Goal: Task Accomplishment & Management: Manage account settings

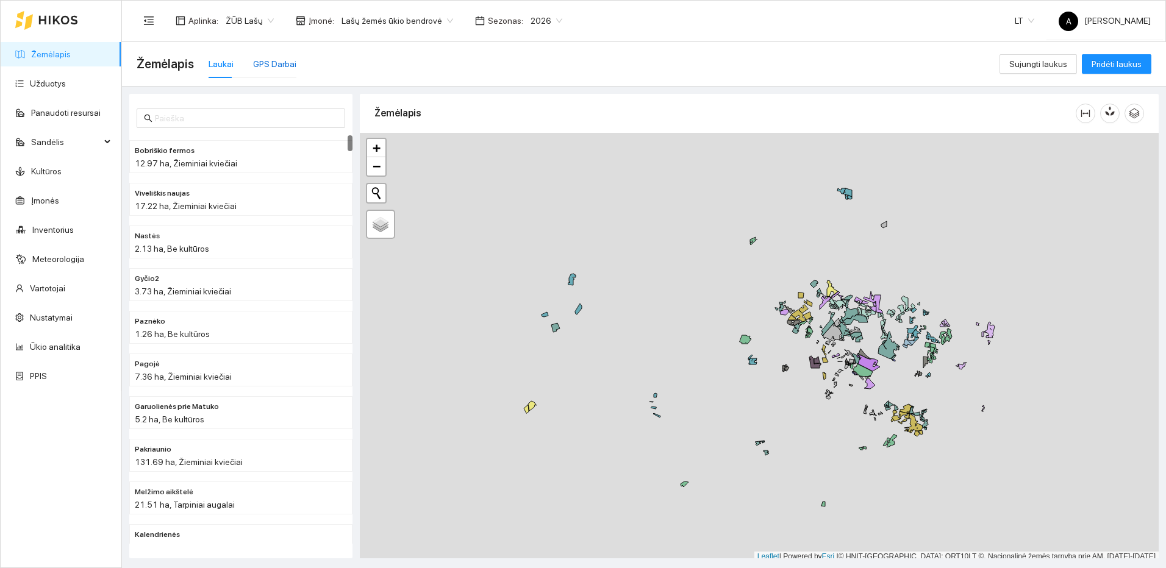
click at [273, 61] on div "GPS Darbai" at bounding box center [274, 63] width 43 height 13
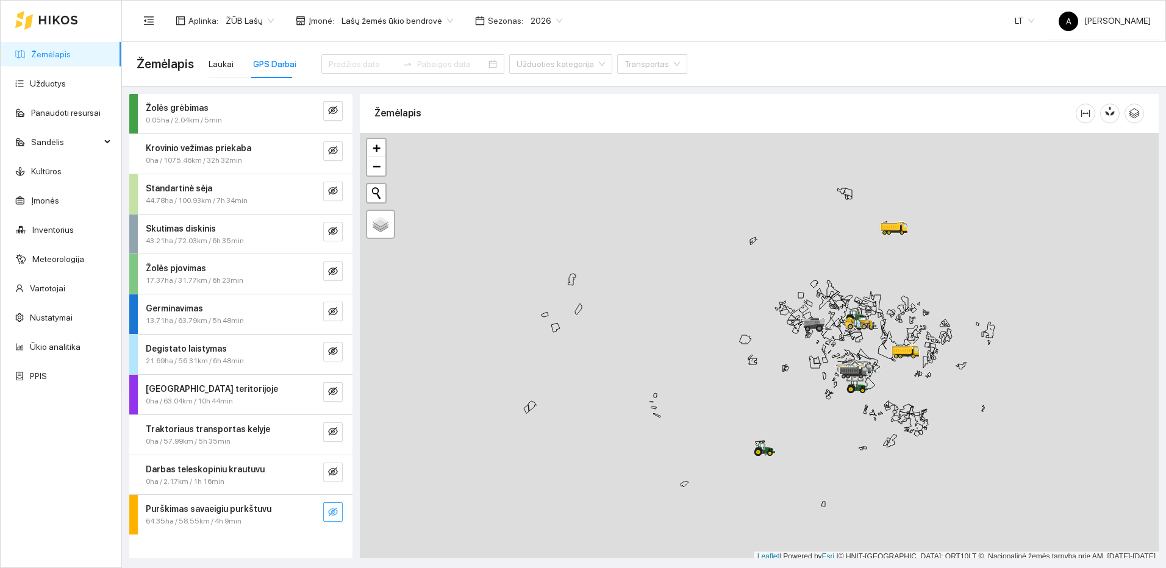
click at [329, 513] on icon "eye-invisible" at bounding box center [333, 512] width 10 height 10
click at [310, 511] on icon "search" at bounding box center [308, 512] width 9 height 9
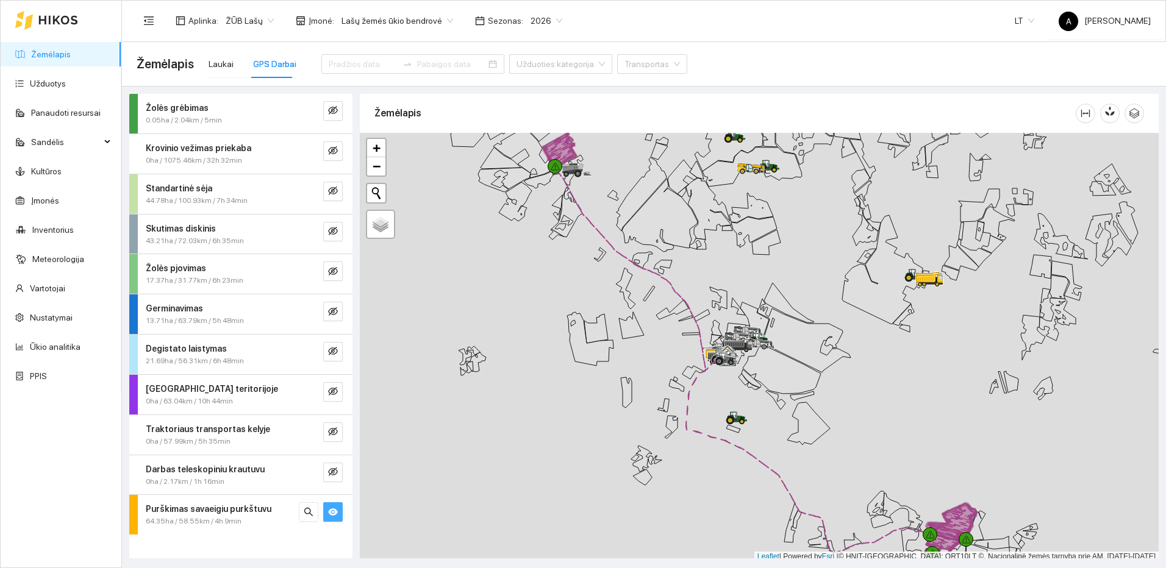
scroll to position [4, 0]
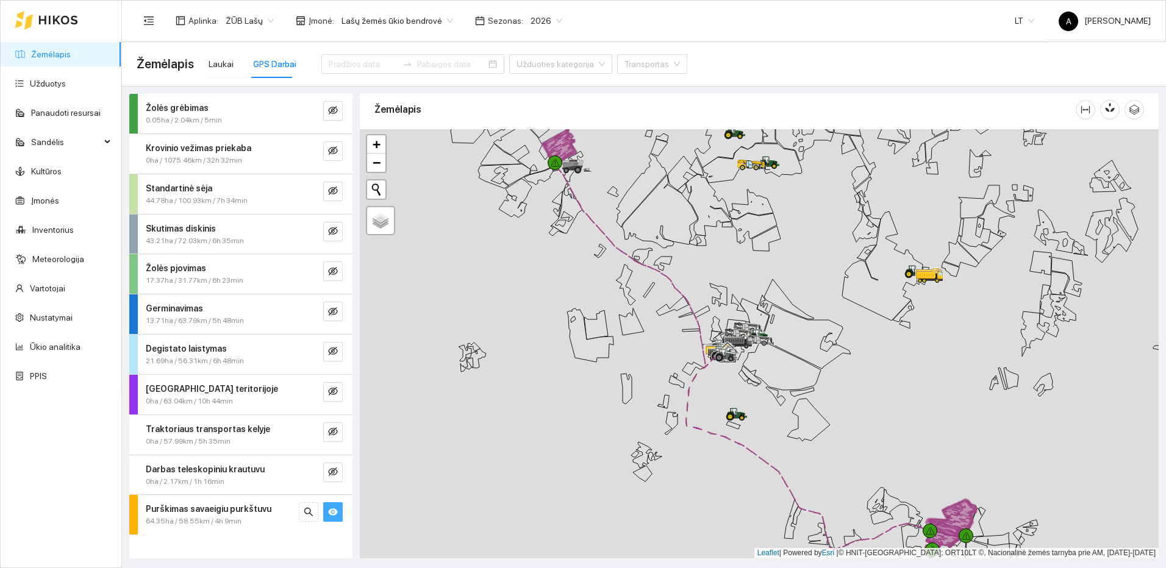
drag, startPoint x: 984, startPoint y: 474, endPoint x: 878, endPoint y: 296, distance: 207.3
click at [899, 329] on div at bounding box center [759, 343] width 799 height 429
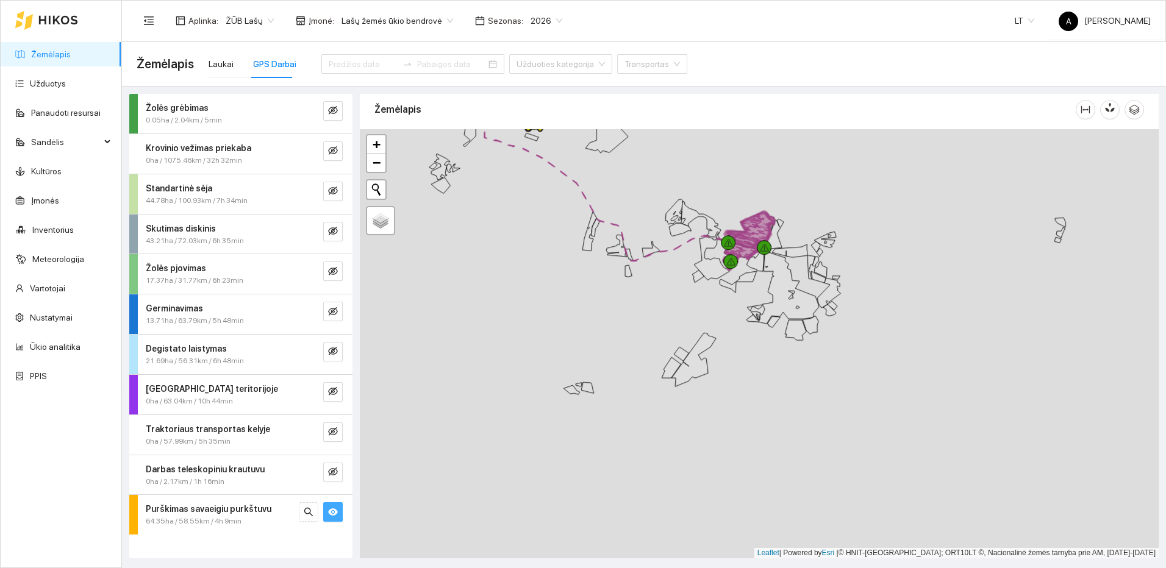
drag, startPoint x: 796, startPoint y: 306, endPoint x: 779, endPoint y: 353, distance: 50.7
click at [784, 324] on icon at bounding box center [789, 288] width 60 height 72
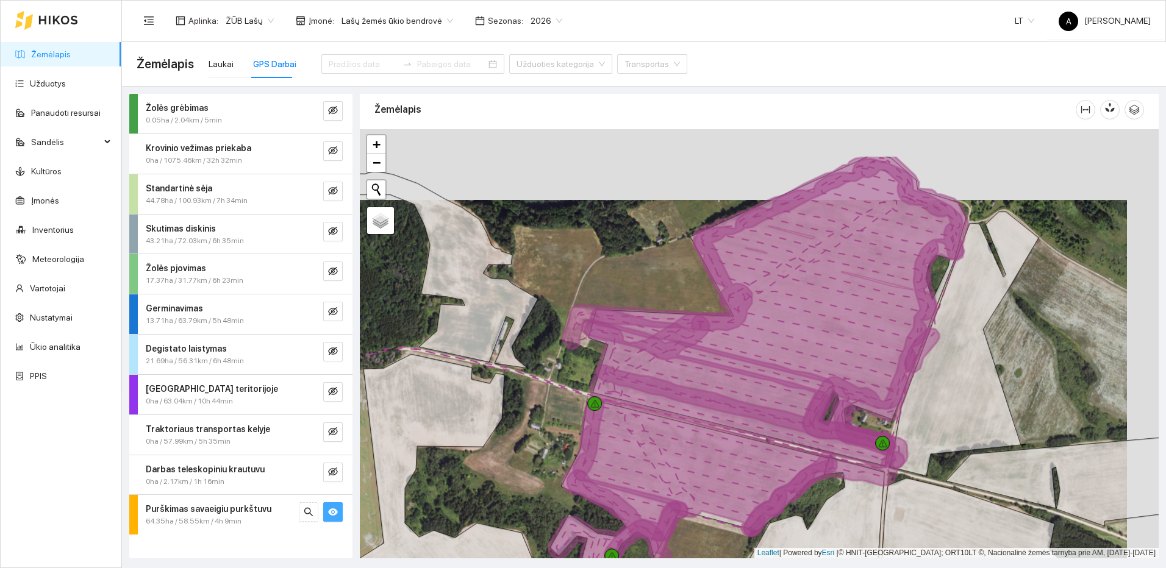
drag, startPoint x: 894, startPoint y: 280, endPoint x: 873, endPoint y: 328, distance: 52.4
click at [874, 324] on icon at bounding box center [777, 284] width 374 height 251
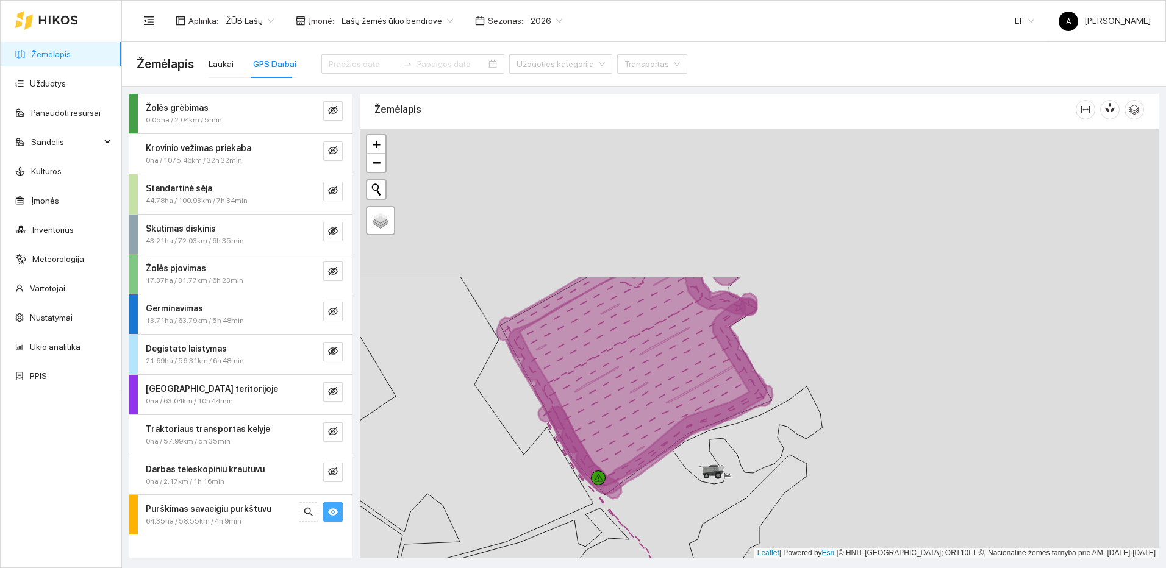
drag, startPoint x: 674, startPoint y: 299, endPoint x: 639, endPoint y: 415, distance: 120.6
click at [639, 415] on icon at bounding box center [638, 381] width 258 height 211
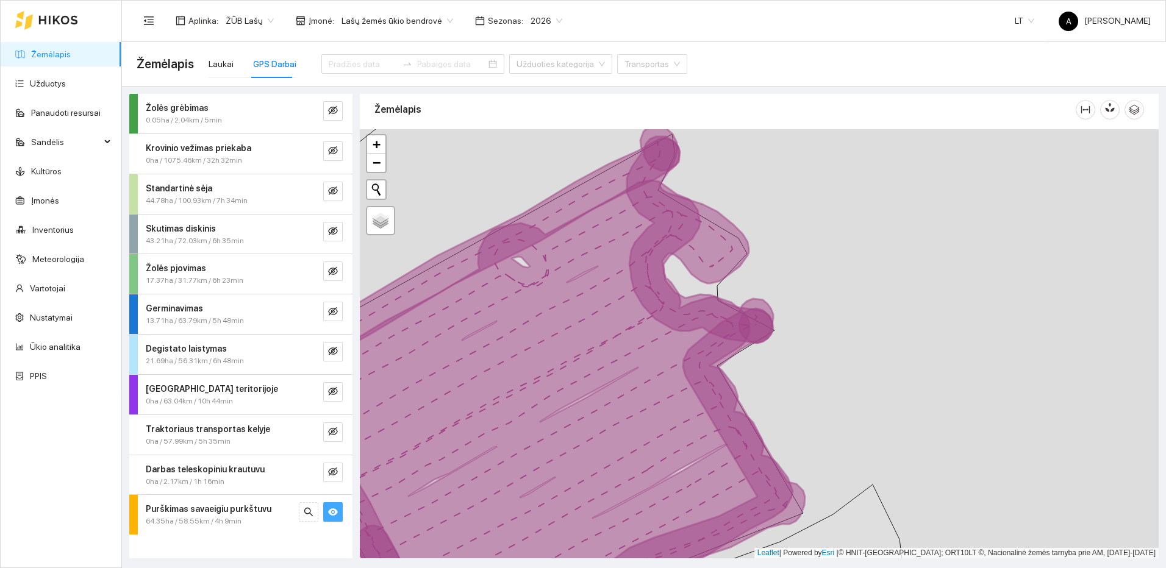
drag, startPoint x: 750, startPoint y: 386, endPoint x: 896, endPoint y: 291, distance: 174.6
click at [896, 291] on div at bounding box center [759, 343] width 799 height 429
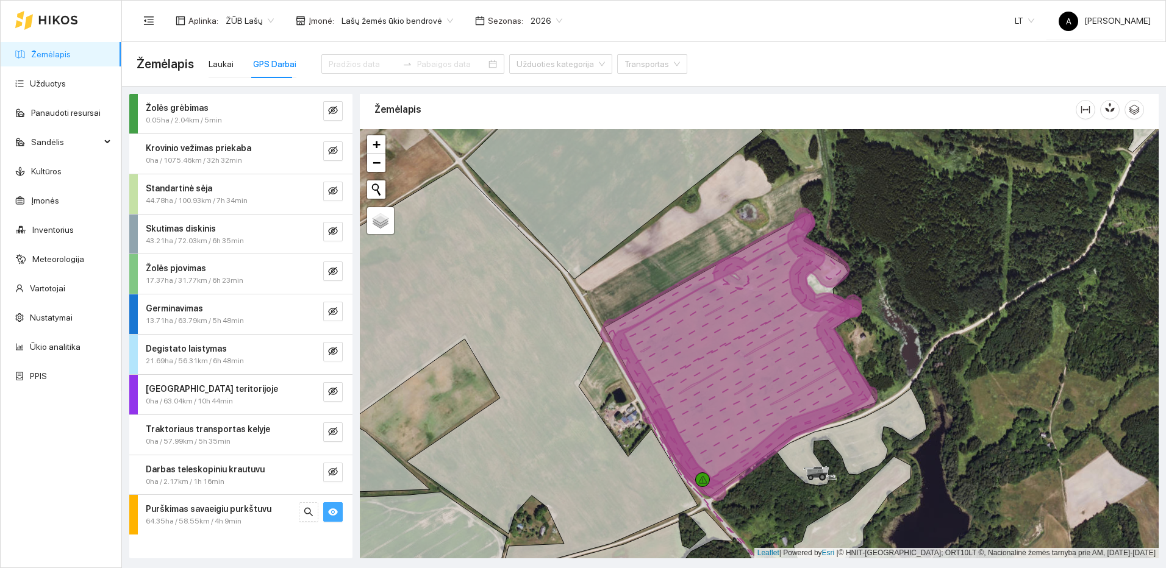
click at [325, 507] on button "button" at bounding box center [333, 512] width 20 height 20
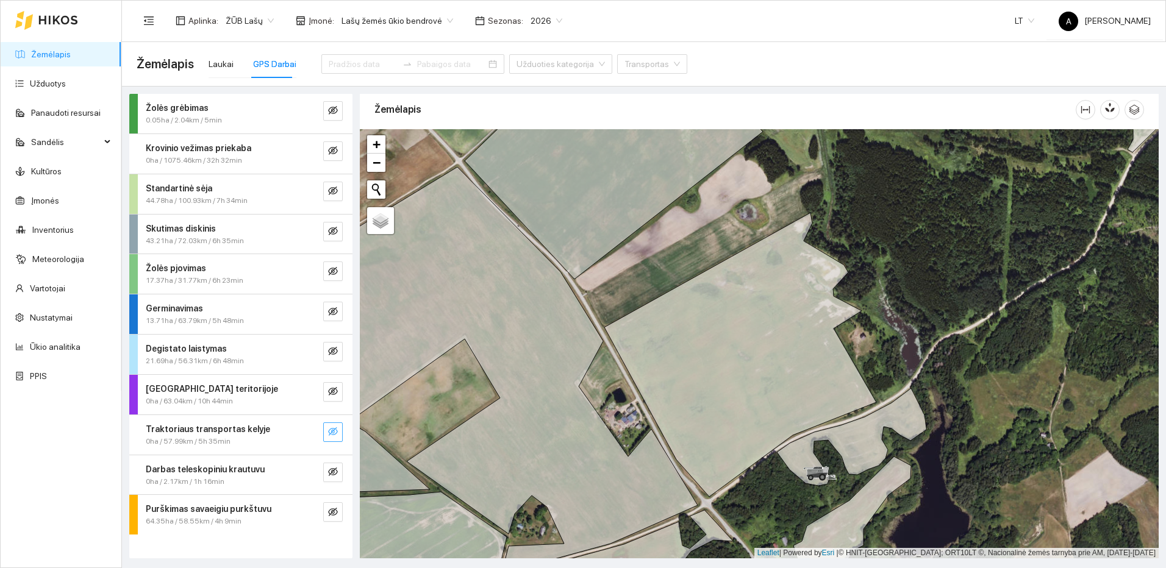
click at [338, 429] on button "button" at bounding box center [333, 433] width 20 height 20
click at [338, 345] on button "button" at bounding box center [333, 352] width 20 height 20
click at [309, 347] on icon "search" at bounding box center [309, 351] width 10 height 10
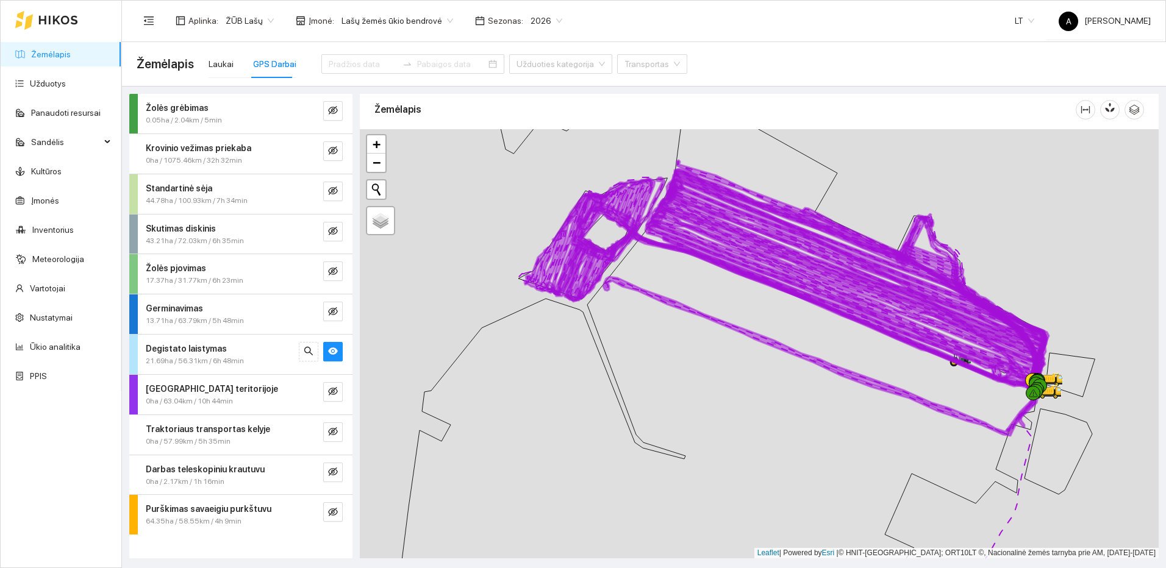
drag, startPoint x: 1029, startPoint y: 259, endPoint x: 890, endPoint y: 416, distance: 210.8
click at [890, 416] on div at bounding box center [759, 343] width 799 height 429
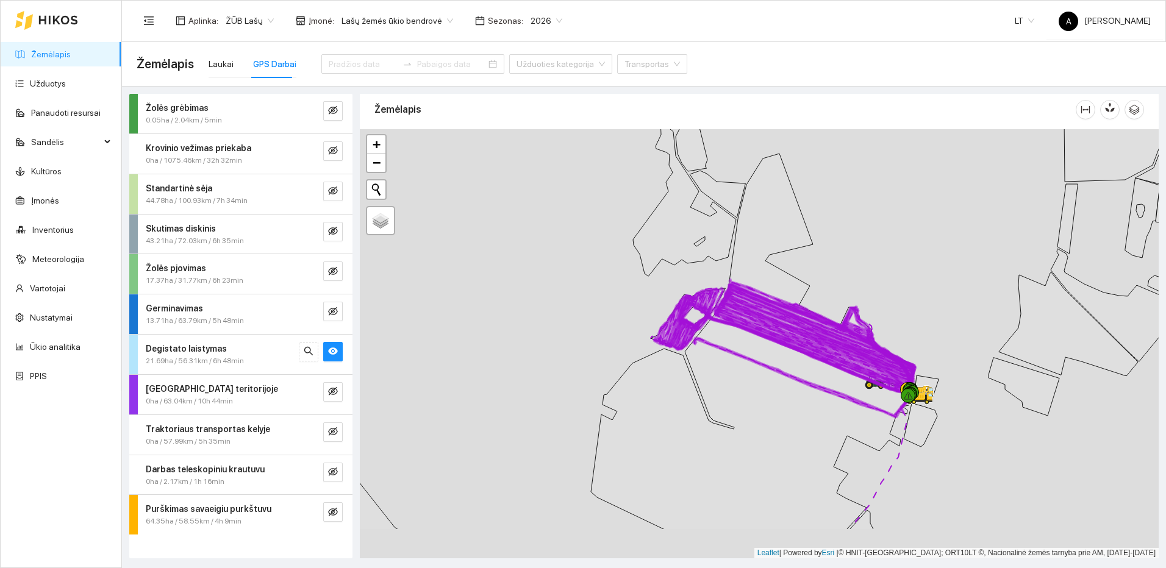
drag, startPoint x: 892, startPoint y: 387, endPoint x: 905, endPoint y: 363, distance: 27.0
click at [905, 363] on icon at bounding box center [818, 344] width 191 height 101
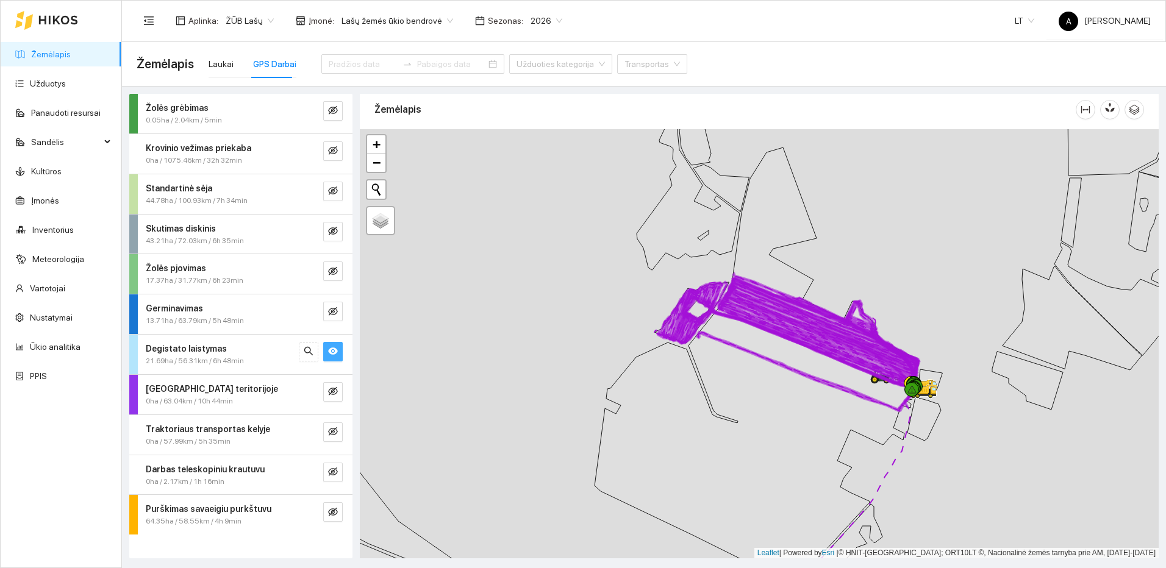
click at [339, 354] on button "button" at bounding box center [333, 352] width 20 height 20
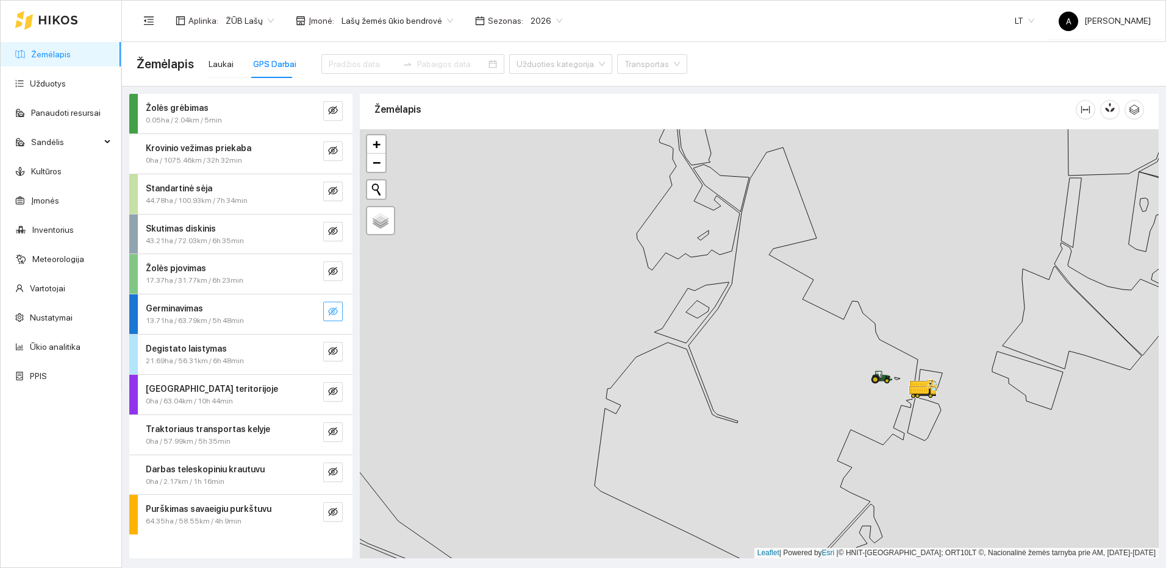
click at [332, 310] on icon "eye-invisible" at bounding box center [333, 311] width 10 height 9
click at [302, 309] on button "button" at bounding box center [309, 312] width 20 height 20
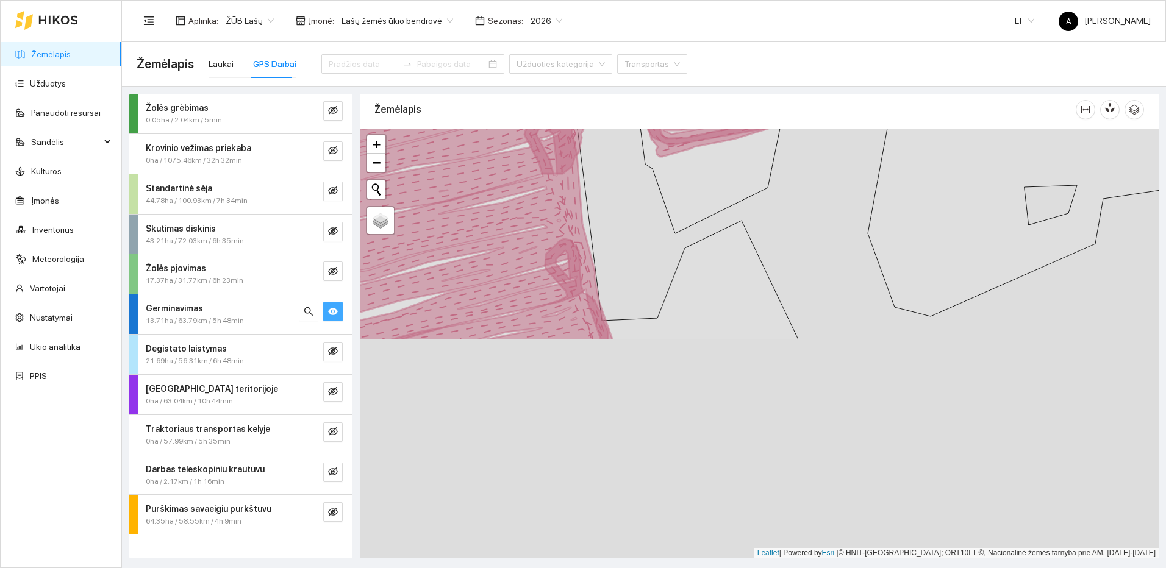
drag, startPoint x: 698, startPoint y: 343, endPoint x: 713, endPoint y: 245, distance: 100.0
click at [713, 245] on icon at bounding box center [758, 151] width 918 height 376
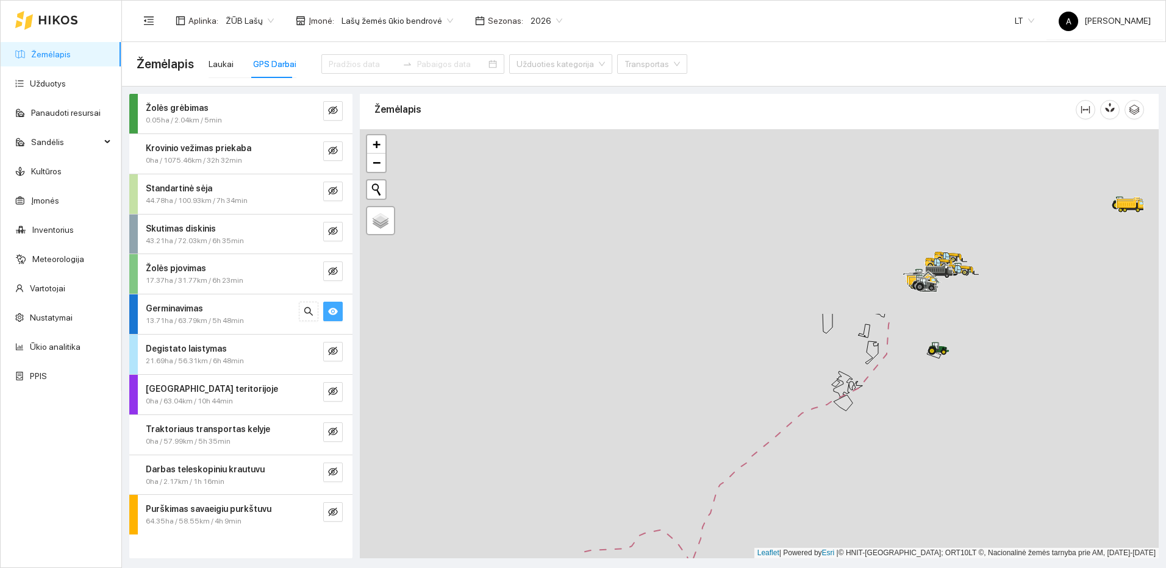
drag, startPoint x: 807, startPoint y: 423, endPoint x: 752, endPoint y: 454, distance: 63.1
click at [752, 454] on div at bounding box center [759, 343] width 799 height 429
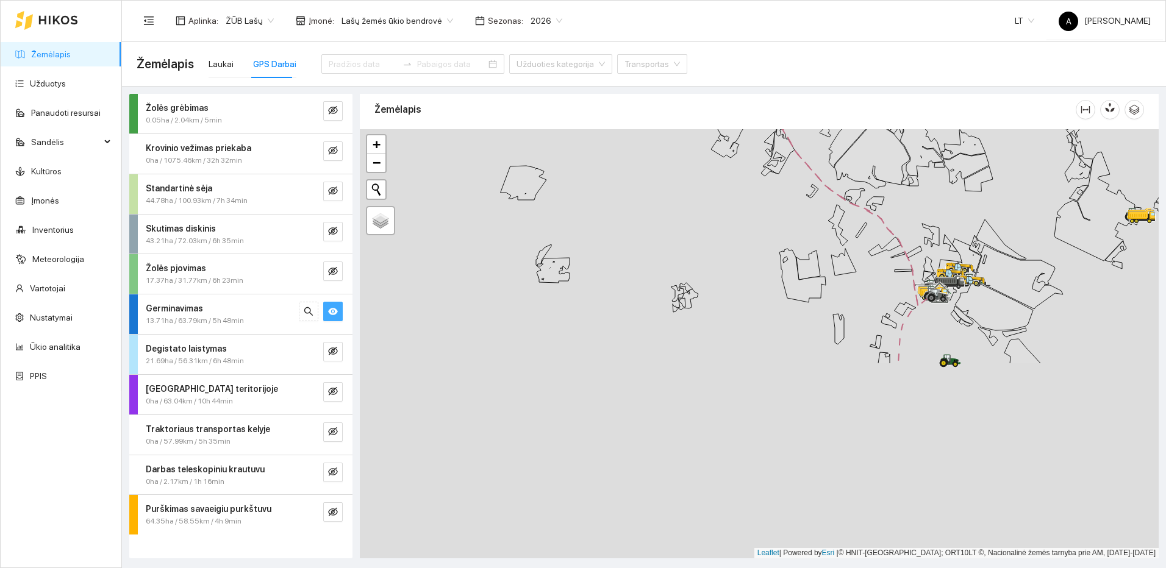
drag, startPoint x: 806, startPoint y: 410, endPoint x: 763, endPoint y: 174, distance: 239.3
click at [763, 171] on icon at bounding box center [768, 171] width 15 height 10
drag, startPoint x: 750, startPoint y: 402, endPoint x: 693, endPoint y: 162, distance: 246.3
click at [693, 162] on div at bounding box center [759, 343] width 799 height 429
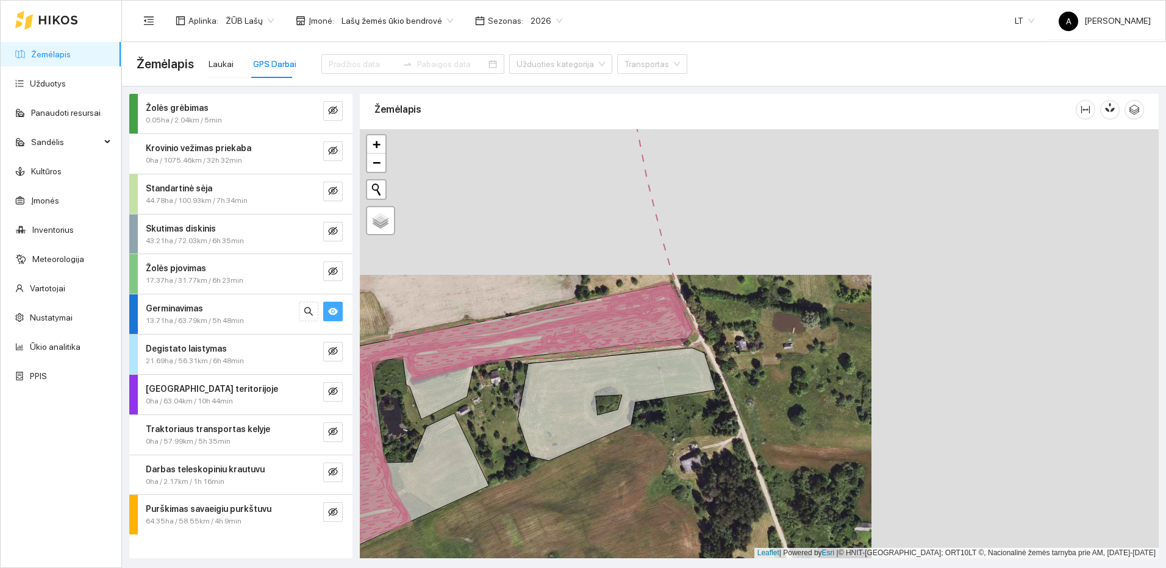
click at [328, 309] on icon "eye" at bounding box center [333, 312] width 10 height 10
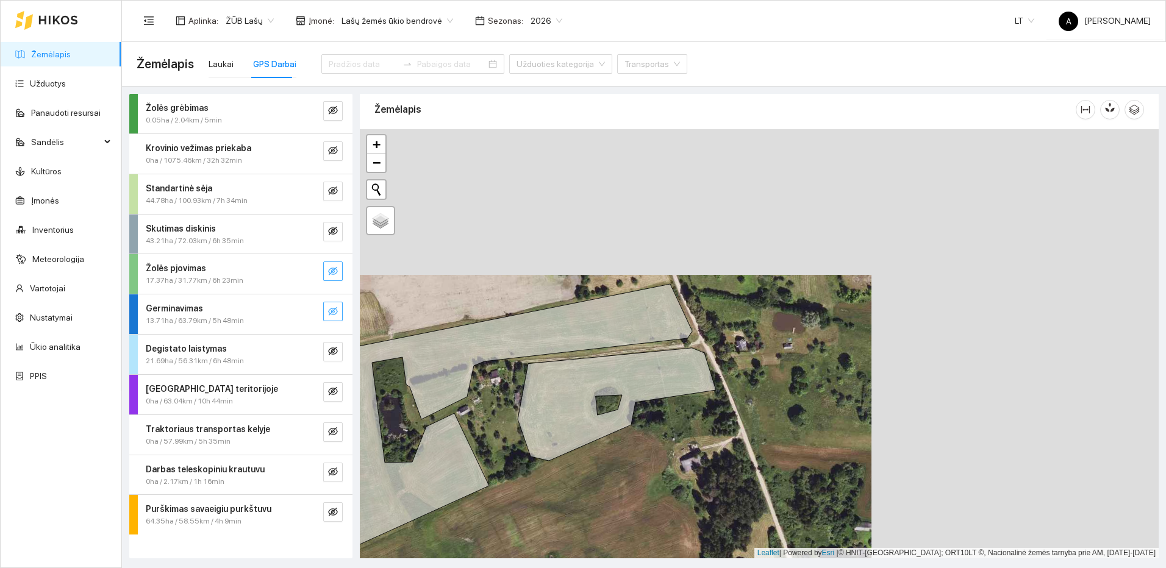
click at [336, 267] on icon "eye-invisible" at bounding box center [333, 271] width 10 height 10
click at [316, 267] on button "button" at bounding box center [309, 272] width 20 height 20
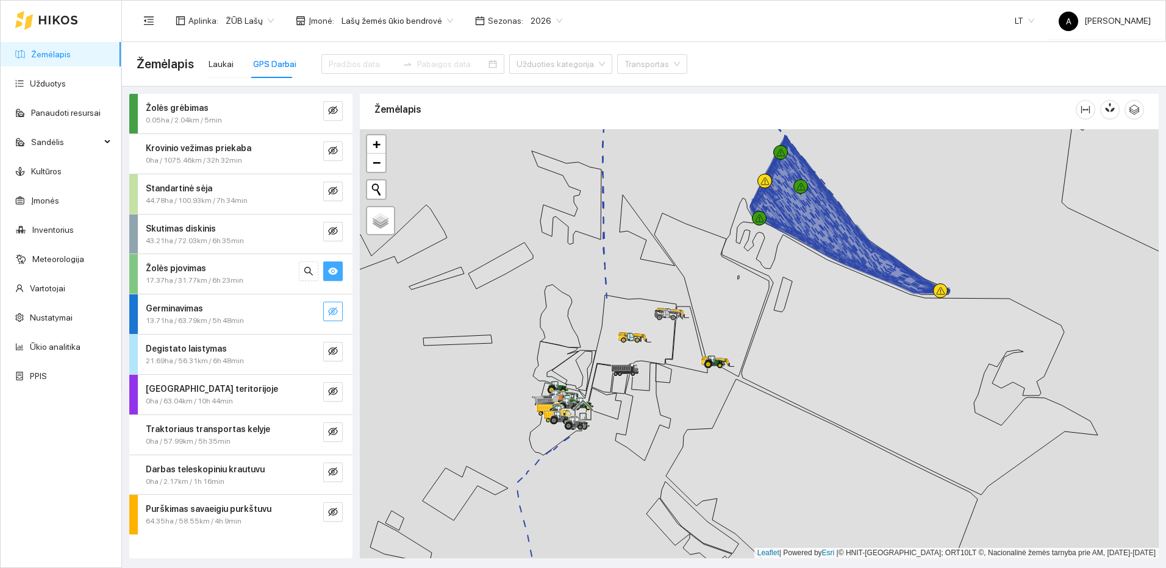
click at [329, 277] on span "eye" at bounding box center [333, 272] width 10 height 12
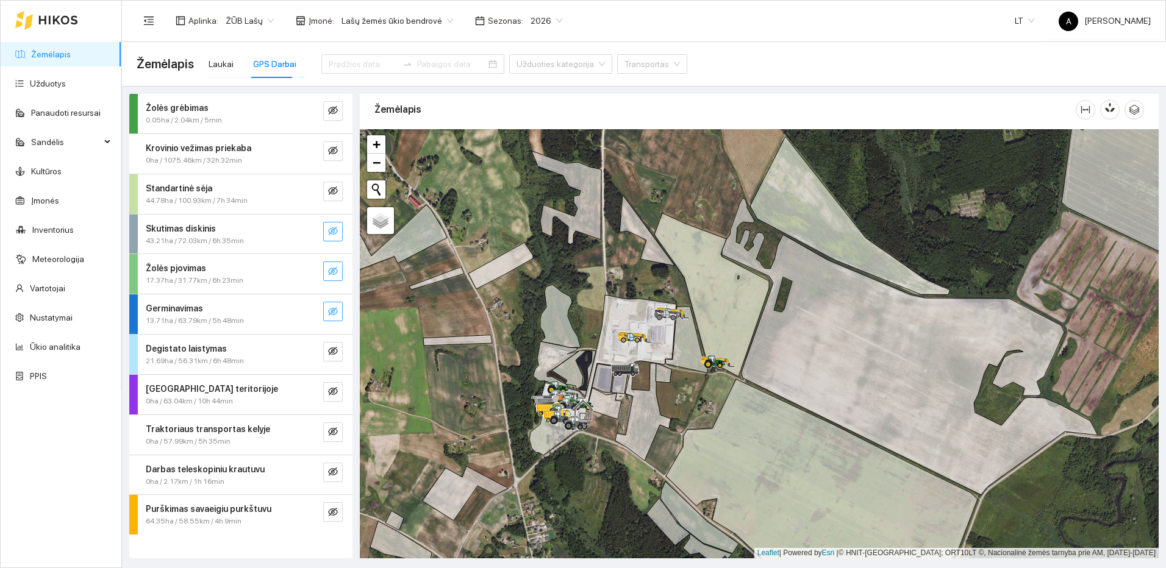
click at [335, 235] on icon "eye-invisible" at bounding box center [333, 231] width 10 height 10
click at [312, 232] on icon "search" at bounding box center [309, 231] width 10 height 10
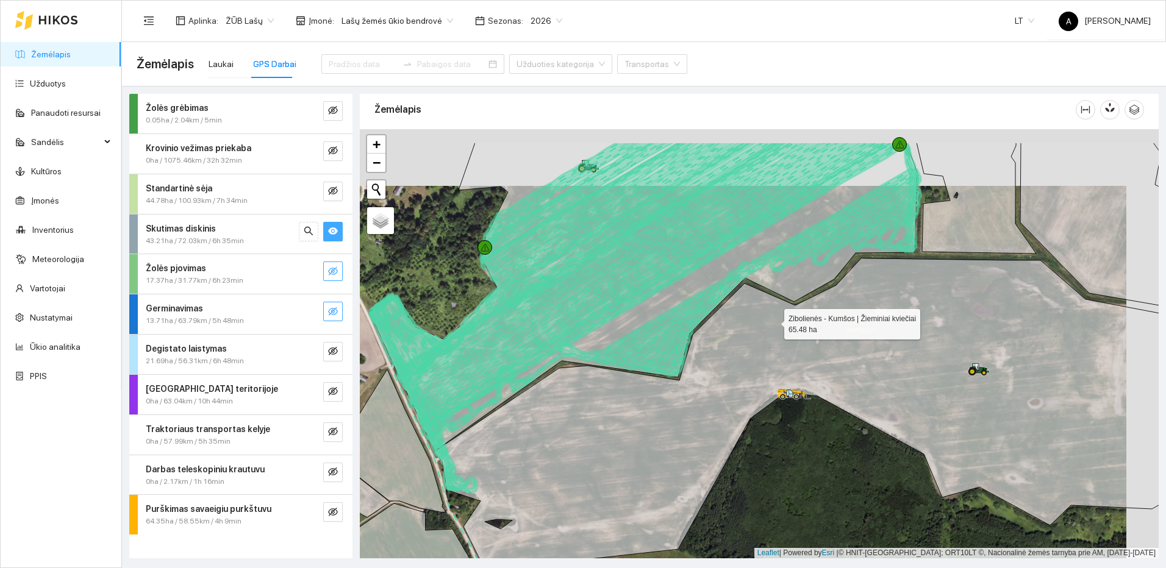
drag, startPoint x: 782, startPoint y: 311, endPoint x: 731, endPoint y: 357, distance: 68.7
click at [731, 357] on icon at bounding box center [820, 415] width 773 height 312
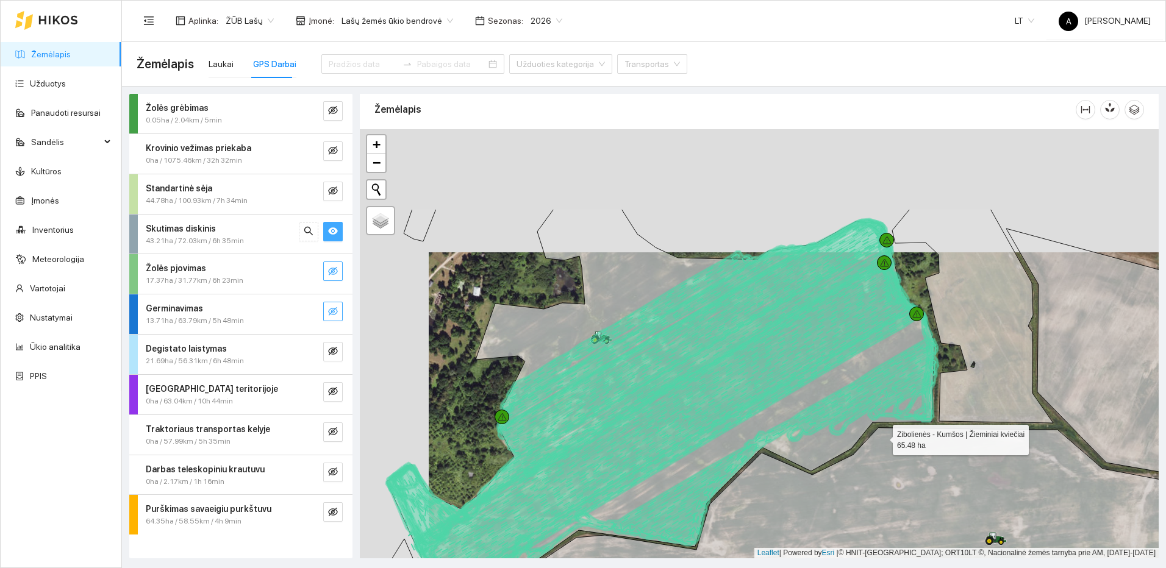
drag, startPoint x: 863, startPoint y: 410, endPoint x: 882, endPoint y: 438, distance: 34.0
click at [882, 438] on icon at bounding box center [848, 577] width 795 height 298
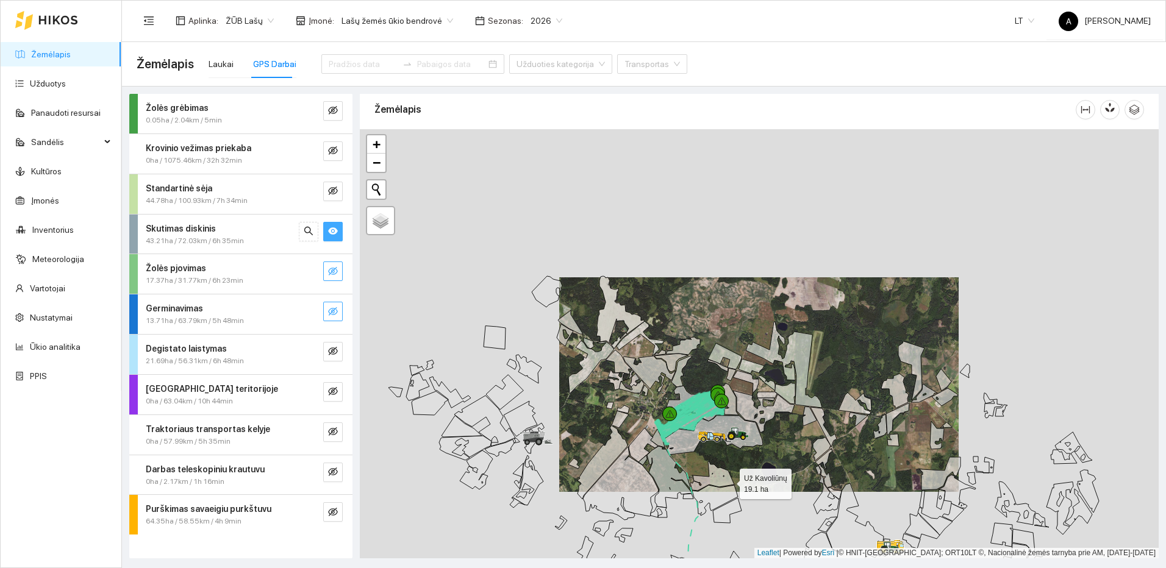
drag, startPoint x: 729, startPoint y: 481, endPoint x: 822, endPoint y: 385, distance: 134.1
click at [734, 462] on icon at bounding box center [712, 476] width 44 height 29
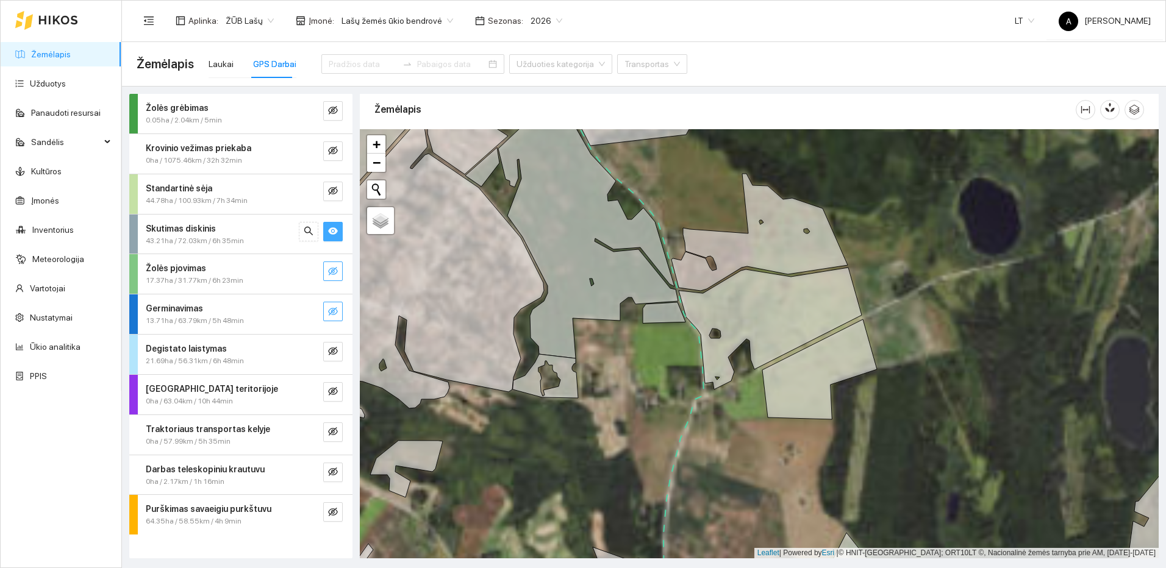
click at [335, 232] on icon "eye" at bounding box center [333, 230] width 10 height 7
click at [332, 190] on icon "eye-invisible" at bounding box center [333, 191] width 10 height 9
click at [337, 430] on icon "eye-invisible" at bounding box center [333, 432] width 10 height 10
click at [313, 187] on icon "search" at bounding box center [309, 191] width 10 height 10
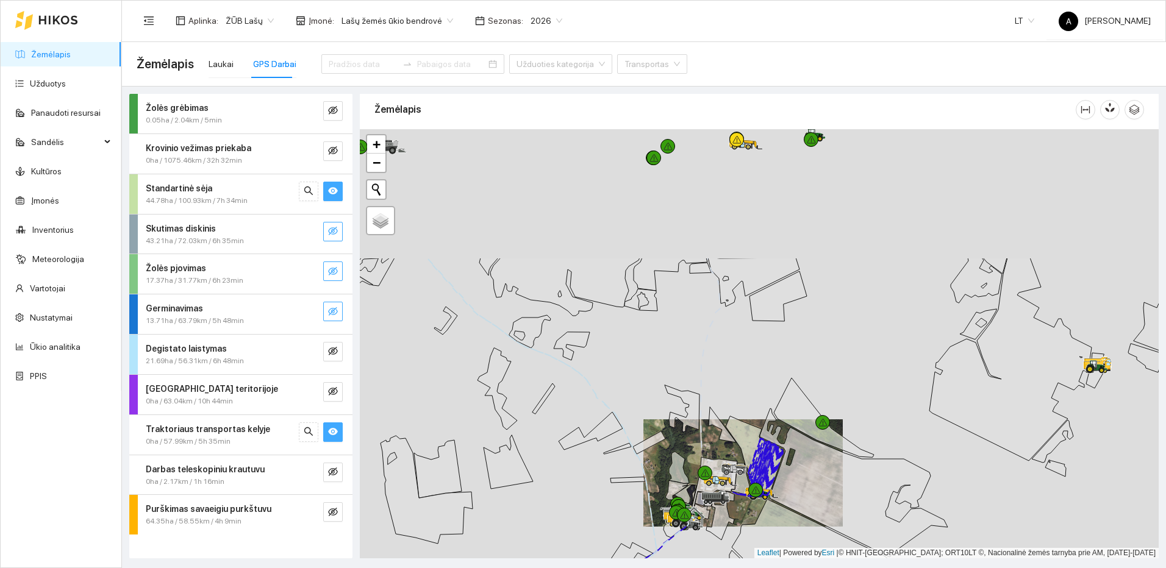
drag, startPoint x: 762, startPoint y: 331, endPoint x: 733, endPoint y: 427, distance: 101.1
click at [733, 427] on div at bounding box center [759, 343] width 799 height 429
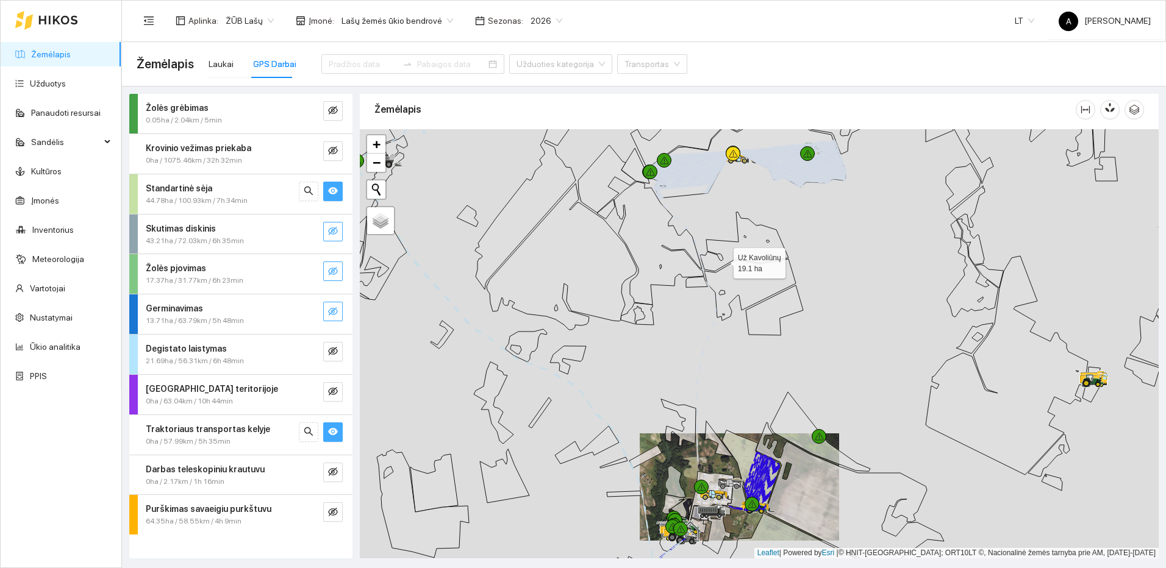
drag, startPoint x: 688, startPoint y: 412, endPoint x: 674, endPoint y: 457, distance: 47.4
click at [674, 457] on div at bounding box center [759, 343] width 799 height 429
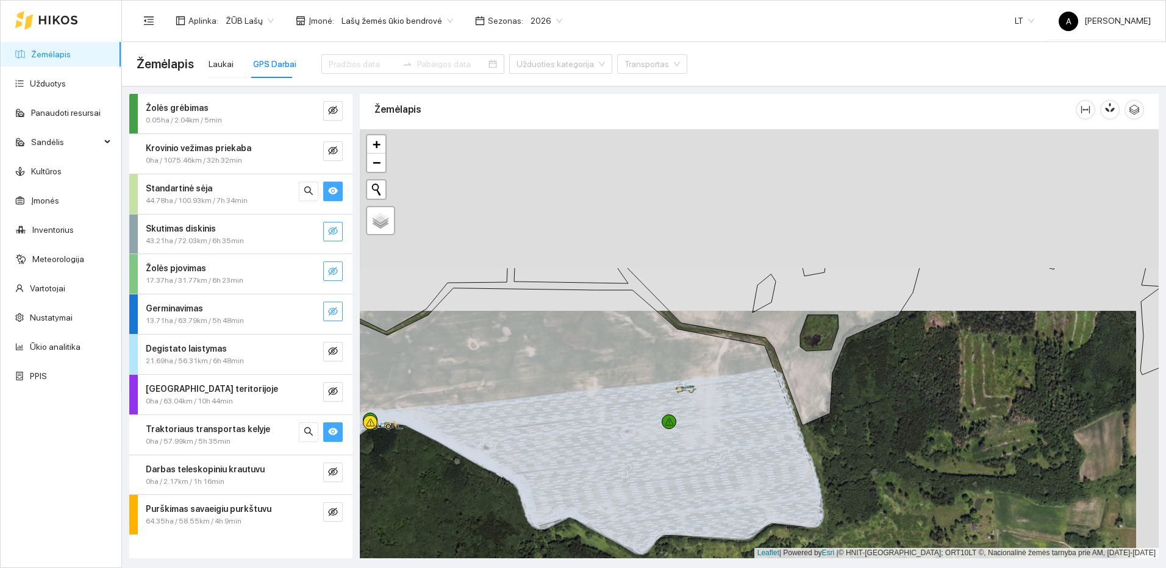
click at [737, 482] on icon at bounding box center [594, 466] width 454 height 114
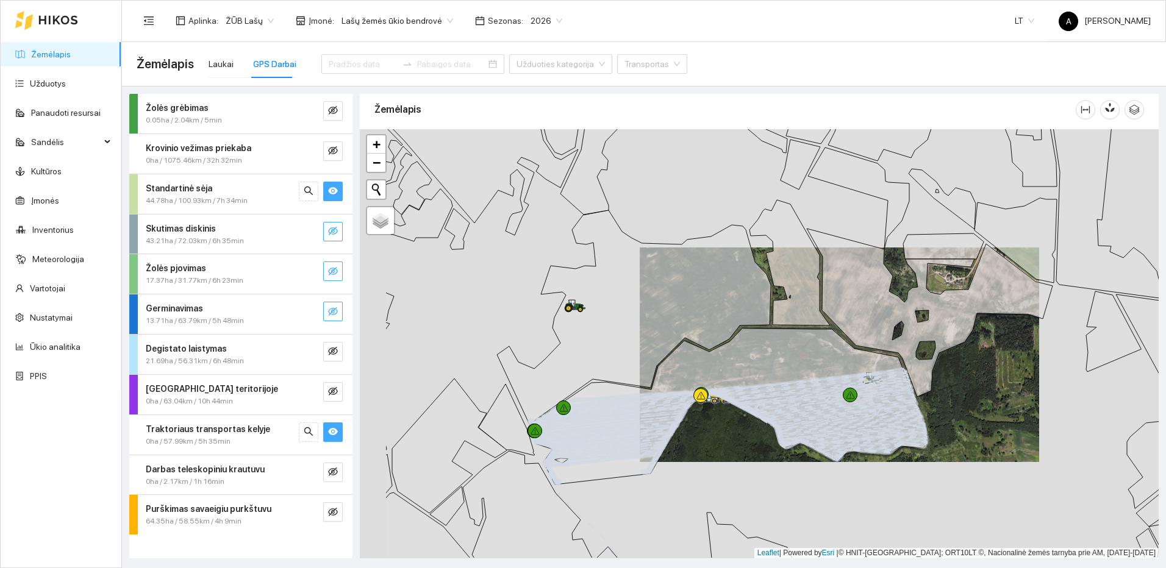
drag, startPoint x: 732, startPoint y: 424, endPoint x: 744, endPoint y: 420, distance: 12.3
click at [744, 420] on div at bounding box center [759, 343] width 799 height 429
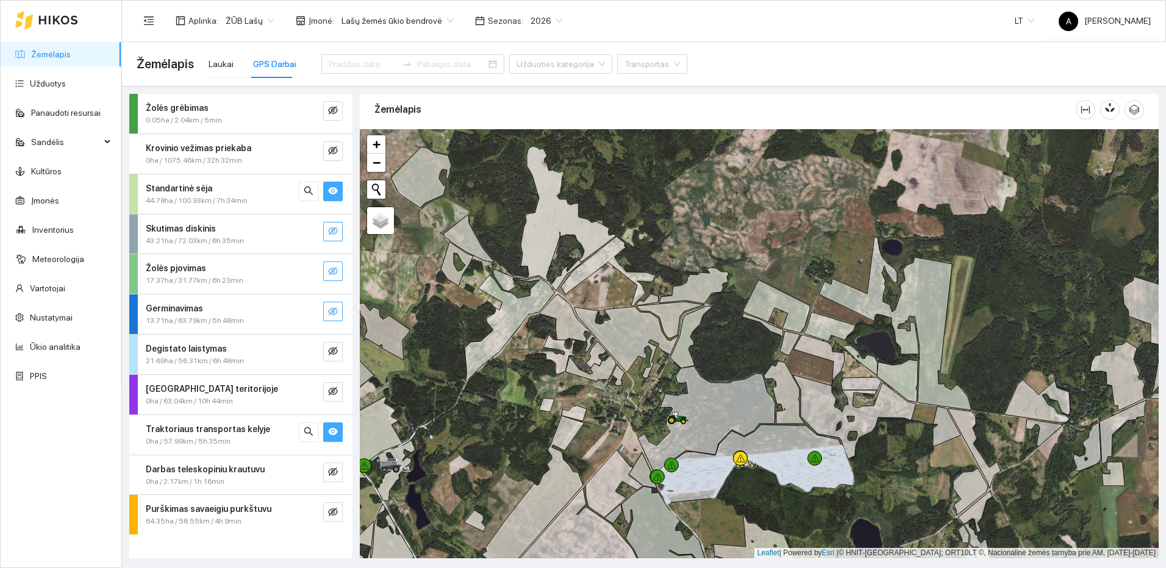
click at [331, 191] on icon "eye" at bounding box center [333, 190] width 10 height 7
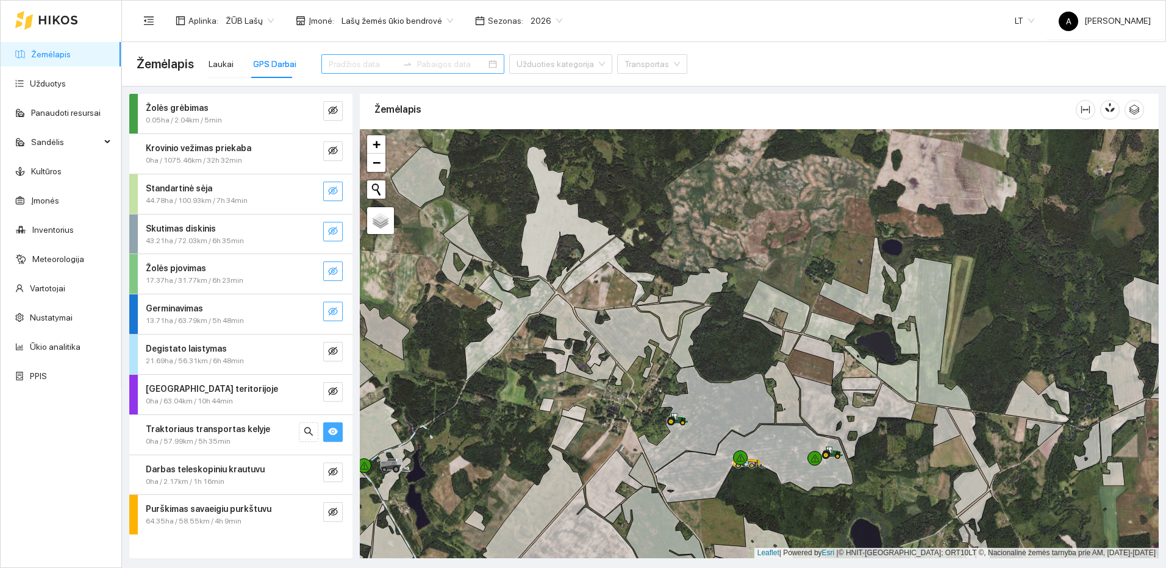
click at [329, 64] on input at bounding box center [363, 63] width 69 height 13
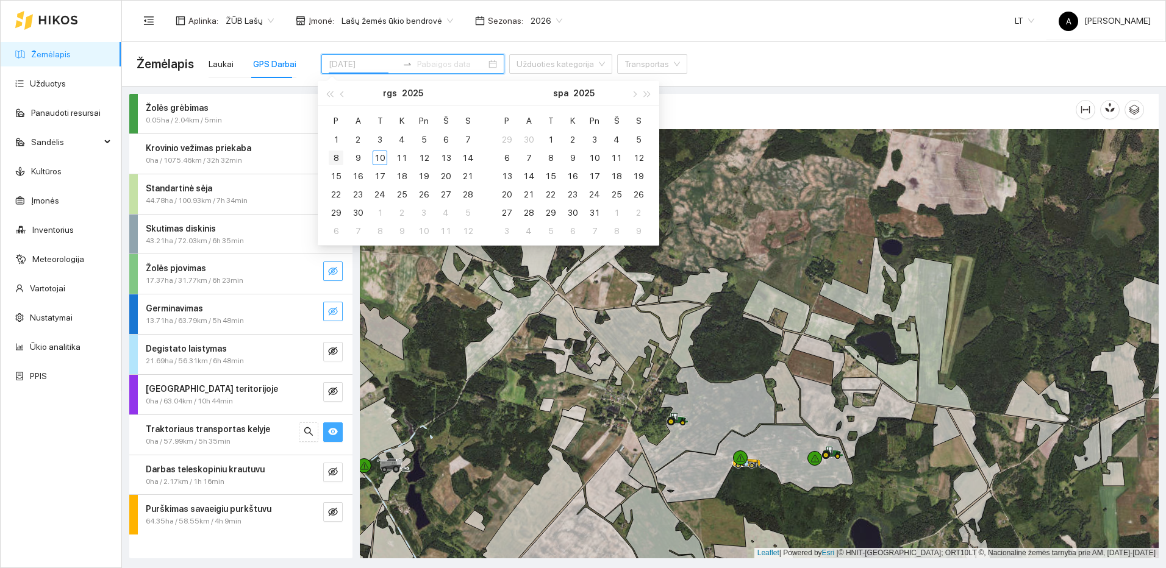
type input "2025-09-08"
click at [337, 157] on div "8" at bounding box center [336, 158] width 15 height 15
click at [336, 156] on div "8" at bounding box center [336, 158] width 15 height 15
type input "2025-09-08"
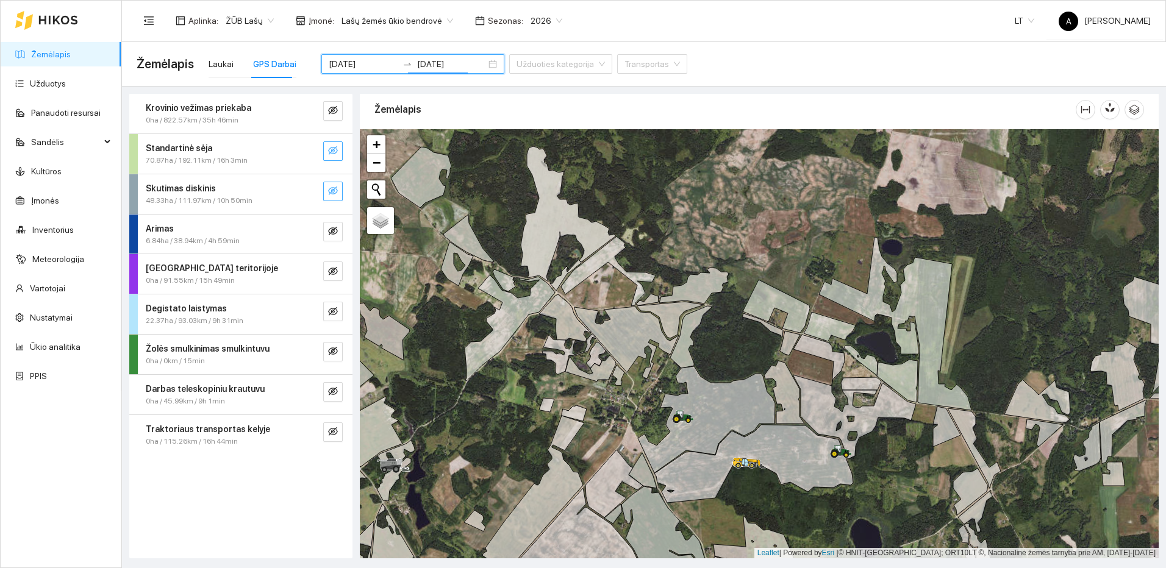
click at [335, 148] on icon "eye-invisible" at bounding box center [333, 150] width 10 height 9
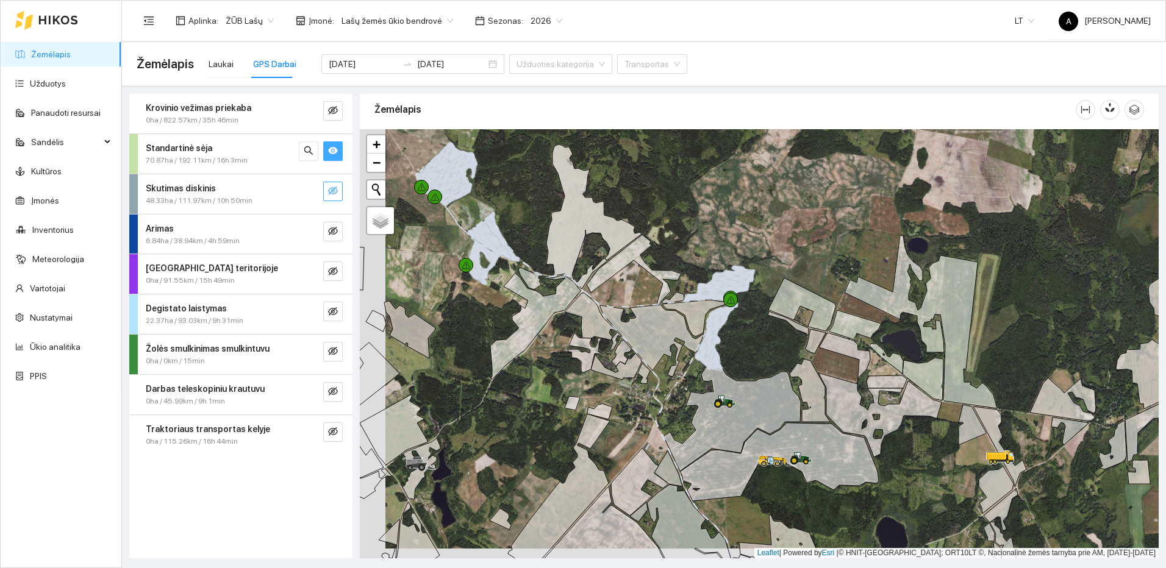
drag, startPoint x: 653, startPoint y: 445, endPoint x: 681, endPoint y: 438, distance: 28.2
click at [681, 438] on div at bounding box center [759, 343] width 799 height 429
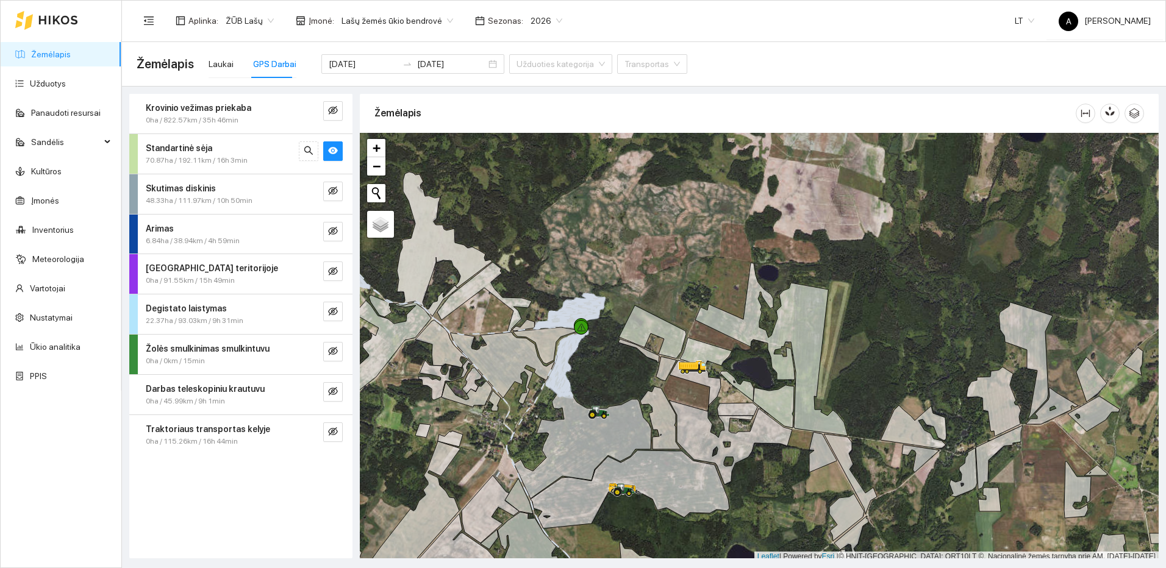
scroll to position [4, 0]
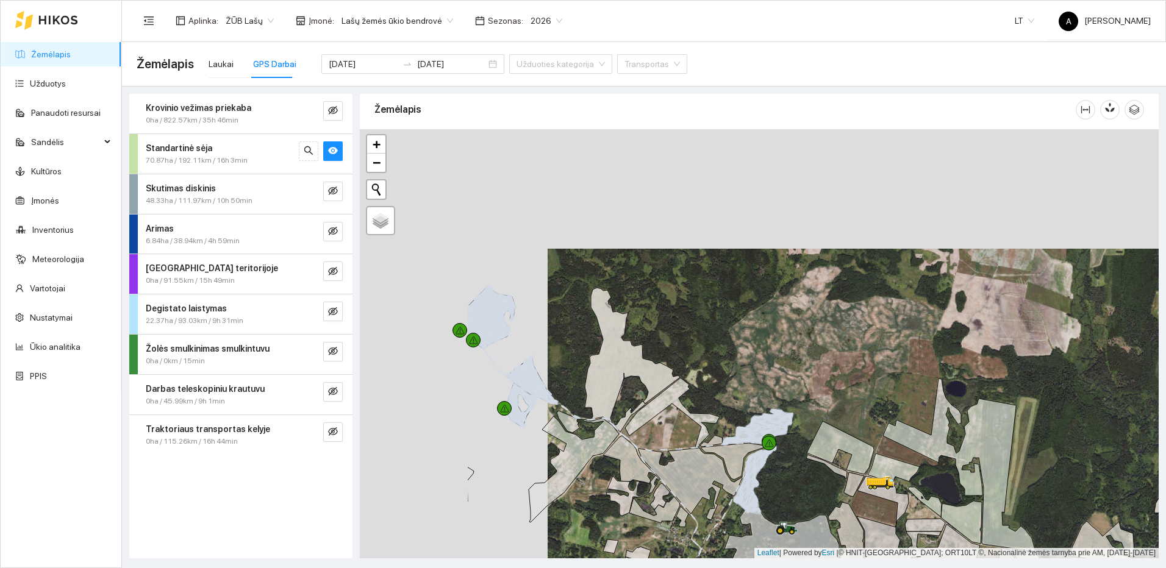
drag, startPoint x: 523, startPoint y: 280, endPoint x: 726, endPoint y: 396, distance: 234.3
click at [712, 399] on div at bounding box center [759, 343] width 799 height 429
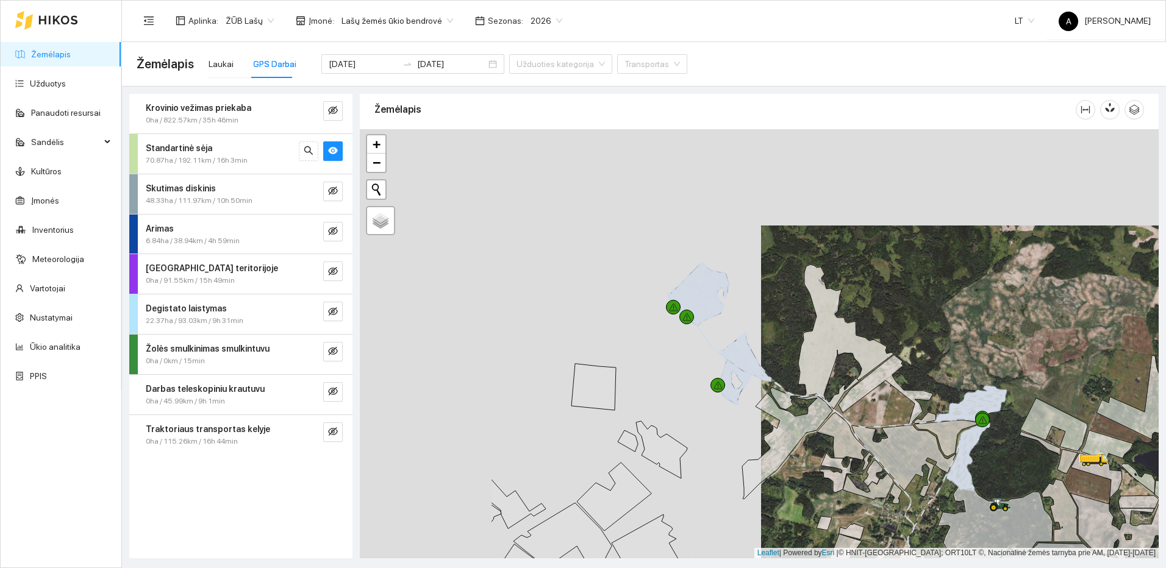
click at [850, 351] on icon at bounding box center [845, 332] width 95 height 135
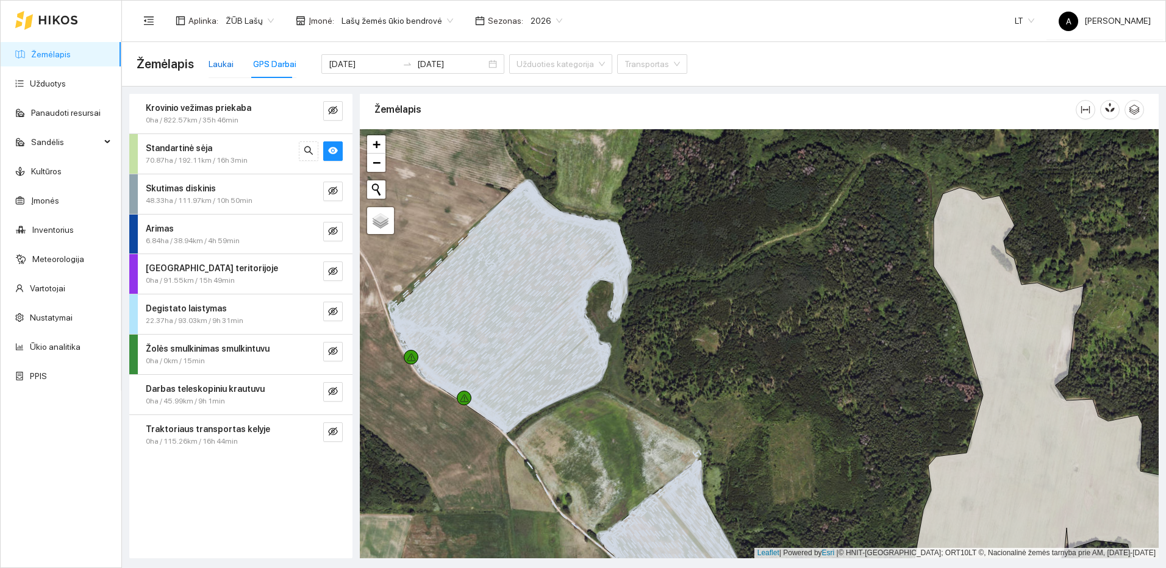
click at [222, 67] on div "Laukai" at bounding box center [221, 63] width 25 height 13
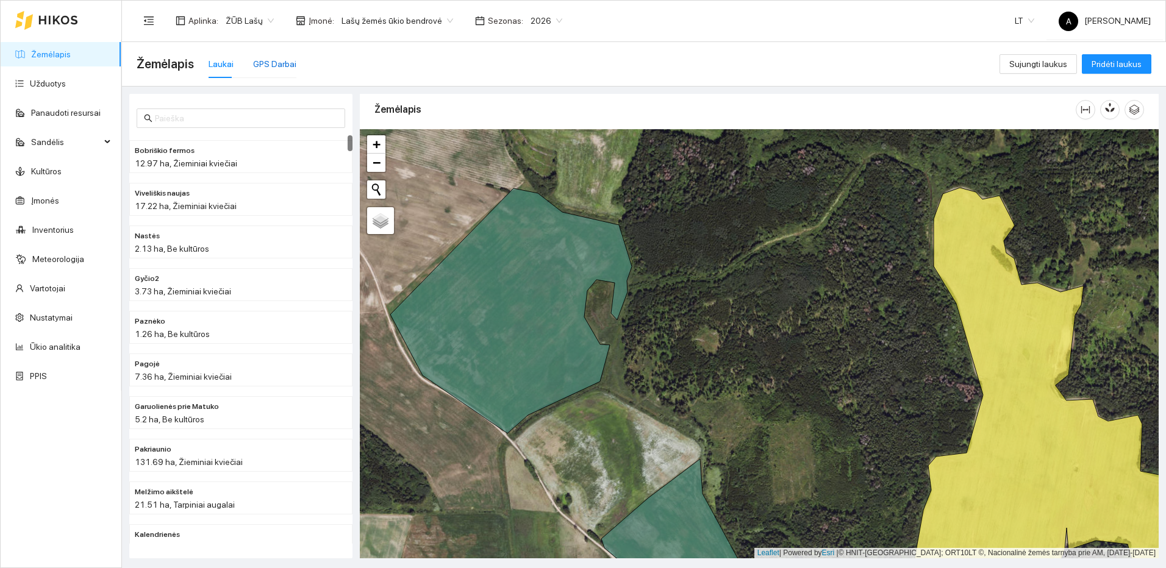
click at [271, 62] on div "GPS Darbai" at bounding box center [274, 63] width 43 height 13
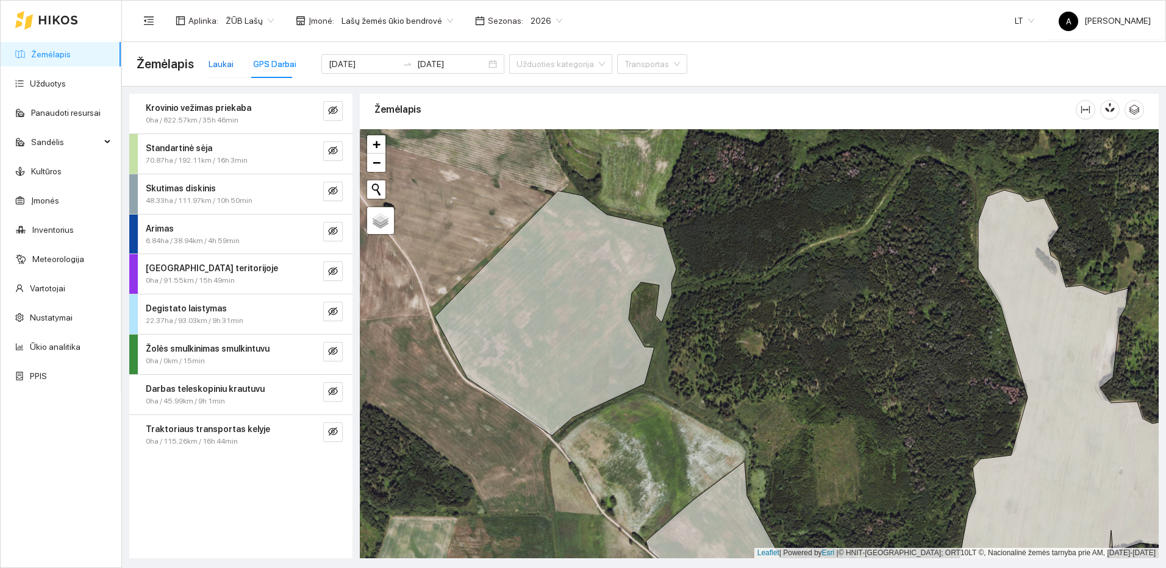
click at [221, 62] on div "Laukai" at bounding box center [221, 63] width 25 height 13
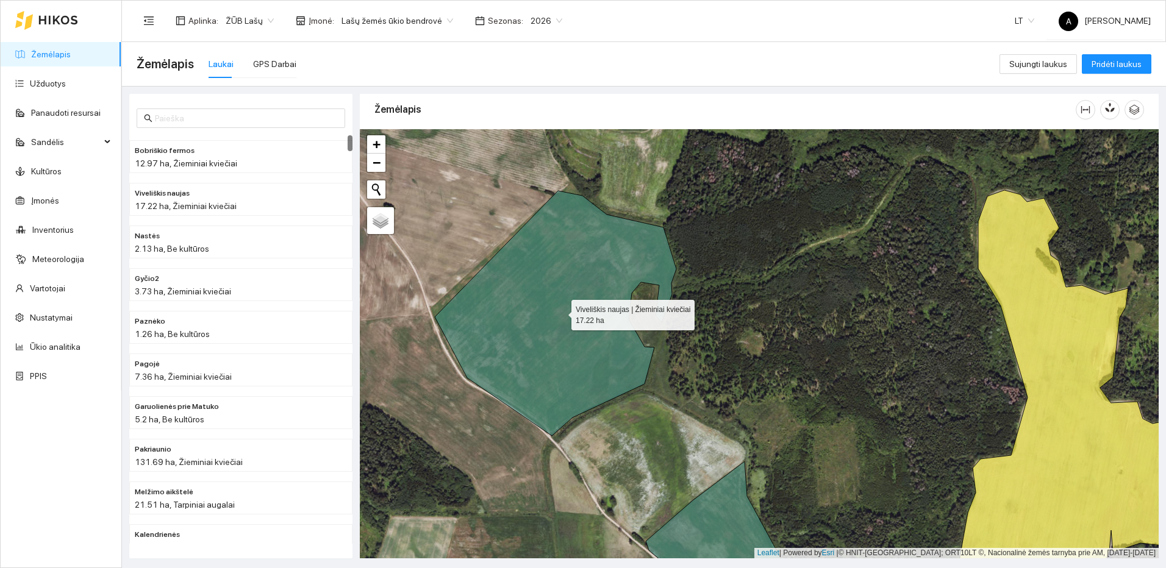
click at [562, 307] on icon at bounding box center [555, 313] width 241 height 245
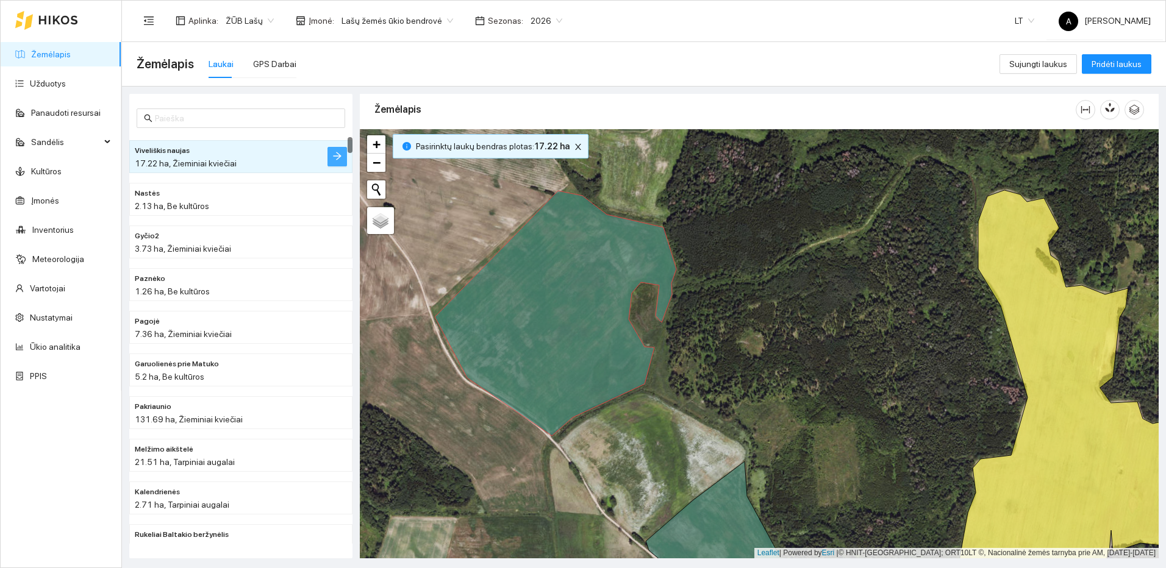
click at [330, 157] on button "button" at bounding box center [337, 157] width 20 height 20
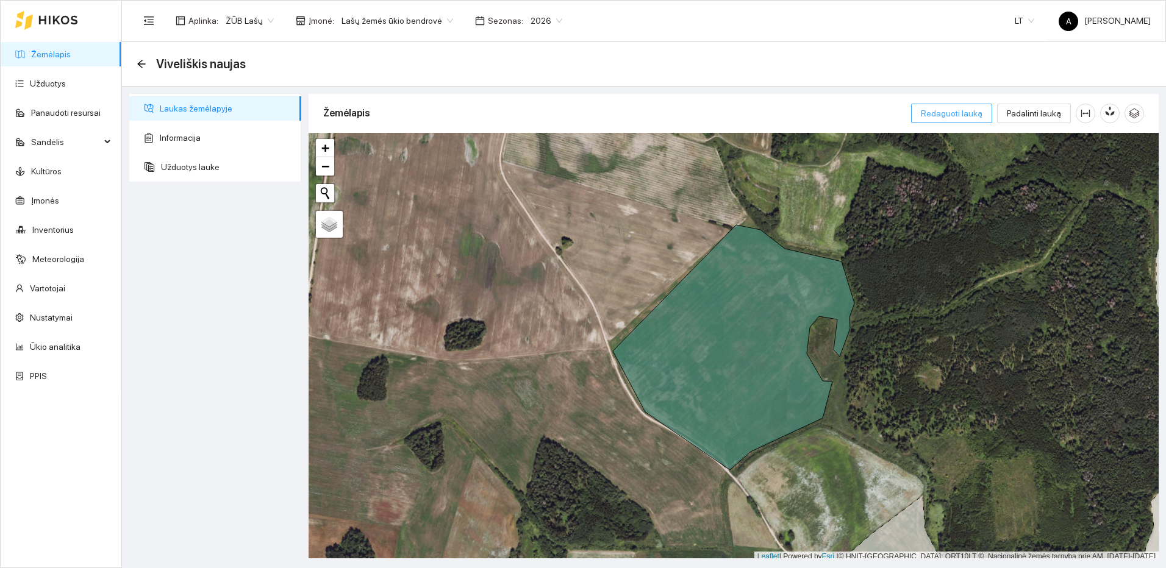
click at [987, 116] on button "Redaguoti lauką" at bounding box center [951, 114] width 81 height 20
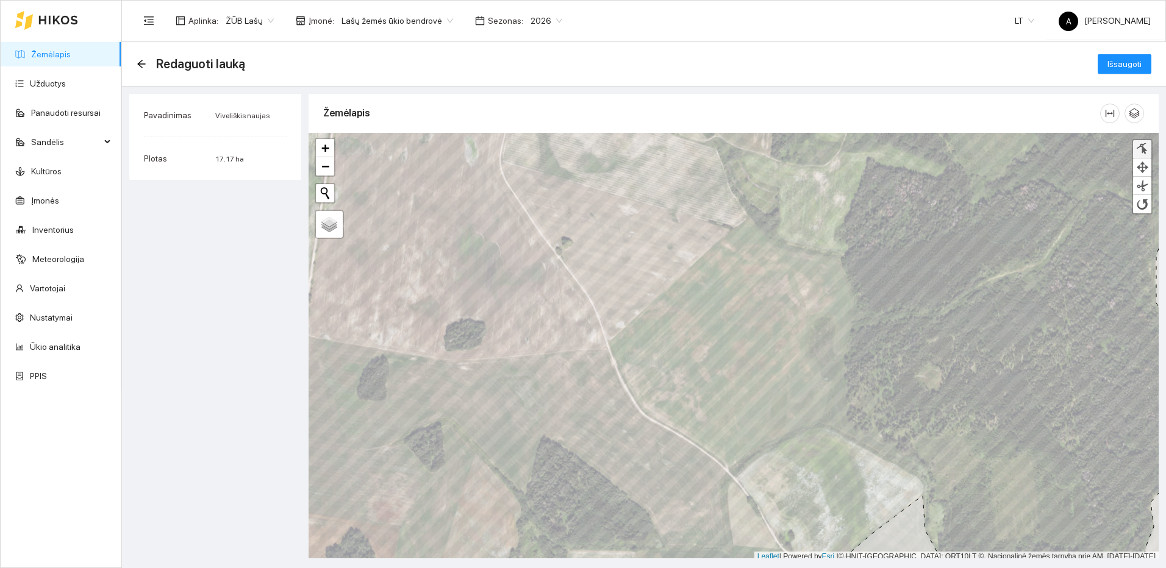
click at [1147, 151] on div at bounding box center [1142, 149] width 12 height 12
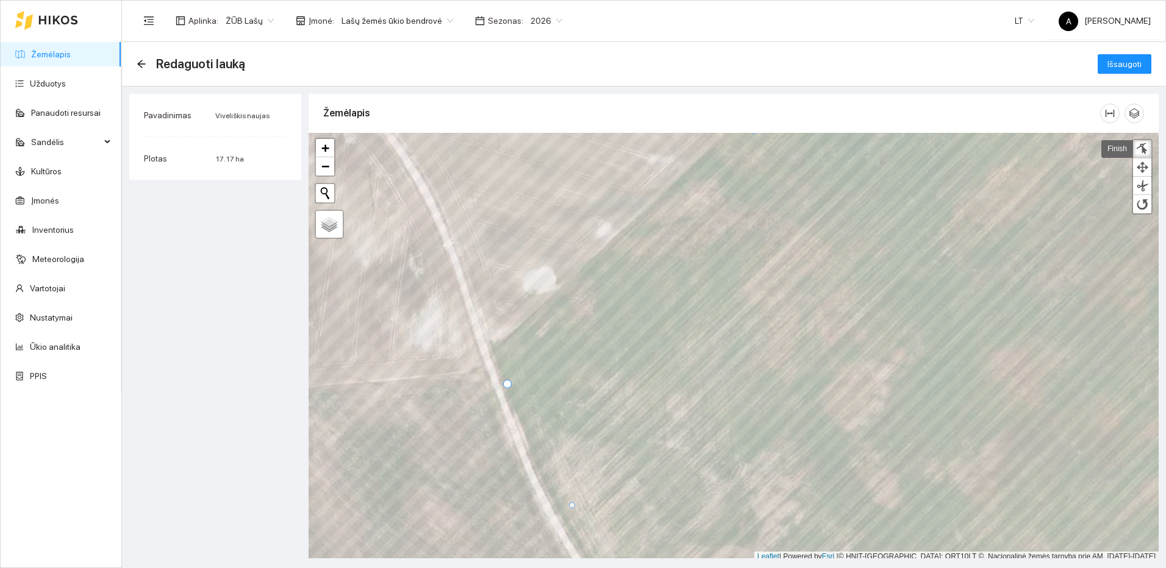
scroll to position [4, 0]
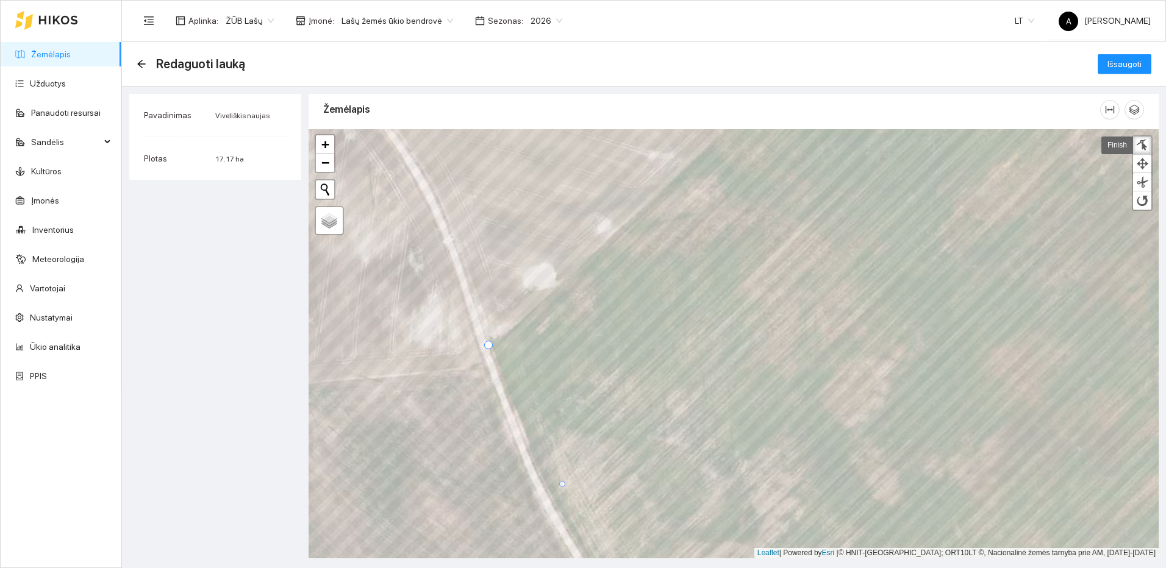
drag, startPoint x: 506, startPoint y: 384, endPoint x: 487, endPoint y: 349, distance: 40.1
click at [487, 349] on div at bounding box center [488, 345] width 9 height 9
drag, startPoint x: 563, startPoint y: 483, endPoint x: 552, endPoint y: 496, distance: 17.0
click at [552, 496] on div at bounding box center [552, 498] width 6 height 6
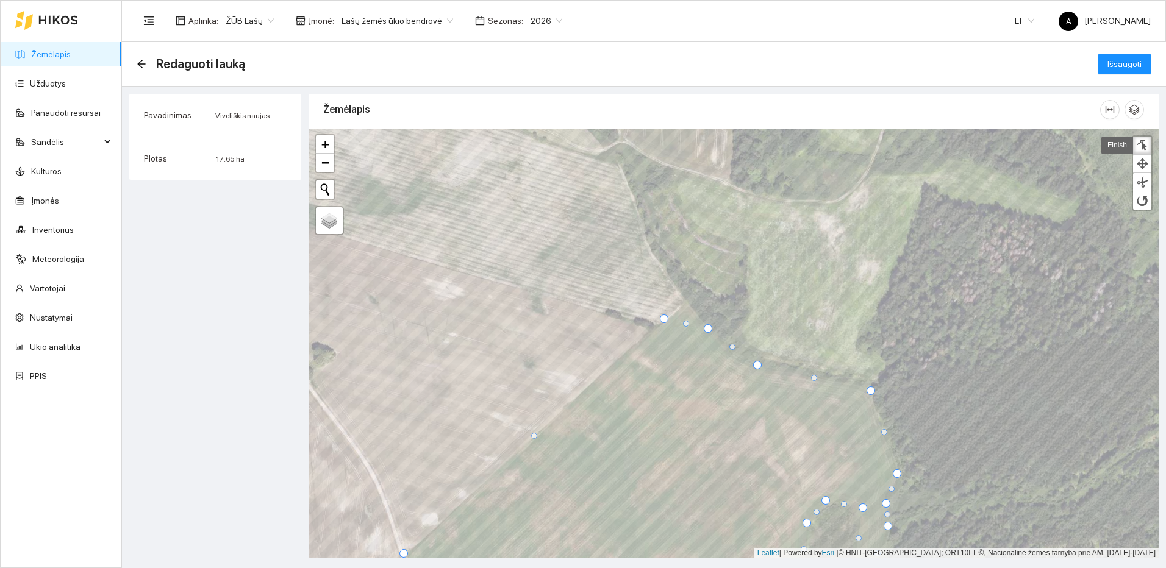
click at [664, 320] on div at bounding box center [664, 319] width 9 height 9
drag, startPoint x: 685, startPoint y: 321, endPoint x: 686, endPoint y: 304, distance: 16.5
click at [686, 304] on div at bounding box center [687, 307] width 6 height 6
click at [1148, 143] on div at bounding box center [1142, 146] width 12 height 12
click at [1143, 67] on button "Išsaugoti" at bounding box center [1125, 64] width 54 height 20
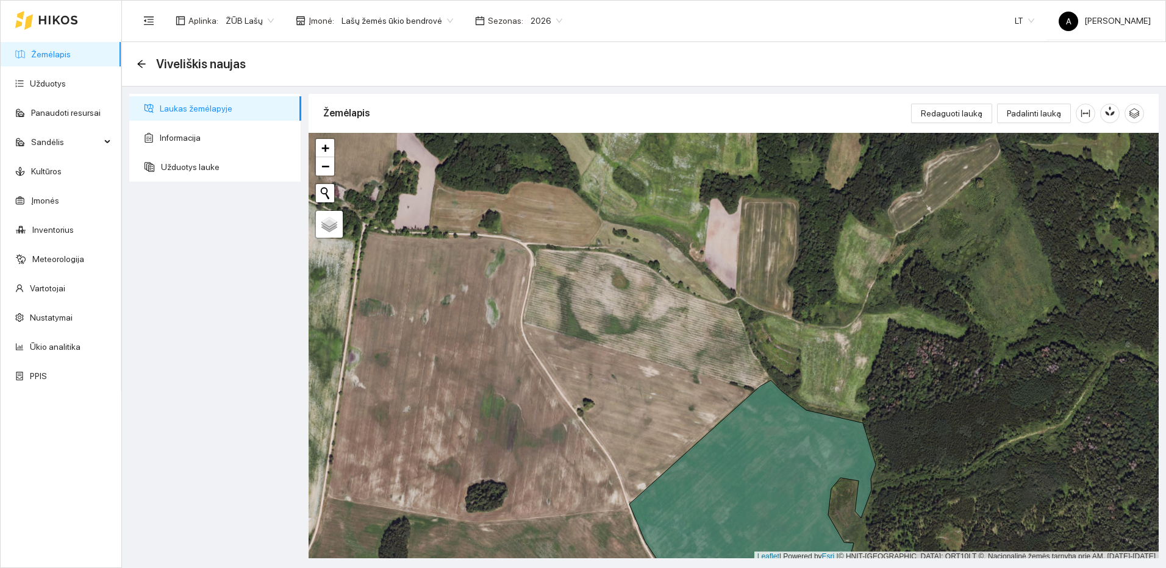
click at [63, 55] on link "Žemėlapis" at bounding box center [51, 54] width 40 height 10
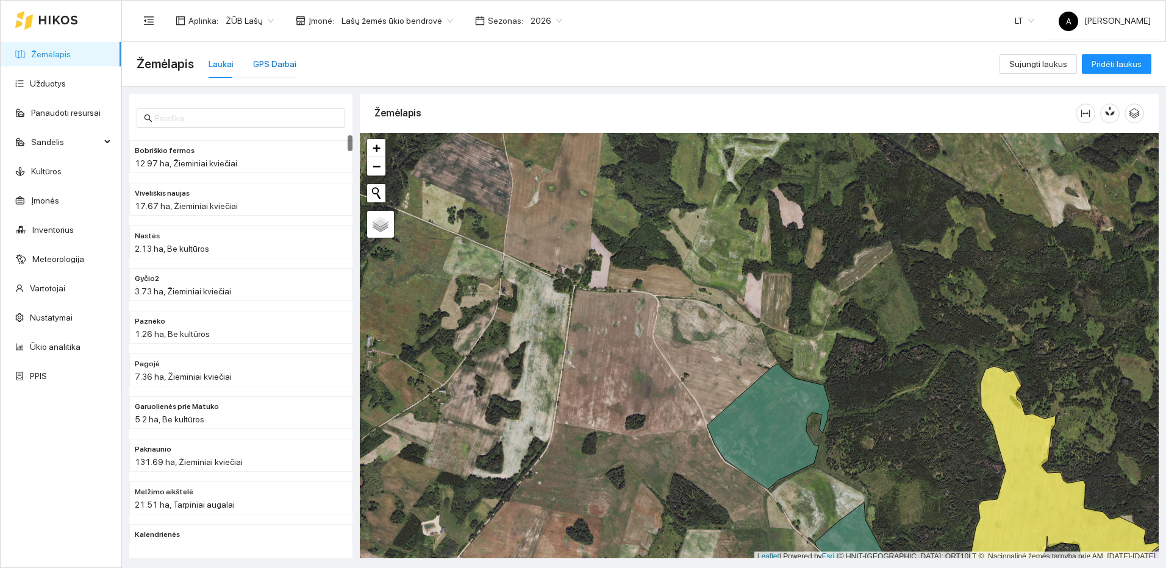
click at [266, 63] on div "GPS Darbai" at bounding box center [274, 63] width 43 height 13
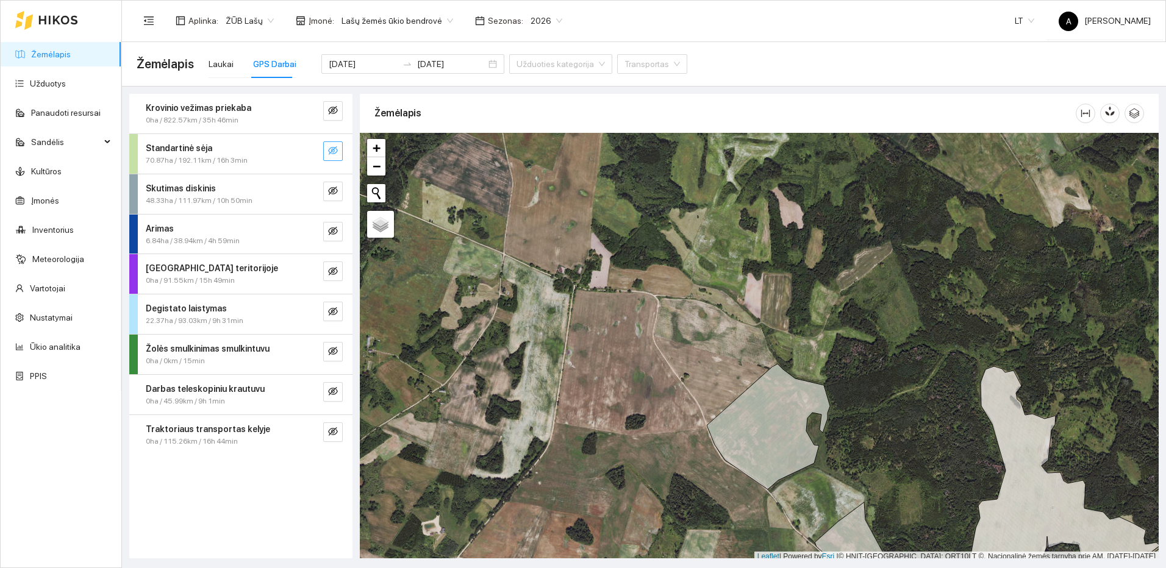
click at [334, 155] on icon "eye-invisible" at bounding box center [333, 151] width 10 height 10
click at [314, 153] on div at bounding box center [309, 151] width 20 height 20
click at [327, 149] on button "button" at bounding box center [333, 151] width 20 height 20
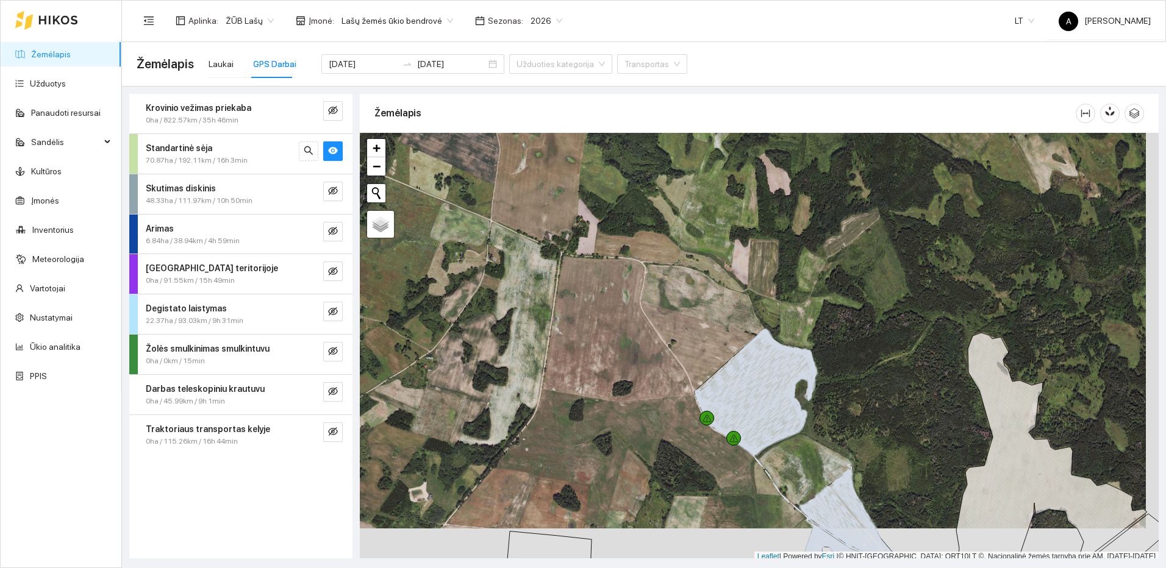
scroll to position [4, 0]
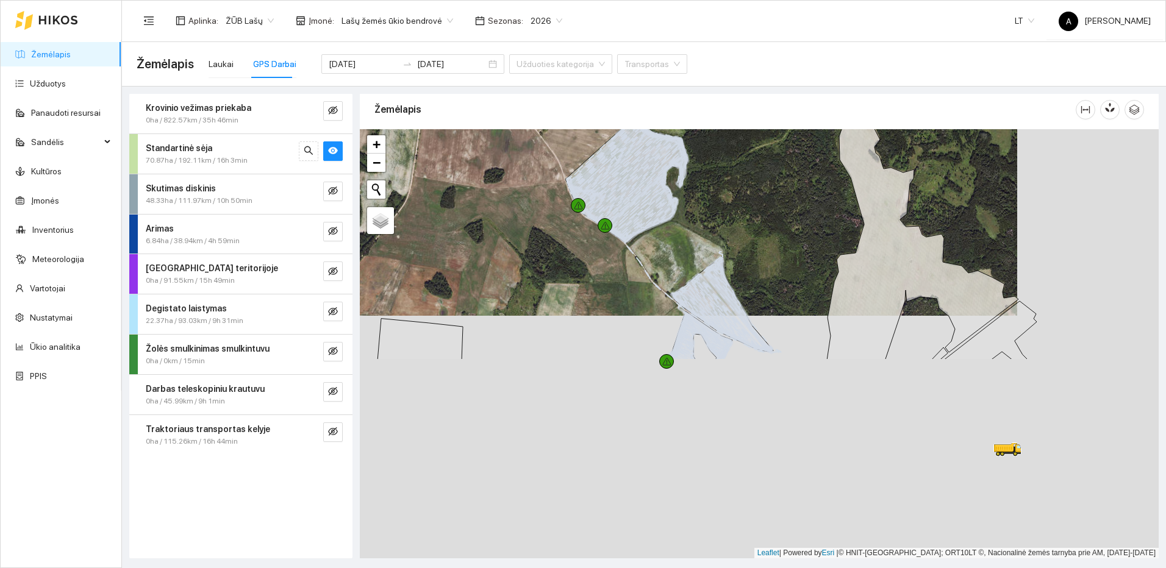
drag, startPoint x: 866, startPoint y: 421, endPoint x: 737, endPoint y: 212, distance: 245.6
click at [737, 212] on div at bounding box center [759, 343] width 799 height 429
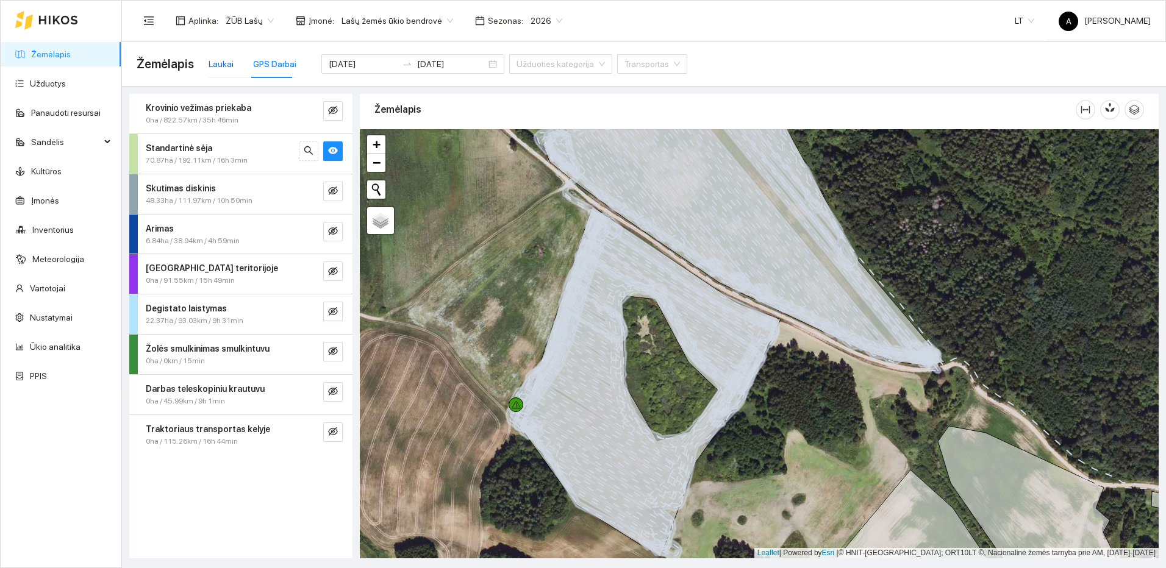
click at [227, 63] on div "Laukai" at bounding box center [221, 63] width 25 height 13
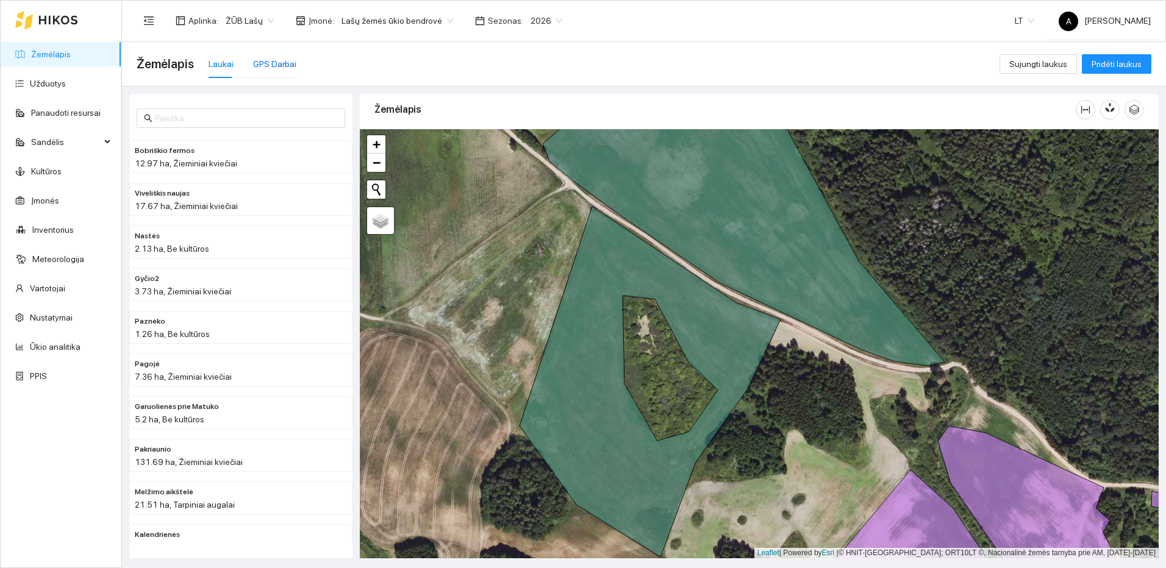
click at [271, 63] on div "GPS Darbai" at bounding box center [274, 63] width 43 height 13
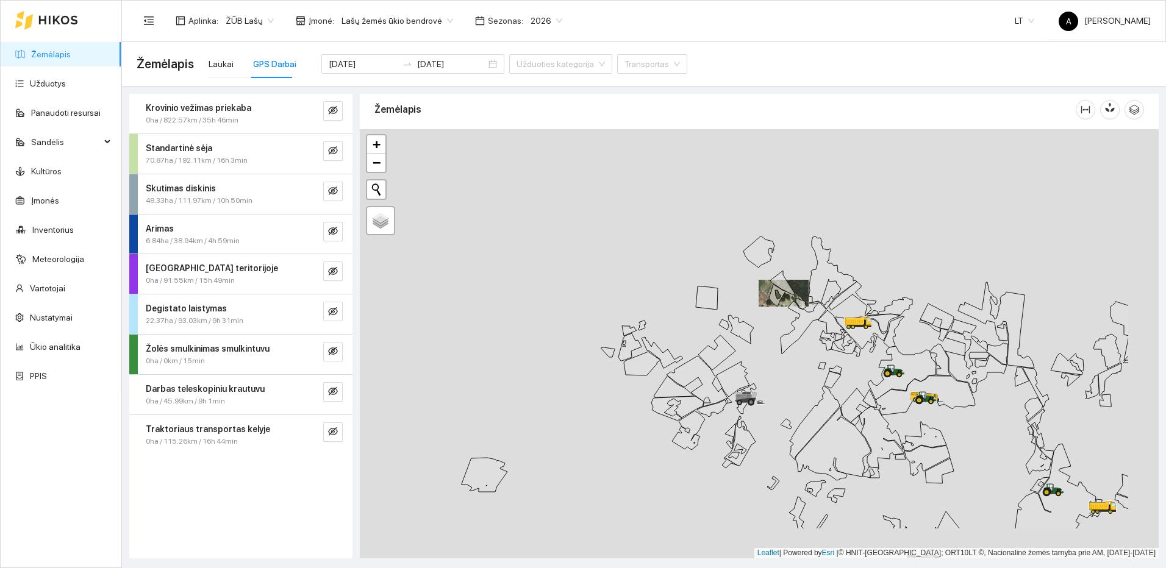
drag, startPoint x: 1082, startPoint y: 442, endPoint x: 918, endPoint y: 365, distance: 181.1
click at [945, 365] on icon at bounding box center [976, 372] width 62 height 42
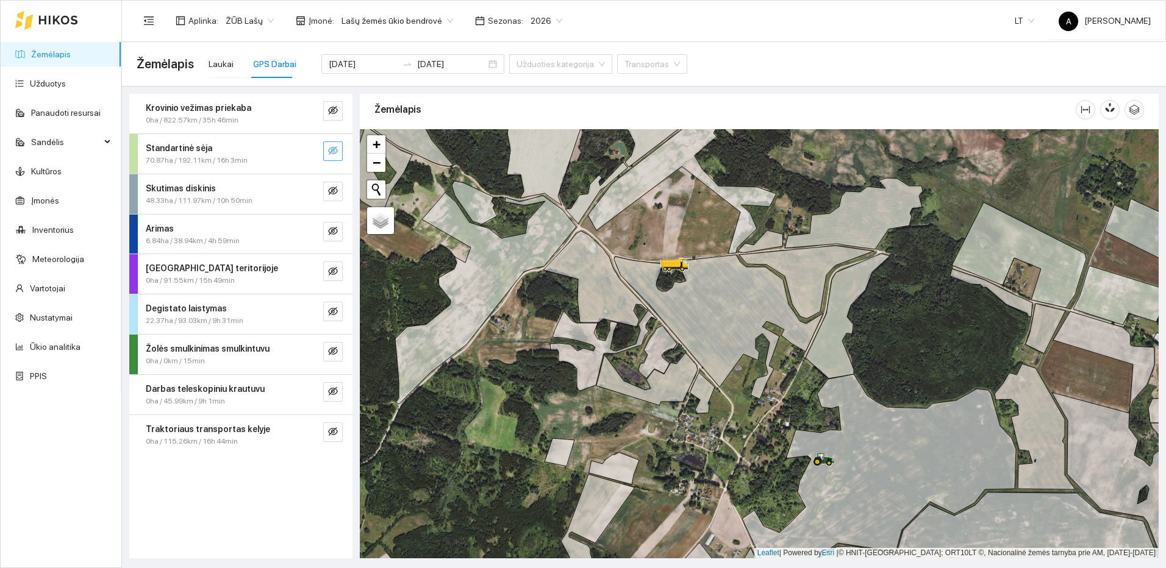
click at [332, 148] on icon "eye-invisible" at bounding box center [333, 151] width 10 height 10
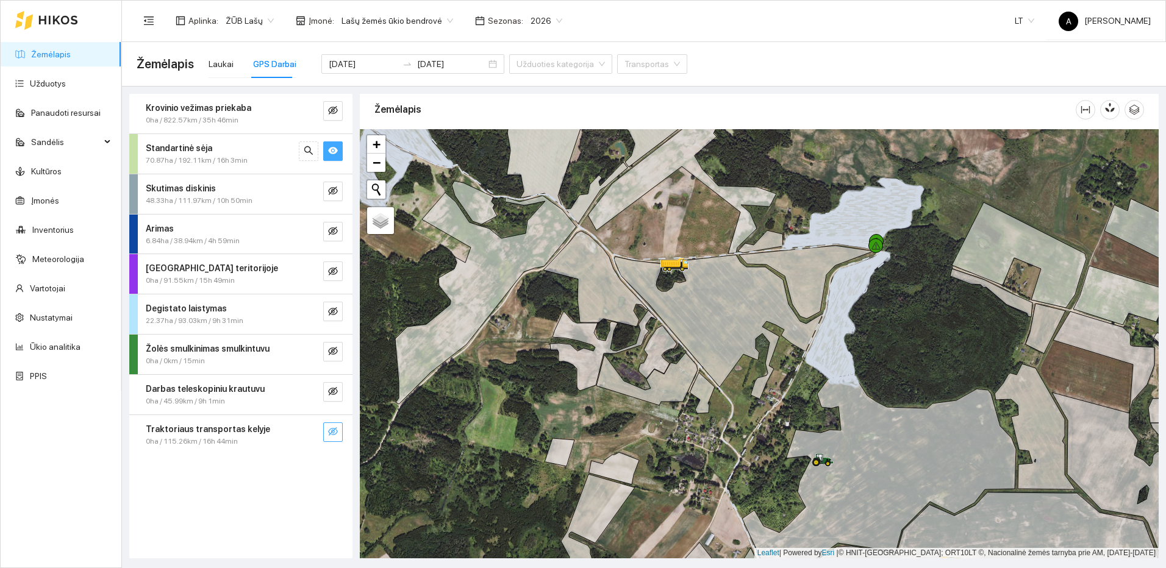
click at [340, 429] on button "button" at bounding box center [333, 433] width 20 height 20
click at [312, 152] on icon "search" at bounding box center [309, 151] width 10 height 10
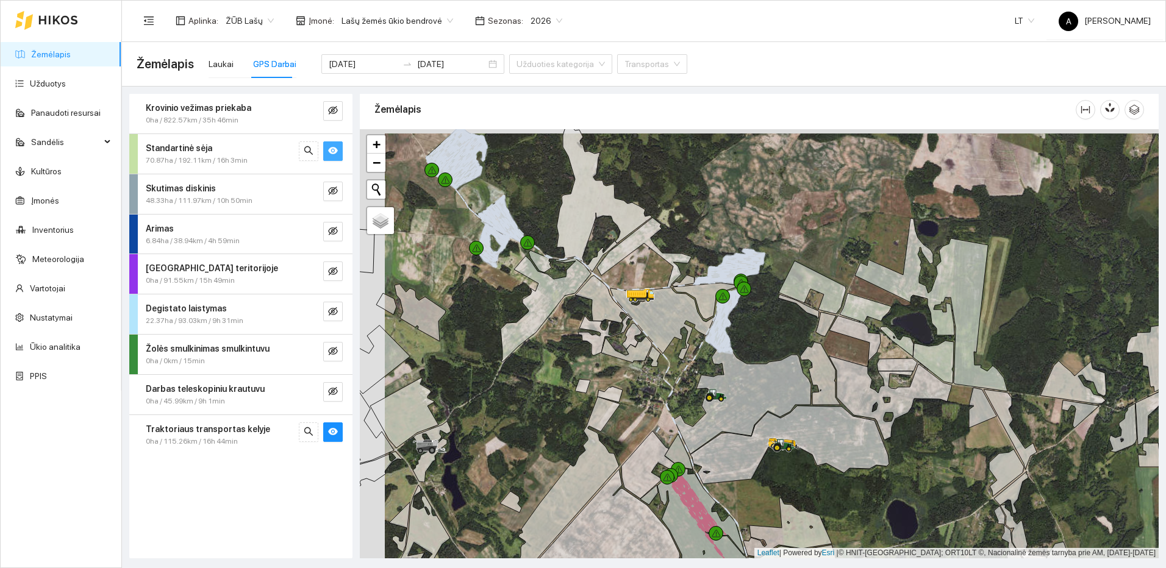
drag, startPoint x: 574, startPoint y: 255, endPoint x: 634, endPoint y: 268, distance: 60.7
click at [617, 268] on icon at bounding box center [601, 256] width 31 height 31
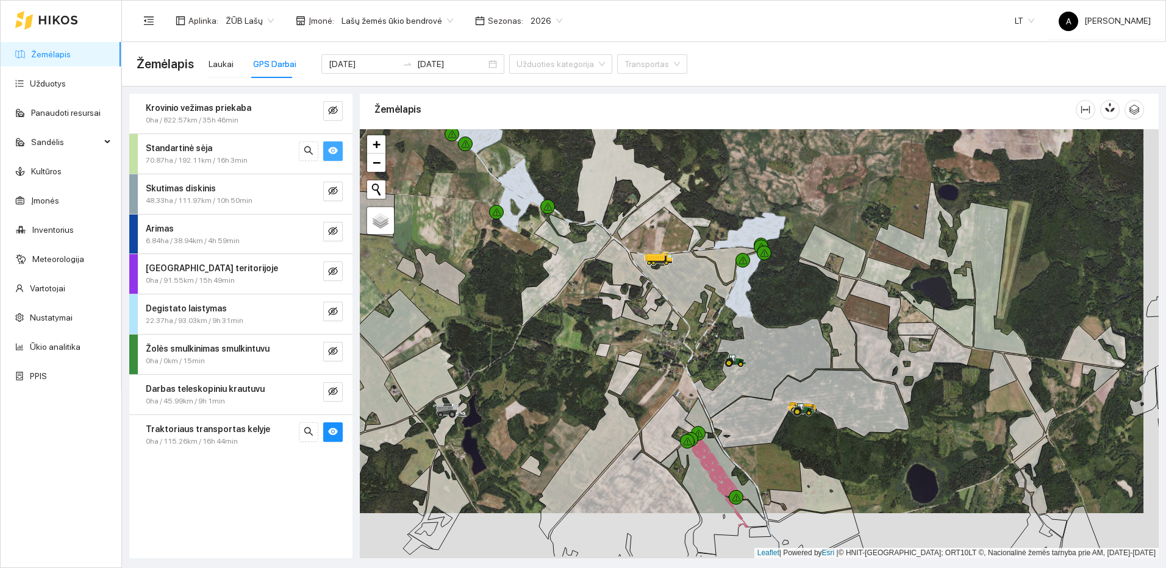
drag, startPoint x: 840, startPoint y: 496, endPoint x: 735, endPoint y: 227, distance: 288.9
click at [737, 231] on div at bounding box center [759, 343] width 799 height 429
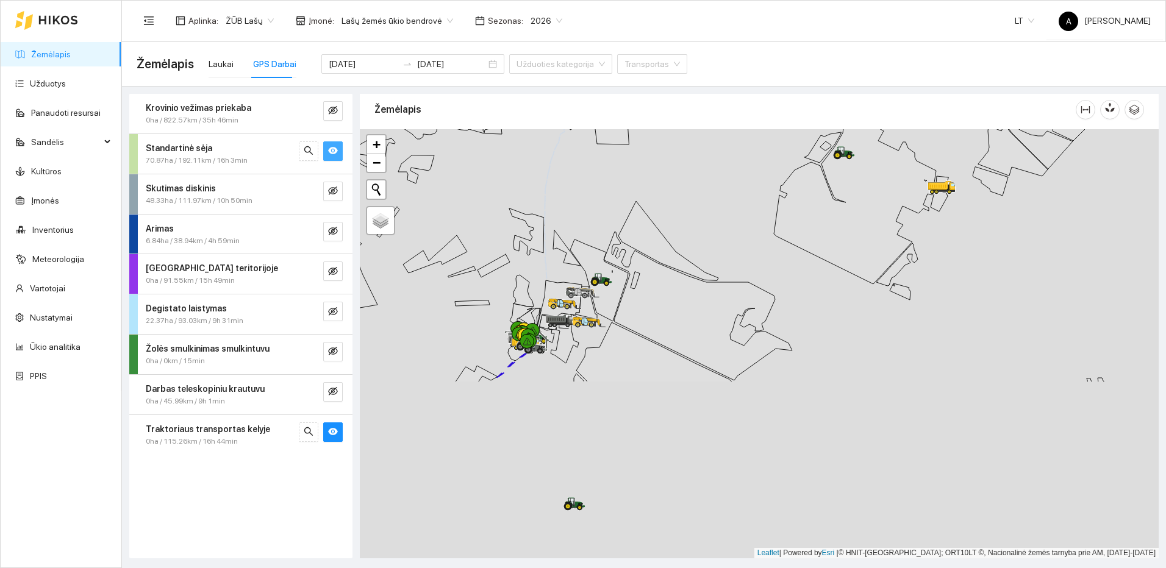
drag, startPoint x: 737, startPoint y: 306, endPoint x: 736, endPoint y: 296, distance: 9.2
click at [736, 296] on icon at bounding box center [698, 306] width 188 height 149
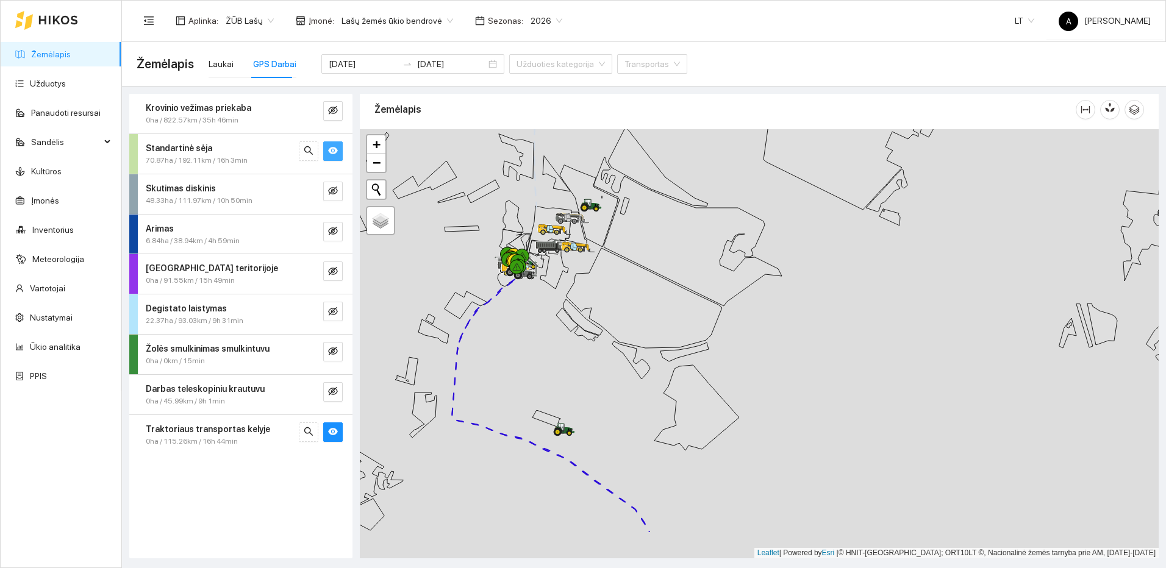
drag, startPoint x: 767, startPoint y: 401, endPoint x: 683, endPoint y: 218, distance: 200.6
click at [684, 220] on div at bounding box center [759, 343] width 799 height 429
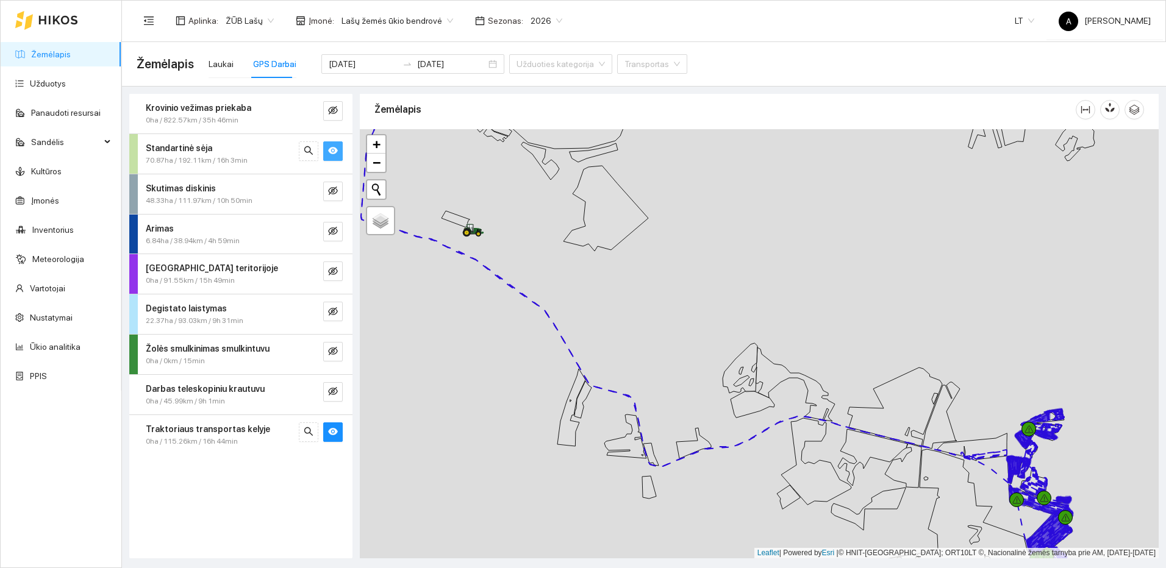
drag, startPoint x: 779, startPoint y: 384, endPoint x: 727, endPoint y: 228, distance: 164.7
click at [731, 238] on div at bounding box center [759, 343] width 799 height 429
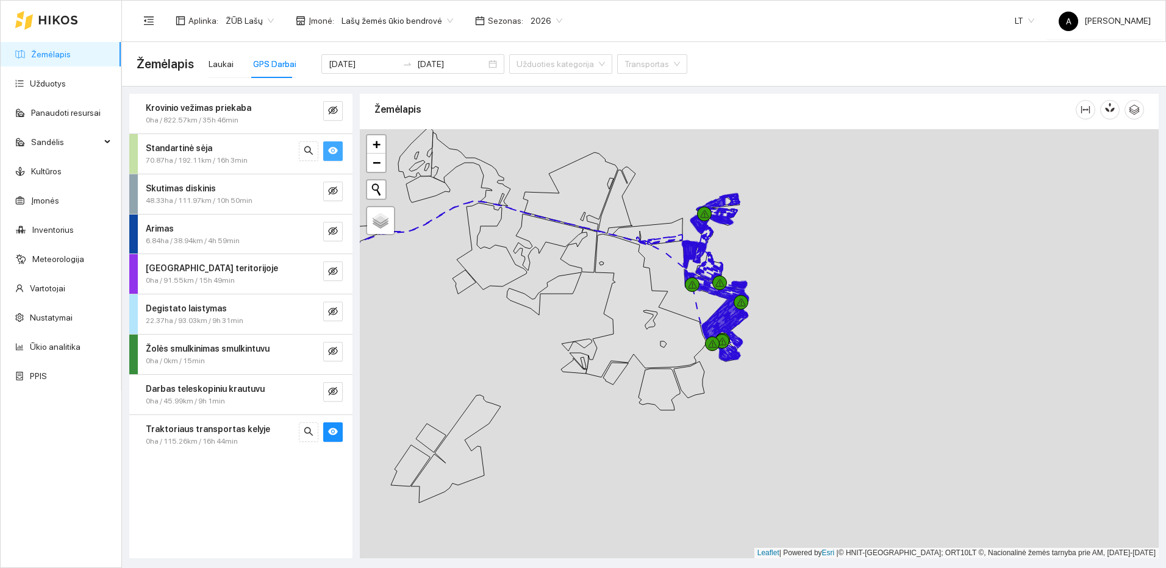
drag, startPoint x: 912, startPoint y: 420, endPoint x: 673, endPoint y: 381, distance: 241.5
click at [673, 381] on icon at bounding box center [658, 389] width 41 height 41
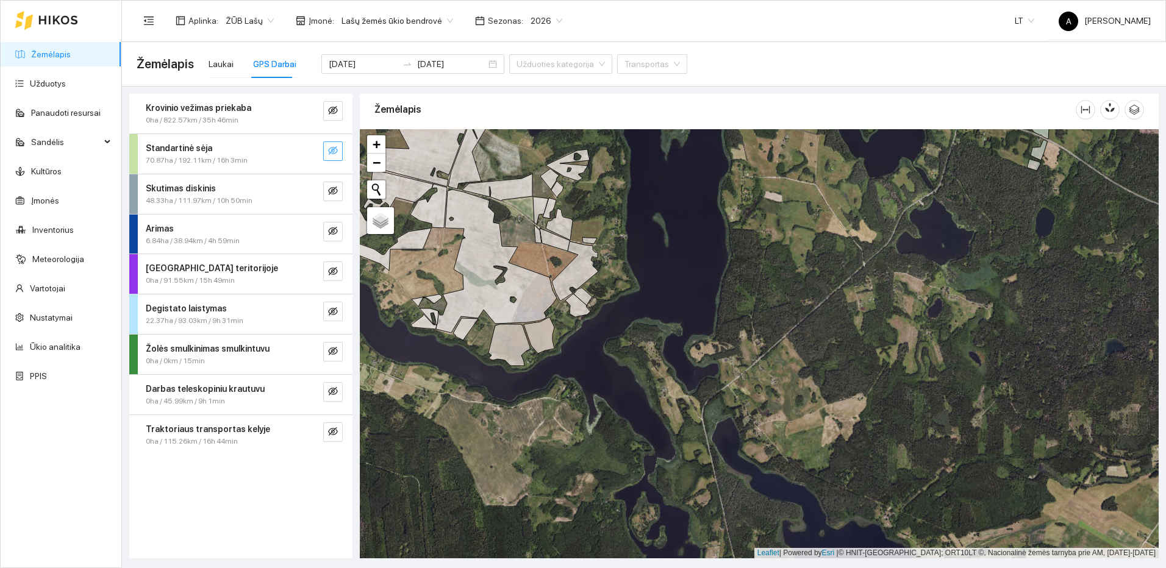
click at [328, 154] on icon "eye-invisible" at bounding box center [333, 151] width 10 height 10
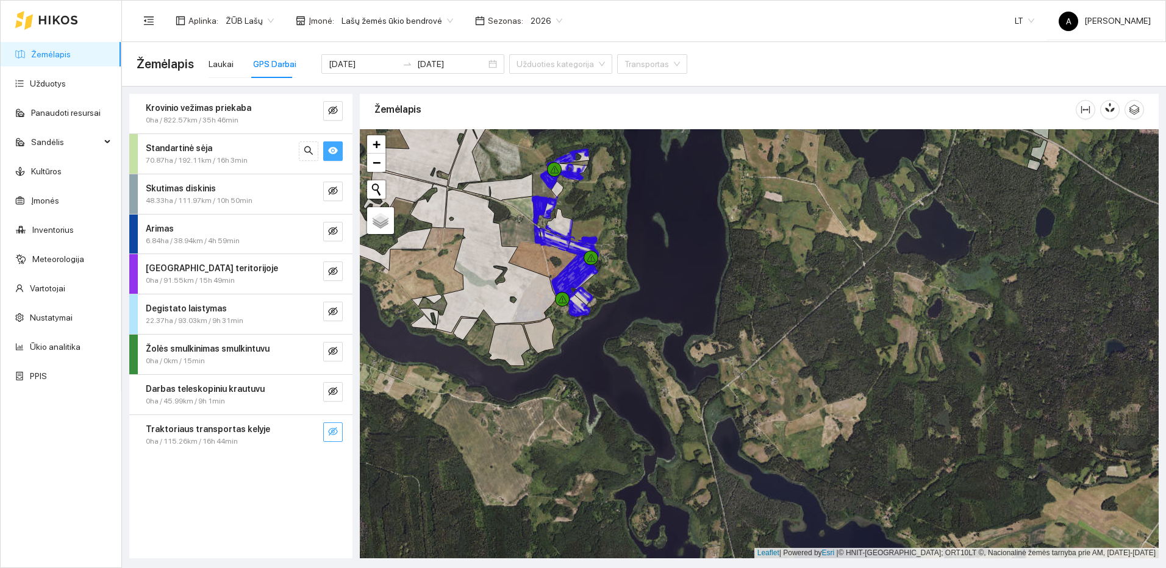
click at [335, 433] on icon "eye-invisible" at bounding box center [333, 432] width 10 height 10
click at [313, 149] on icon "search" at bounding box center [309, 151] width 10 height 10
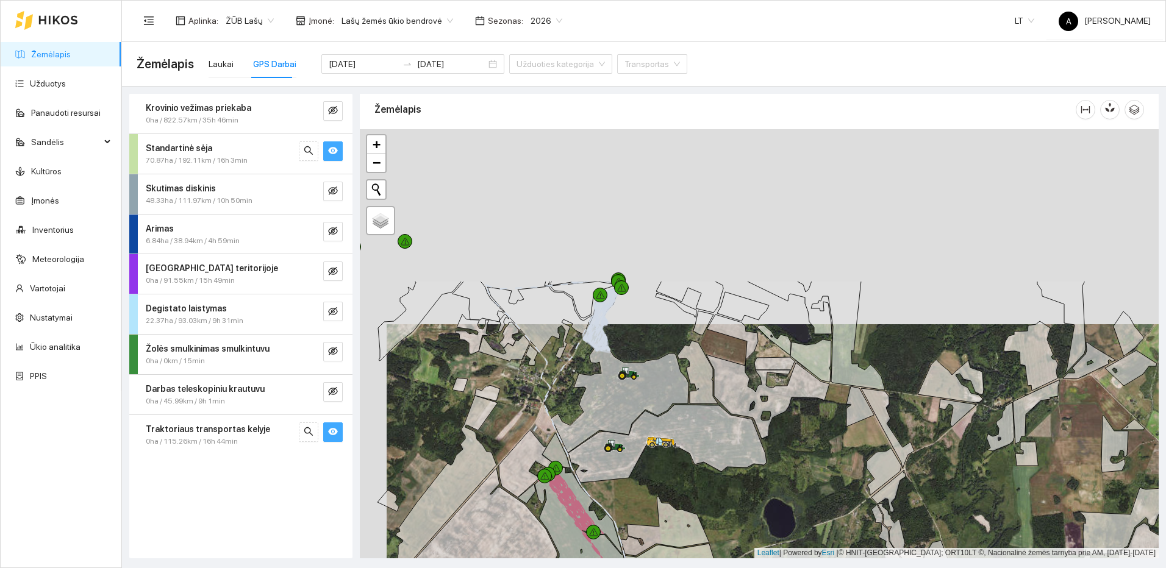
drag, startPoint x: 570, startPoint y: 412, endPoint x: 571, endPoint y: 429, distance: 16.5
click at [570, 426] on div at bounding box center [759, 343] width 799 height 429
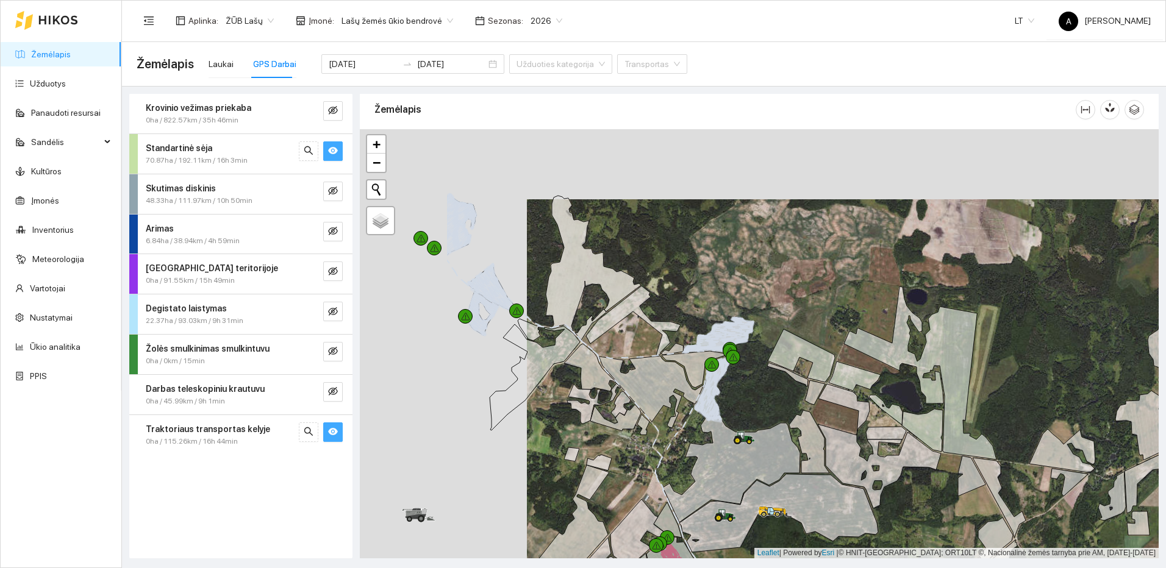
drag, startPoint x: 554, startPoint y: 310, endPoint x: 621, endPoint y: 323, distance: 67.8
click at [618, 323] on icon at bounding box center [633, 321] width 95 height 70
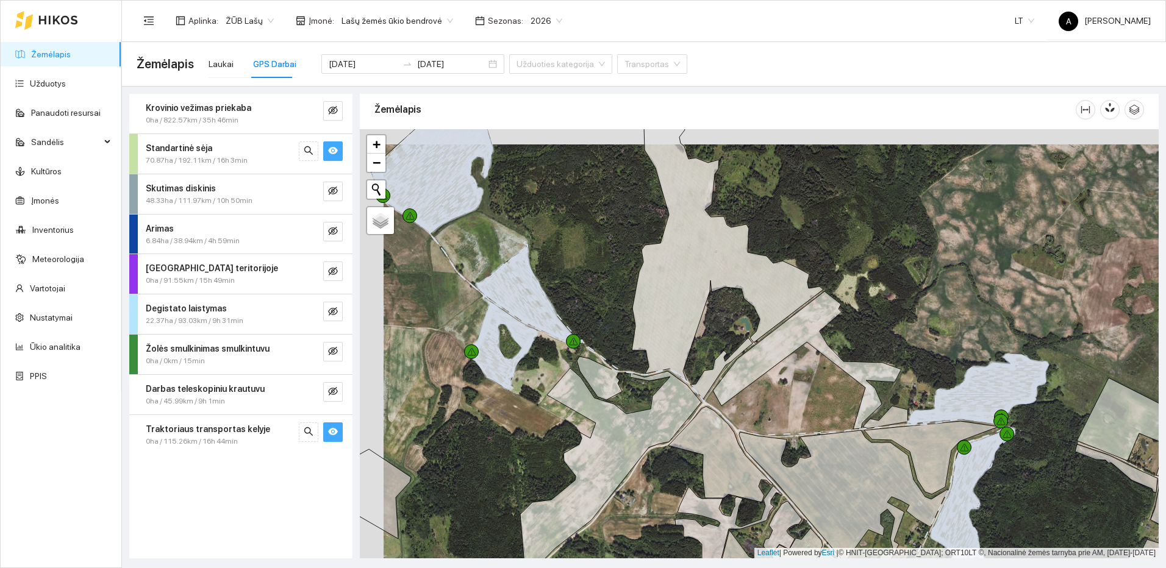
drag, startPoint x: 501, startPoint y: 246, endPoint x: 542, endPoint y: 272, distance: 48.2
click at [542, 272] on div at bounding box center [759, 343] width 799 height 429
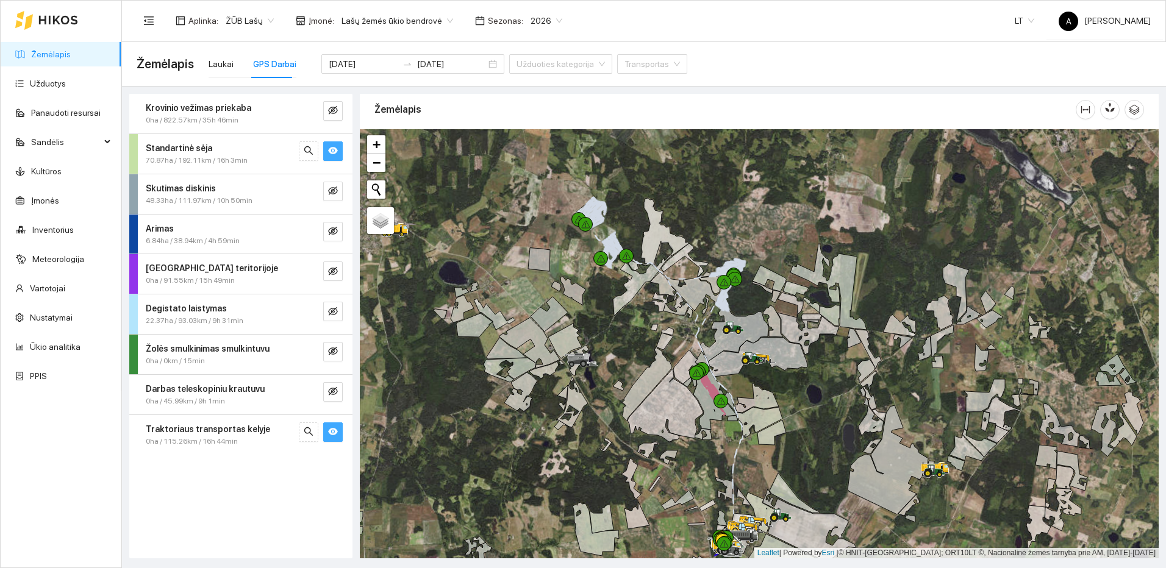
drag, startPoint x: 767, startPoint y: 460, endPoint x: 701, endPoint y: 343, distance: 135.2
click at [702, 343] on div at bounding box center [759, 343] width 799 height 429
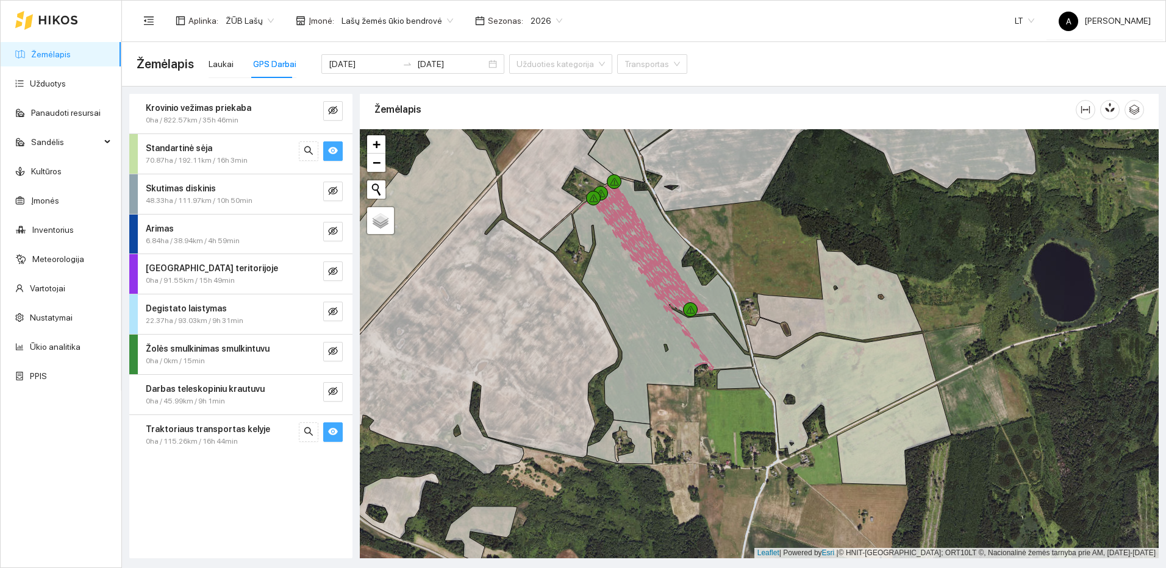
click at [338, 429] on button "button" at bounding box center [333, 433] width 20 height 20
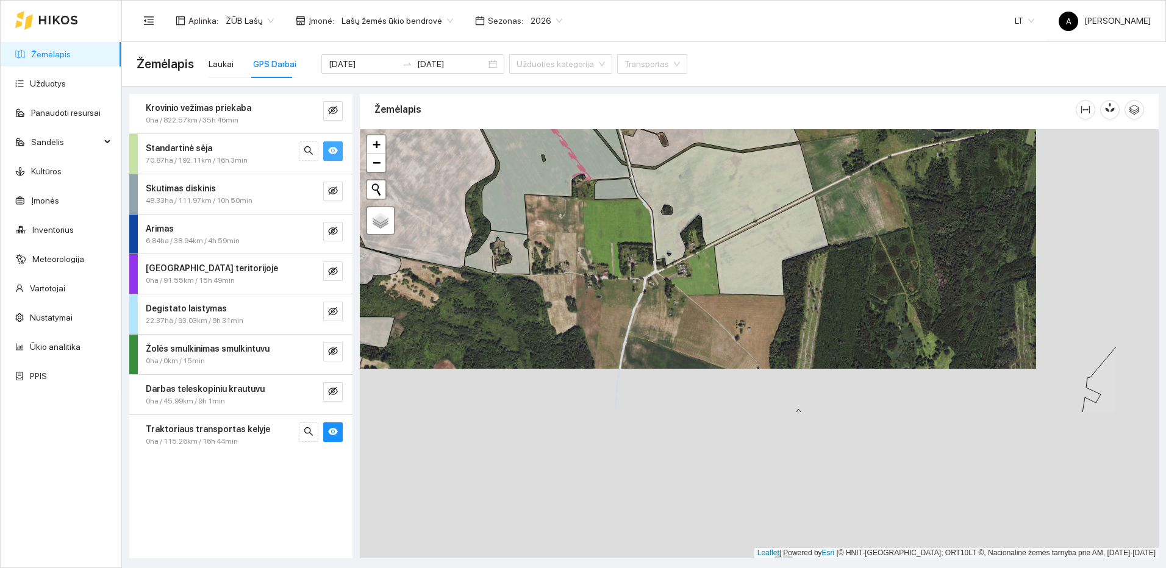
drag, startPoint x: 792, startPoint y: 449, endPoint x: 637, endPoint y: 272, distance: 235.5
click at [643, 277] on div at bounding box center [759, 343] width 799 height 429
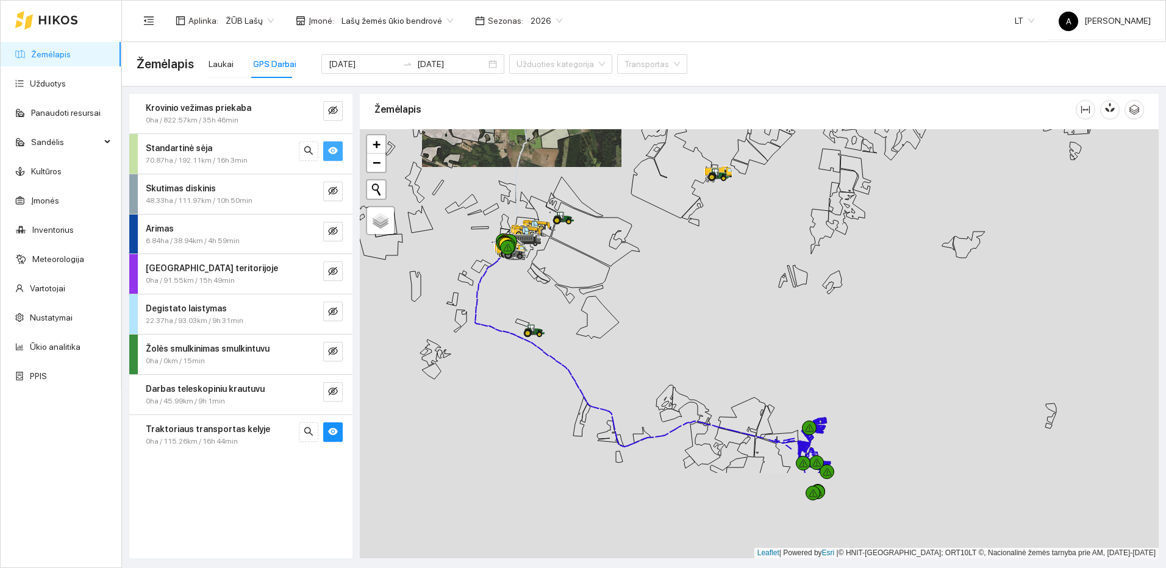
drag, startPoint x: 758, startPoint y: 331, endPoint x: 632, endPoint y: 210, distance: 174.3
click at [635, 217] on div at bounding box center [759, 343] width 799 height 429
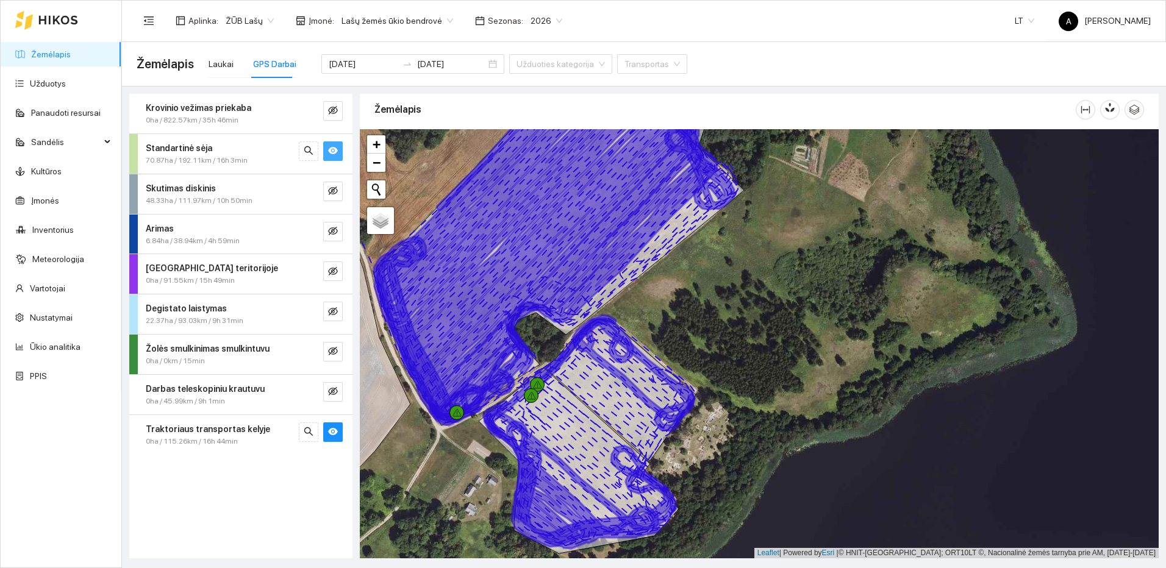
click at [327, 152] on button "button" at bounding box center [333, 151] width 20 height 20
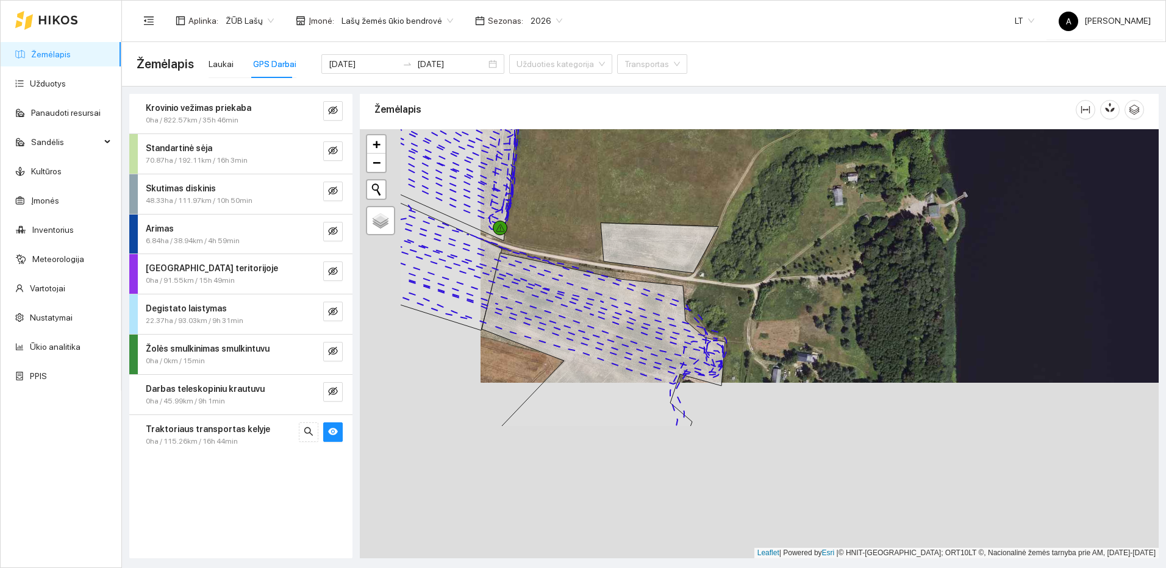
drag, startPoint x: 760, startPoint y: 313, endPoint x: 775, endPoint y: 301, distance: 19.1
click at [775, 301] on div at bounding box center [759, 343] width 799 height 429
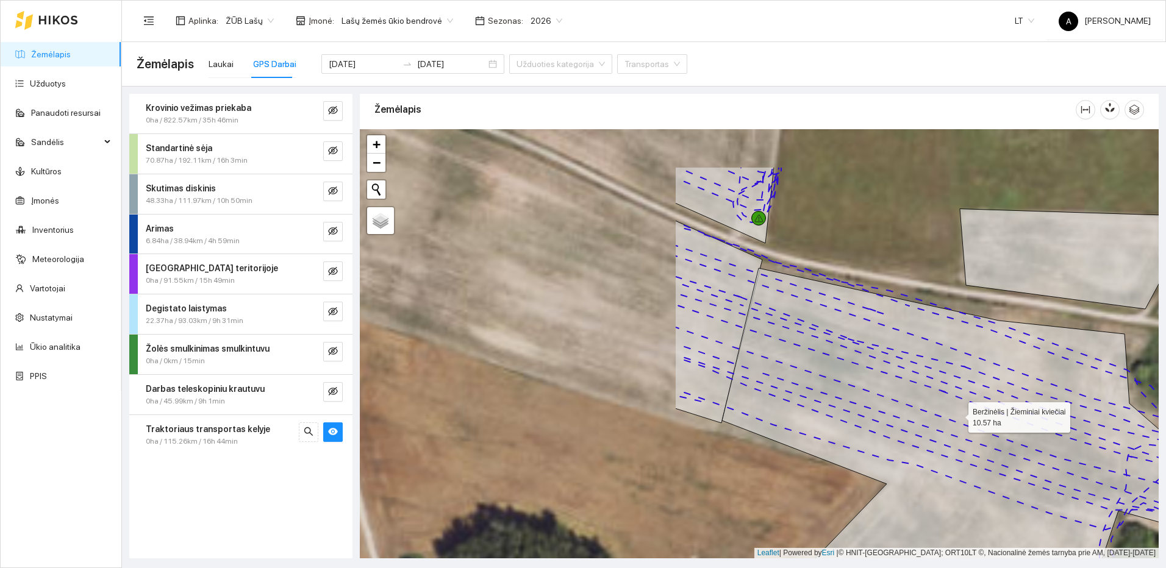
drag, startPoint x: 554, startPoint y: 332, endPoint x: 954, endPoint y: 415, distance: 408.5
click at [954, 415] on icon at bounding box center [952, 475] width 513 height 415
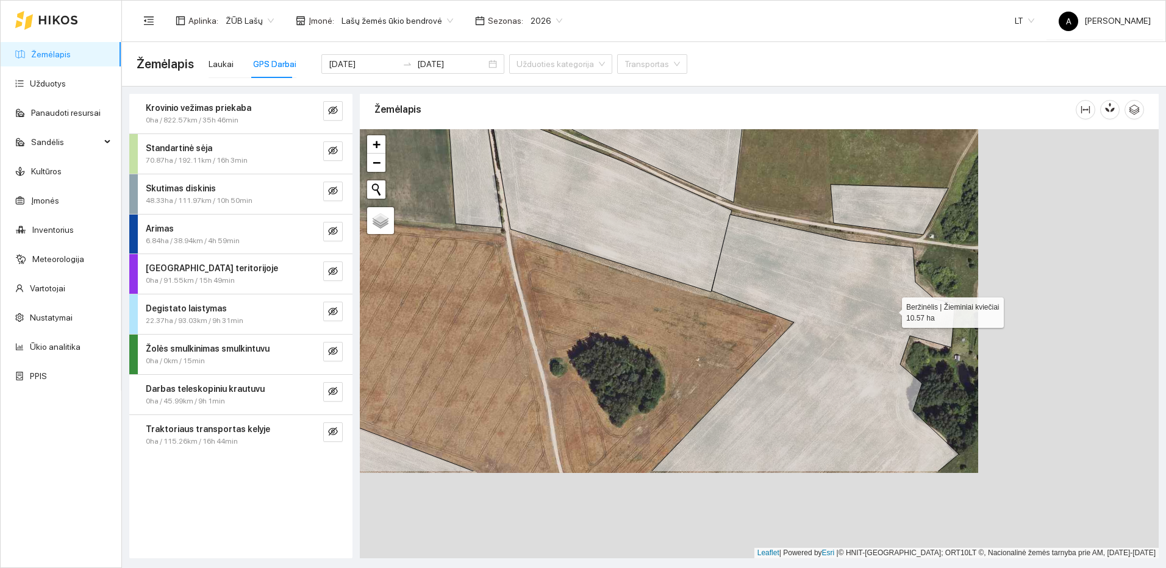
drag, startPoint x: 1005, startPoint y: 374, endPoint x: 858, endPoint y: 309, distance: 160.8
click at [858, 309] on icon at bounding box center [804, 343] width 307 height 257
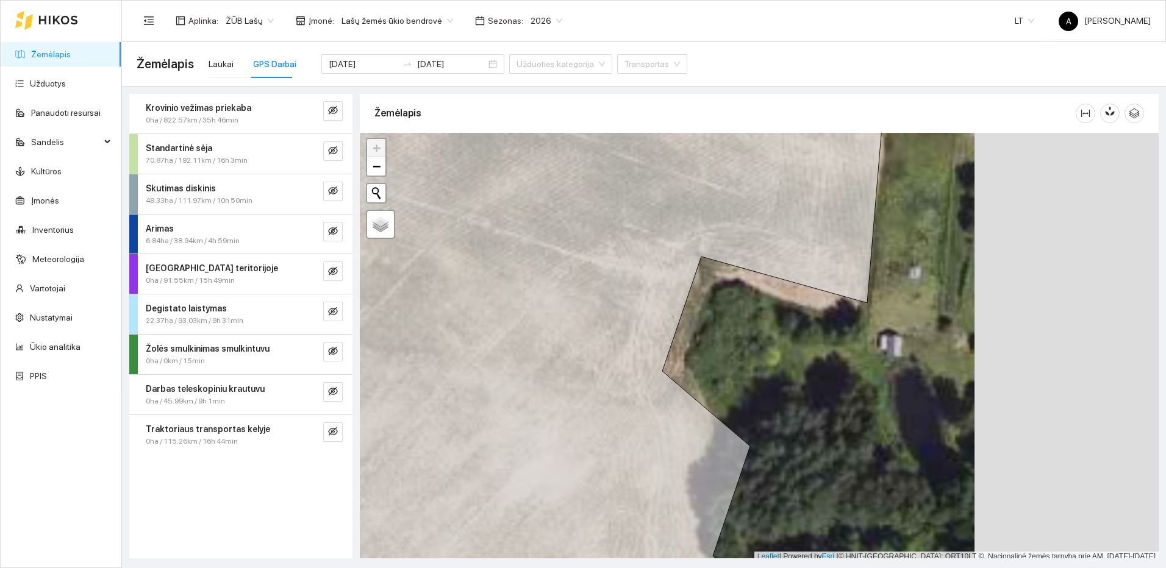
scroll to position [4, 0]
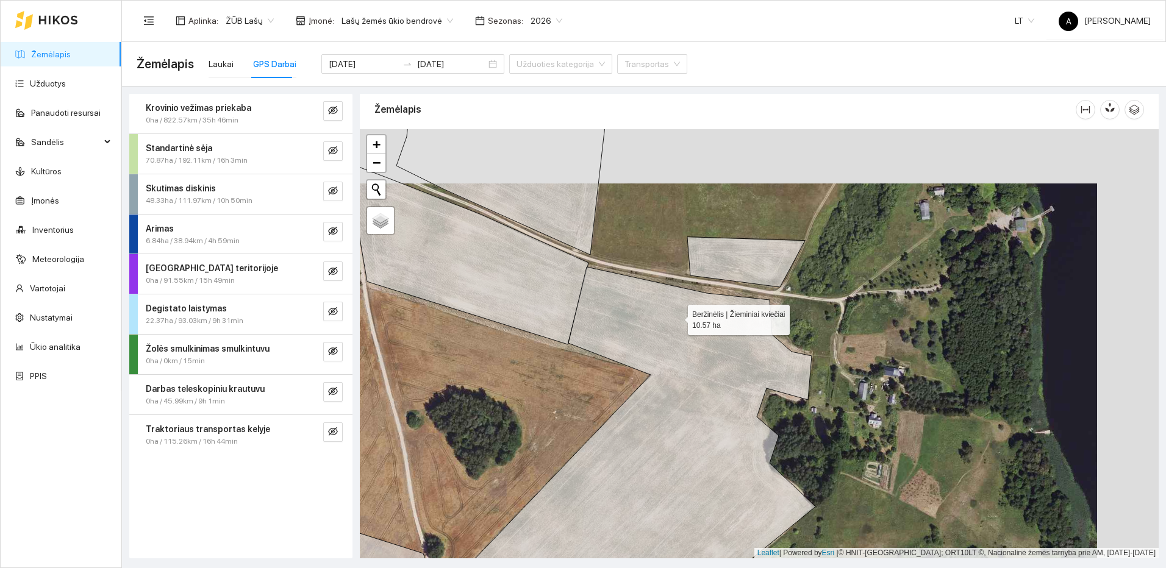
click at [677, 317] on icon at bounding box center [630, 434] width 370 height 335
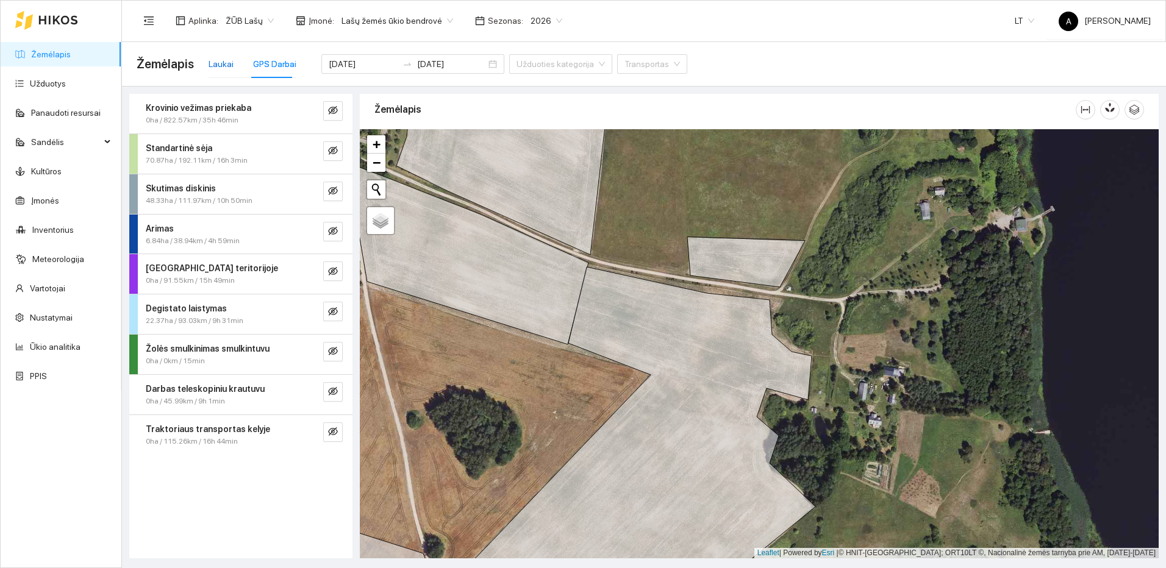
click at [224, 65] on div "Laukai" at bounding box center [221, 63] width 25 height 13
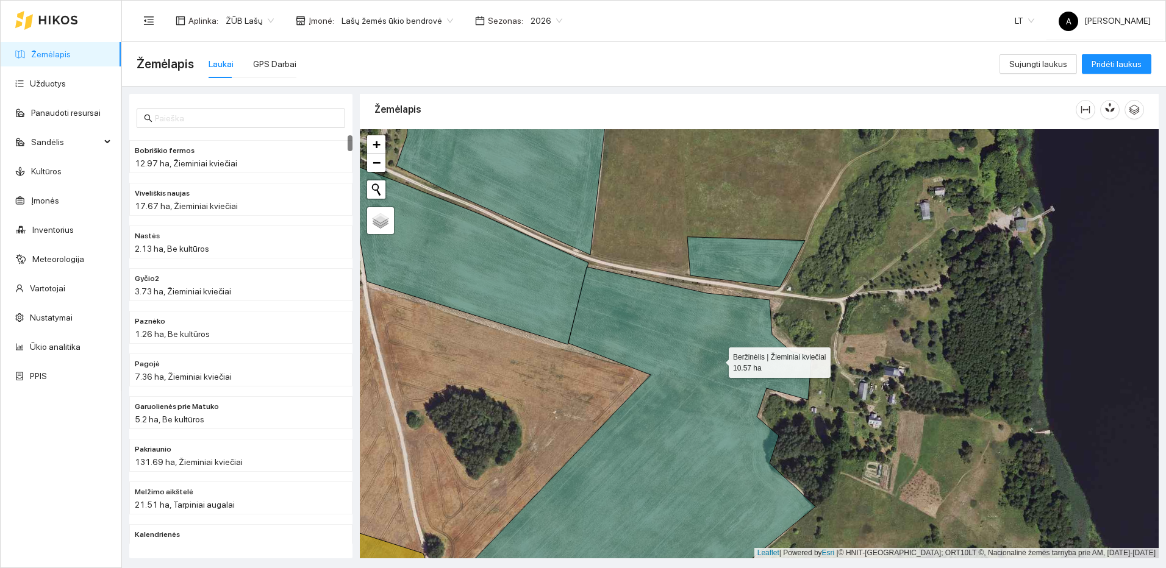
click at [709, 356] on icon at bounding box center [630, 435] width 370 height 337
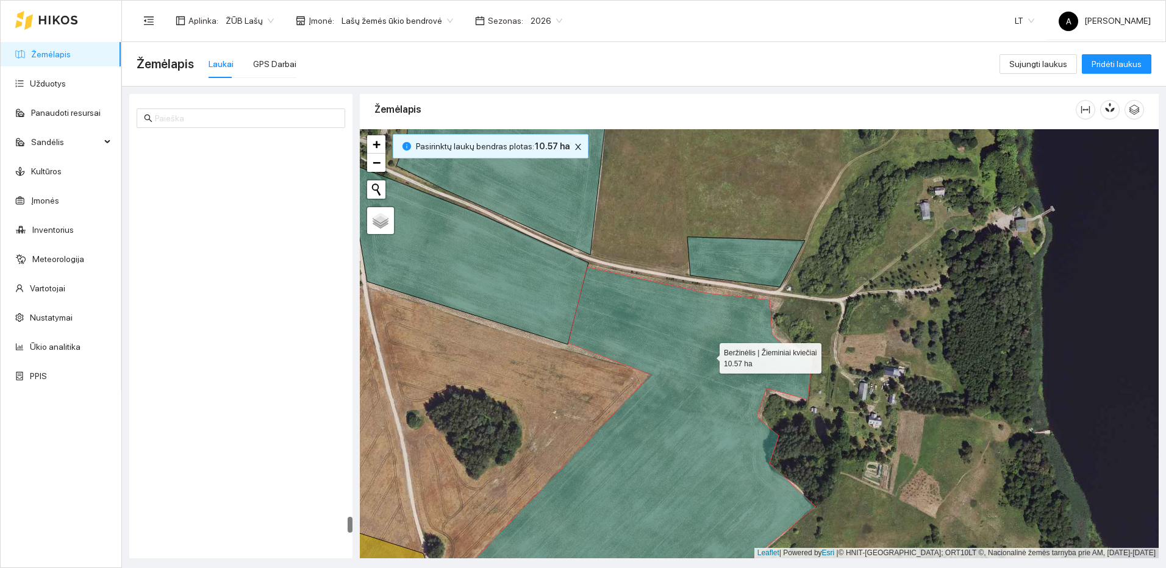
scroll to position [9493, 0]
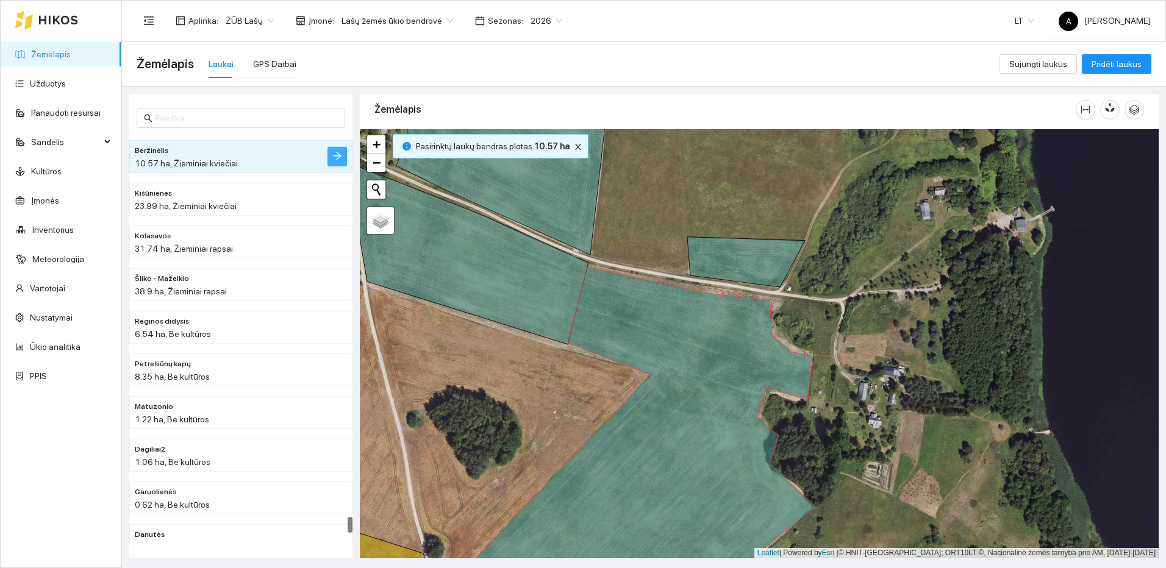
click at [338, 157] on icon "arrow-right" at bounding box center [337, 156] width 10 height 10
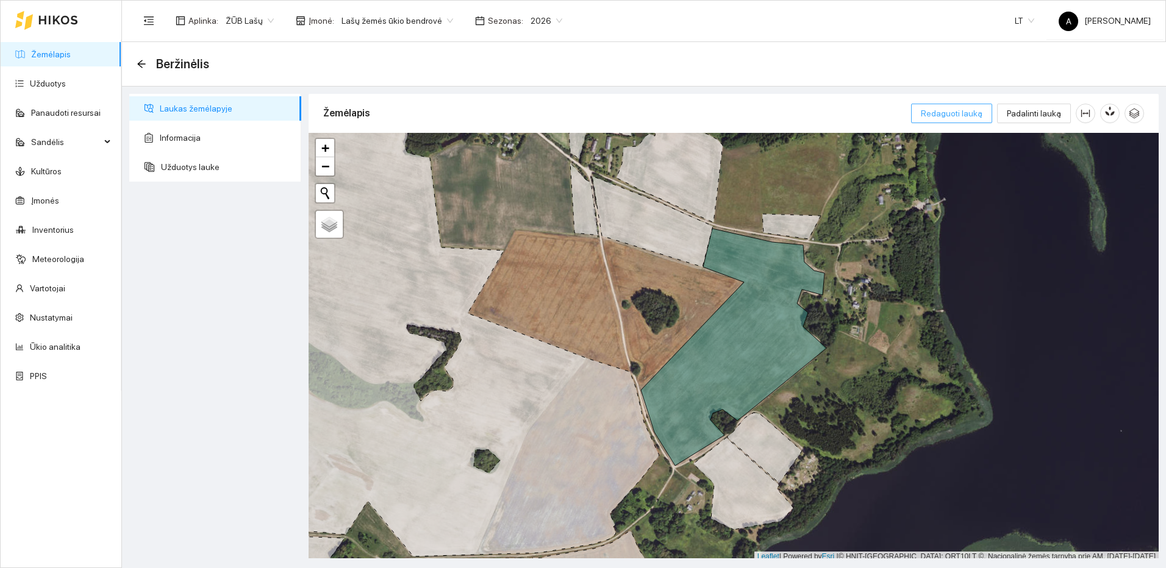
click at [967, 116] on span "Redaguoti lauką" at bounding box center [952, 113] width 62 height 13
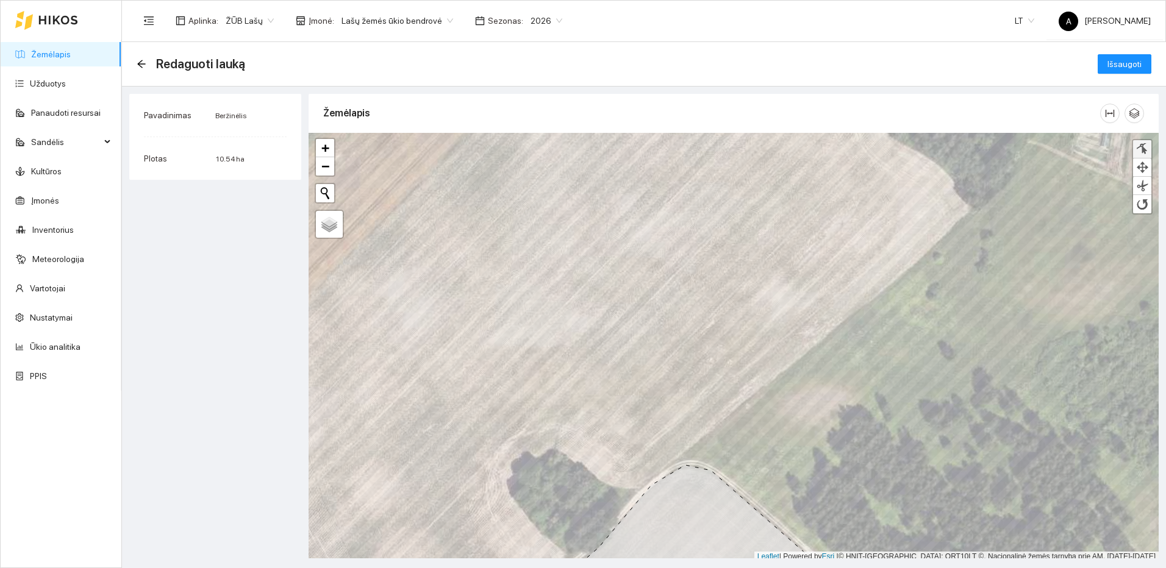
click at [1142, 148] on div at bounding box center [1142, 149] width 12 height 12
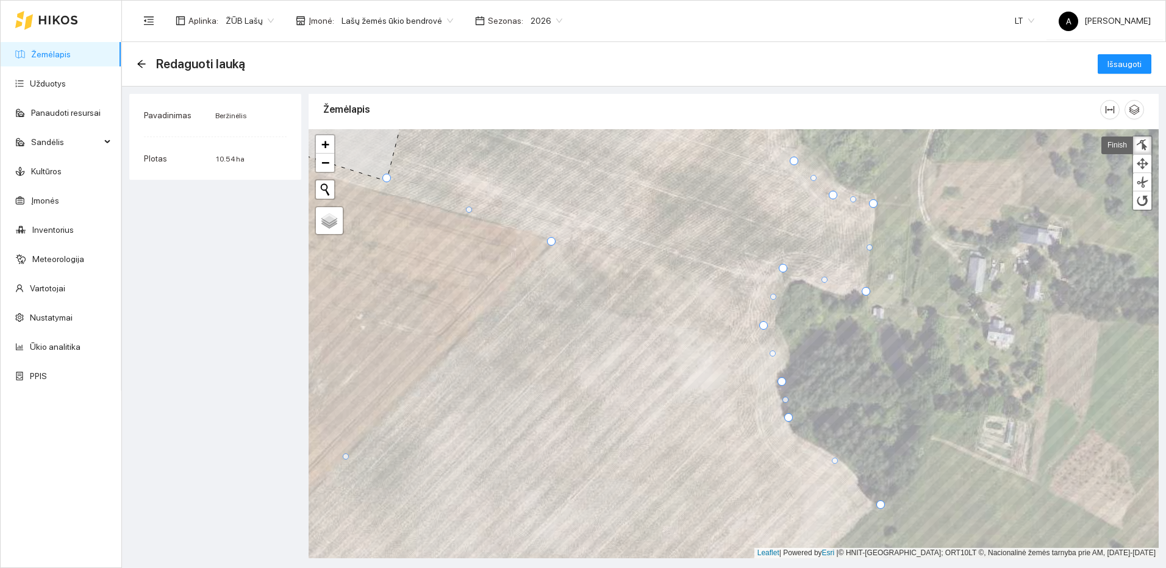
drag, startPoint x: 807, startPoint y: 363, endPoint x: 782, endPoint y: 382, distance: 31.8
click at [782, 382] on div at bounding box center [781, 381] width 9 height 9
drag, startPoint x: 774, startPoint y: 354, endPoint x: 792, endPoint y: 352, distance: 18.4
click at [792, 352] on div at bounding box center [791, 351] width 6 height 6
drag, startPoint x: 779, startPoint y: 338, endPoint x: 768, endPoint y: 328, distance: 14.2
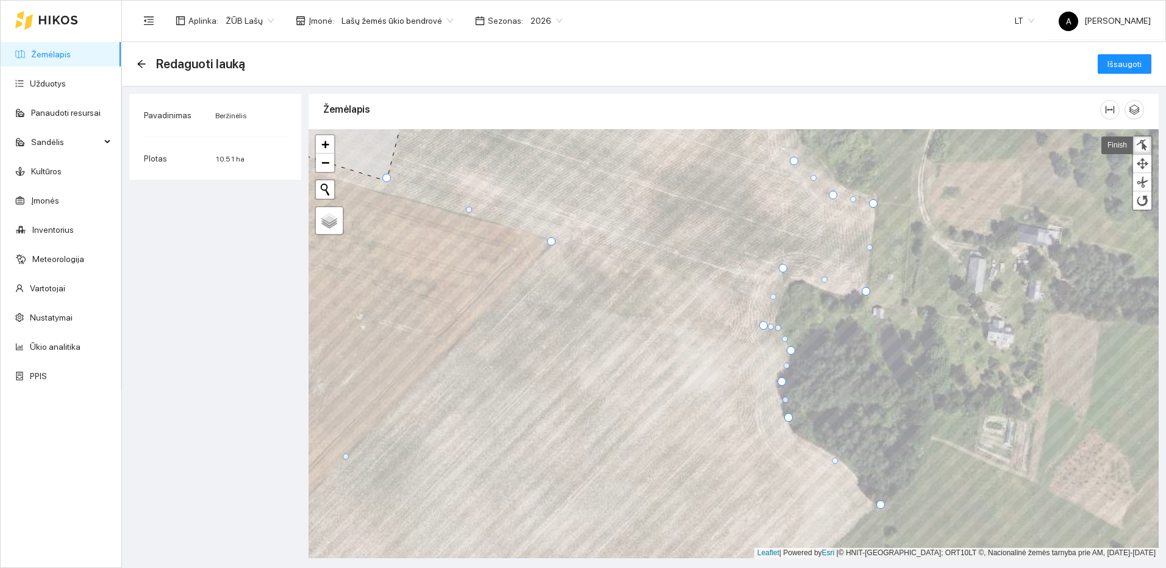
click at [779, 327] on div at bounding box center [778, 328] width 6 height 6
drag, startPoint x: 763, startPoint y: 326, endPoint x: 777, endPoint y: 308, distance: 22.2
click at [777, 308] on div at bounding box center [777, 308] width 9 height 9
drag, startPoint x: 785, startPoint y: 270, endPoint x: 799, endPoint y: 277, distance: 15.8
click at [799, 277] on div at bounding box center [797, 275] width 9 height 9
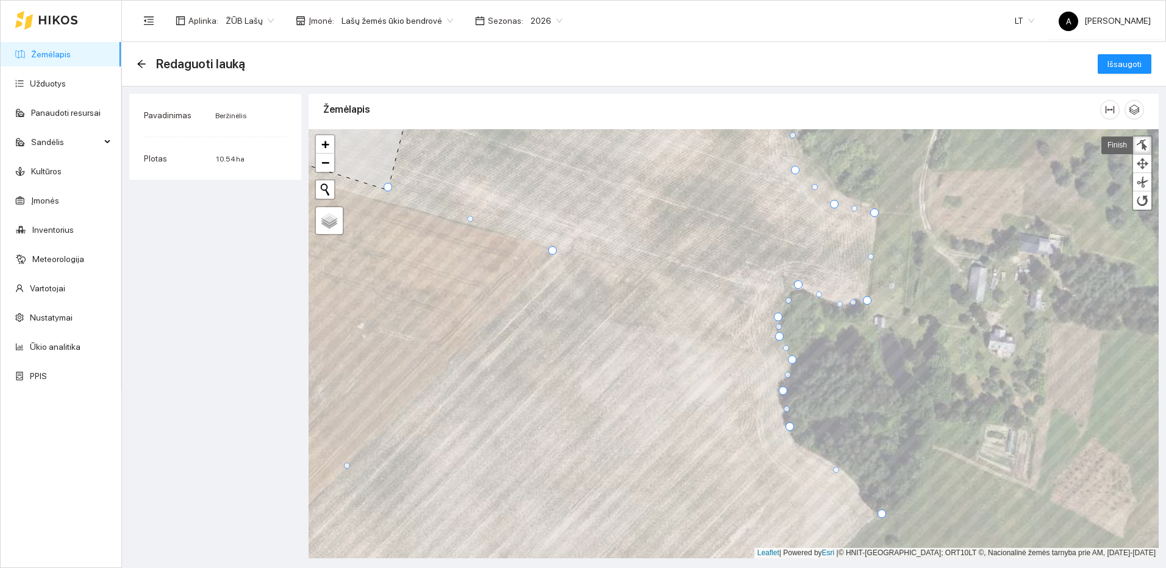
drag, startPoint x: 834, startPoint y: 293, endPoint x: 842, endPoint y: 305, distance: 14.5
click at [842, 305] on div at bounding box center [840, 304] width 6 height 6
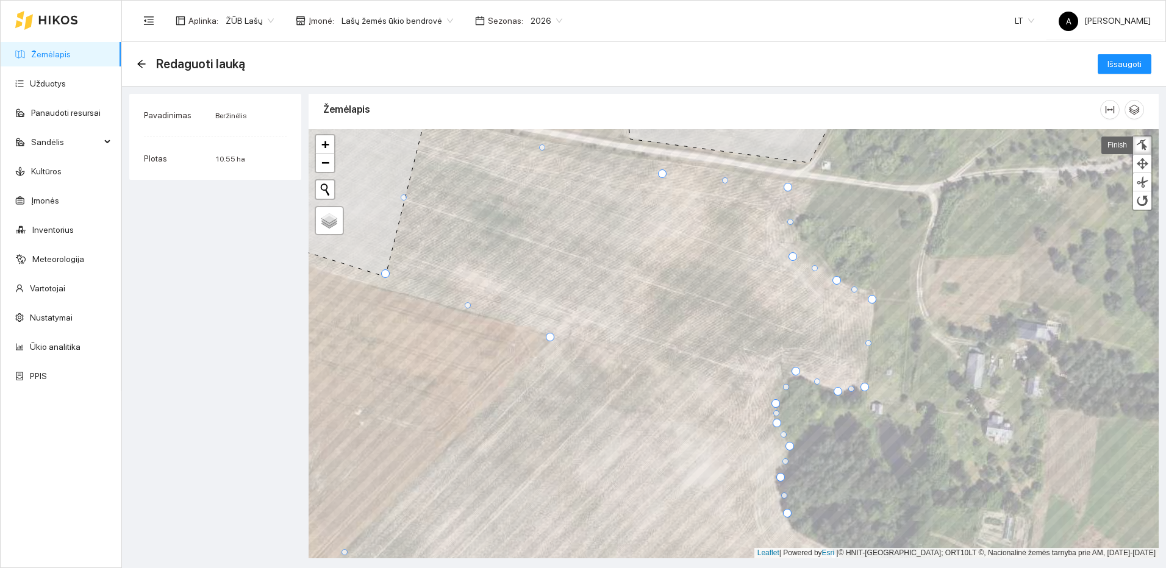
drag, startPoint x: 832, startPoint y: 293, endPoint x: 837, endPoint y: 282, distance: 11.5
click at [837, 282] on div at bounding box center [836, 280] width 9 height 9
drag, startPoint x: 792, startPoint y: 256, endPoint x: 812, endPoint y: 252, distance: 20.4
click at [812, 252] on div at bounding box center [813, 253] width 9 height 9
drag, startPoint x: 802, startPoint y: 222, endPoint x: 797, endPoint y: 227, distance: 6.9
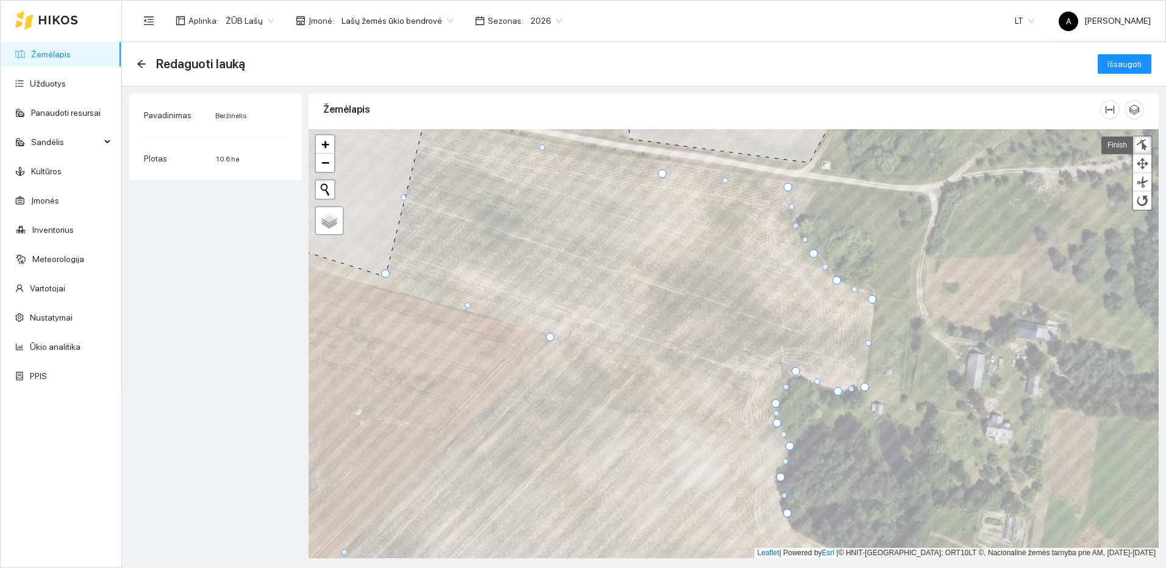
click at [797, 227] on div at bounding box center [796, 226] width 6 height 6
drag, startPoint x: 793, startPoint y: 187, endPoint x: 818, endPoint y: 187, distance: 25.6
click at [818, 187] on div at bounding box center [817, 187] width 9 height 9
drag, startPoint x: 662, startPoint y: 171, endPoint x: 670, endPoint y: 160, distance: 13.2
click at [670, 160] on div at bounding box center [669, 163] width 9 height 9
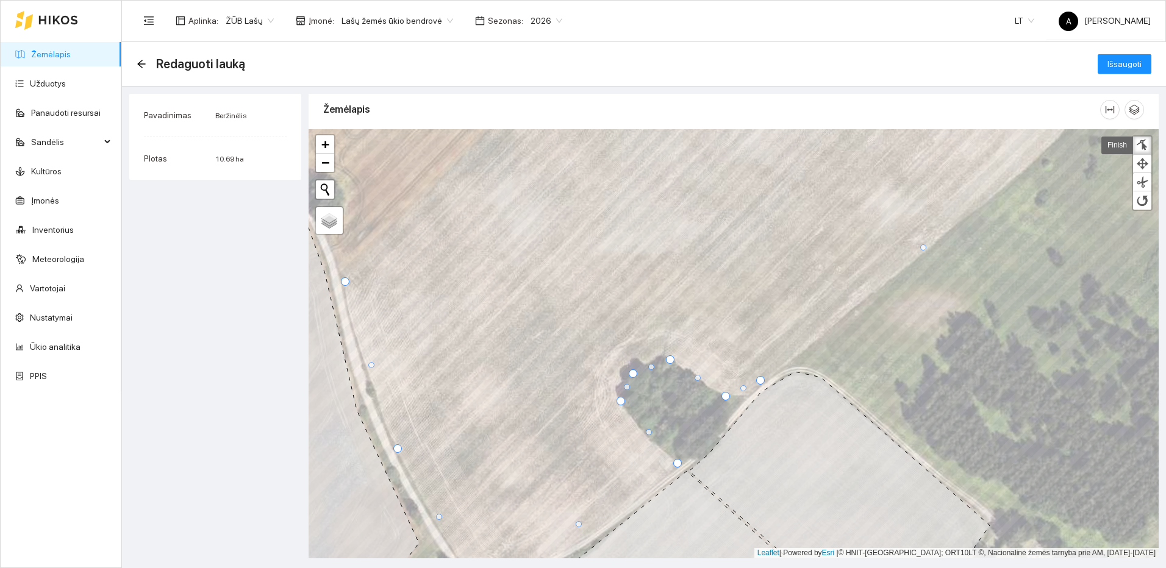
drag, startPoint x: 729, startPoint y: 404, endPoint x: 725, endPoint y: 397, distance: 8.5
click at [725, 397] on div at bounding box center [725, 396] width 9 height 9
drag, startPoint x: 746, startPoint y: 392, endPoint x: 747, endPoint y: 399, distance: 7.3
click at [747, 399] on div at bounding box center [746, 399] width 6 height 6
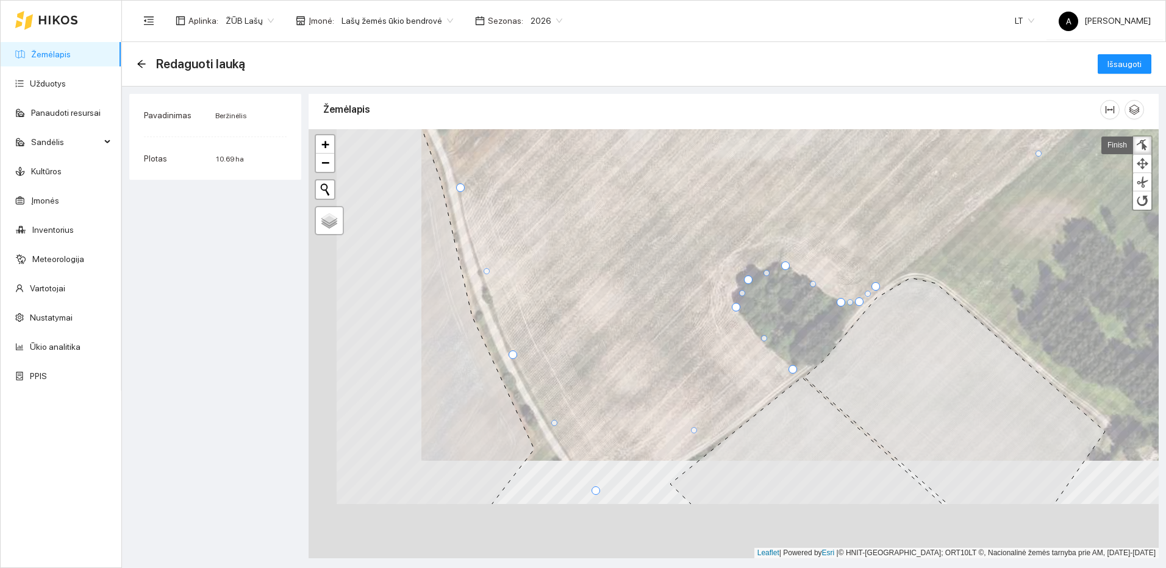
drag, startPoint x: 751, startPoint y: 454, endPoint x: 860, endPoint y: 356, distance: 147.7
click at [860, 356] on icon at bounding box center [954, 391] width 301 height 227
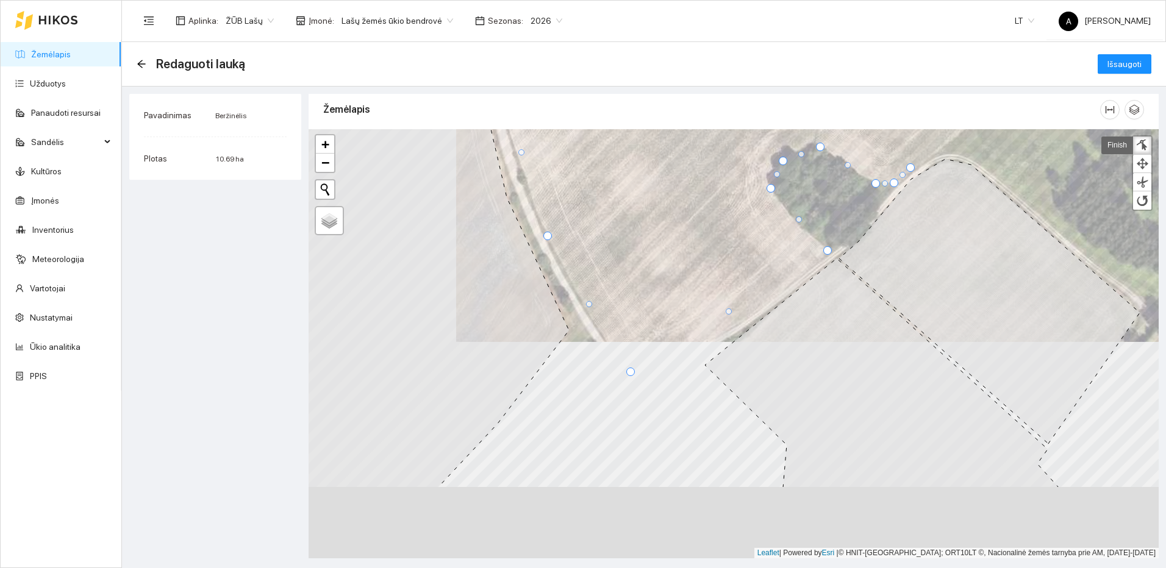
drag, startPoint x: 720, startPoint y: 396, endPoint x: 726, endPoint y: 362, distance: 34.6
click at [726, 362] on icon at bounding box center [882, 373] width 354 height 229
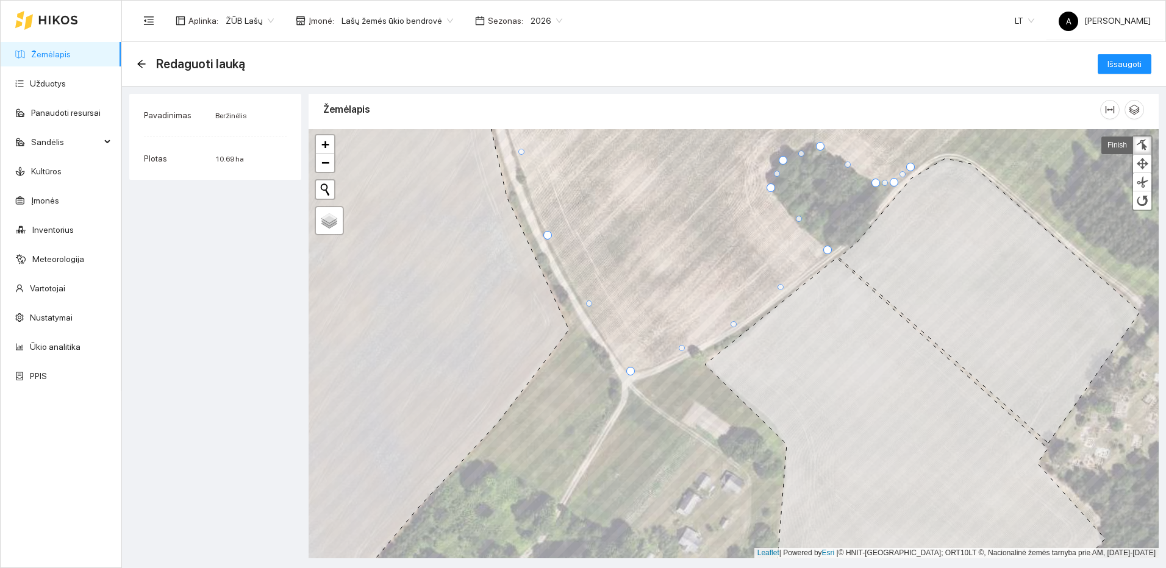
drag, startPoint x: 729, startPoint y: 310, endPoint x: 734, endPoint y: 323, distance: 14.3
click at [734, 323] on div at bounding box center [734, 324] width 6 height 6
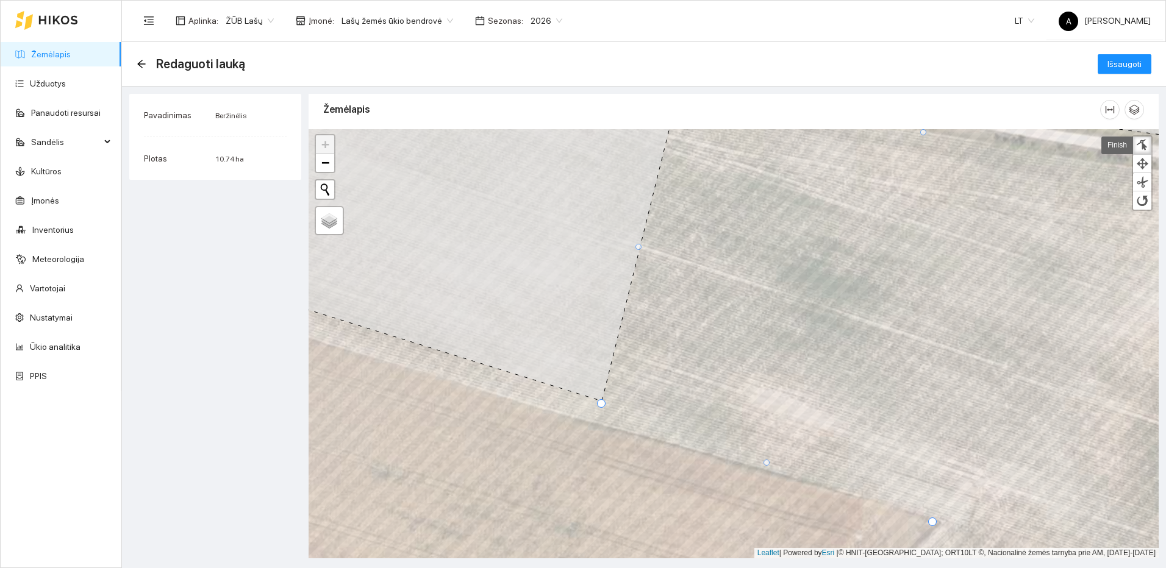
drag, startPoint x: 603, startPoint y: 396, endPoint x: 602, endPoint y: 403, distance: 7.4
click at [602, 403] on div at bounding box center [601, 403] width 9 height 9
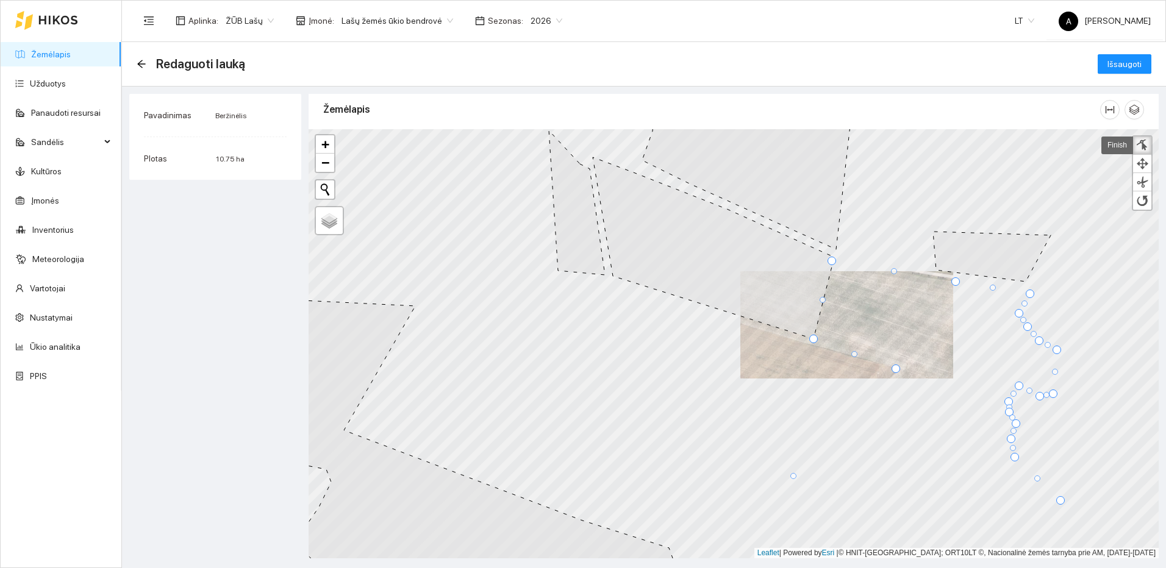
click at [1140, 145] on div at bounding box center [1142, 146] width 12 height 12
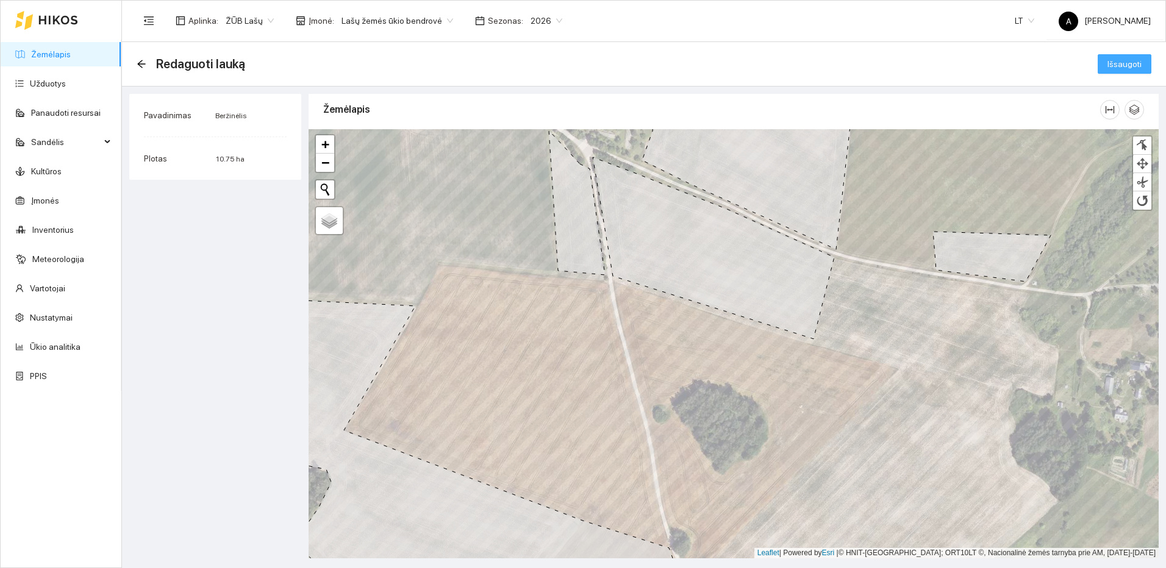
click at [1127, 64] on span "Išsaugoti" at bounding box center [1124, 63] width 34 height 13
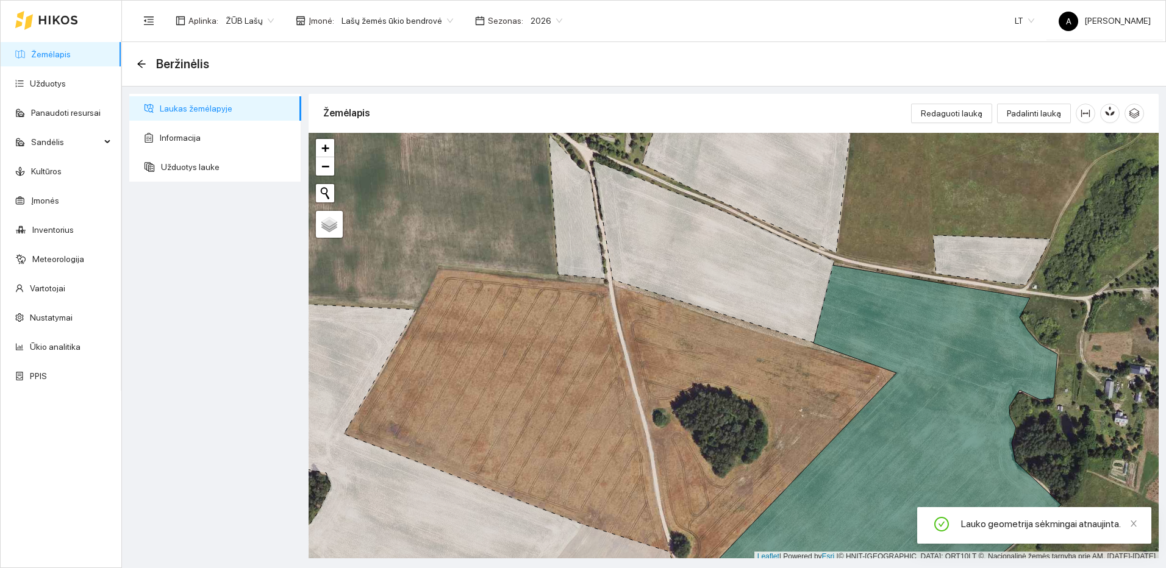
click at [47, 51] on link "Žemėlapis" at bounding box center [51, 54] width 40 height 10
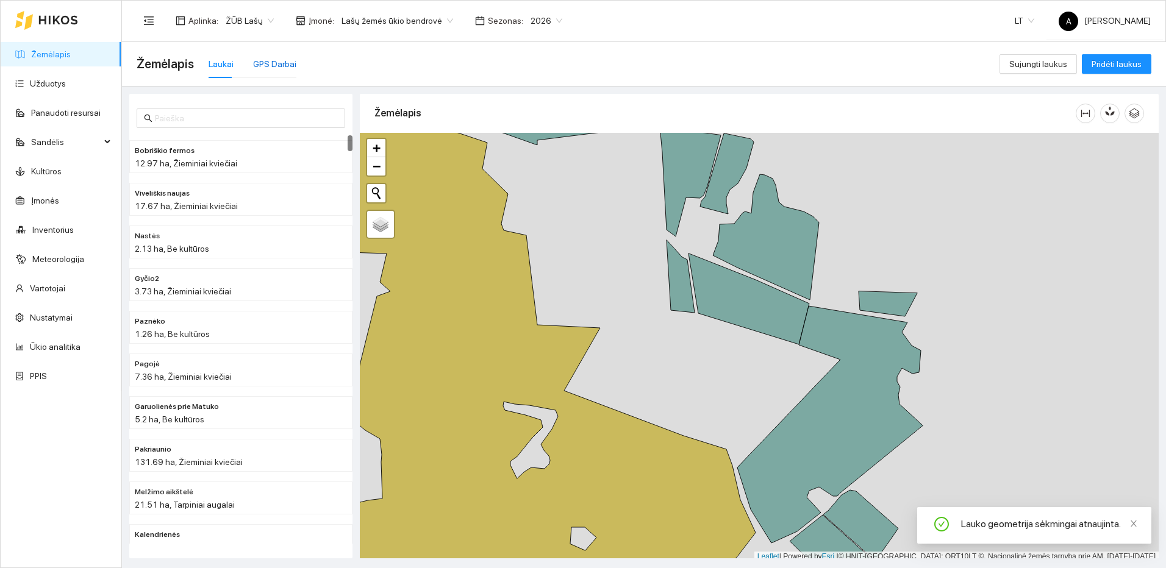
click at [281, 63] on div "GPS Darbai" at bounding box center [274, 63] width 43 height 13
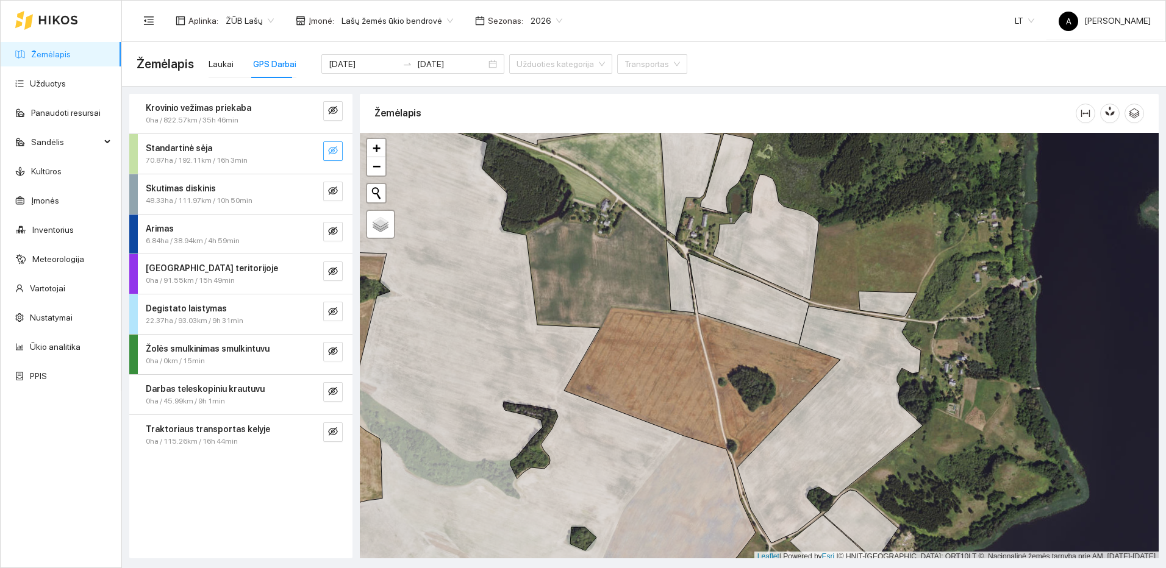
click at [333, 149] on icon "eye-invisible" at bounding box center [333, 151] width 10 height 10
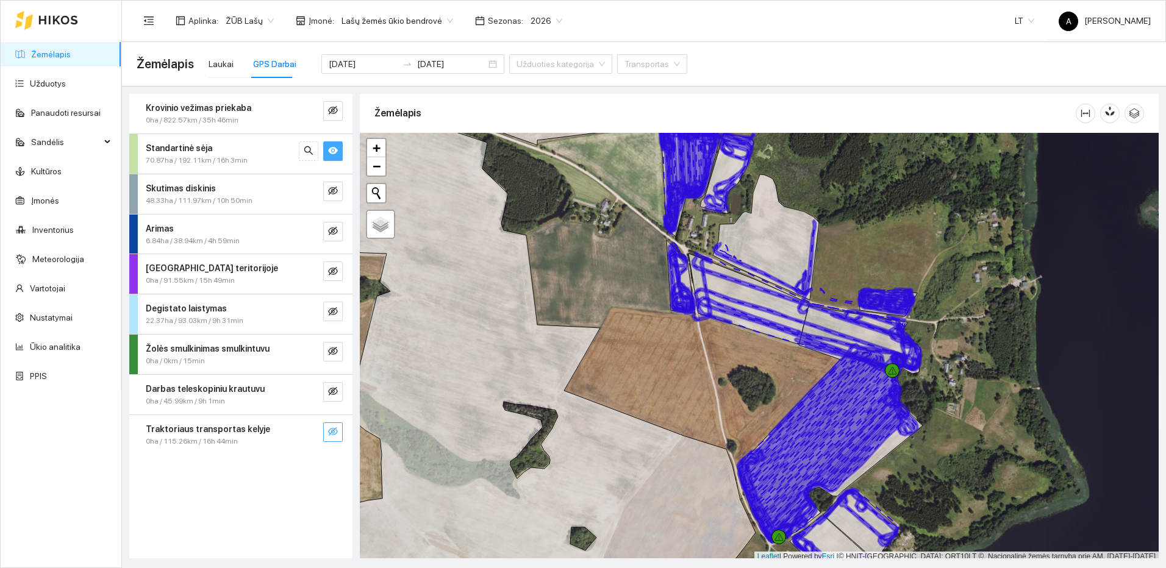
click at [331, 433] on icon "eye-invisible" at bounding box center [333, 431] width 10 height 9
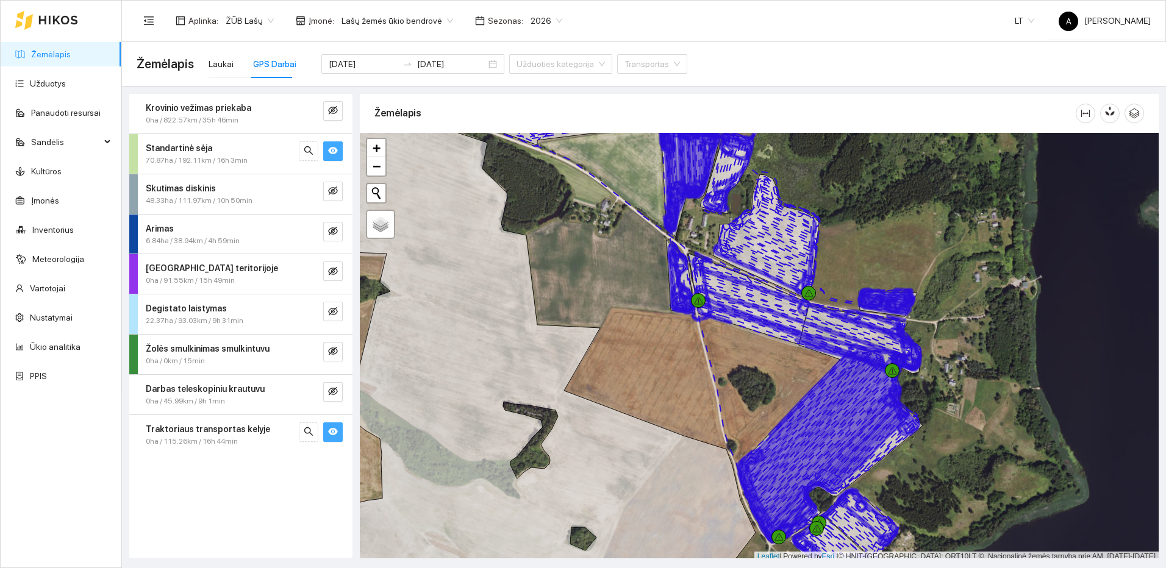
scroll to position [4, 0]
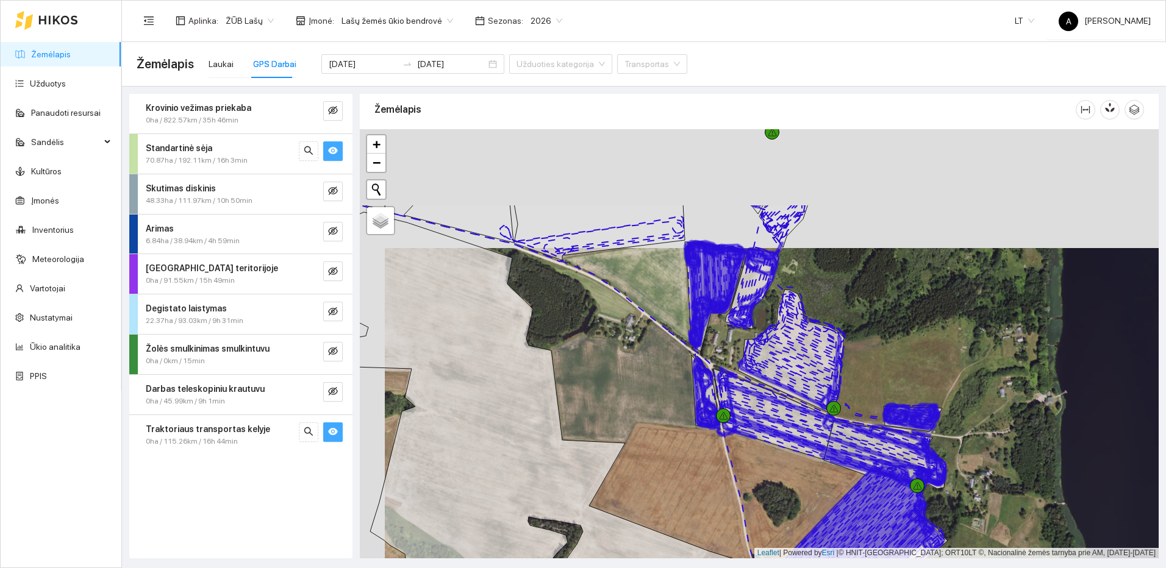
click at [908, 389] on div at bounding box center [759, 343] width 799 height 429
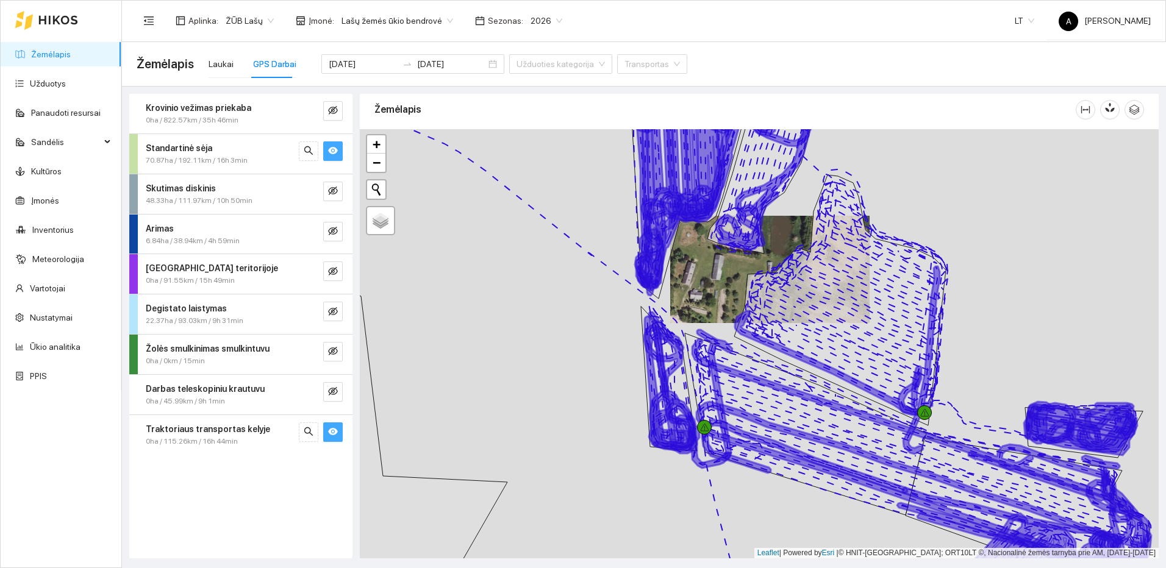
drag, startPoint x: 697, startPoint y: 317, endPoint x: 693, endPoint y: 385, distance: 68.4
click at [693, 385] on div at bounding box center [759, 343] width 799 height 429
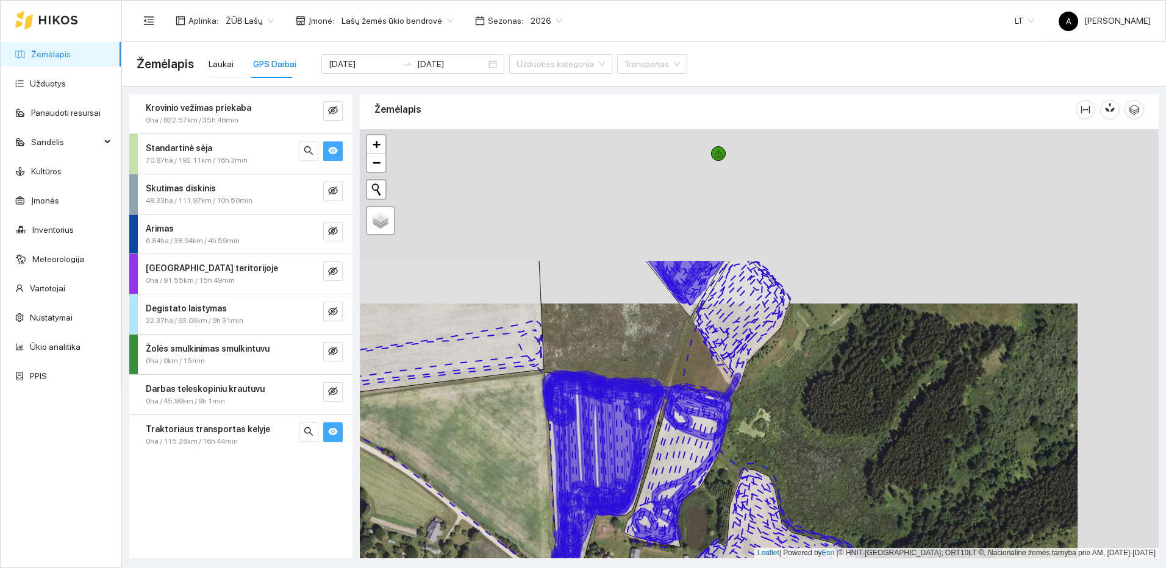
drag, startPoint x: 826, startPoint y: 208, endPoint x: 672, endPoint y: 513, distance: 342.3
click at [672, 513] on div at bounding box center [759, 343] width 799 height 429
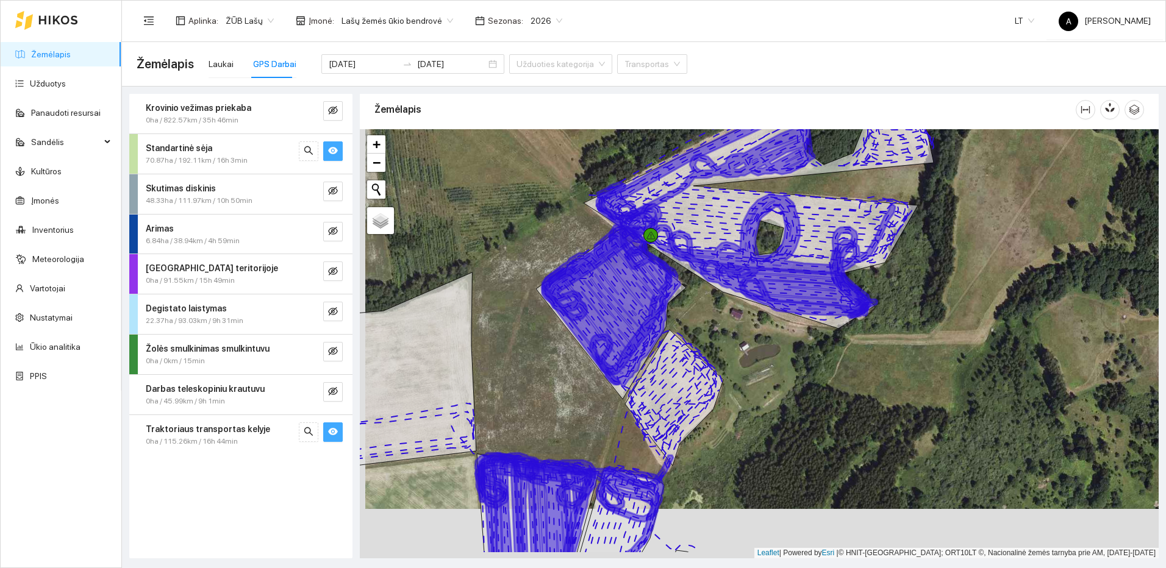
drag, startPoint x: 846, startPoint y: 460, endPoint x: 852, endPoint y: 443, distance: 17.4
click at [852, 443] on div at bounding box center [759, 343] width 799 height 429
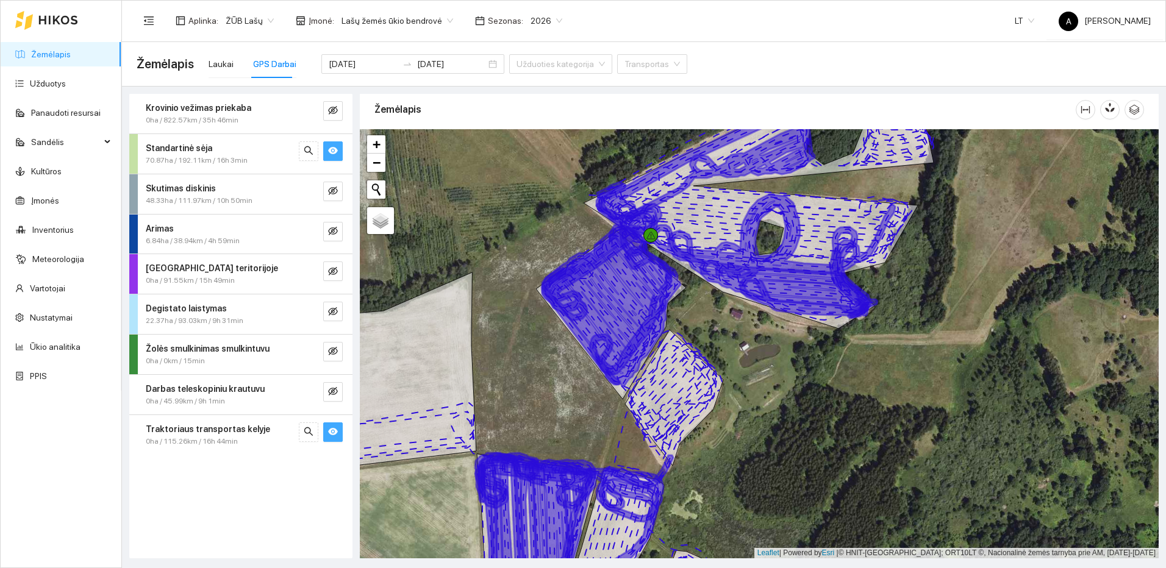
click at [338, 151] on button "button" at bounding box center [333, 151] width 20 height 20
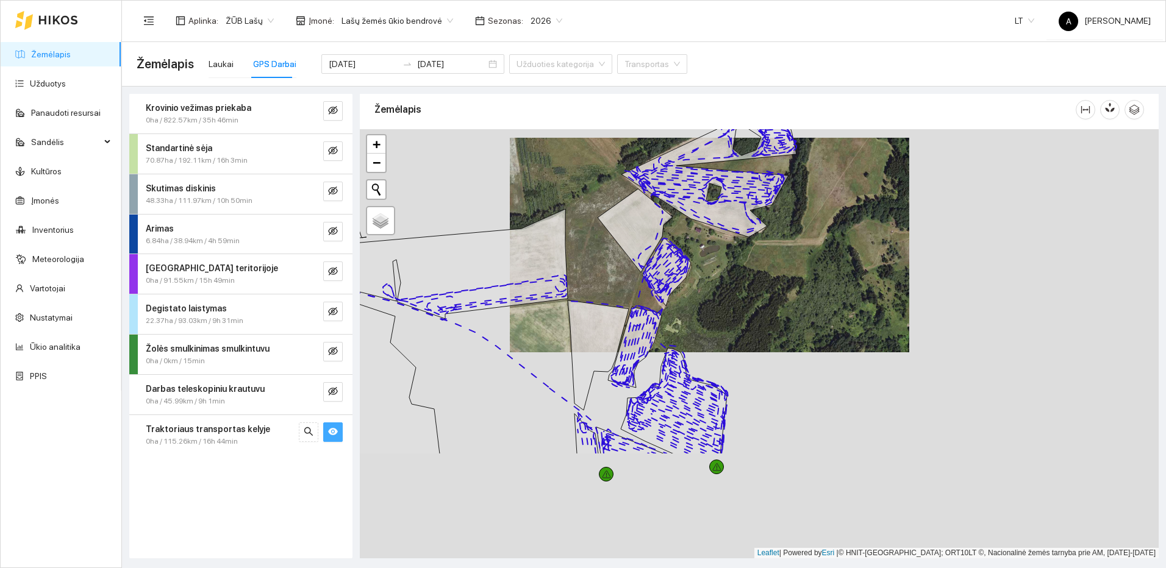
drag, startPoint x: 746, startPoint y: 445, endPoint x: 720, endPoint y: 320, distance: 127.6
click at [720, 324] on div at bounding box center [759, 343] width 799 height 429
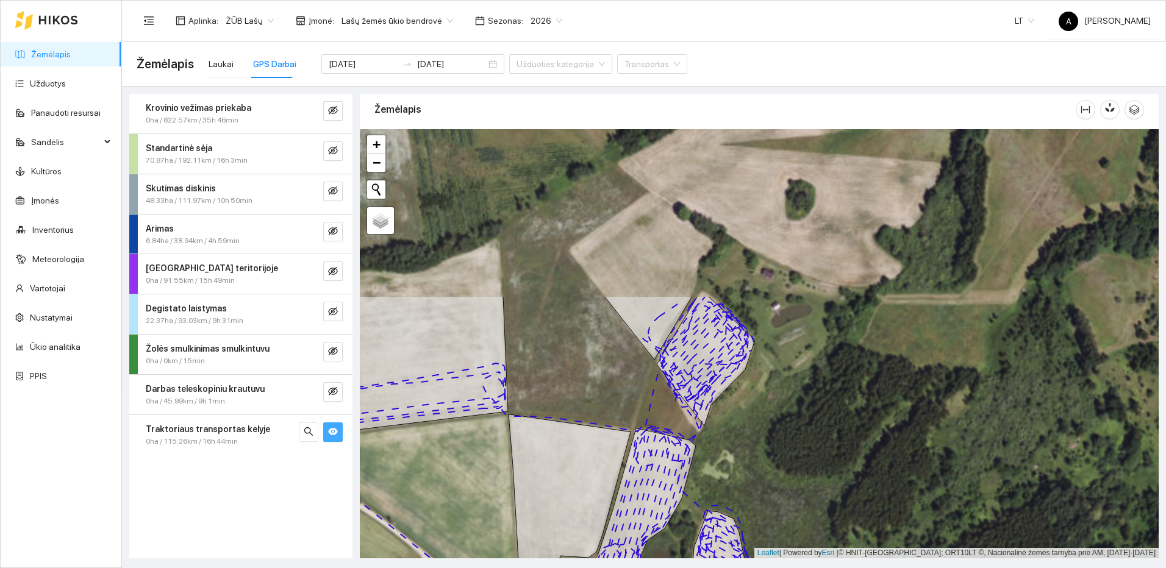
drag, startPoint x: 643, startPoint y: 240, endPoint x: 583, endPoint y: 470, distance: 237.7
click at [583, 470] on div at bounding box center [759, 343] width 799 height 429
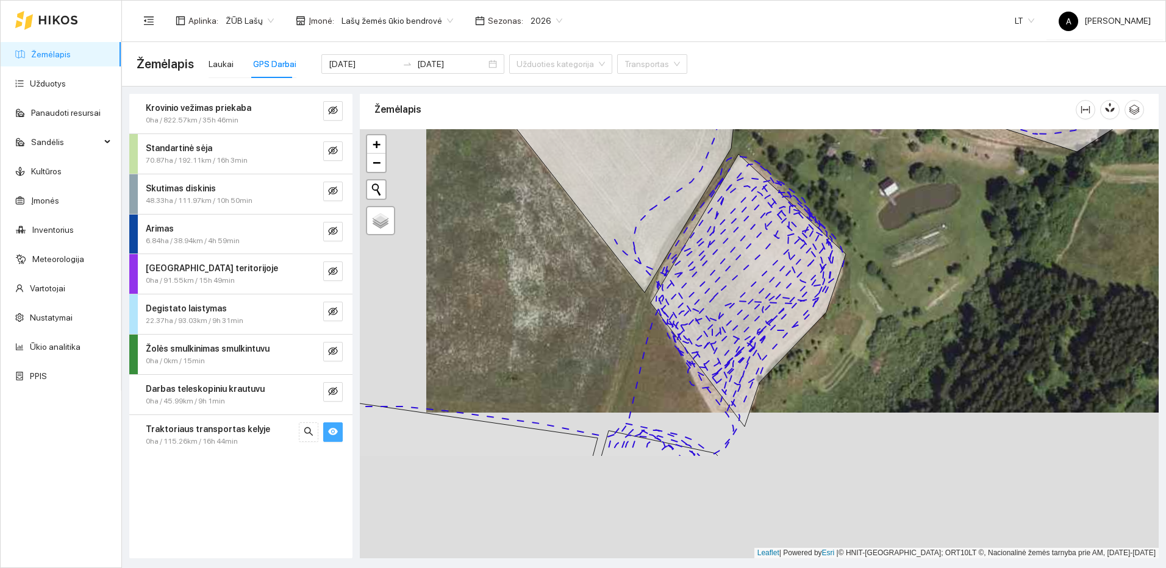
drag, startPoint x: 819, startPoint y: 357, endPoint x: 859, endPoint y: 257, distance: 108.1
click at [859, 257] on div at bounding box center [759, 343] width 799 height 429
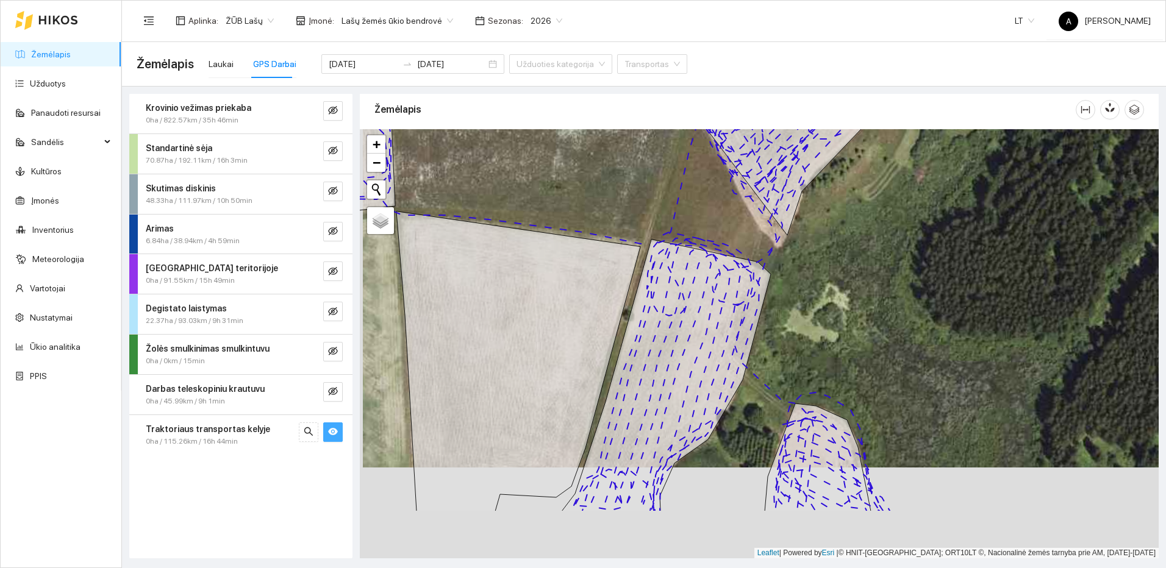
drag, startPoint x: 755, startPoint y: 330, endPoint x: 771, endPoint y: 260, distance: 71.3
click at [770, 260] on icon at bounding box center [666, 376] width 209 height 272
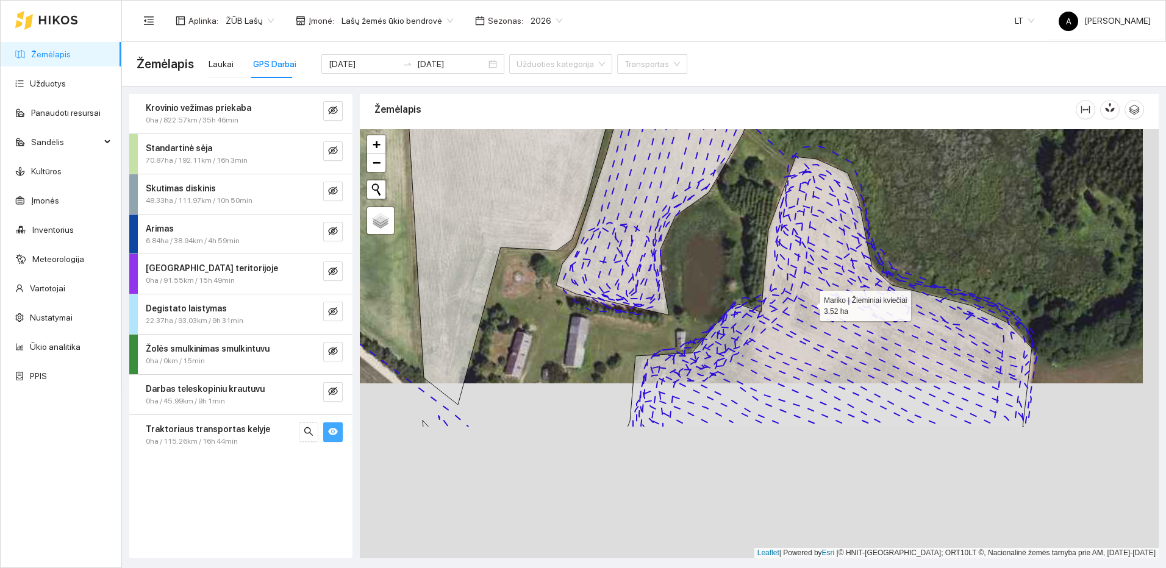
drag, startPoint x: 829, startPoint y: 516, endPoint x: 790, endPoint y: 204, distance: 314.6
click at [790, 204] on icon at bounding box center [829, 292] width 404 height 271
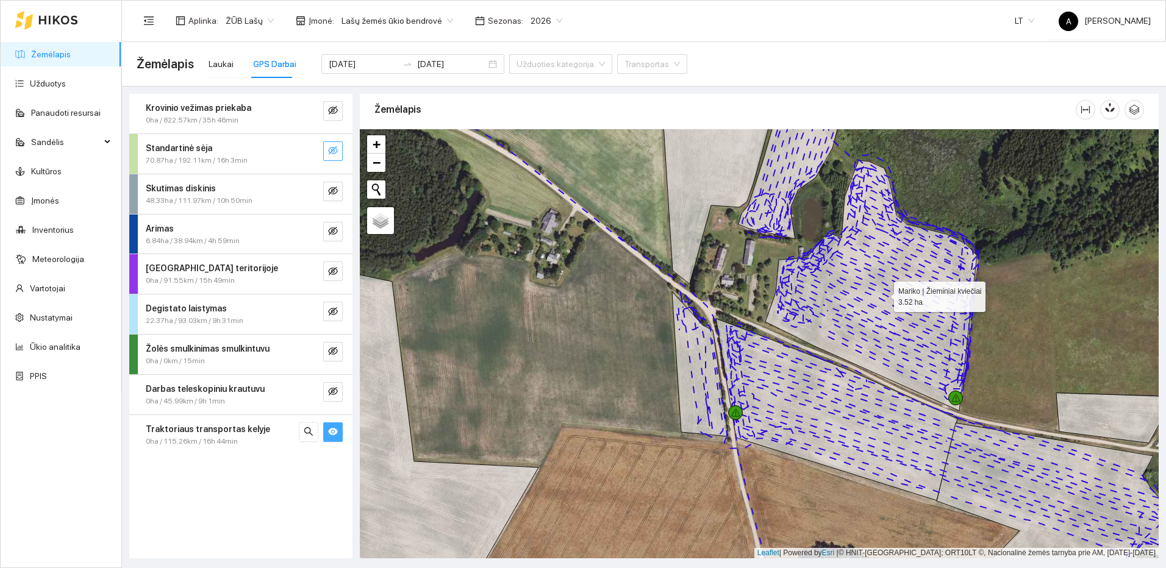
click at [335, 154] on icon "eye-invisible" at bounding box center [333, 151] width 10 height 10
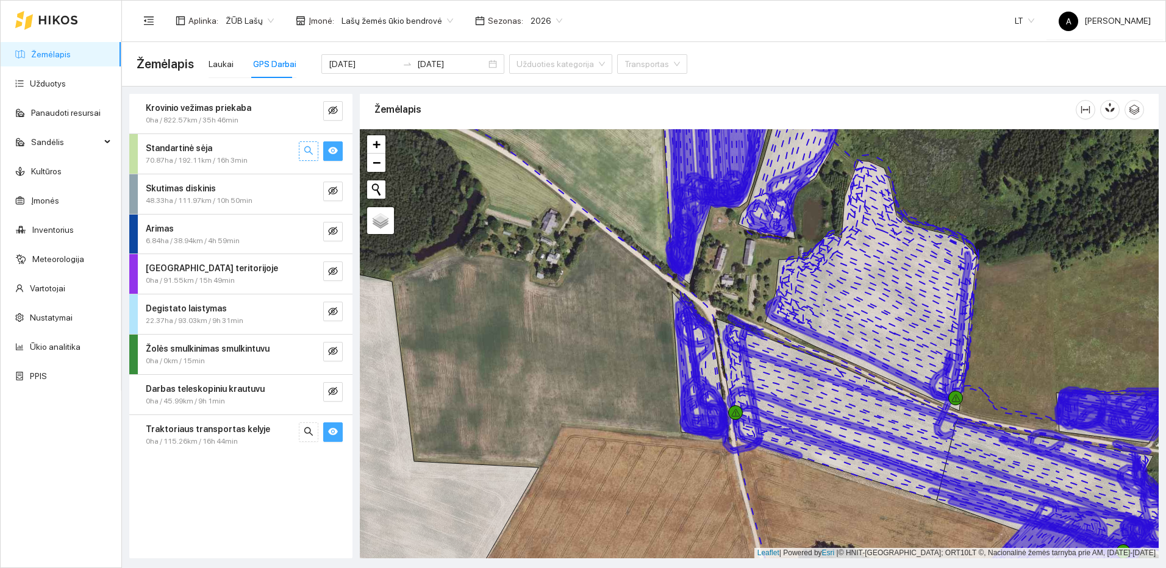
click at [306, 154] on icon "search" at bounding box center [309, 151] width 10 height 10
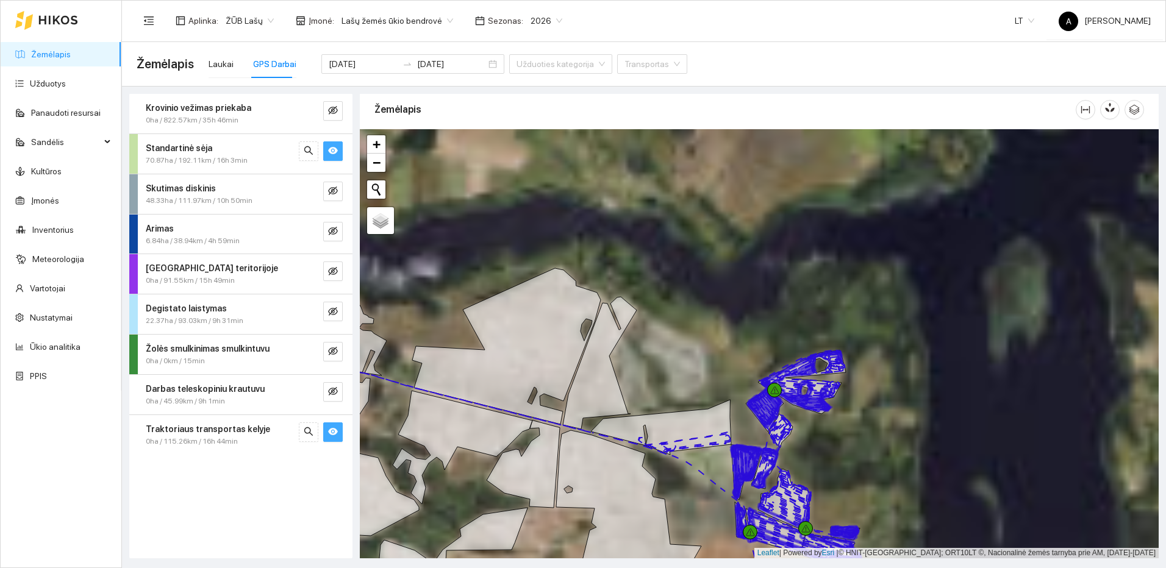
drag, startPoint x: 875, startPoint y: 497, endPoint x: 832, endPoint y: 304, distance: 198.1
click at [832, 304] on div at bounding box center [759, 343] width 799 height 429
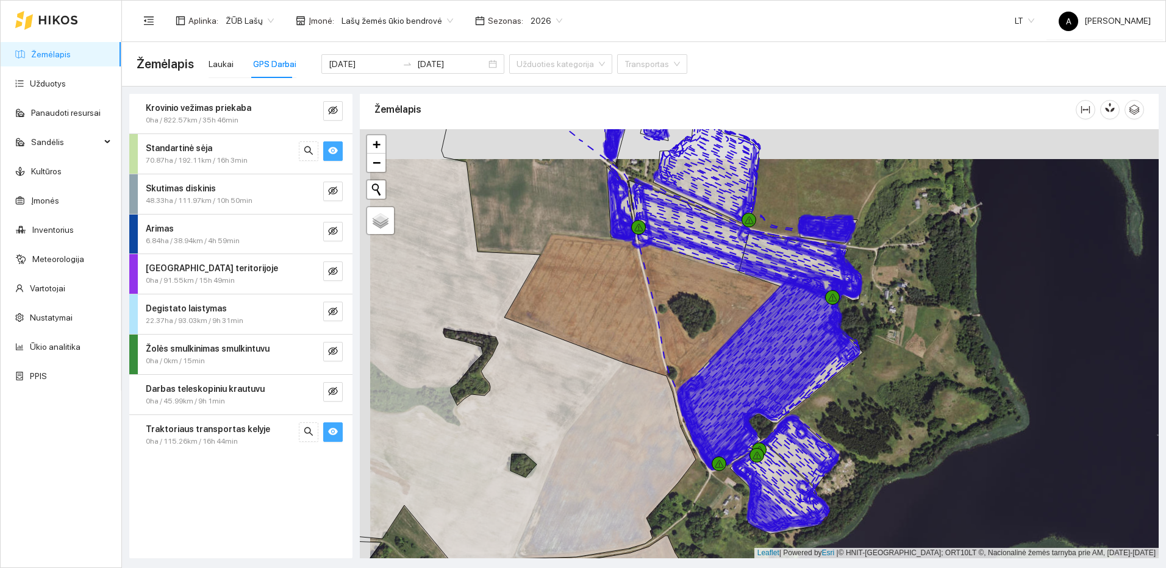
drag, startPoint x: 907, startPoint y: 340, endPoint x: 926, endPoint y: 445, distance: 106.5
click at [926, 445] on div at bounding box center [759, 343] width 799 height 429
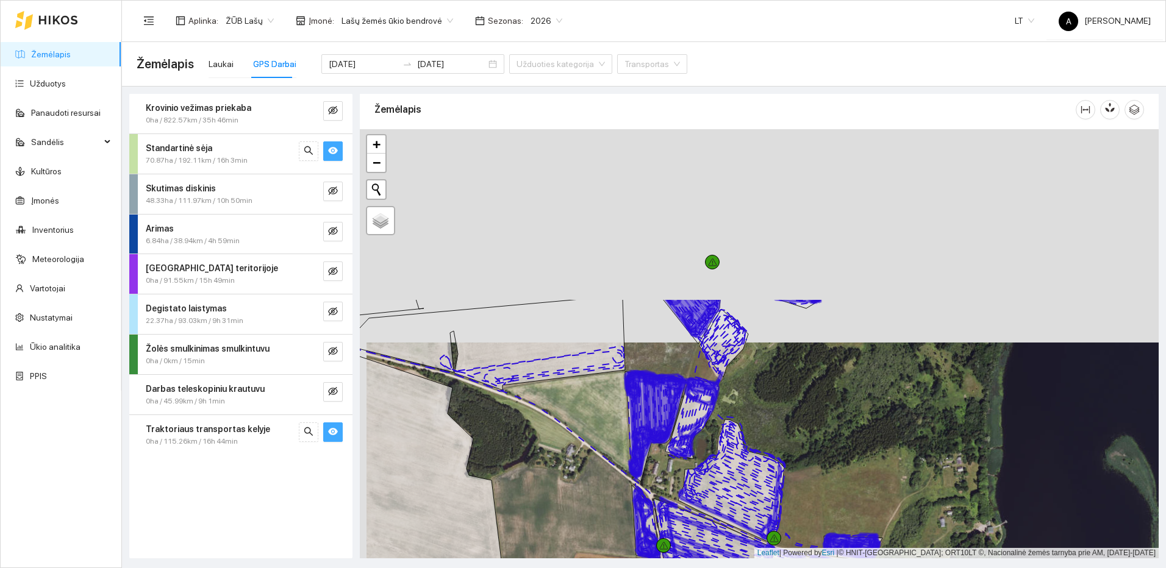
drag, startPoint x: 771, startPoint y: 423, endPoint x: 768, endPoint y: 449, distance: 27.0
click at [768, 449] on div at bounding box center [759, 343] width 799 height 429
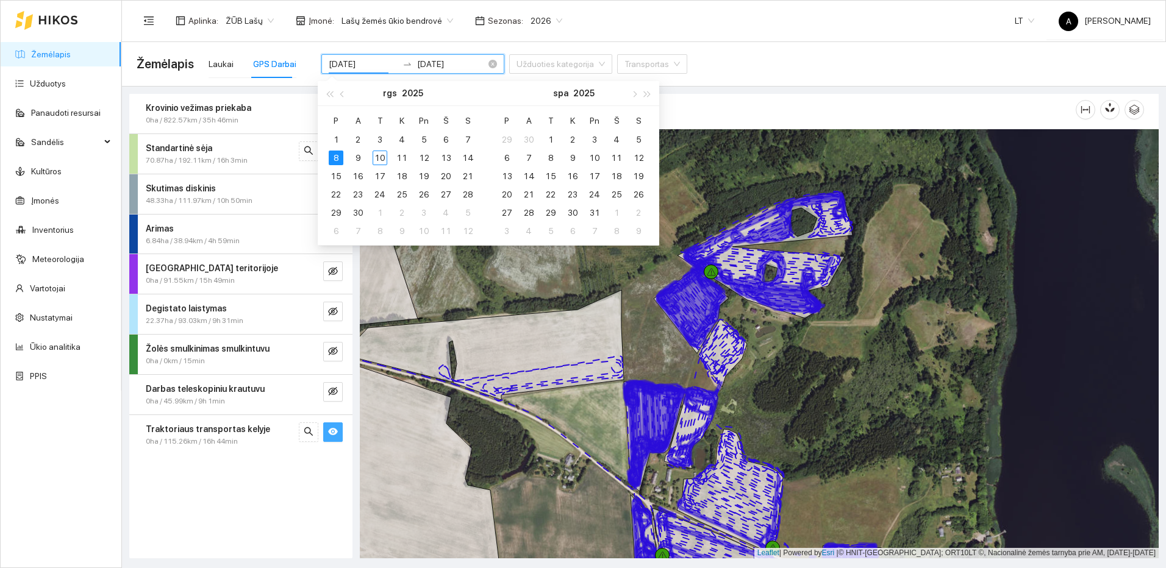
click at [371, 65] on input "2025-09-08" at bounding box center [363, 63] width 69 height 13
type input "[DATE]"
click at [359, 162] on div "9" at bounding box center [358, 158] width 15 height 15
click at [359, 159] on div "9" at bounding box center [358, 158] width 15 height 15
type input "[DATE]"
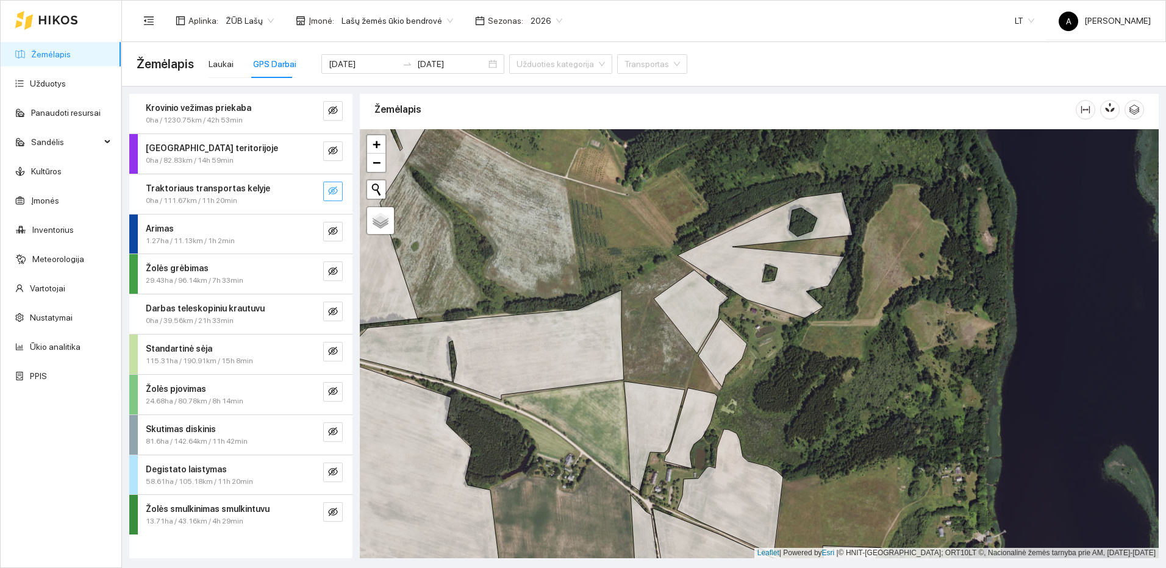
click at [343, 193] on div "Traktoriaus transportas kelyje 0ha / 111.67km / 11h 20min" at bounding box center [240, 194] width 223 height 40
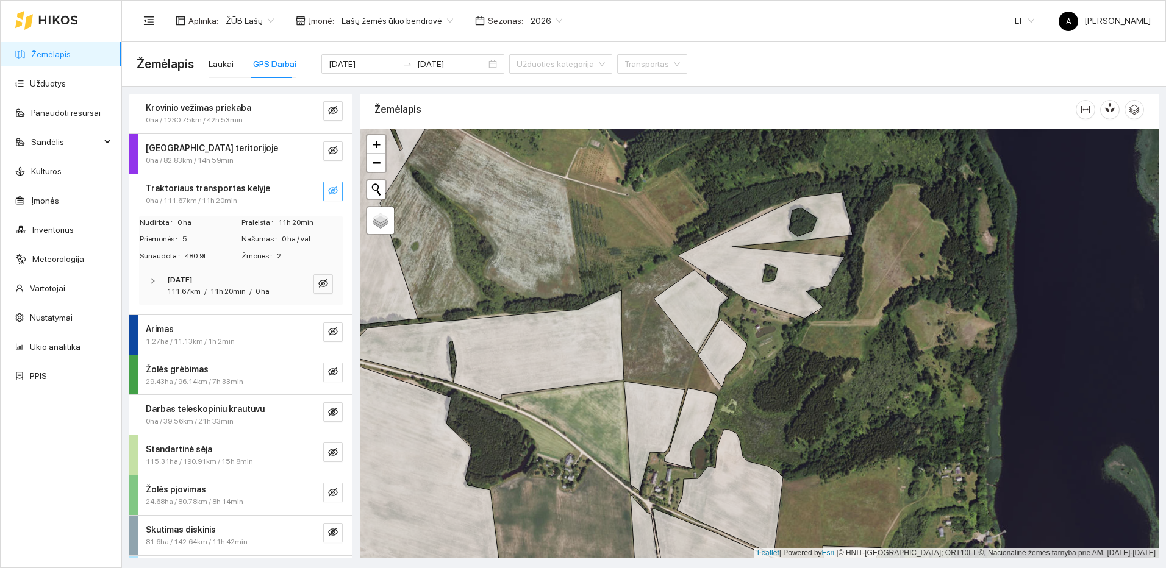
click at [328, 190] on icon "eye-invisible" at bounding box center [333, 191] width 10 height 10
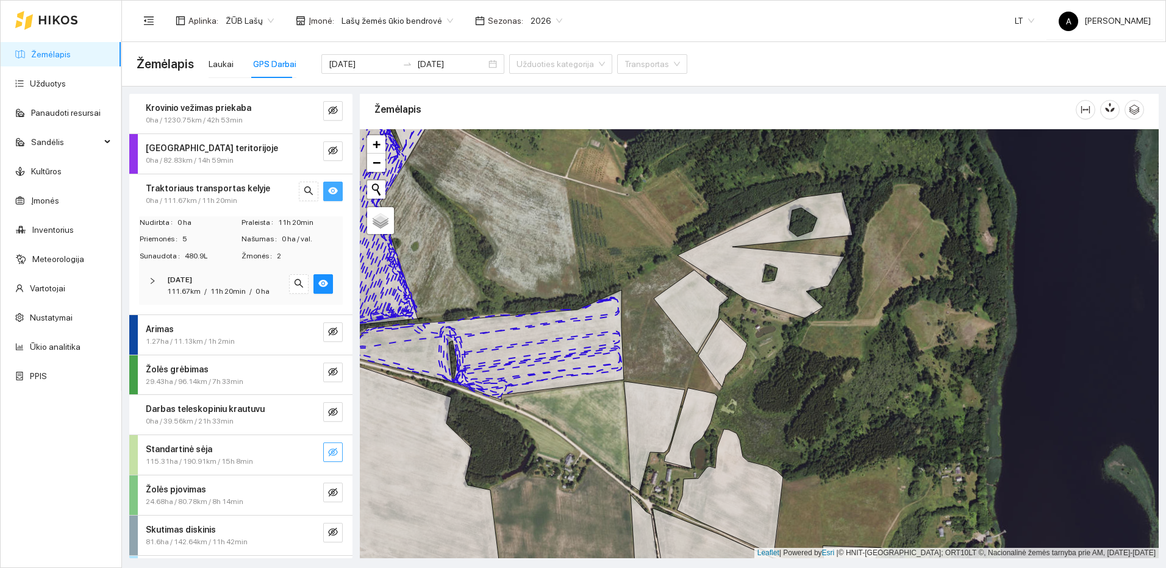
click at [328, 452] on icon "eye-invisible" at bounding box center [333, 453] width 10 height 10
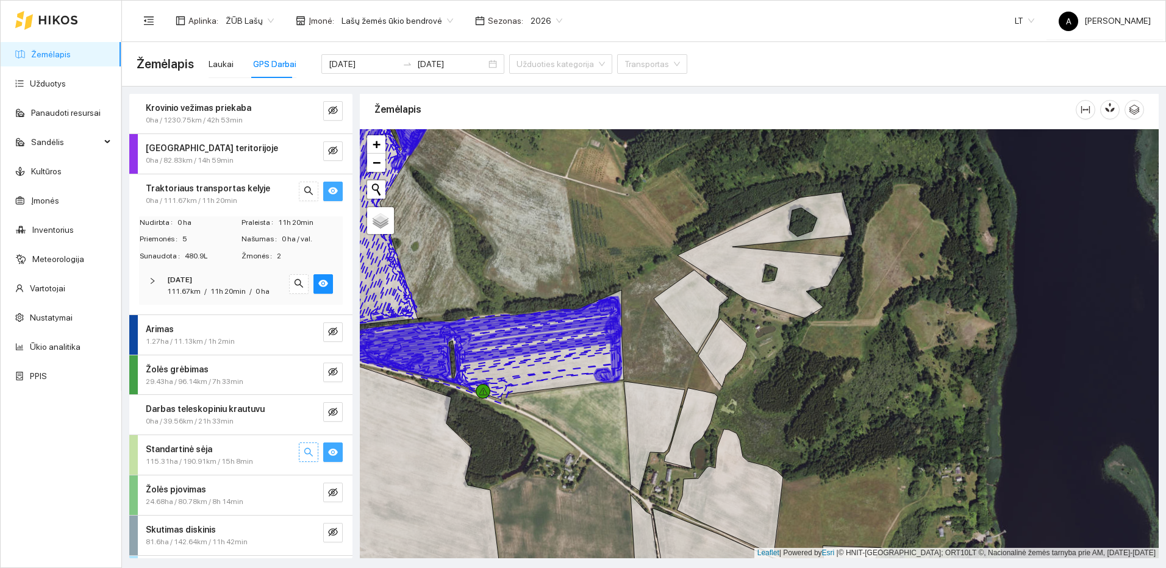
click at [304, 452] on button "button" at bounding box center [309, 453] width 20 height 20
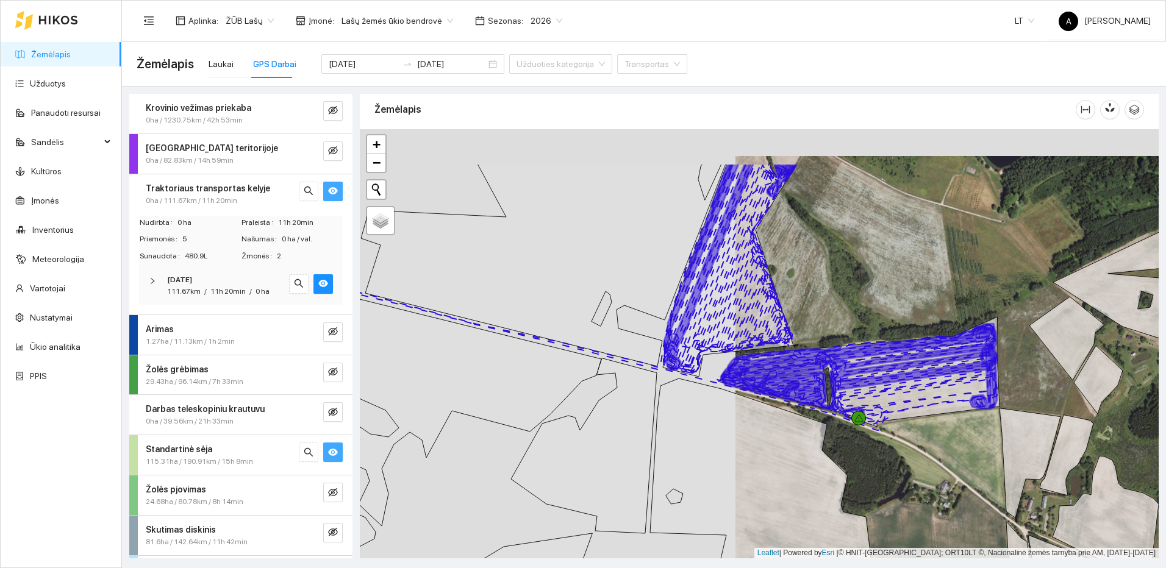
drag, startPoint x: 1000, startPoint y: 401, endPoint x: 948, endPoint y: 462, distance: 80.0
click at [948, 462] on div at bounding box center [759, 343] width 799 height 429
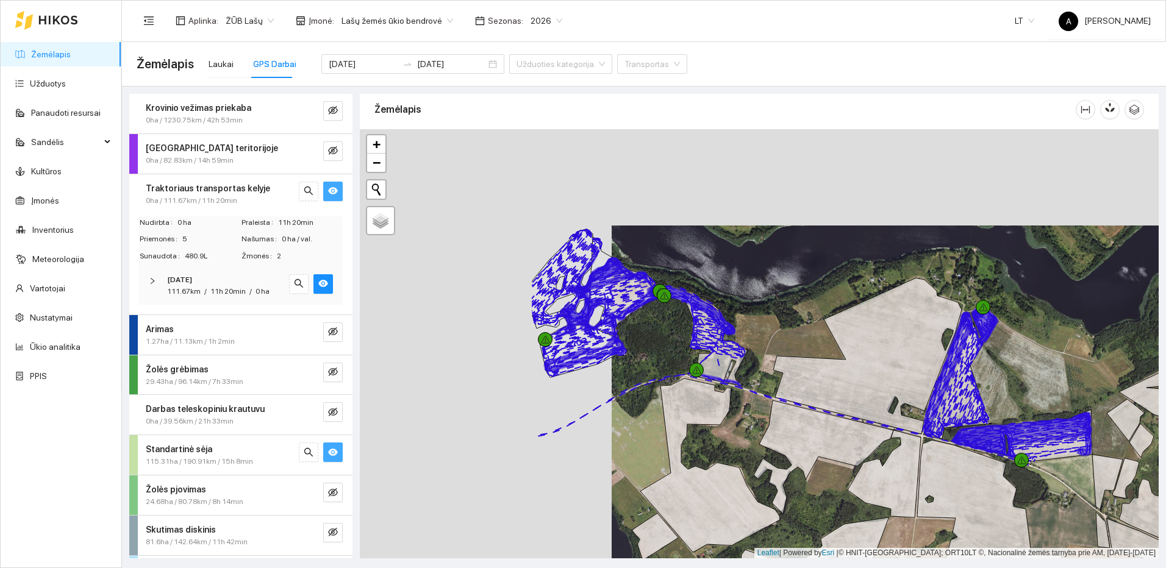
drag, startPoint x: 451, startPoint y: 320, endPoint x: 703, endPoint y: 416, distance: 269.6
click at [703, 416] on icon at bounding box center [710, 466] width 140 height 174
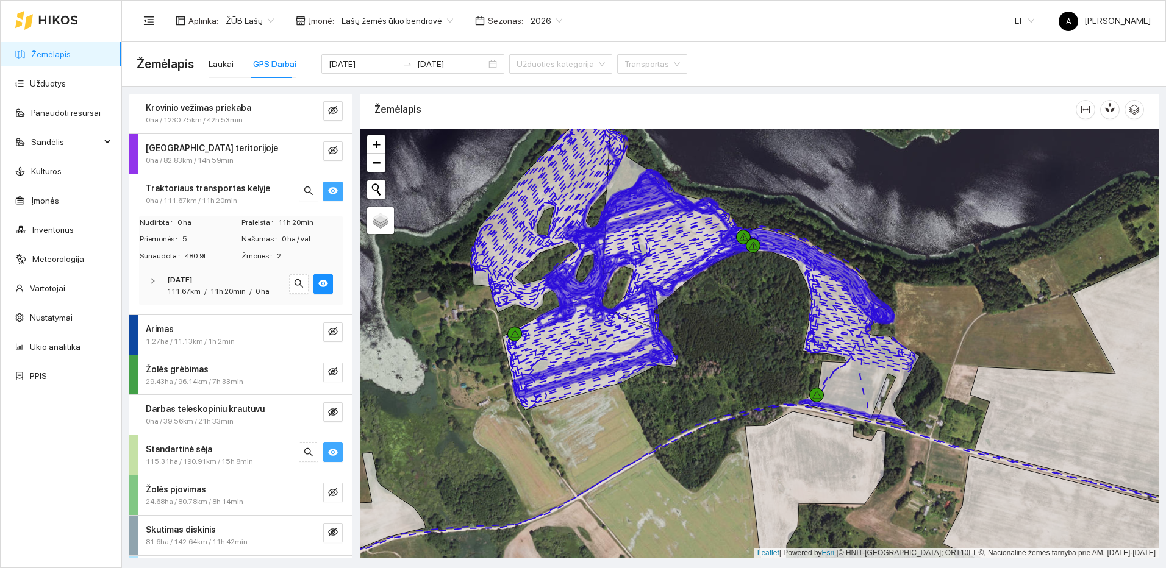
click at [707, 353] on div at bounding box center [759, 343] width 799 height 429
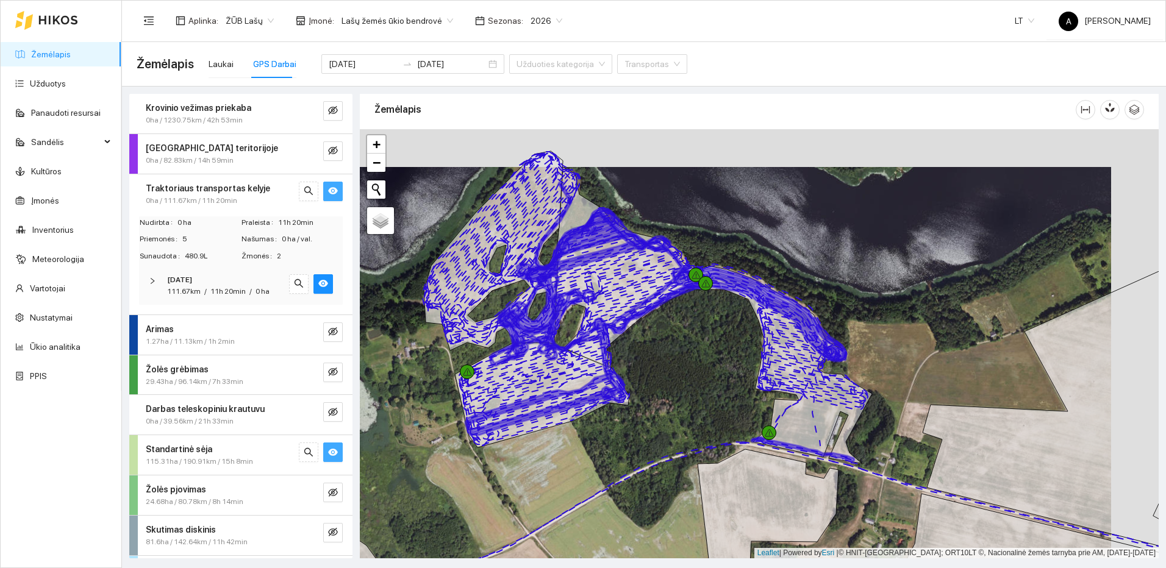
drag, startPoint x: 718, startPoint y: 309, endPoint x: 670, endPoint y: 346, distance: 60.9
click at [670, 346] on div at bounding box center [759, 343] width 799 height 429
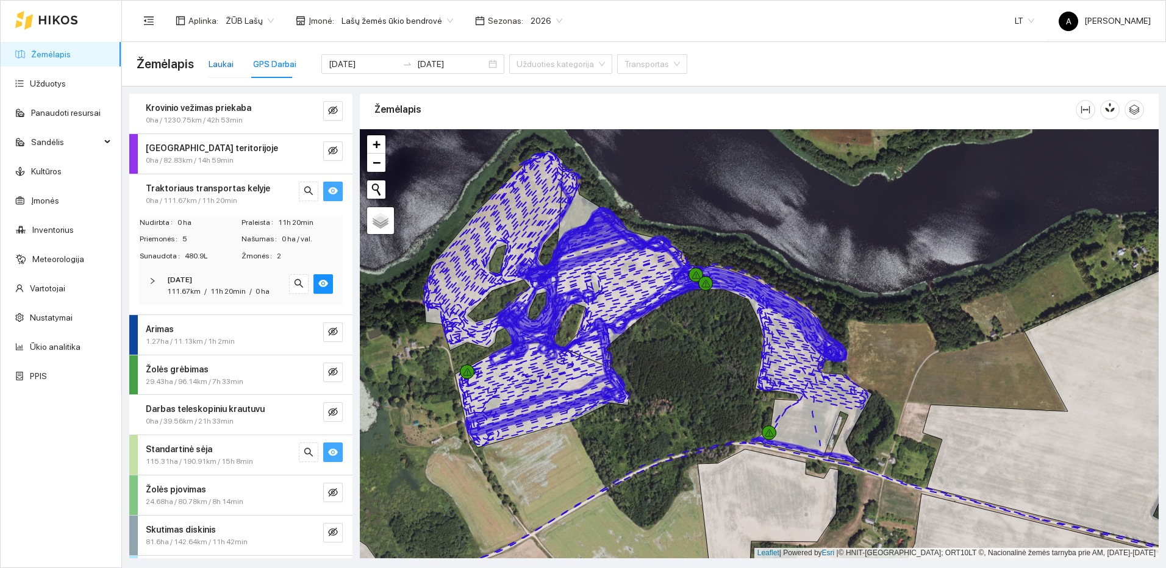
click at [225, 66] on div "Laukai" at bounding box center [221, 63] width 25 height 13
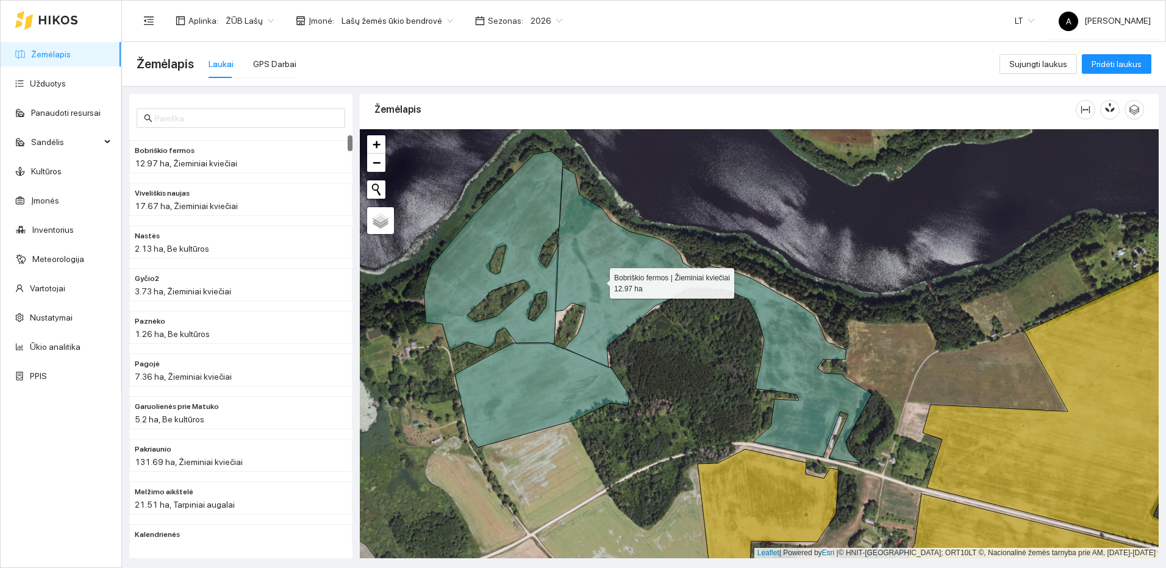
click at [598, 281] on icon at bounding box center [713, 315] width 317 height 296
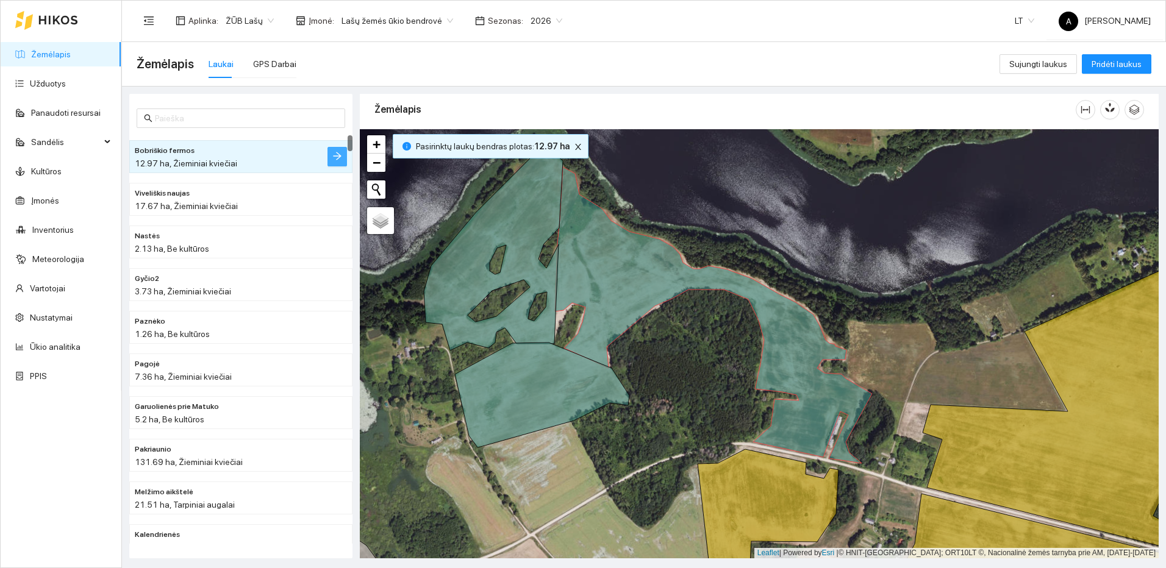
click at [333, 155] on icon "arrow-right" at bounding box center [337, 156] width 10 height 10
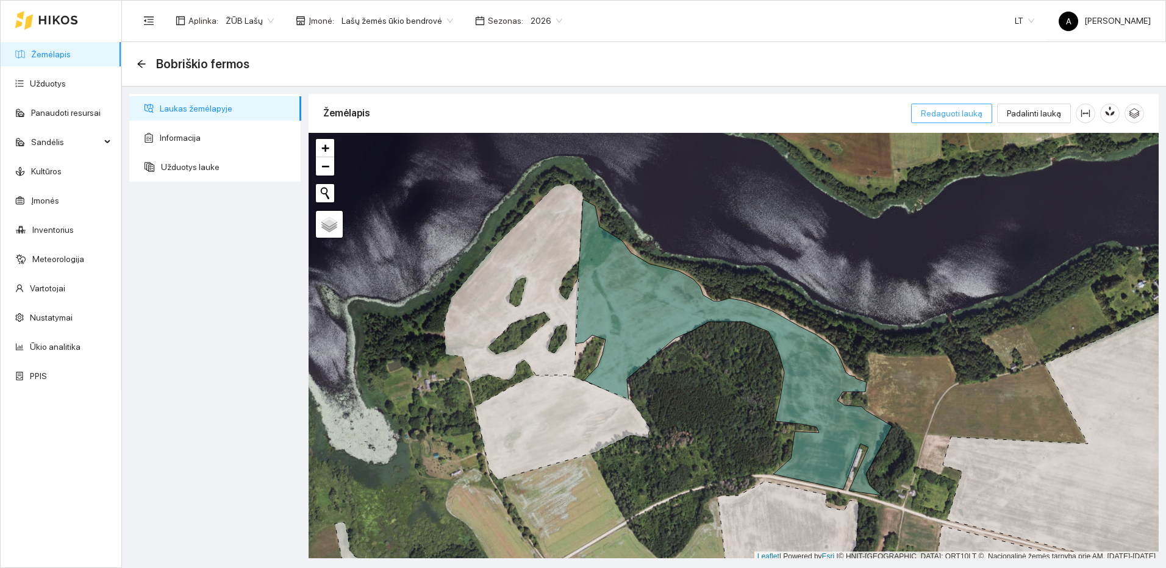
click at [973, 118] on span "Redaguoti lauką" at bounding box center [952, 113] width 62 height 13
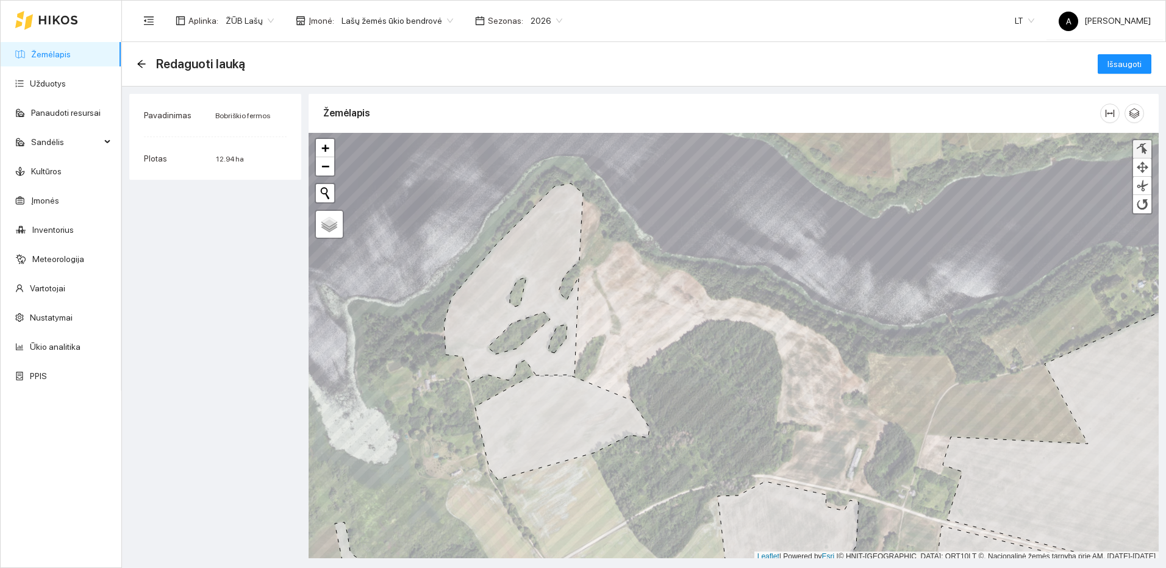
click at [1144, 150] on div at bounding box center [1142, 149] width 12 height 12
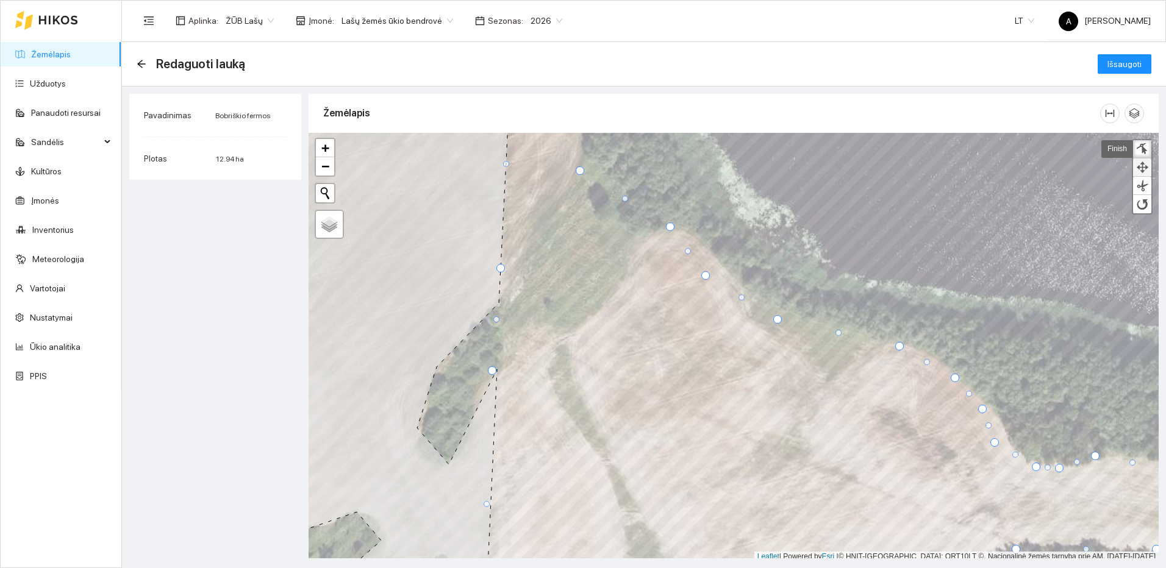
scroll to position [4, 0]
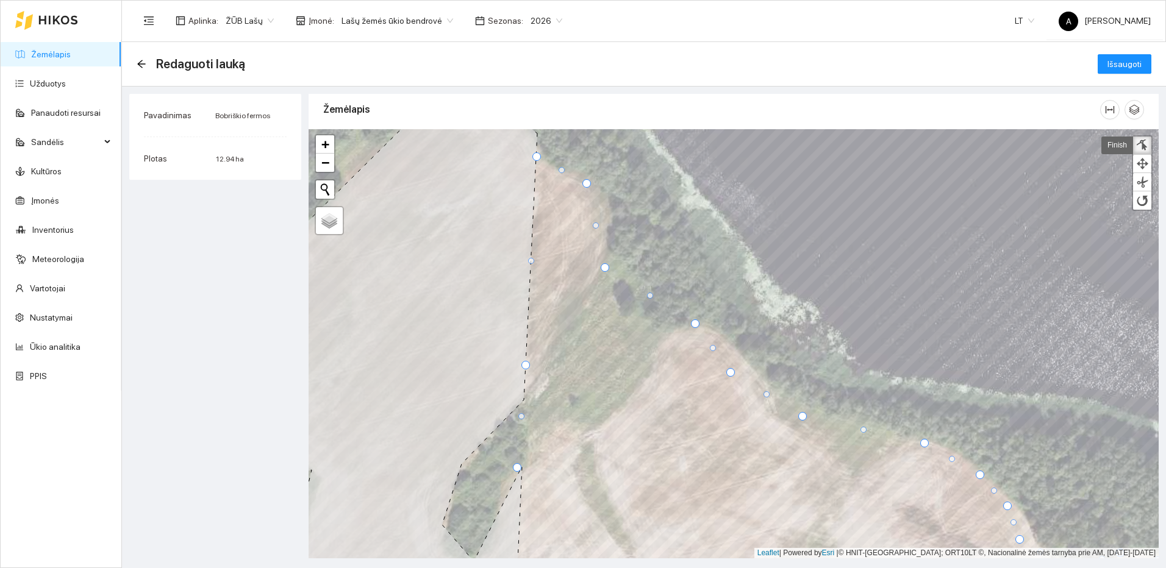
click at [1144, 147] on div at bounding box center [1142, 146] width 12 height 12
click at [1123, 66] on span "Išsaugoti" at bounding box center [1124, 63] width 34 height 13
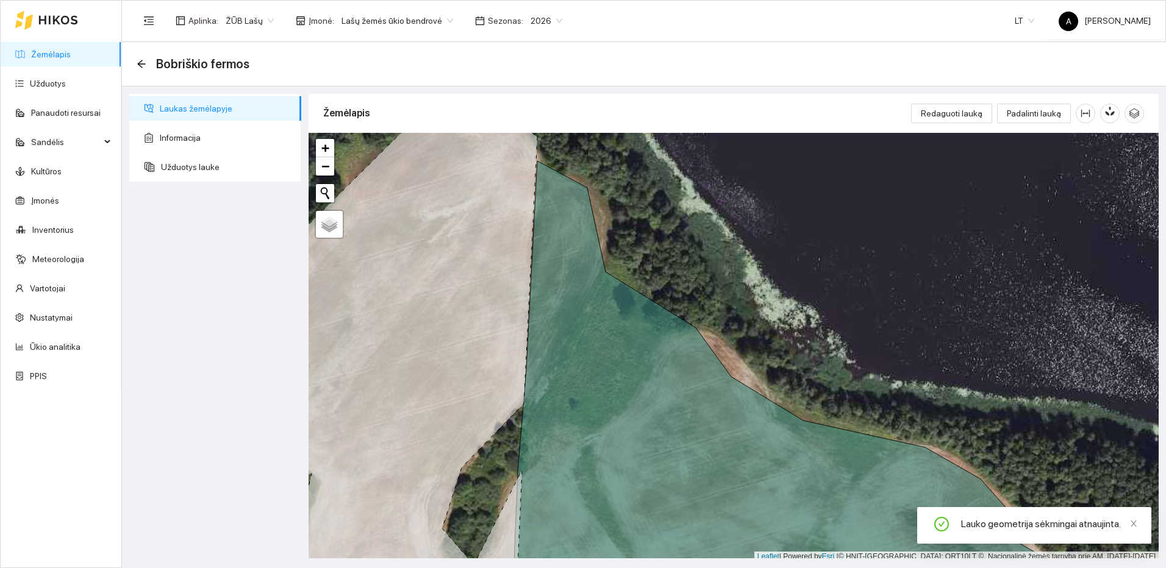
click at [50, 51] on link "Žemėlapis" at bounding box center [51, 54] width 40 height 10
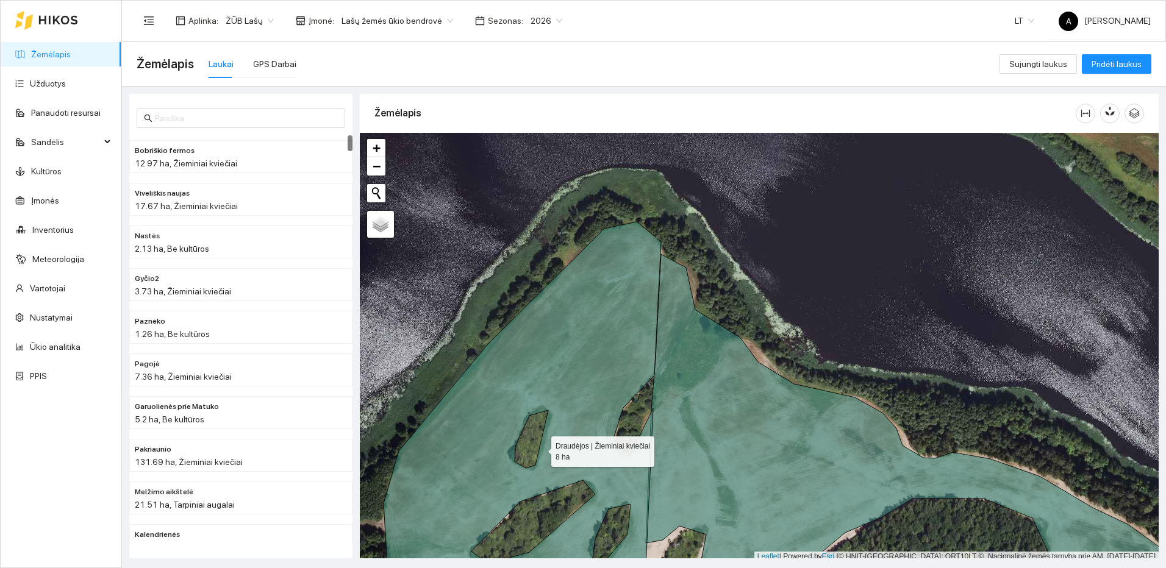
click at [638, 332] on icon at bounding box center [522, 414] width 277 height 385
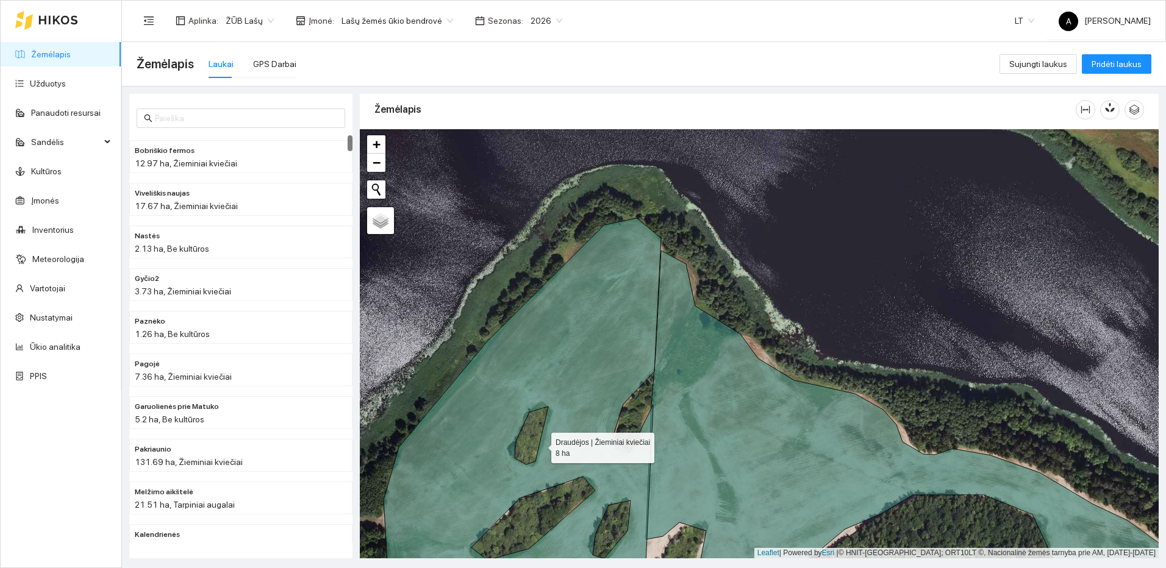
scroll to position [2555, 0]
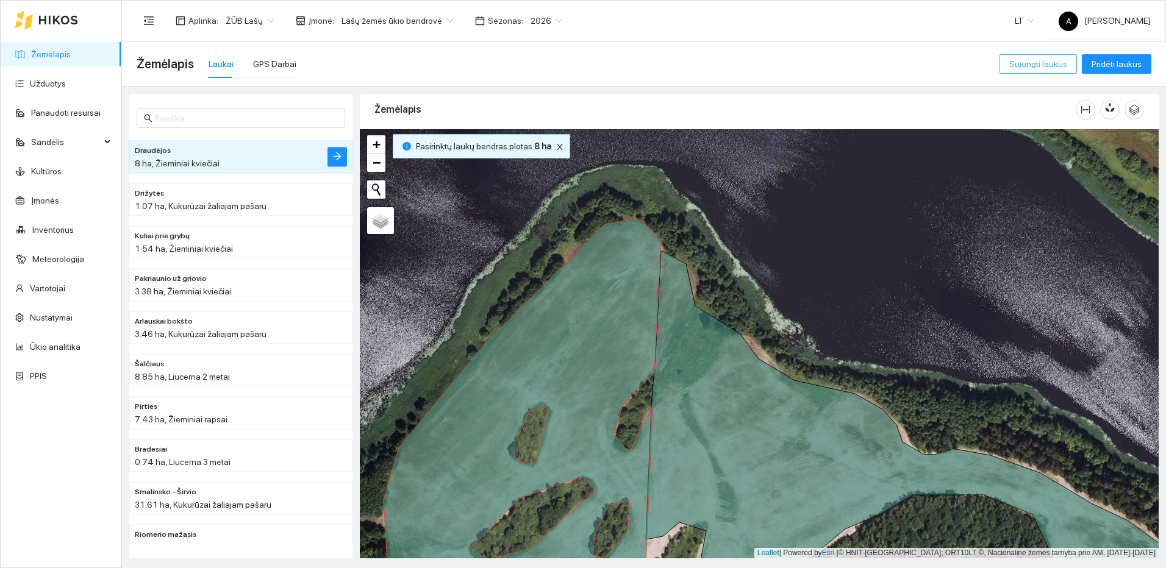
click at [1024, 66] on span "Sujungti laukus" at bounding box center [1038, 63] width 58 height 13
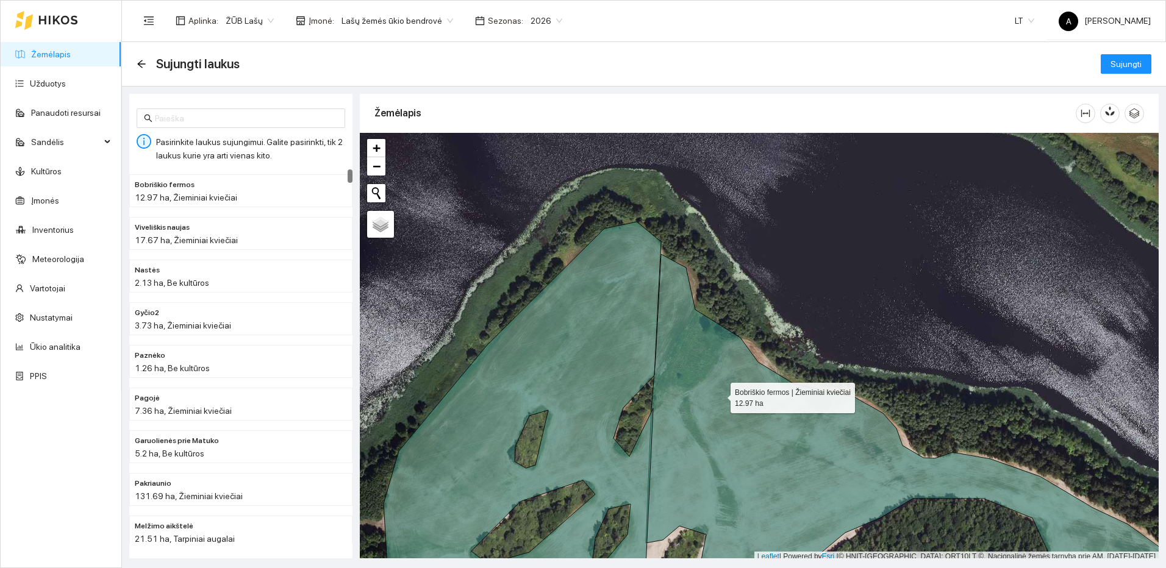
click at [719, 395] on icon at bounding box center [920, 430] width 549 height 352
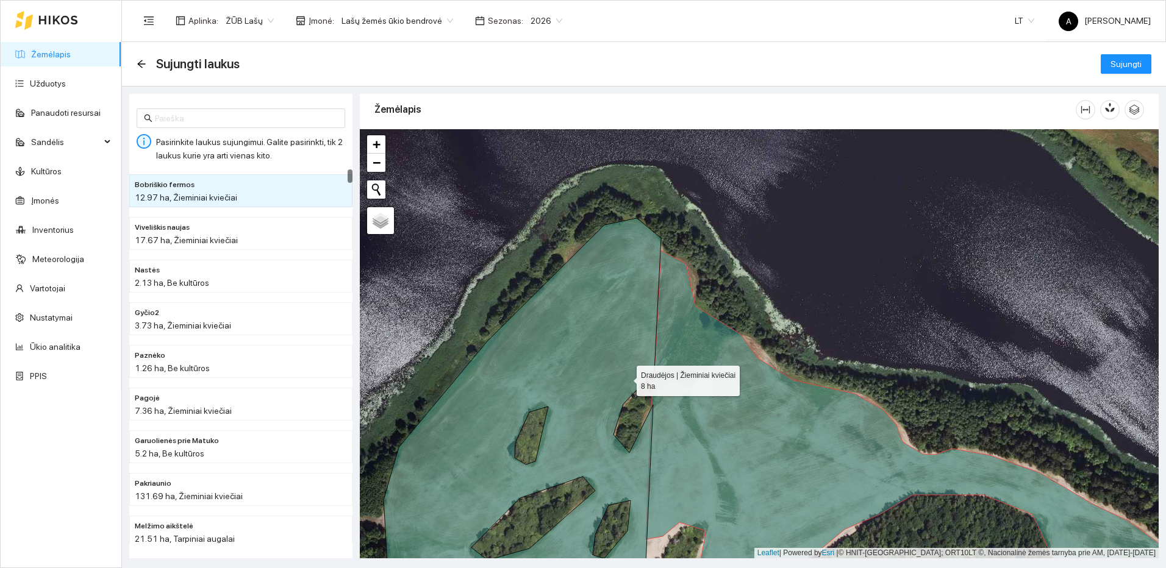
click at [601, 371] on icon at bounding box center [522, 410] width 277 height 384
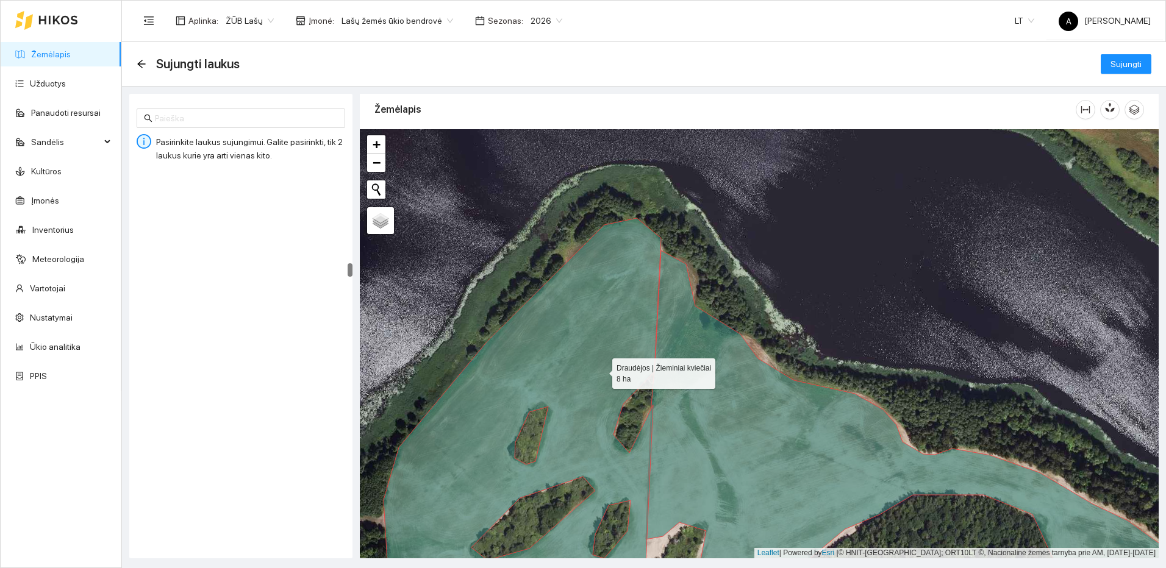
scroll to position [2555, 0]
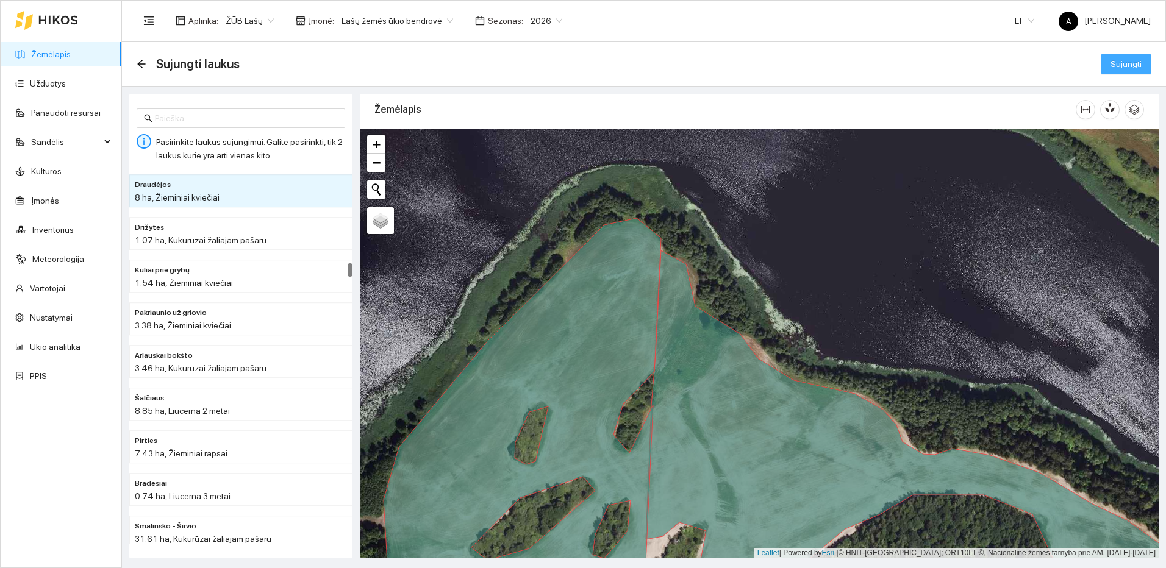
click at [1120, 59] on span "Sujungti" at bounding box center [1125, 63] width 31 height 13
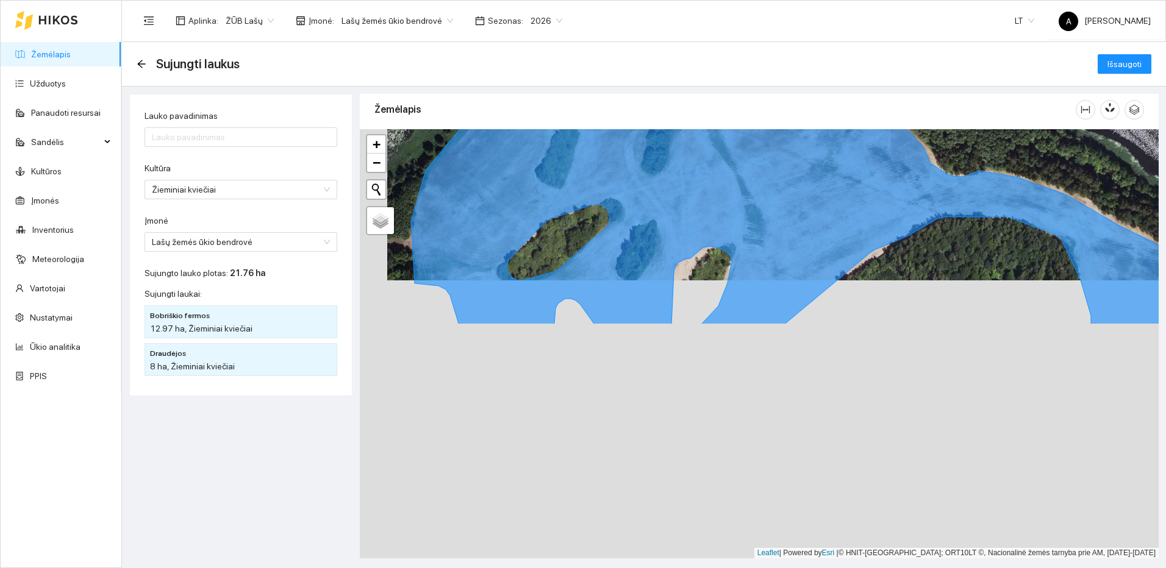
drag, startPoint x: 926, startPoint y: 419, endPoint x: 954, endPoint y: 141, distance: 279.4
click at [954, 141] on div at bounding box center [759, 343] width 799 height 429
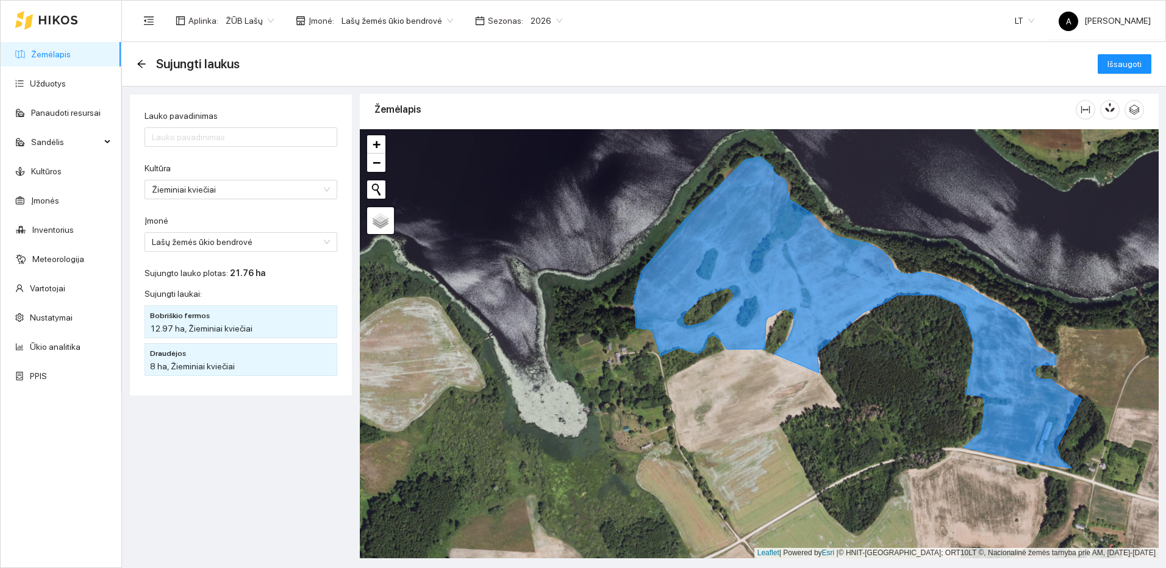
click at [49, 50] on link "Žemėlapis" at bounding box center [51, 54] width 40 height 10
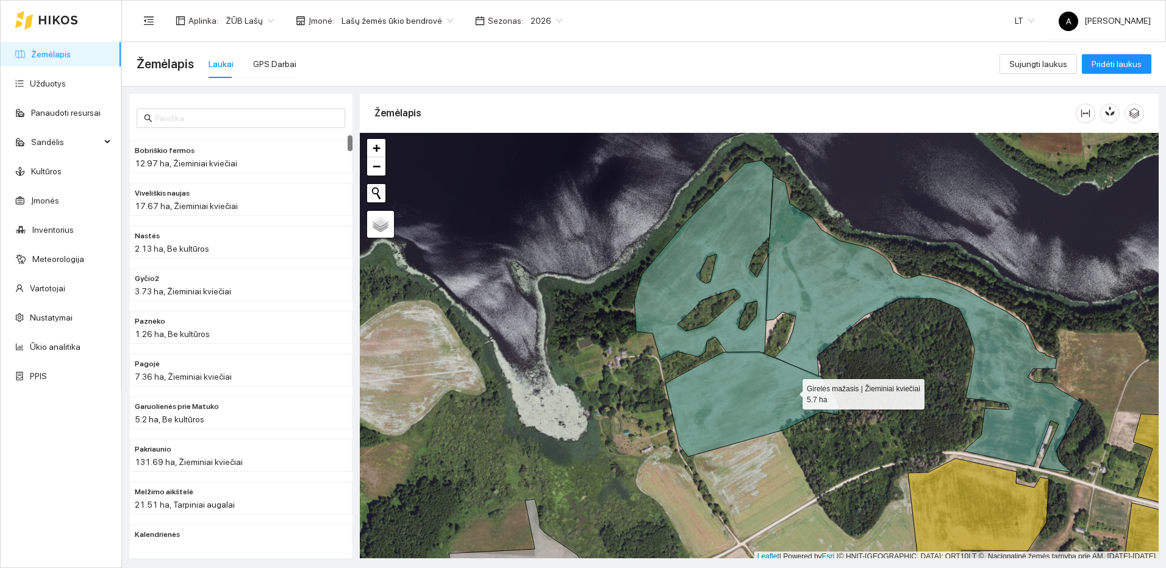
click at [792, 391] on icon at bounding box center [752, 404] width 174 height 105
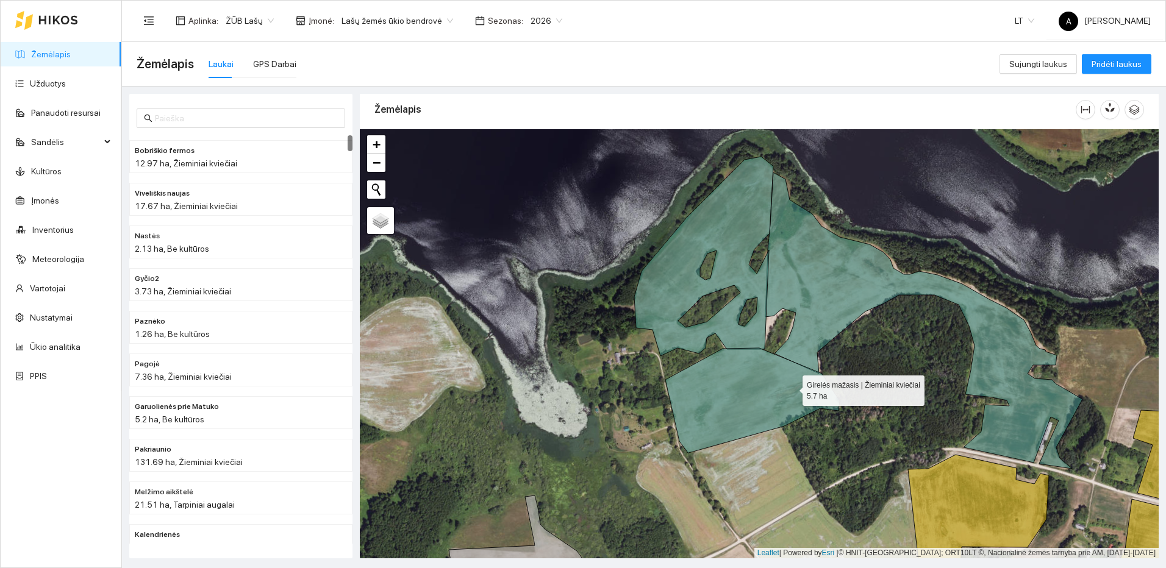
scroll to position [6811, 0]
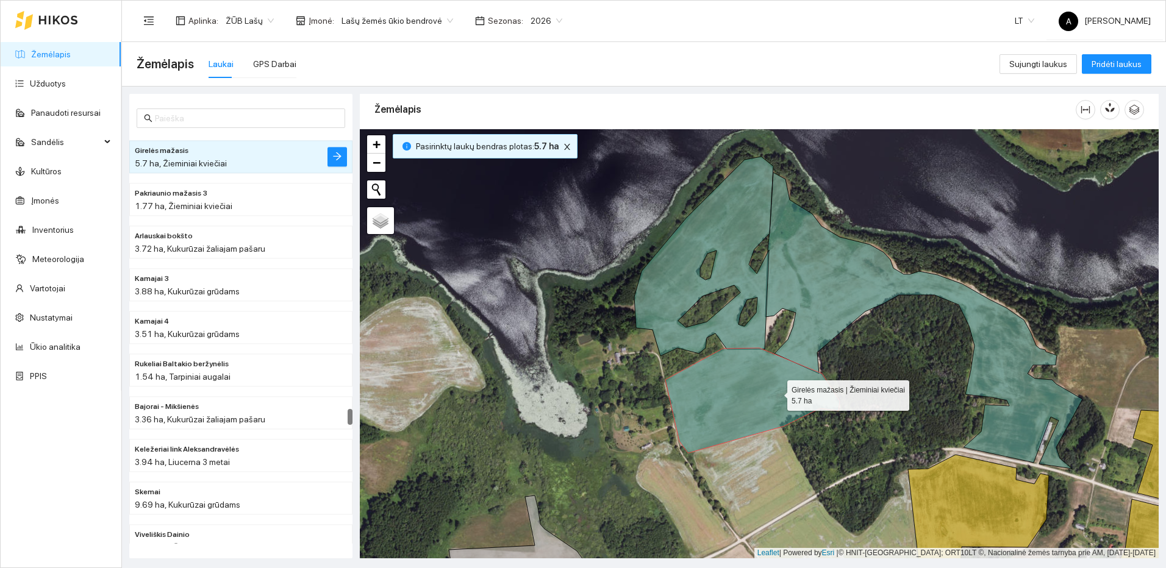
click at [773, 393] on icon at bounding box center [752, 400] width 174 height 105
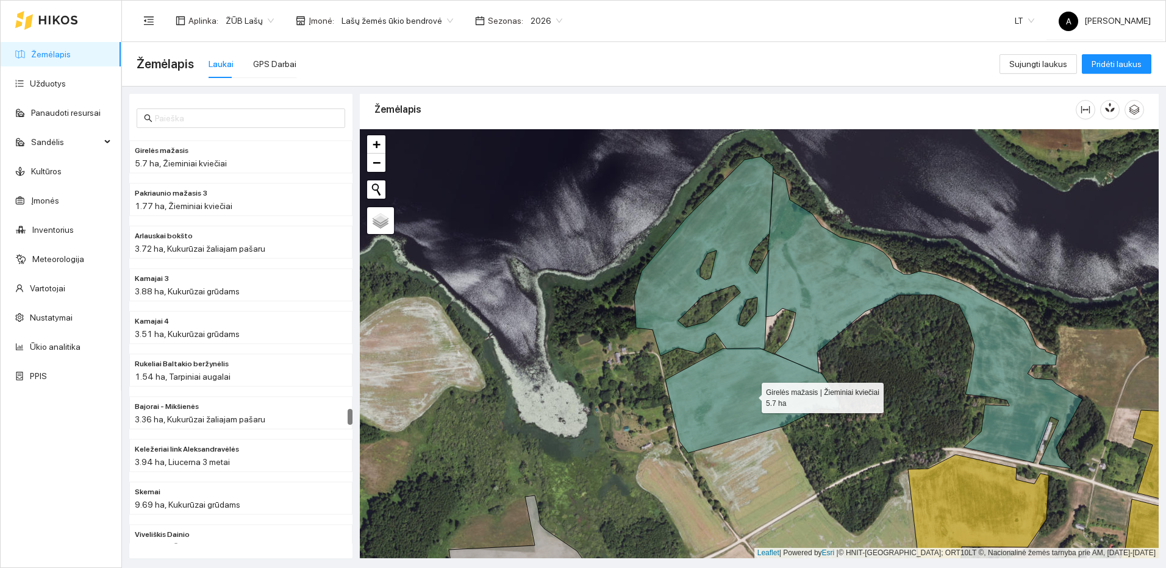
click at [750, 393] on icon at bounding box center [752, 400] width 174 height 105
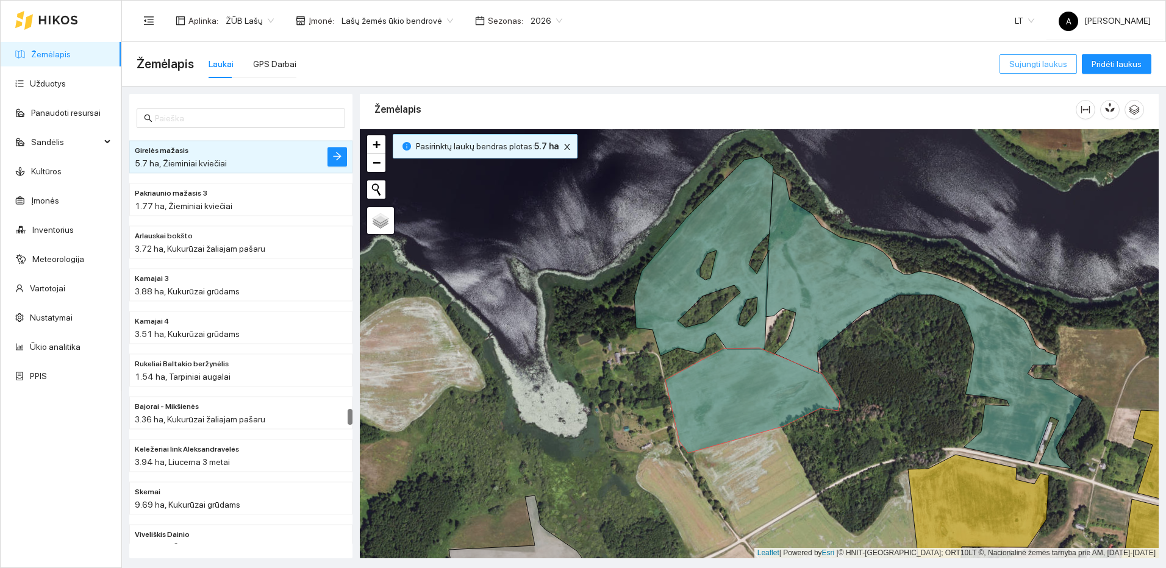
click at [1027, 64] on span "Sujungti laukus" at bounding box center [1038, 63] width 58 height 13
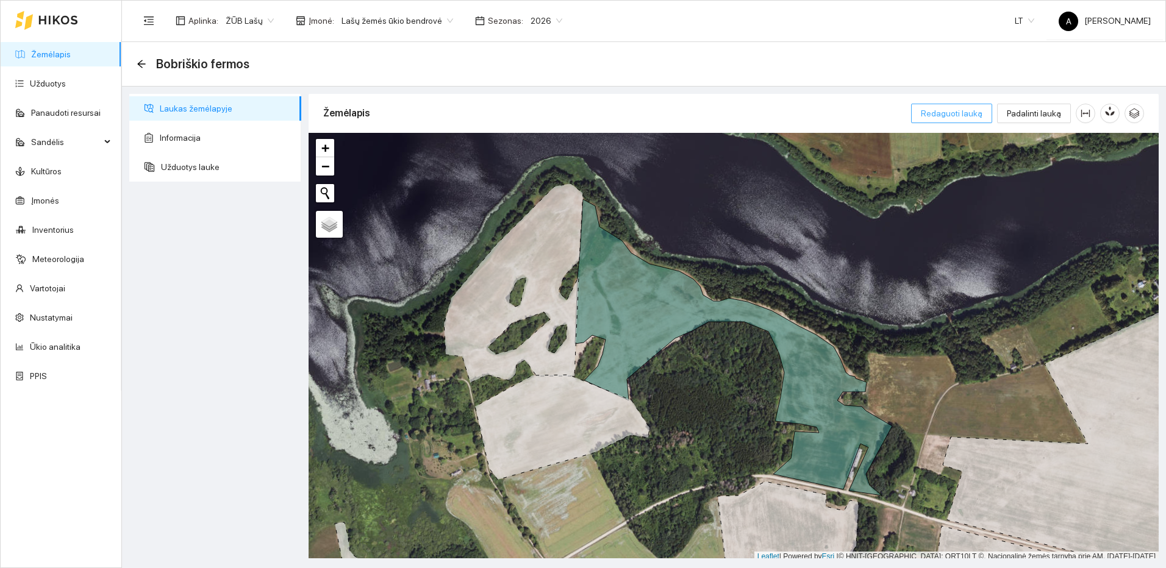
click at [955, 112] on span "Redaguoti lauką" at bounding box center [952, 113] width 62 height 13
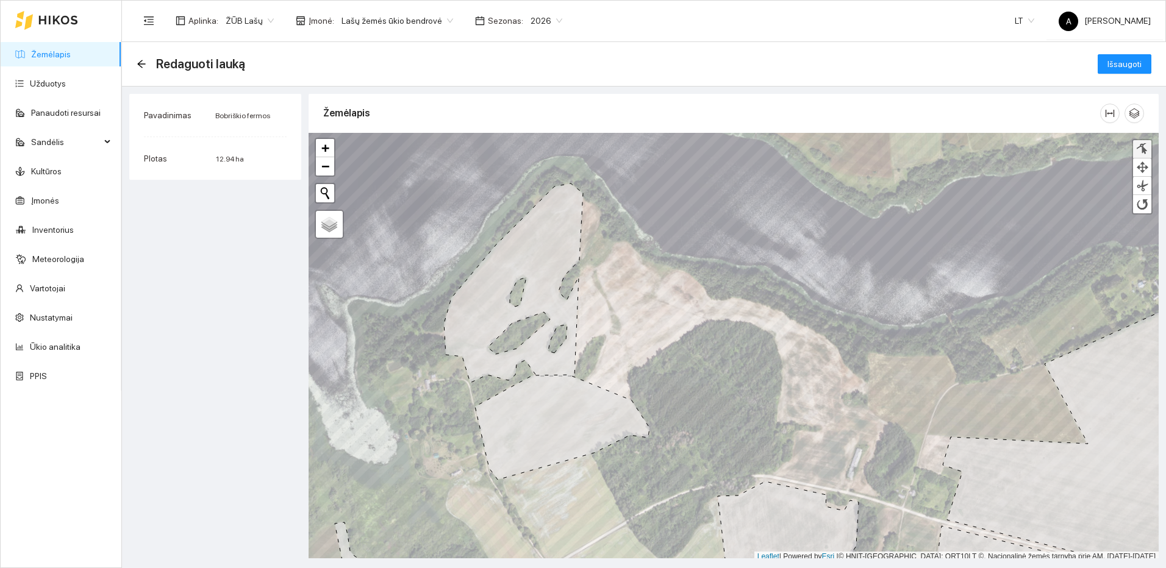
click at [1143, 151] on div at bounding box center [1142, 149] width 12 height 12
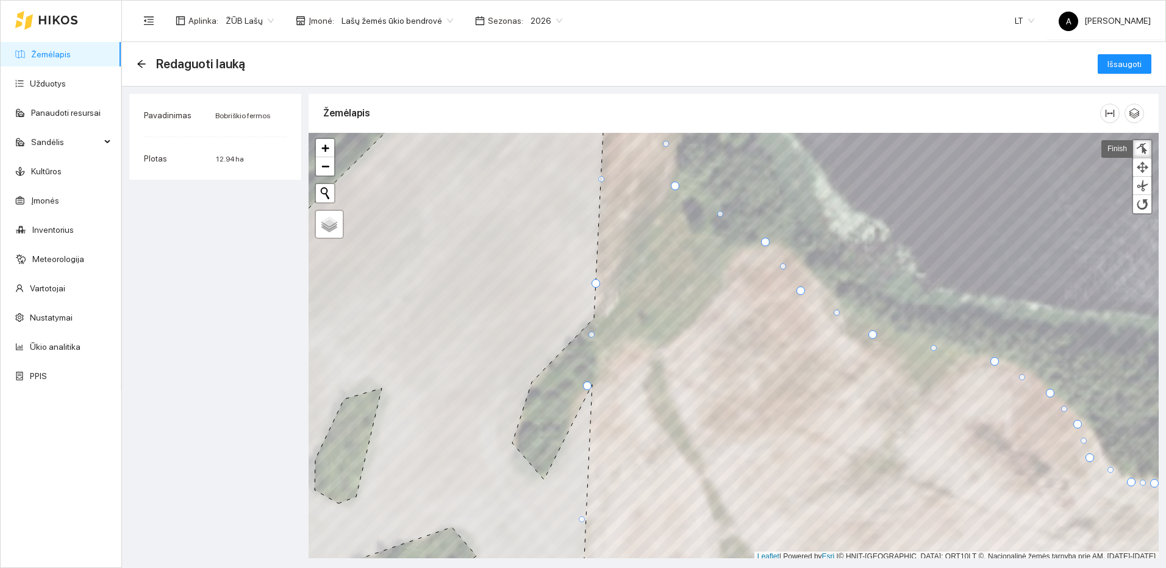
scroll to position [4, 0]
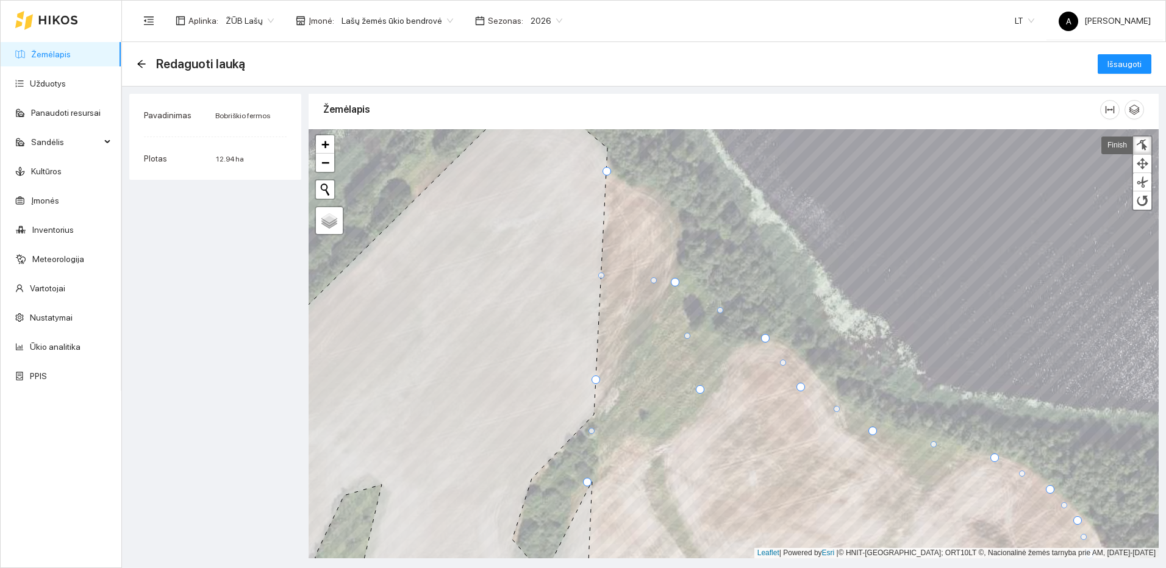
drag, startPoint x: 657, startPoint y: 201, endPoint x: 698, endPoint y: 394, distance: 197.1
click at [699, 394] on div at bounding box center [700, 389] width 9 height 9
drag, startPoint x: 732, startPoint y: 366, endPoint x: 738, endPoint y: 346, distance: 20.6
click at [738, 346] on div at bounding box center [738, 346] width 6 height 6
click at [723, 373] on div at bounding box center [723, 373] width 6 height 6
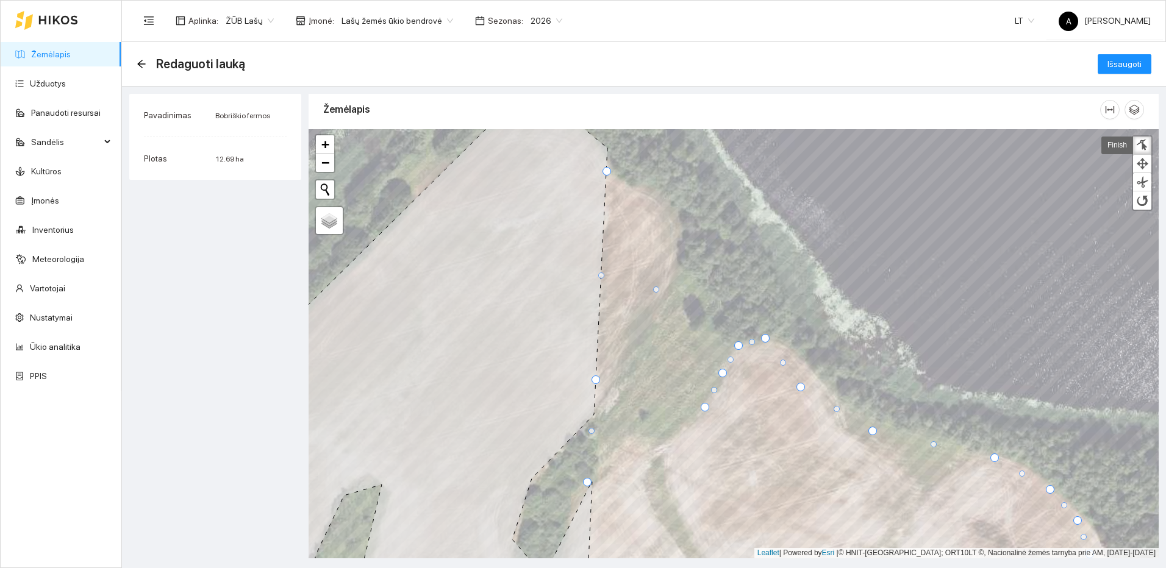
drag, startPoint x: 698, startPoint y: 391, endPoint x: 704, endPoint y: 406, distance: 16.4
click at [704, 406] on div at bounding box center [705, 407] width 9 height 9
drag, startPoint x: 609, startPoint y: 173, endPoint x: 665, endPoint y: 445, distance: 277.7
click at [665, 446] on div at bounding box center [663, 444] width 9 height 9
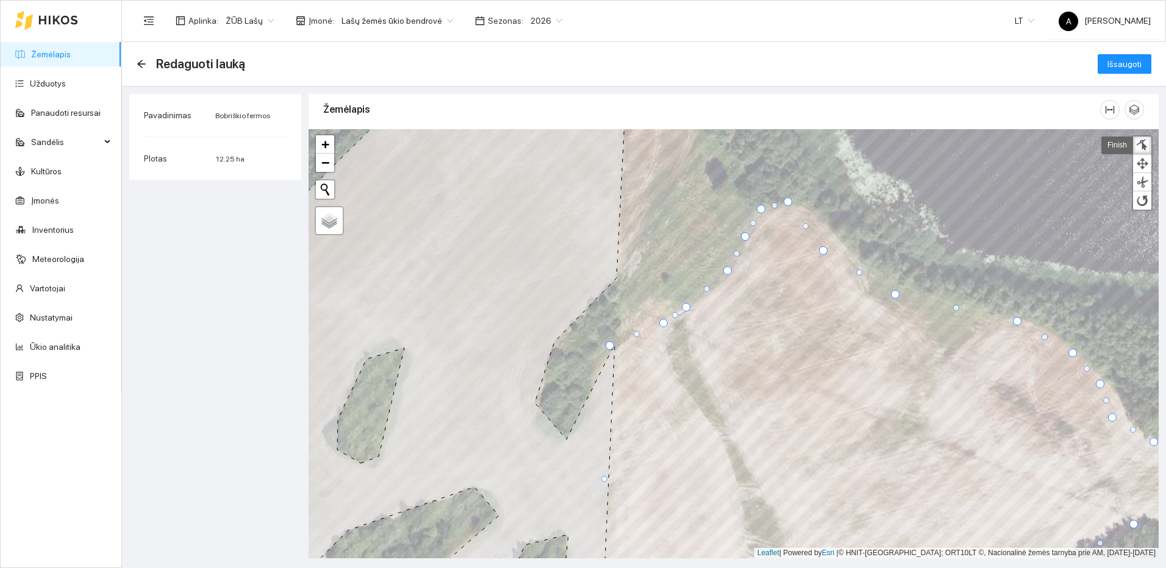
drag, startPoint x: 619, startPoint y: 240, endPoint x: 664, endPoint y: 320, distance: 91.7
click at [664, 320] on div at bounding box center [663, 323] width 9 height 9
drag, startPoint x: 827, startPoint y: 245, endPoint x: 826, endPoint y: 223, distance: 22.6
click at [826, 223] on div at bounding box center [825, 223] width 9 height 9
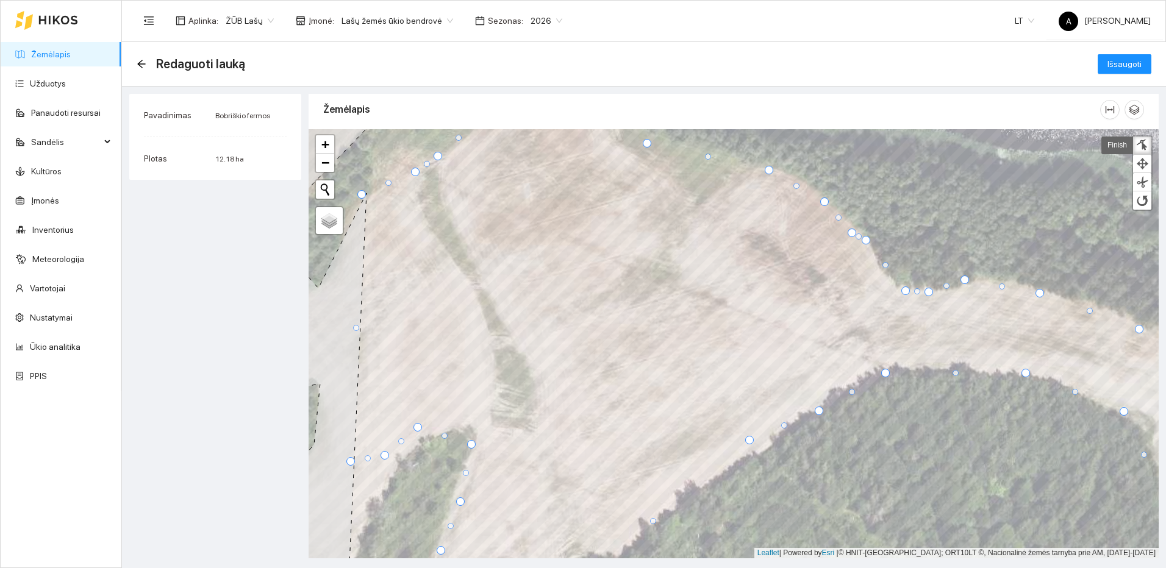
drag, startPoint x: 863, startPoint y: 266, endPoint x: 865, endPoint y: 240, distance: 26.3
click at [865, 240] on div at bounding box center [866, 240] width 9 height 9
drag, startPoint x: 885, startPoint y: 266, endPoint x: 881, endPoint y: 270, distance: 6.5
click at [883, 273] on div at bounding box center [884, 272] width 6 height 6
click at [821, 197] on div at bounding box center [825, 197] width 9 height 9
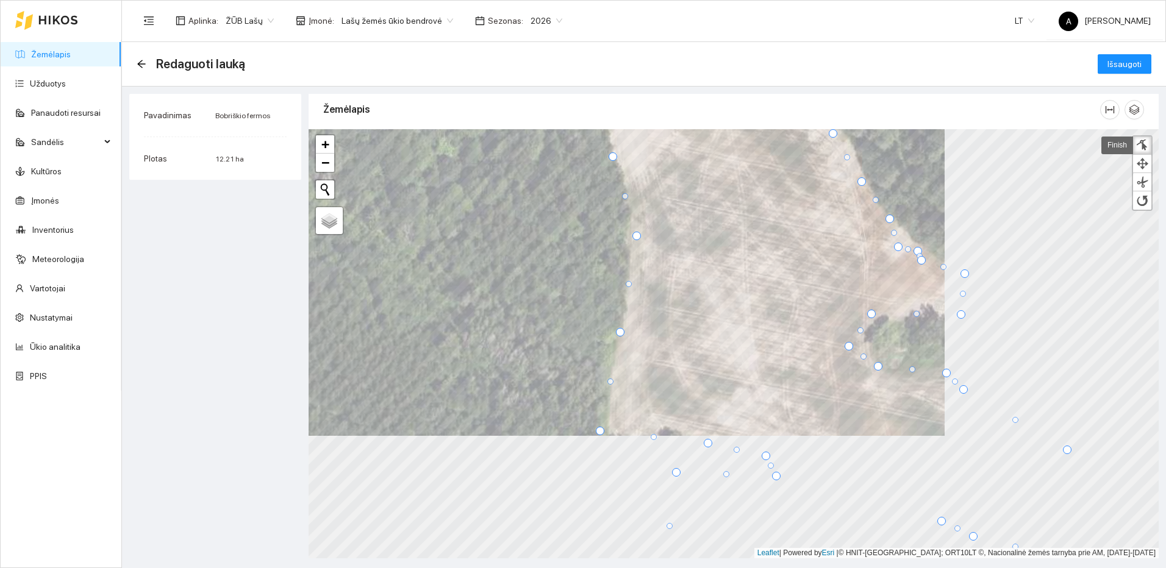
drag, startPoint x: 882, startPoint y: 236, endPoint x: 889, endPoint y: 219, distance: 18.3
click at [889, 219] on div at bounding box center [889, 219] width 9 height 9
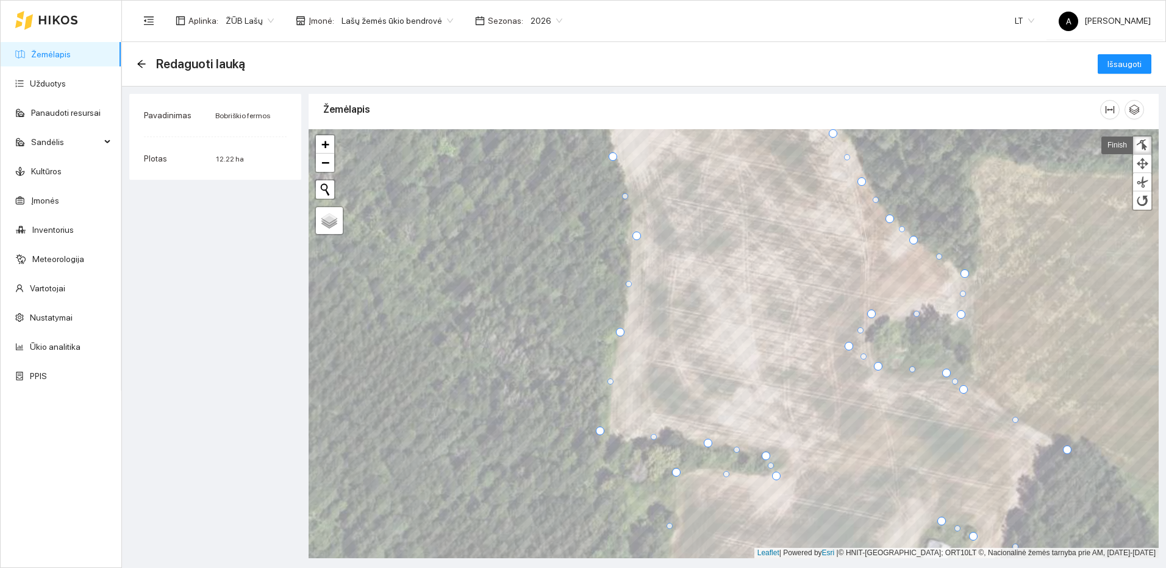
drag, startPoint x: 898, startPoint y: 243, endPoint x: 913, endPoint y: 237, distance: 16.4
click at [913, 236] on div at bounding box center [913, 240] width 9 height 9
drag, startPoint x: 847, startPoint y: 158, endPoint x: 853, endPoint y: 144, distance: 15.3
click at [853, 144] on div at bounding box center [853, 143] width 6 height 6
drag, startPoint x: 851, startPoint y: 347, endPoint x: 870, endPoint y: 342, distance: 20.1
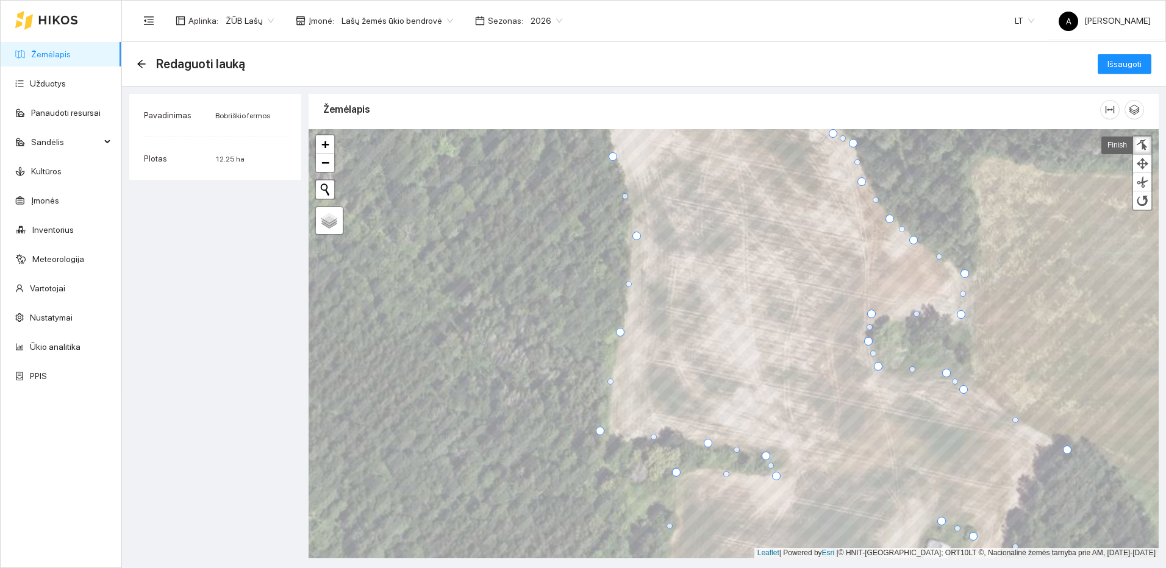
click at [870, 342] on div at bounding box center [868, 341] width 9 height 9
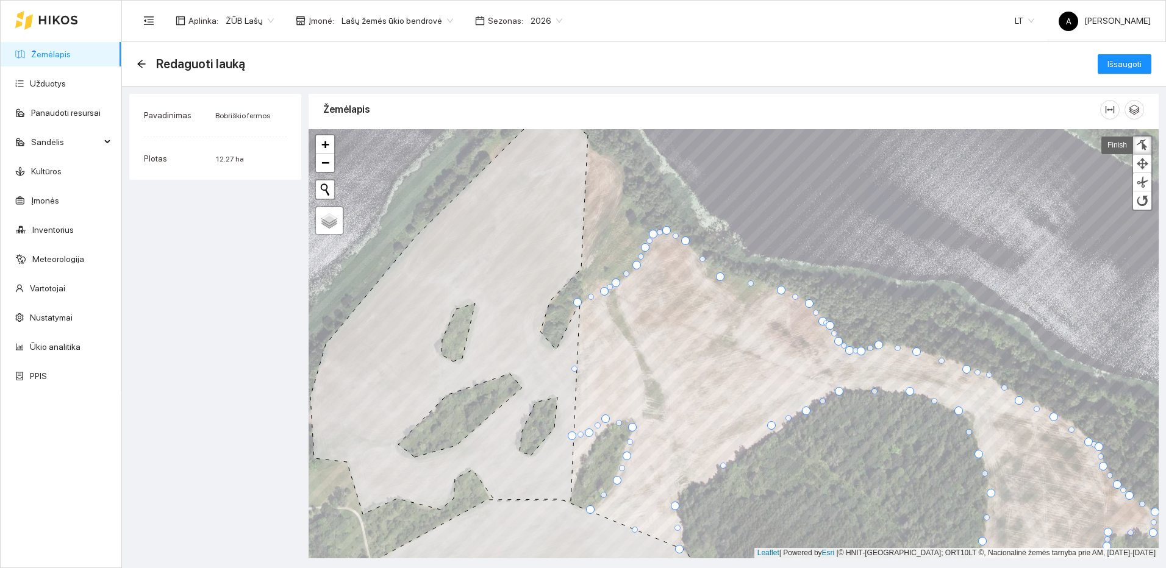
drag, startPoint x: 992, startPoint y: 385, endPoint x: 988, endPoint y: 375, distance: 11.0
click at [988, 375] on div at bounding box center [989, 375] width 6 height 6
click at [1143, 145] on div at bounding box center [1142, 146] width 12 height 12
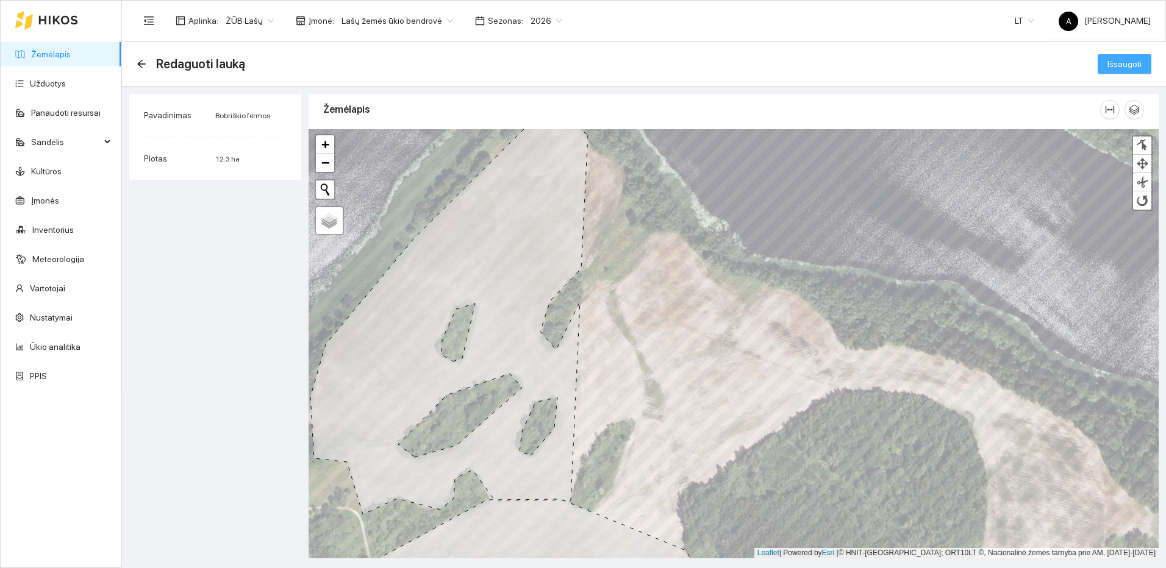
click at [1118, 61] on span "Išsaugoti" at bounding box center [1124, 63] width 34 height 13
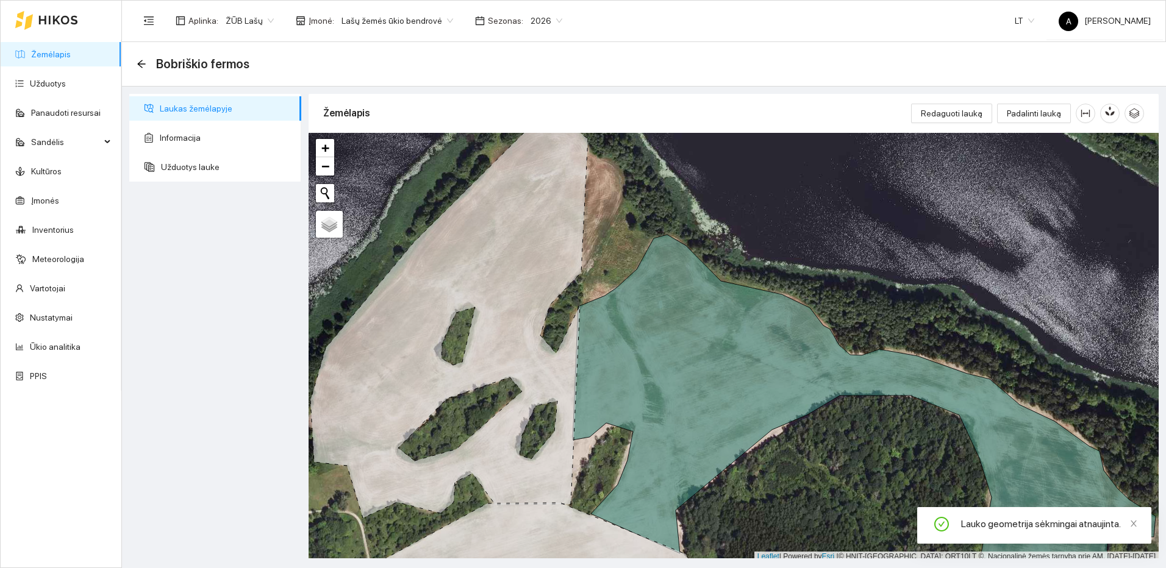
click at [546, 234] on icon at bounding box center [448, 318] width 277 height 399
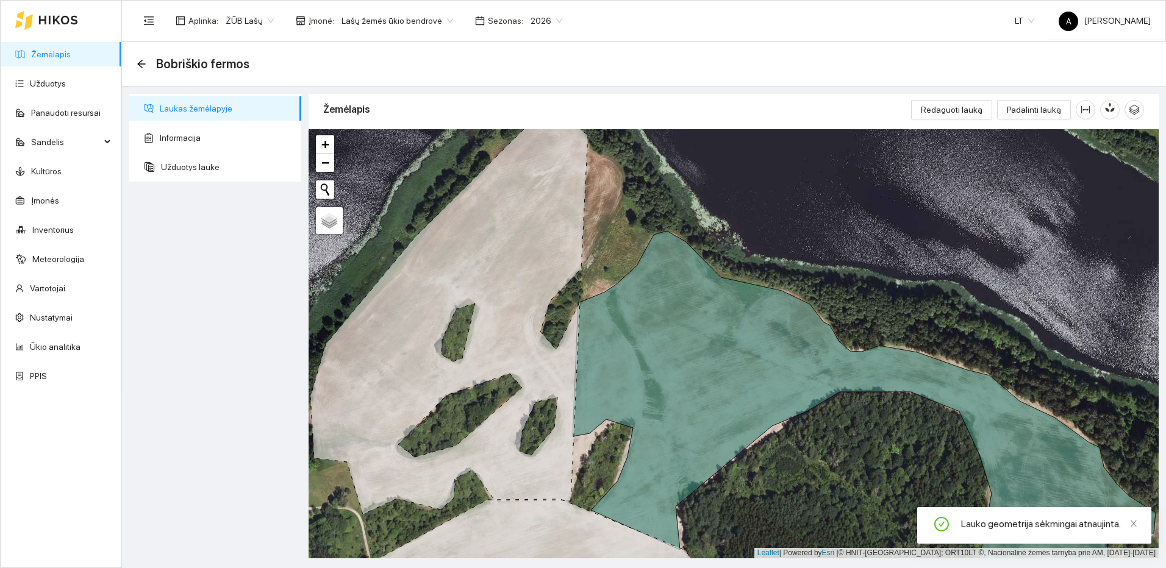
click at [58, 55] on link "Žemėlapis" at bounding box center [51, 54] width 40 height 10
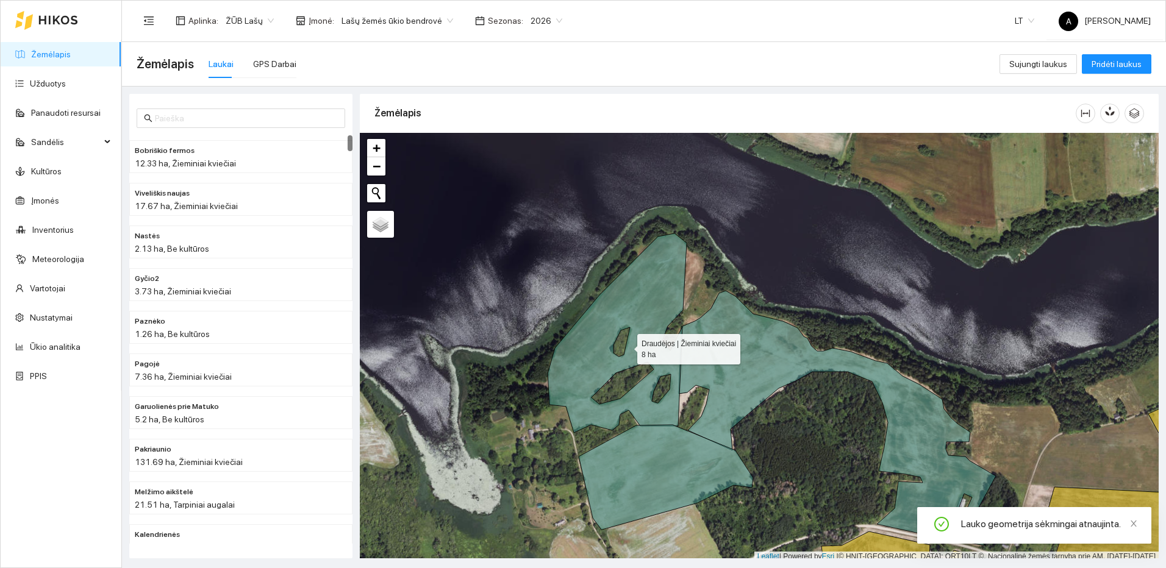
scroll to position [4, 0]
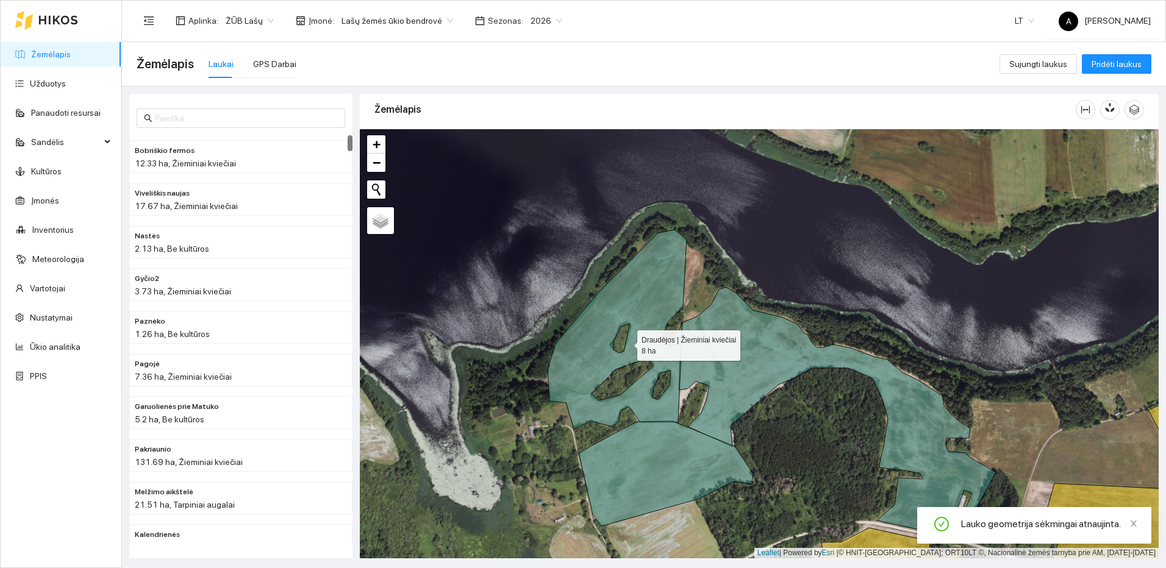
click at [651, 295] on icon at bounding box center [617, 329] width 139 height 199
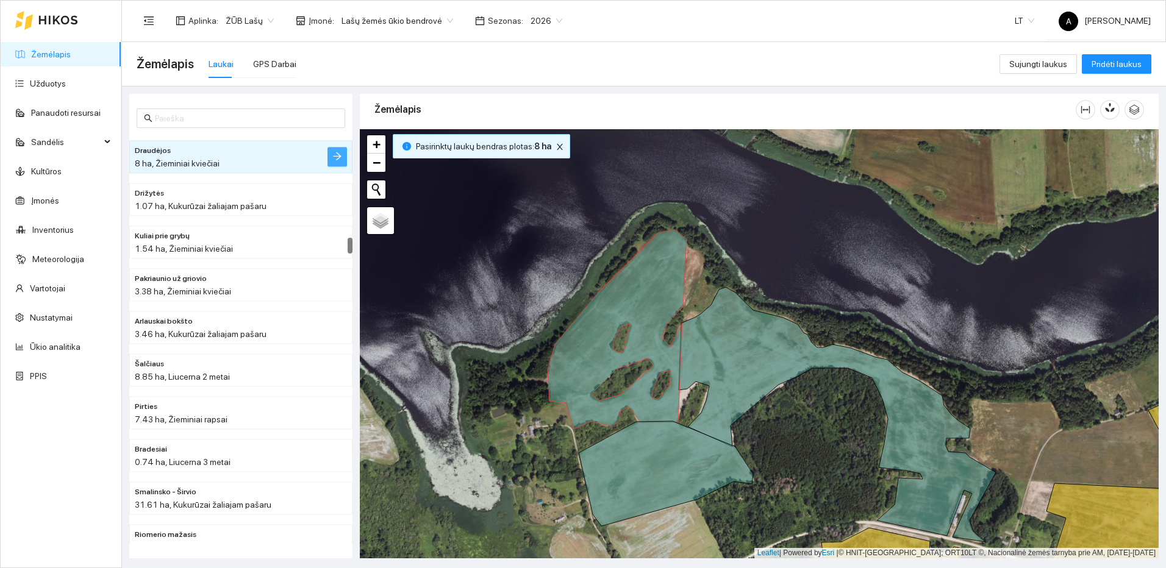
click at [339, 155] on icon "arrow-right" at bounding box center [337, 156] width 8 height 8
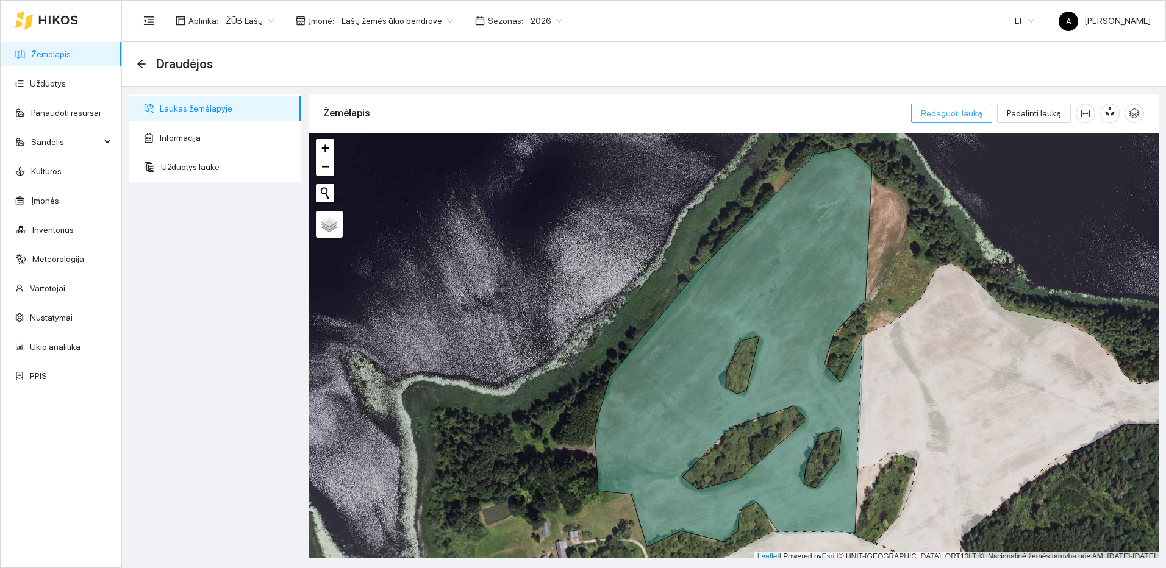
click at [975, 117] on span "Redaguoti lauką" at bounding box center [952, 113] width 62 height 13
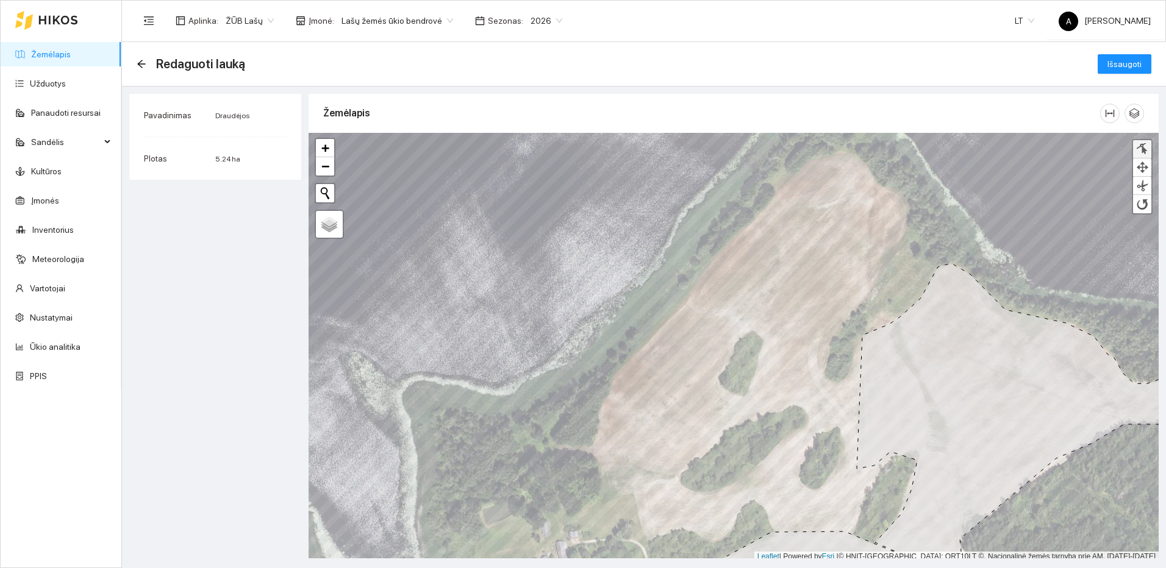
drag, startPoint x: 1142, startPoint y: 152, endPoint x: 1126, endPoint y: 155, distance: 16.1
click at [1142, 152] on div at bounding box center [1142, 149] width 12 height 12
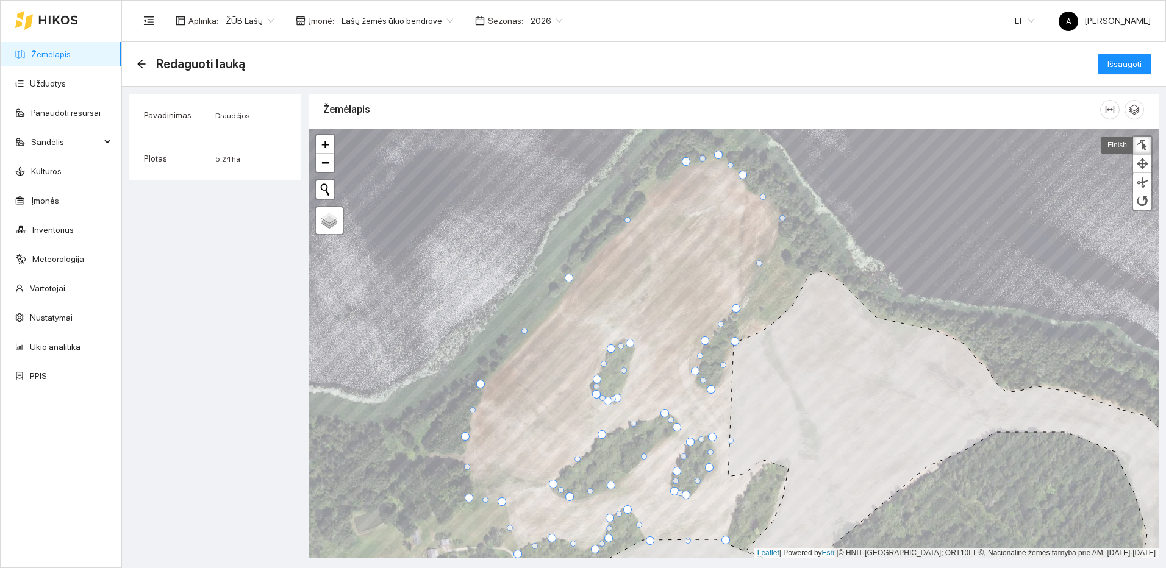
drag, startPoint x: 739, startPoint y: 241, endPoint x: 782, endPoint y: 217, distance: 48.9
click at [782, 217] on div at bounding box center [782, 218] width 6 height 6
drag, startPoint x: 763, startPoint y: 198, endPoint x: 752, endPoint y: 194, distance: 11.8
click at [752, 194] on div at bounding box center [752, 193] width 6 height 6
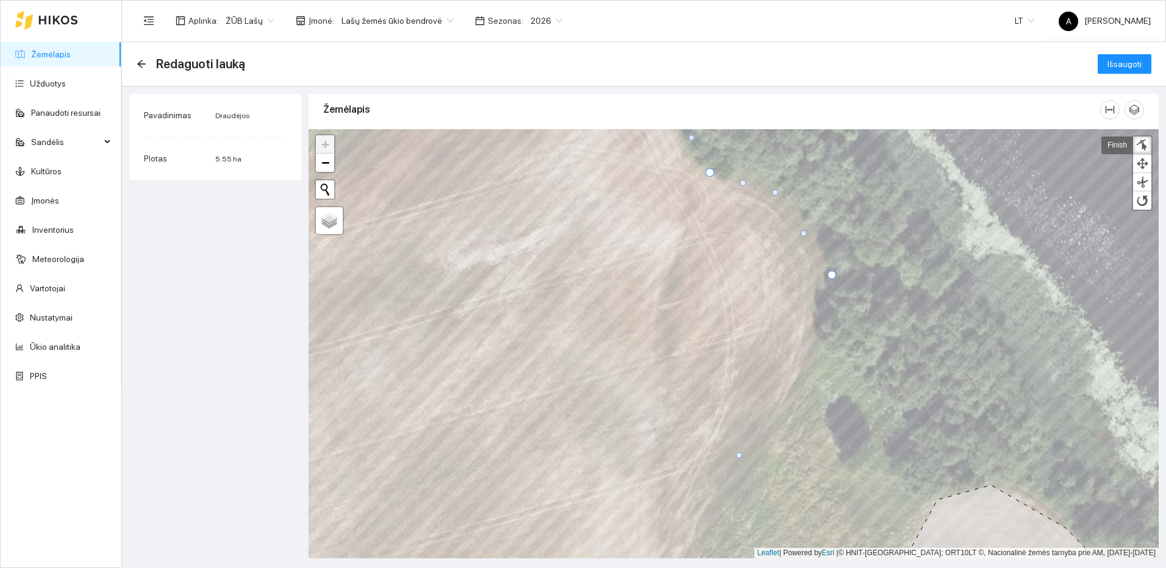
drag, startPoint x: 771, startPoint y: 225, endPoint x: 778, endPoint y: 193, distance: 32.4
click at [777, 193] on div at bounding box center [775, 193] width 6 height 6
drag, startPoint x: 742, startPoint y: 452, endPoint x: 776, endPoint y: 429, distance: 42.1
click at [776, 429] on div at bounding box center [777, 430] width 6 height 6
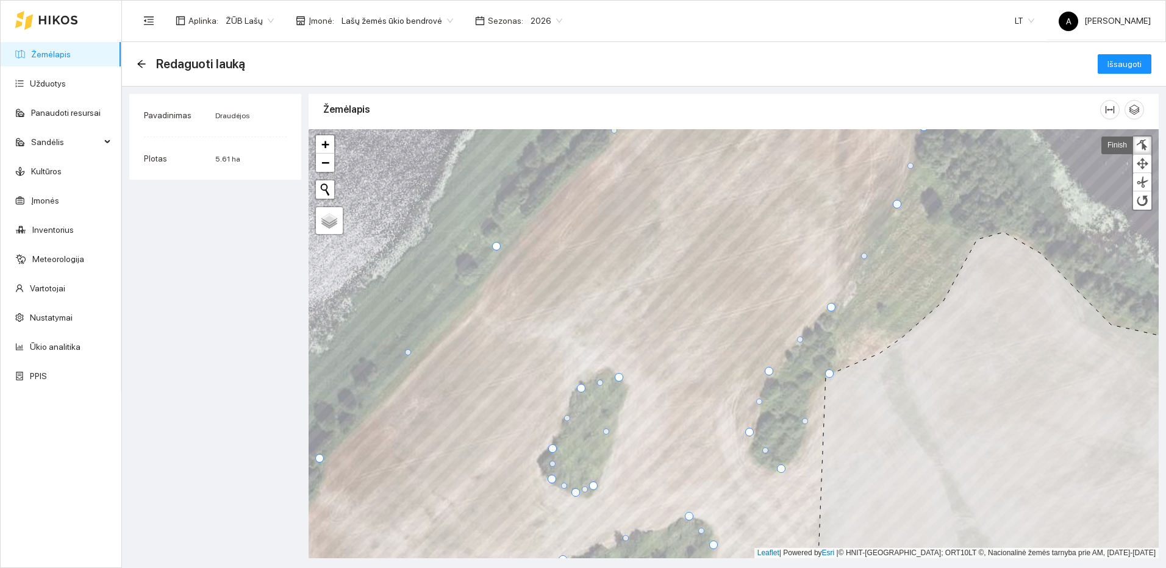
click at [806, 422] on div at bounding box center [805, 421] width 6 height 6
drag, startPoint x: 817, startPoint y: 396, endPoint x: 809, endPoint y: 390, distance: 10.4
click at [809, 390] on div at bounding box center [809, 391] width 6 height 6
click at [770, 370] on div at bounding box center [771, 371] width 9 height 9
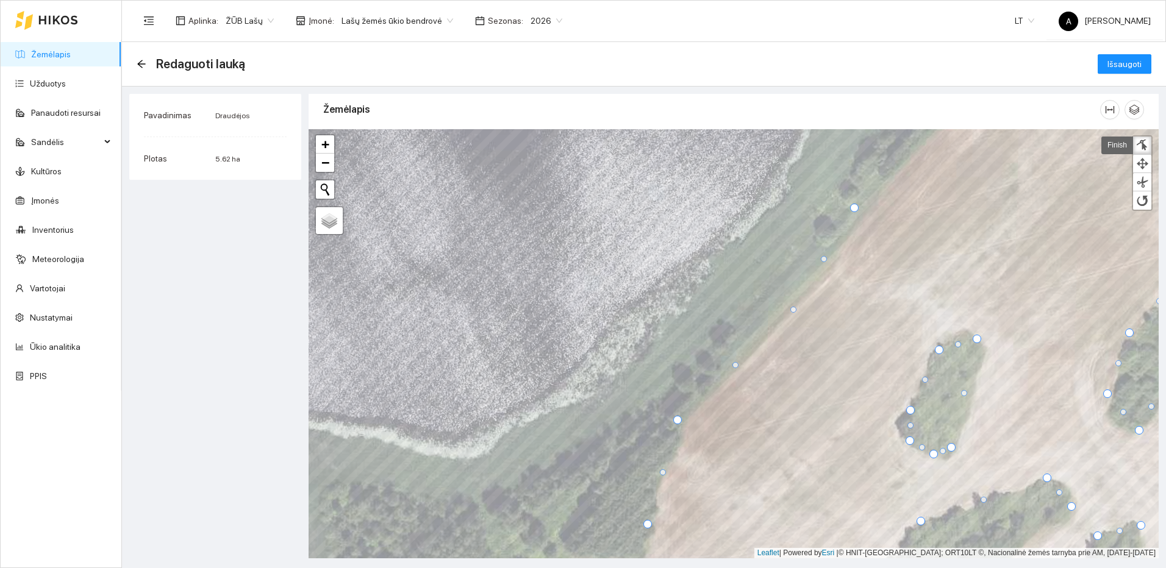
drag, startPoint x: 767, startPoint y: 315, endPoint x: 798, endPoint y: 309, distance: 31.6
click at [796, 310] on div at bounding box center [793, 310] width 6 height 6
drag, startPoint x: 826, startPoint y: 259, endPoint x: 841, endPoint y: 260, distance: 15.4
click at [841, 260] on div at bounding box center [840, 261] width 6 height 6
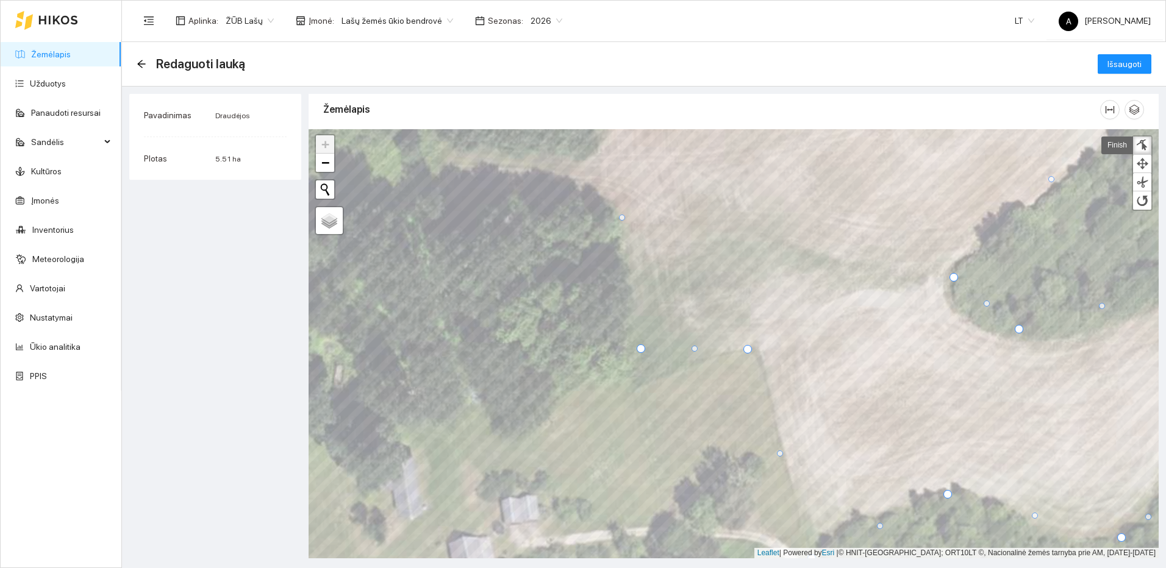
drag, startPoint x: 618, startPoint y: 335, endPoint x: 642, endPoint y: 351, distance: 28.2
click at [642, 351] on div at bounding box center [641, 349] width 9 height 9
drag, startPoint x: 1146, startPoint y: 142, endPoint x: 1143, endPoint y: 123, distance: 19.8
click at [1146, 142] on div at bounding box center [1142, 146] width 12 height 12
click at [1140, 66] on span "Išsaugoti" at bounding box center [1124, 63] width 34 height 13
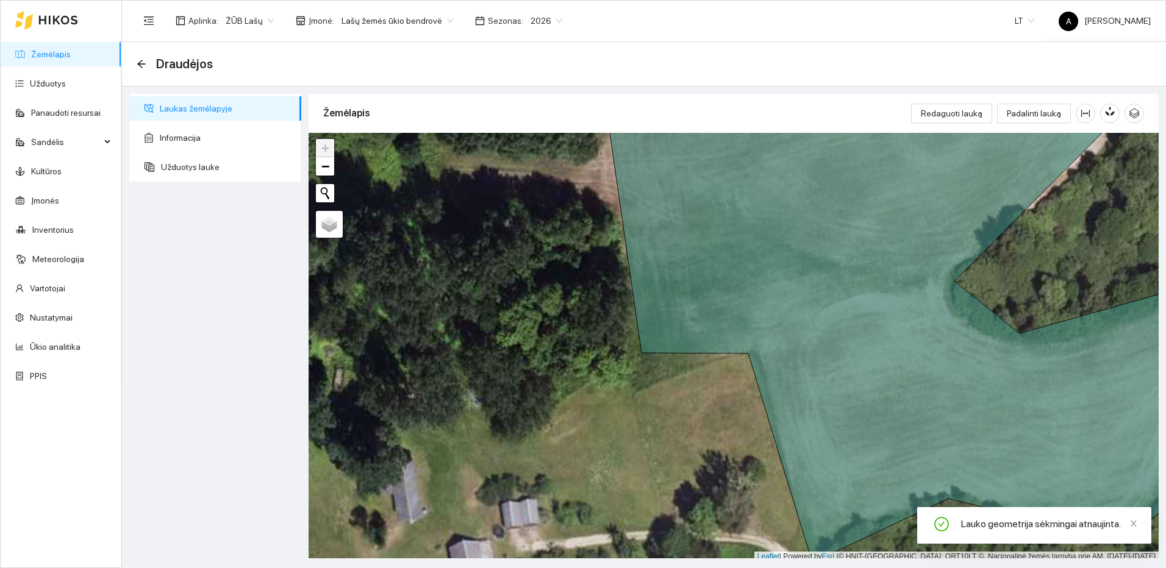
click at [71, 57] on link "Žemėlapis" at bounding box center [51, 54] width 40 height 10
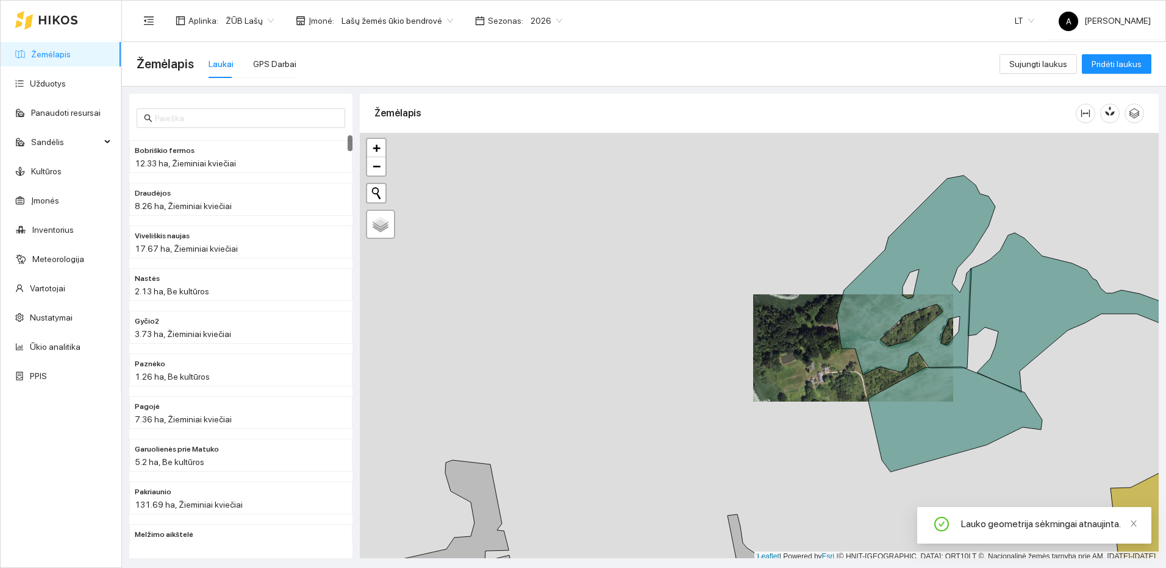
scroll to position [4, 0]
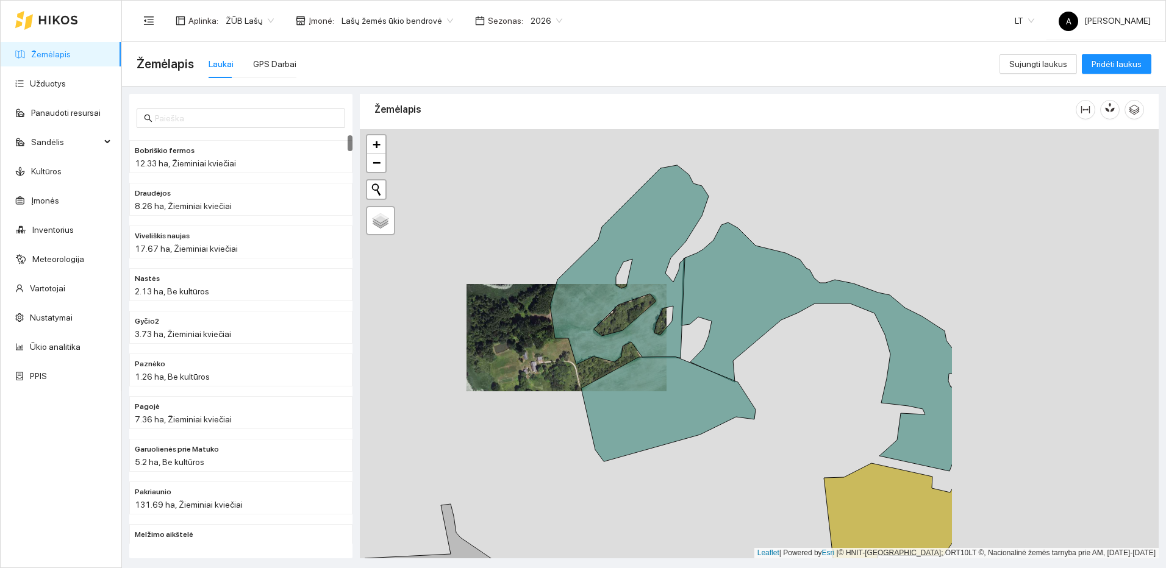
drag, startPoint x: 1037, startPoint y: 364, endPoint x: 750, endPoint y: 357, distance: 286.7
click at [750, 357] on div at bounding box center [759, 343] width 799 height 429
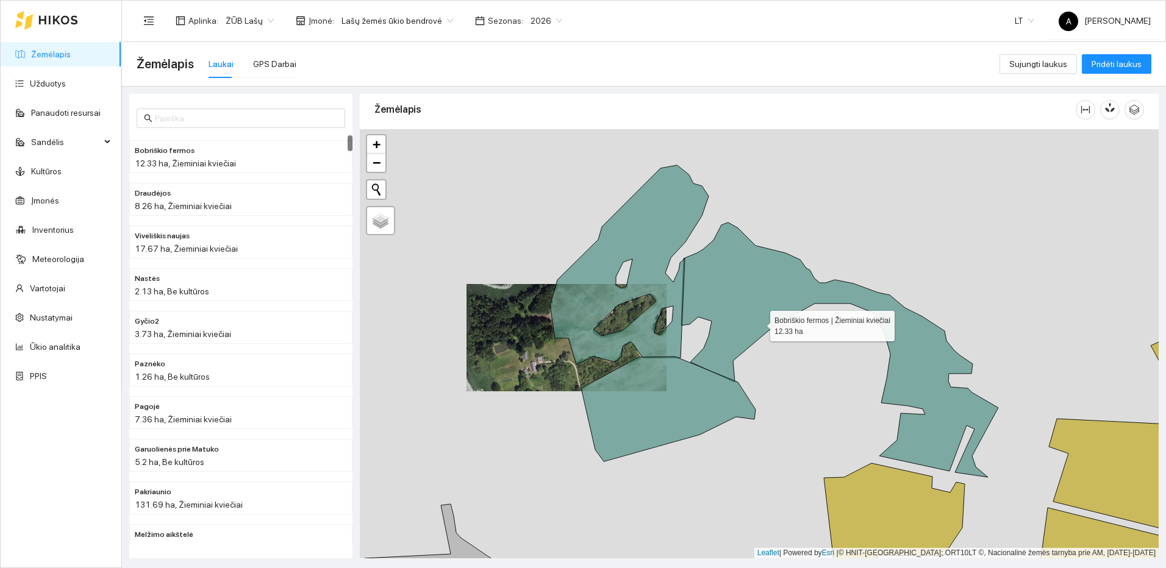
click at [750, 309] on icon at bounding box center [839, 350] width 317 height 255
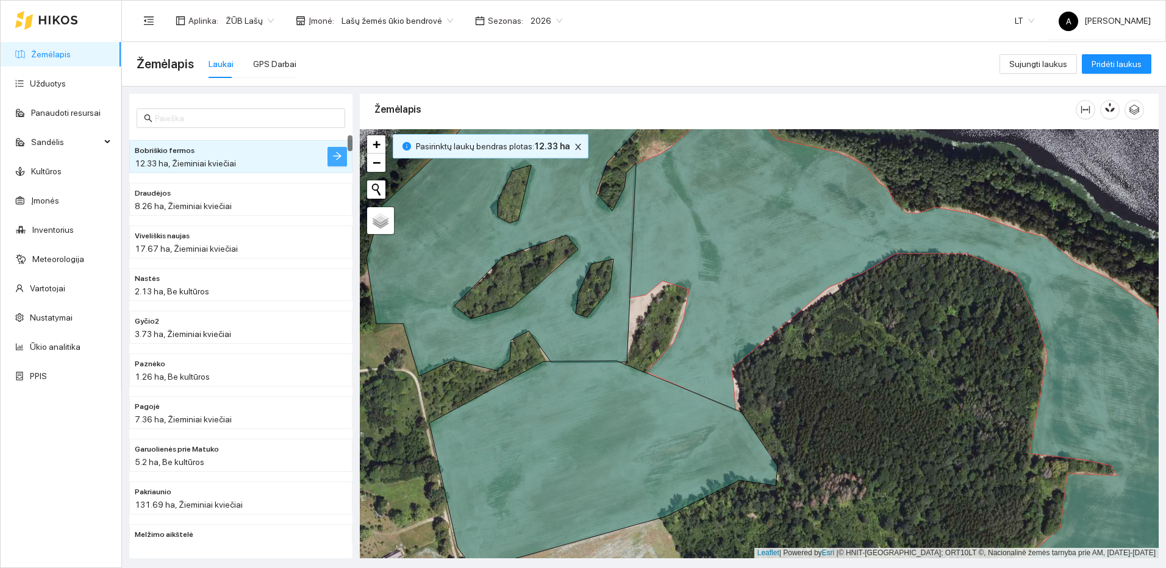
click at [337, 152] on icon "arrow-right" at bounding box center [337, 156] width 8 height 8
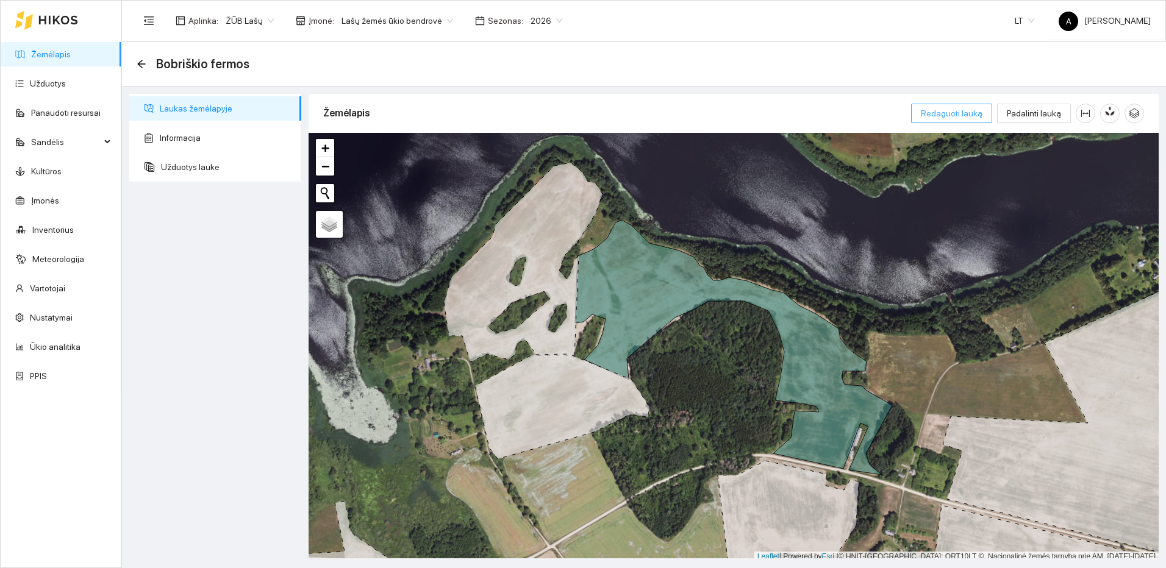
click at [979, 111] on span "Redaguoti lauką" at bounding box center [952, 113] width 62 height 13
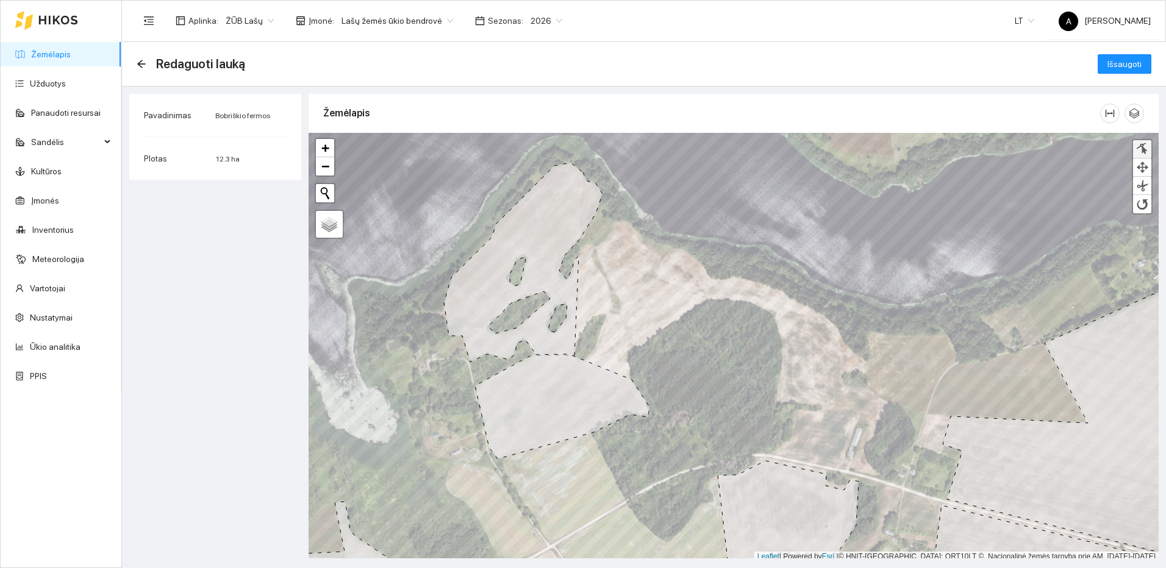
click at [1147, 149] on div at bounding box center [1142, 149] width 12 height 12
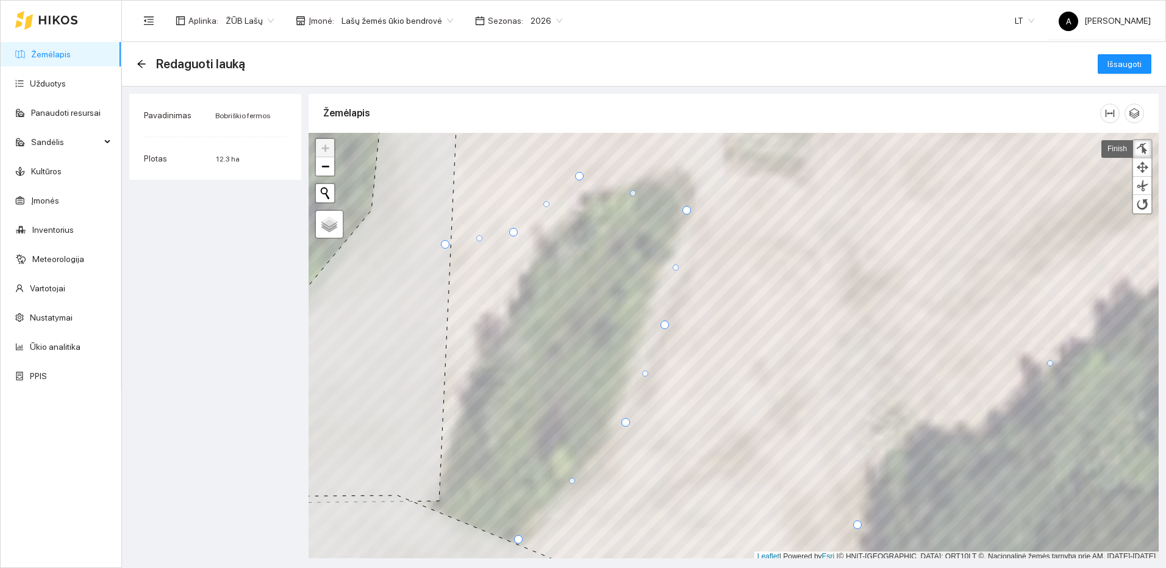
scroll to position [4, 0]
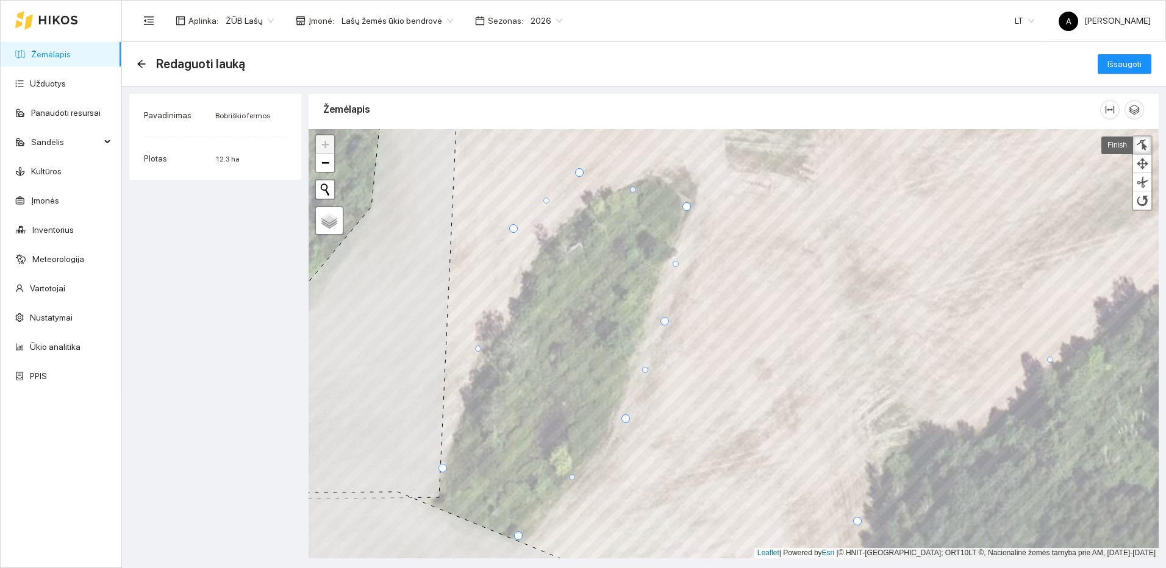
click at [309, 129] on div at bounding box center [309, 129] width 0 height 0
drag, startPoint x: 513, startPoint y: 231, endPoint x: 543, endPoint y: 239, distance: 30.3
click at [543, 239] on div at bounding box center [542, 236] width 9 height 9
drag, startPoint x: 581, startPoint y: 174, endPoint x: 658, endPoint y: 172, distance: 77.5
click at [658, 172] on div at bounding box center [656, 170] width 9 height 9
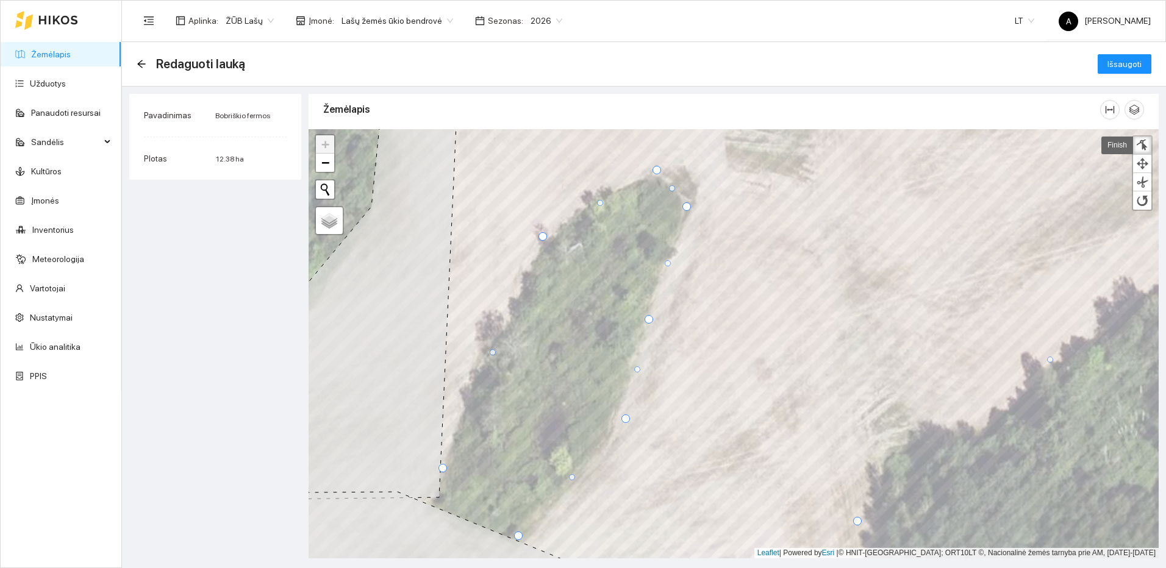
drag, startPoint x: 664, startPoint y: 321, endPoint x: 648, endPoint y: 320, distance: 16.0
click at [648, 320] on div at bounding box center [649, 319] width 9 height 9
click at [1147, 144] on div at bounding box center [1142, 146] width 12 height 12
click at [1135, 66] on span "Išsaugoti" at bounding box center [1124, 63] width 34 height 13
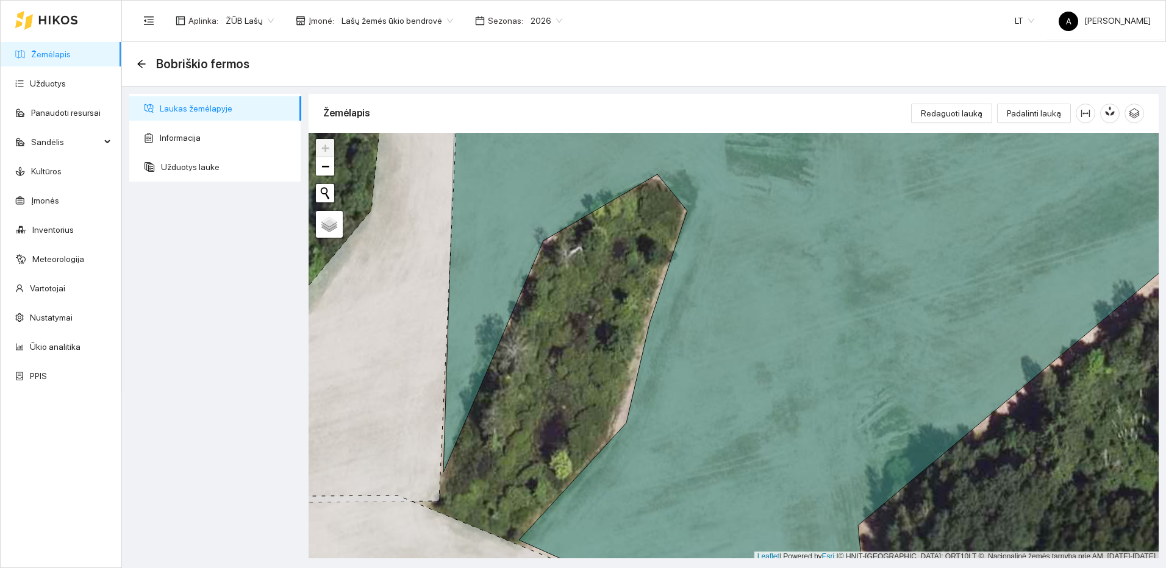
click at [241, 107] on span "Laukas žemėlapyje" at bounding box center [226, 108] width 132 height 24
click at [204, 110] on span "Laukas žemėlapyje" at bounding box center [226, 108] width 132 height 24
click at [59, 40] on ul "Žemėlapis Užduotys Panaudoti resursai Sandėlis Kultūros Įmonės Inventorius Mete…" at bounding box center [61, 215] width 121 height 351
click at [49, 54] on link "Žemėlapis" at bounding box center [51, 54] width 40 height 10
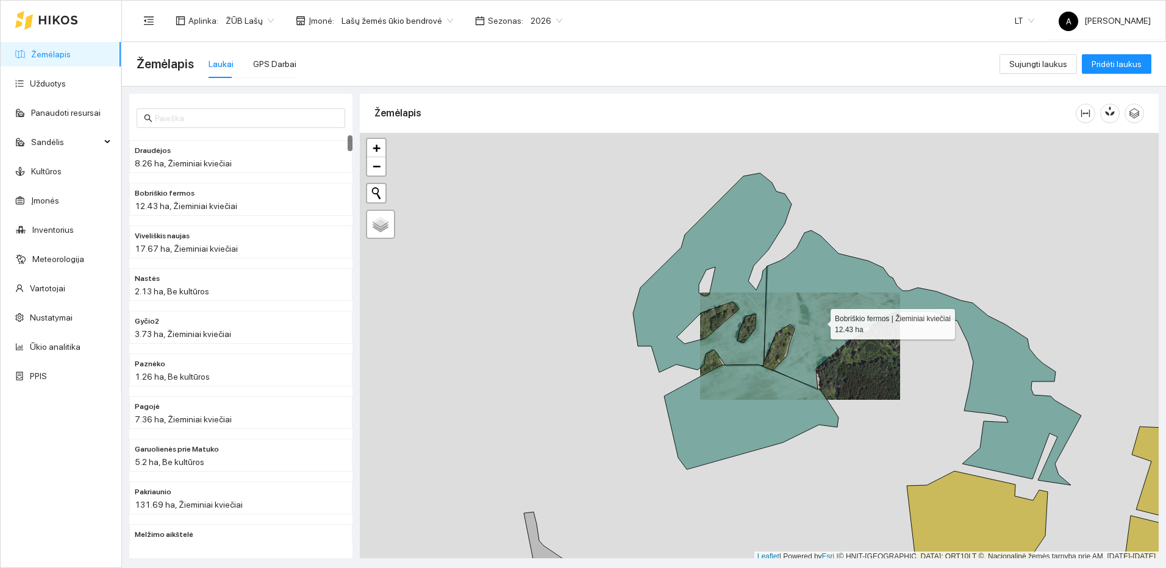
click at [820, 320] on icon at bounding box center [922, 358] width 317 height 255
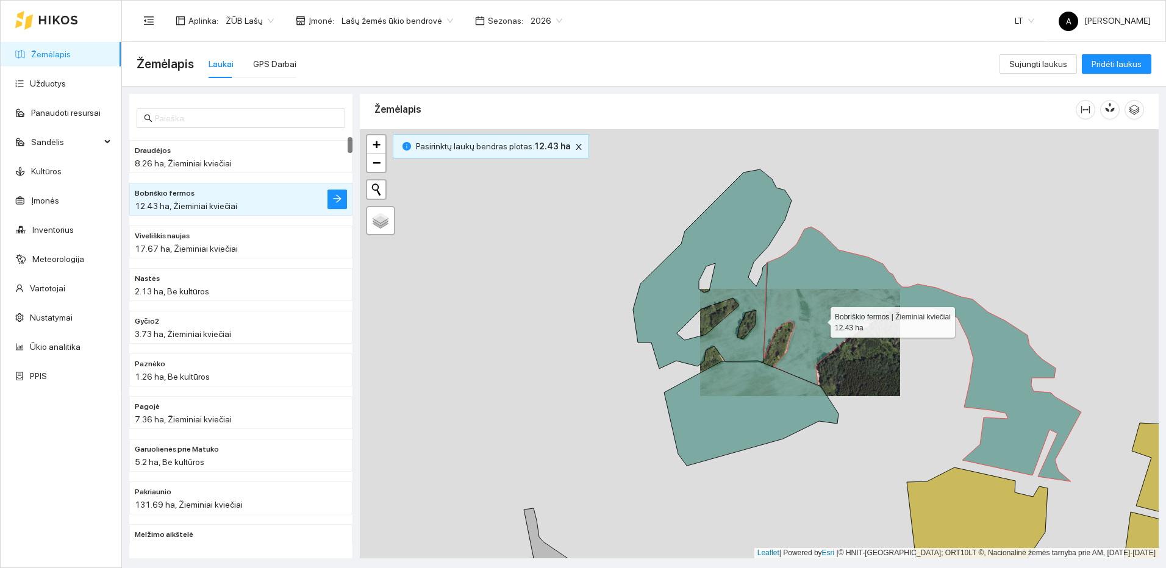
scroll to position [43, 0]
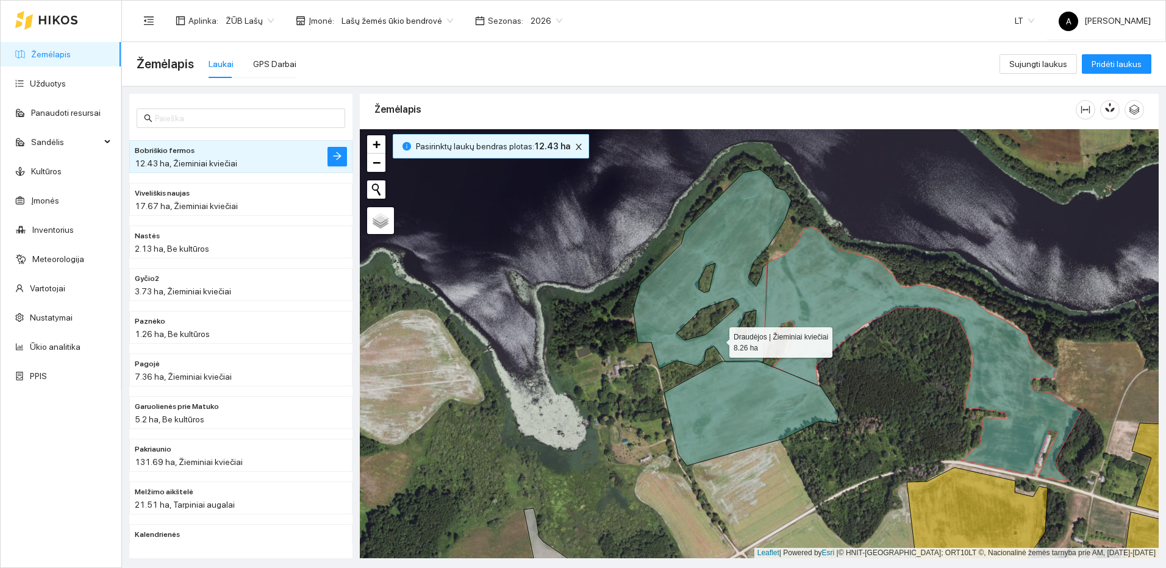
click at [718, 340] on icon at bounding box center [712, 269] width 159 height 199
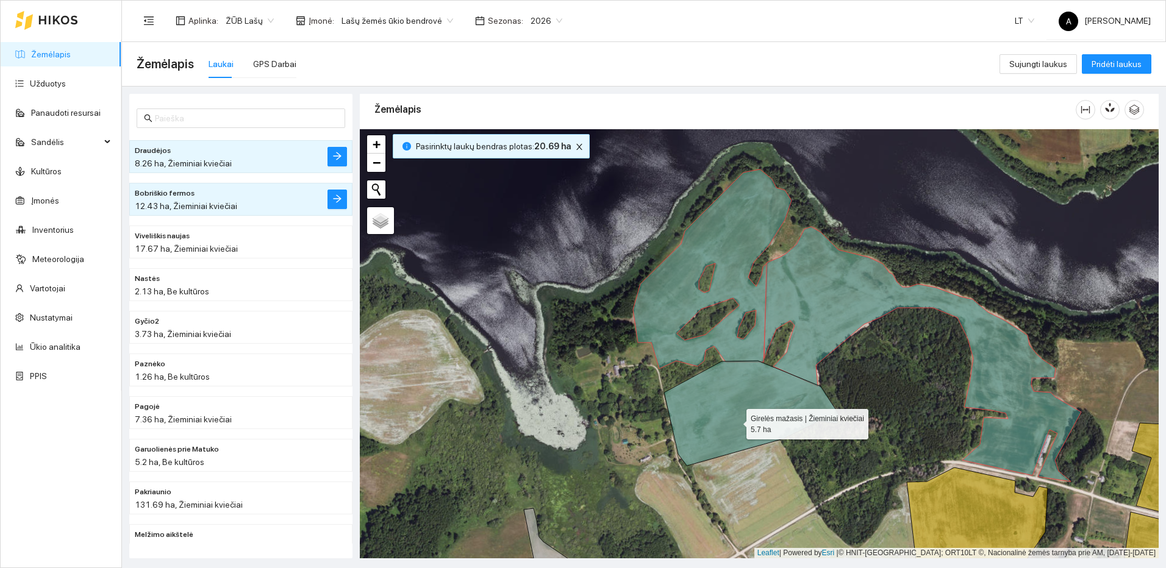
click at [735, 421] on icon at bounding box center [751, 413] width 174 height 105
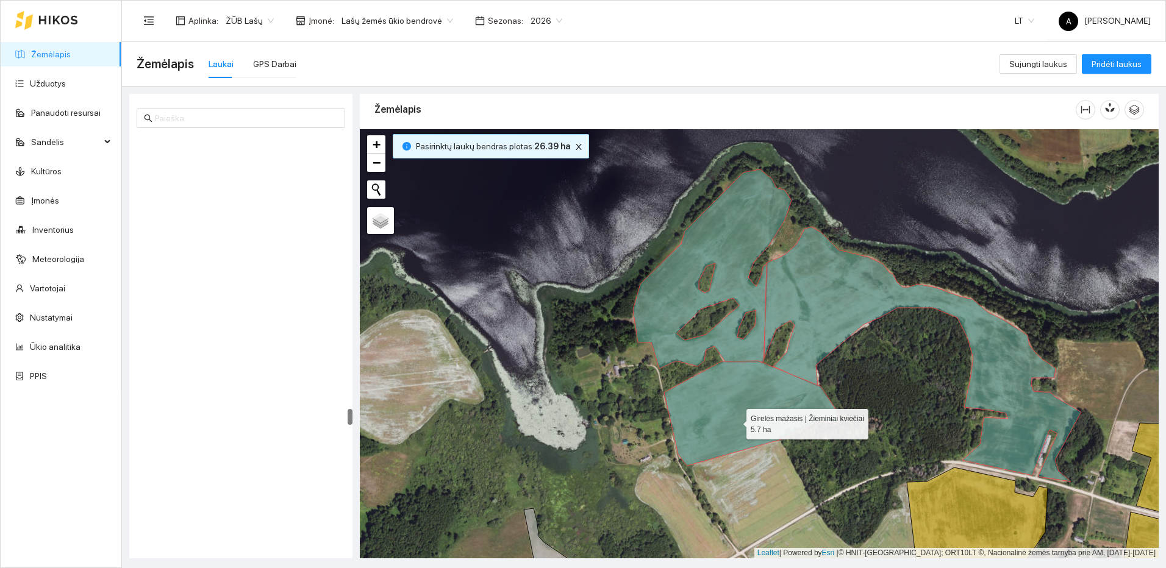
scroll to position [6812, 0]
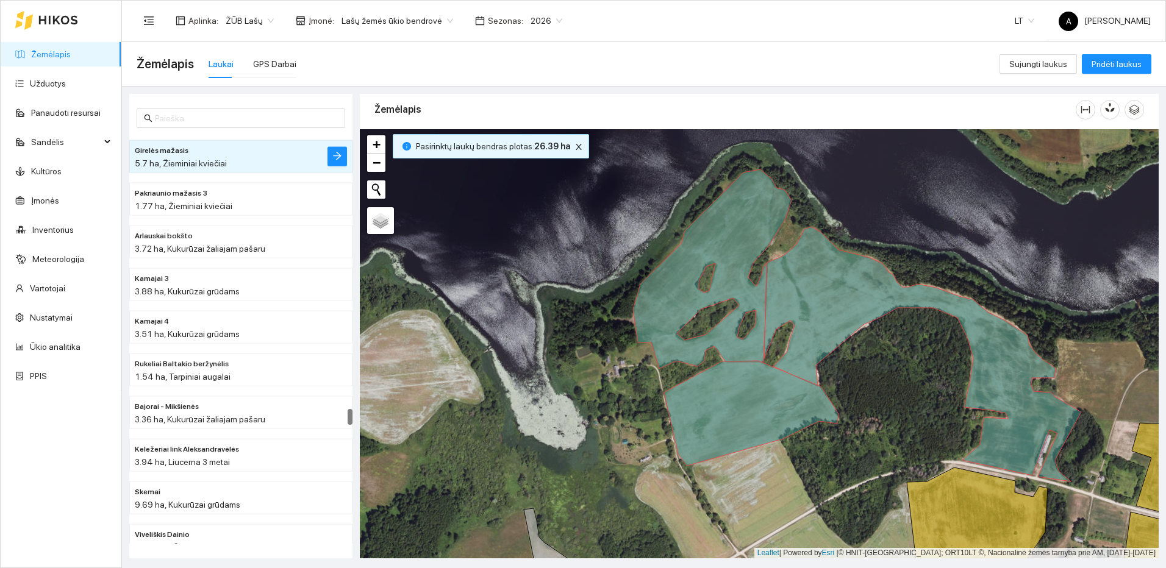
click at [47, 53] on link "Žemėlapis" at bounding box center [51, 54] width 40 height 10
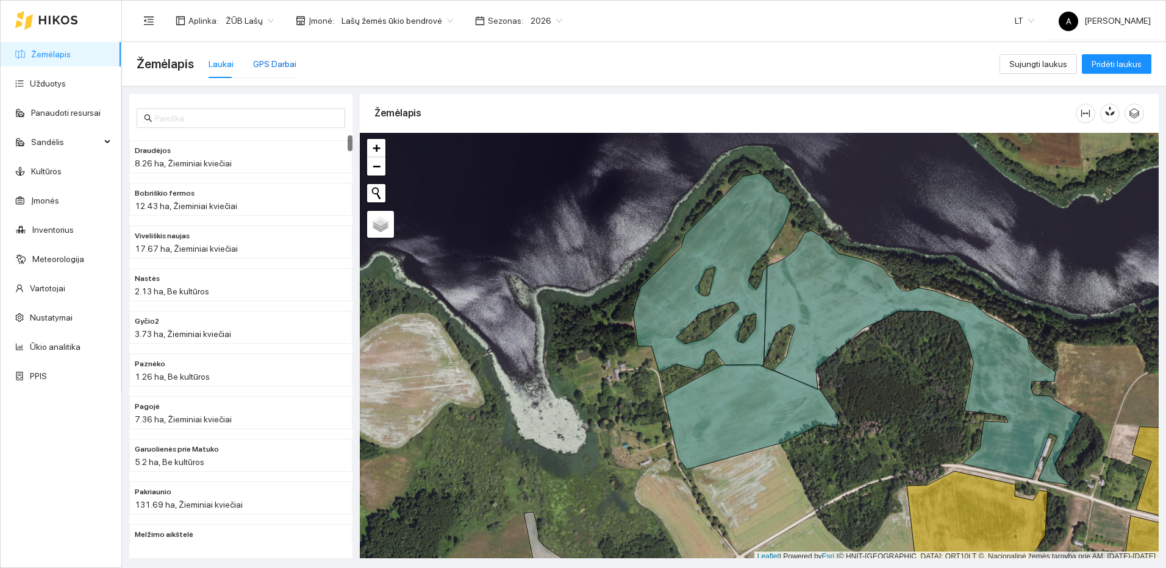
click at [254, 62] on div "GPS Darbai" at bounding box center [274, 63] width 43 height 13
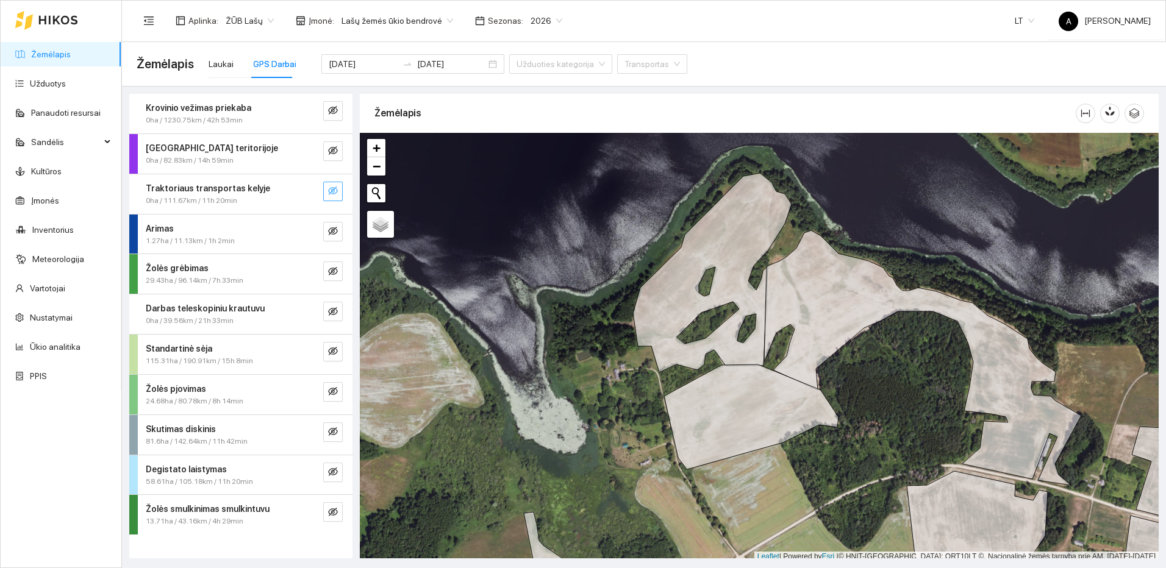
click at [335, 192] on icon "eye-invisible" at bounding box center [333, 191] width 10 height 10
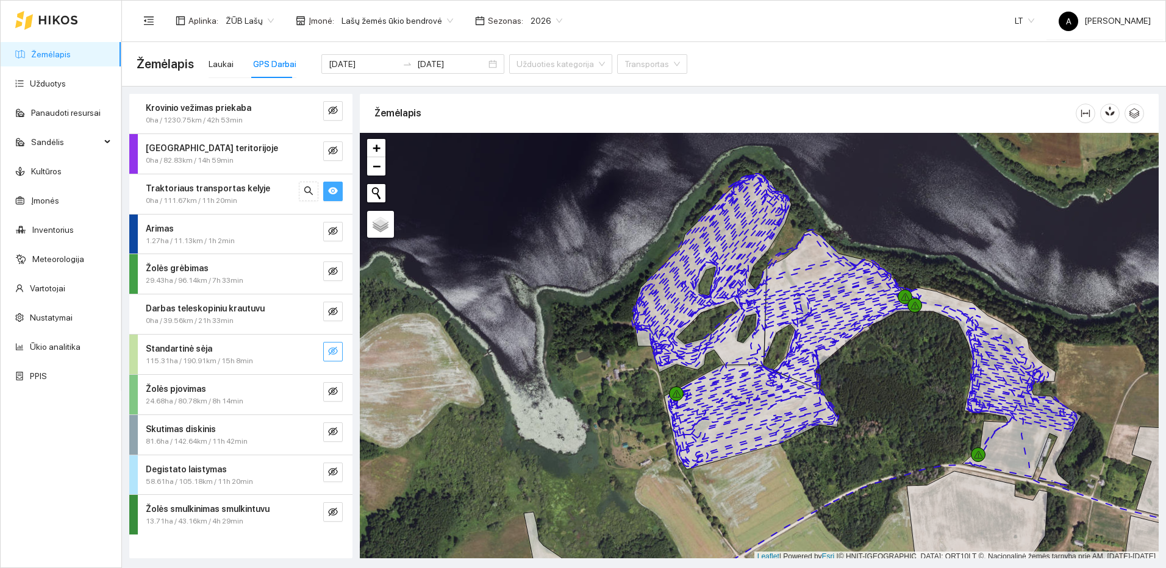
click at [329, 354] on icon "eye-invisible" at bounding box center [333, 351] width 10 height 10
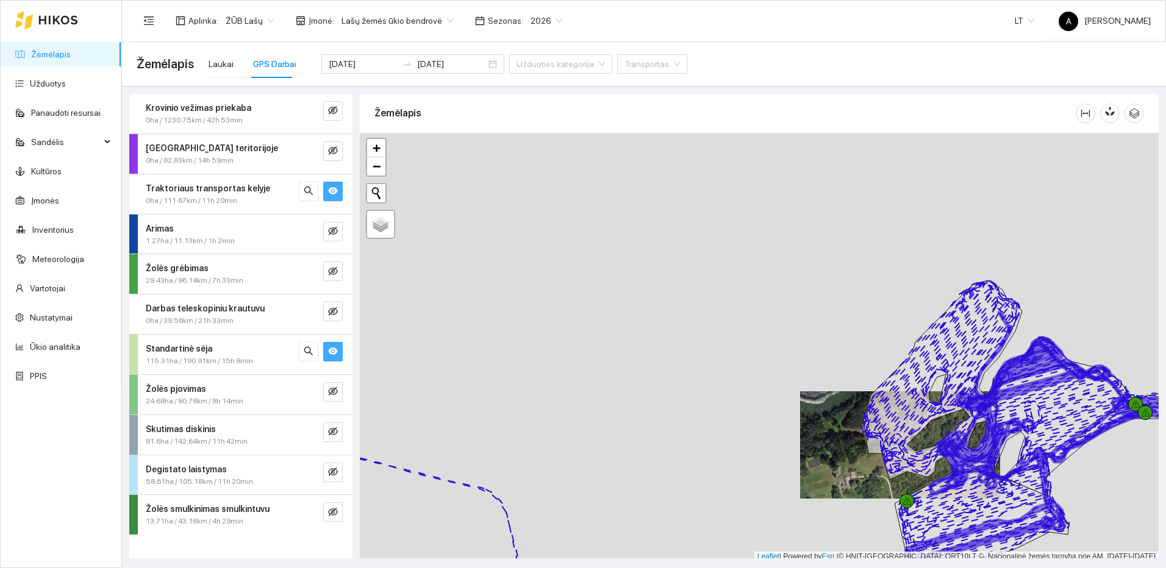
scroll to position [4, 0]
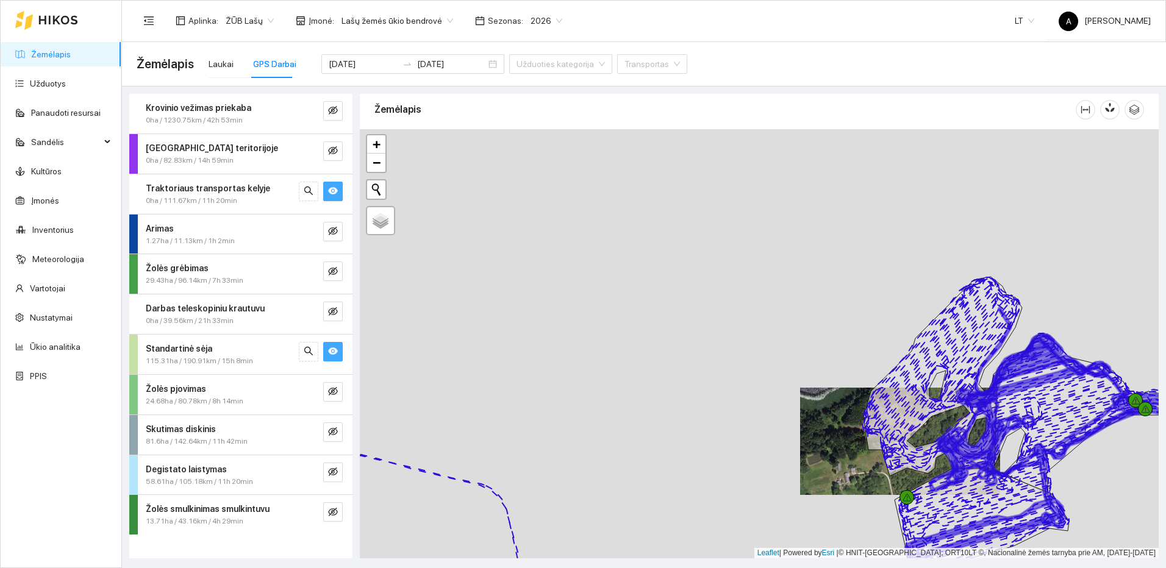
drag, startPoint x: 999, startPoint y: 487, endPoint x: 784, endPoint y: 336, distance: 263.1
click at [895, 468] on icon at bounding box center [982, 520] width 174 height 105
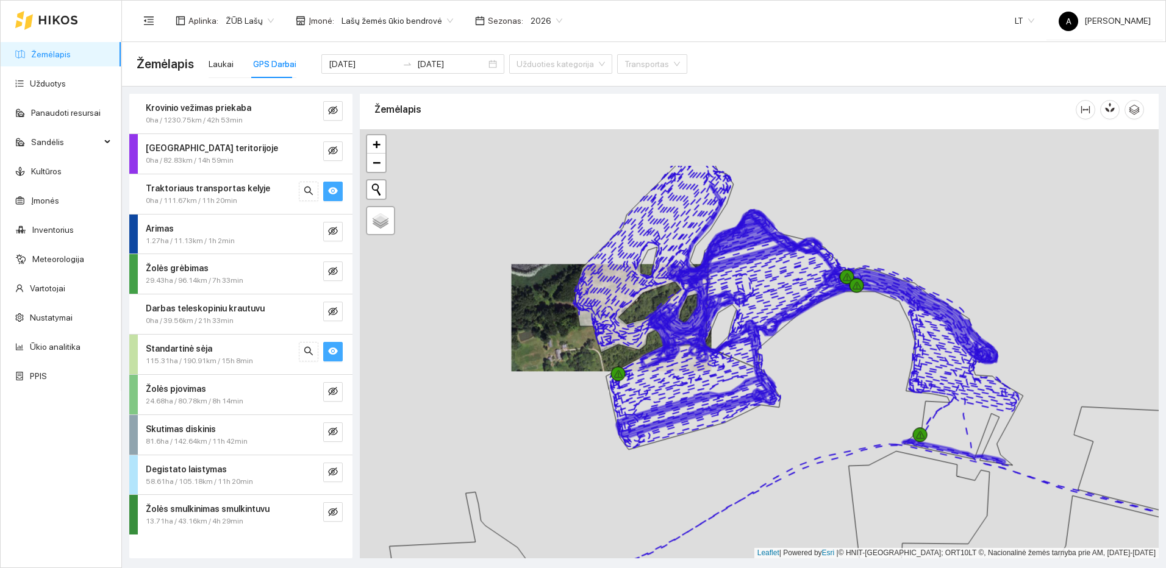
drag, startPoint x: 808, startPoint y: 427, endPoint x: 808, endPoint y: 439, distance: 11.6
click at [808, 439] on div at bounding box center [759, 343] width 799 height 429
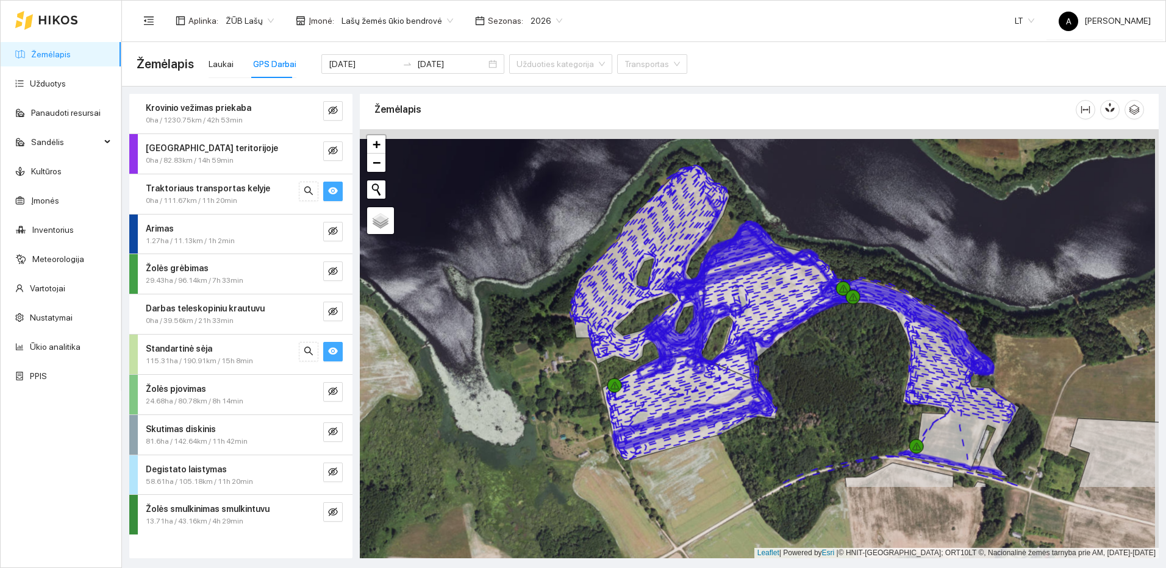
drag, startPoint x: 846, startPoint y: 485, endPoint x: 839, endPoint y: 327, distance: 158.1
click at [839, 330] on div at bounding box center [759, 343] width 799 height 429
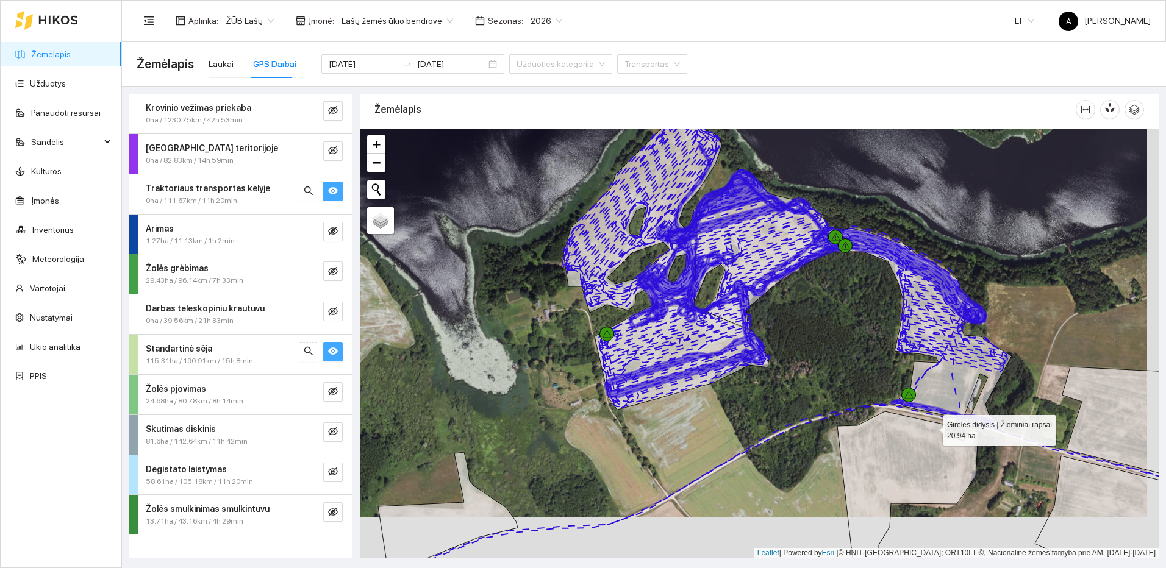
drag, startPoint x: 869, startPoint y: 353, endPoint x: 744, endPoint y: 296, distance: 137.5
click at [837, 412] on icon at bounding box center [918, 507] width 163 height 191
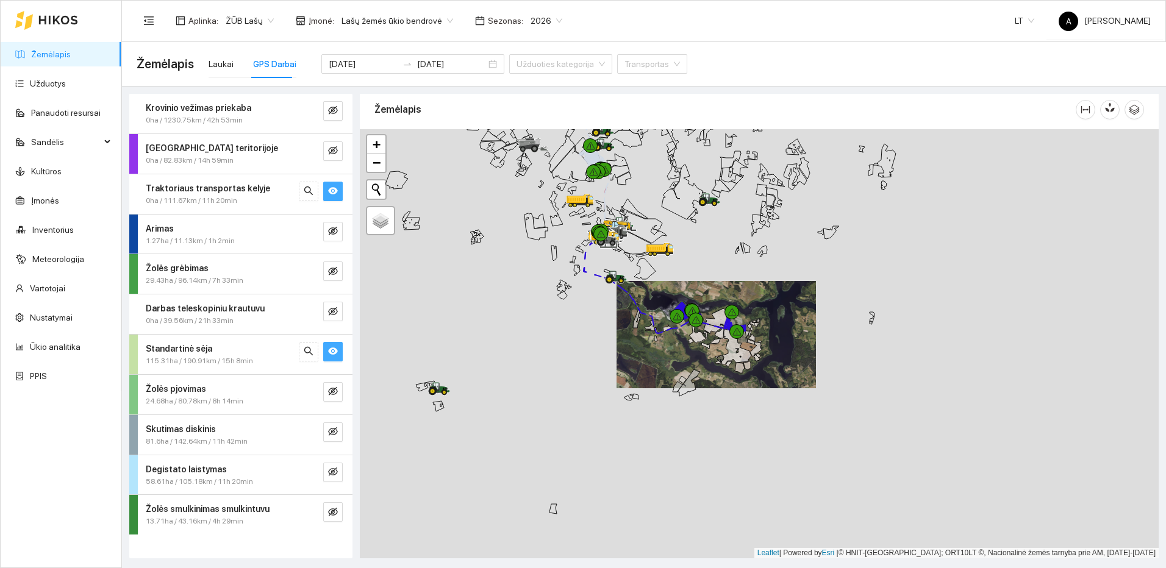
click at [693, 373] on div at bounding box center [759, 343] width 799 height 429
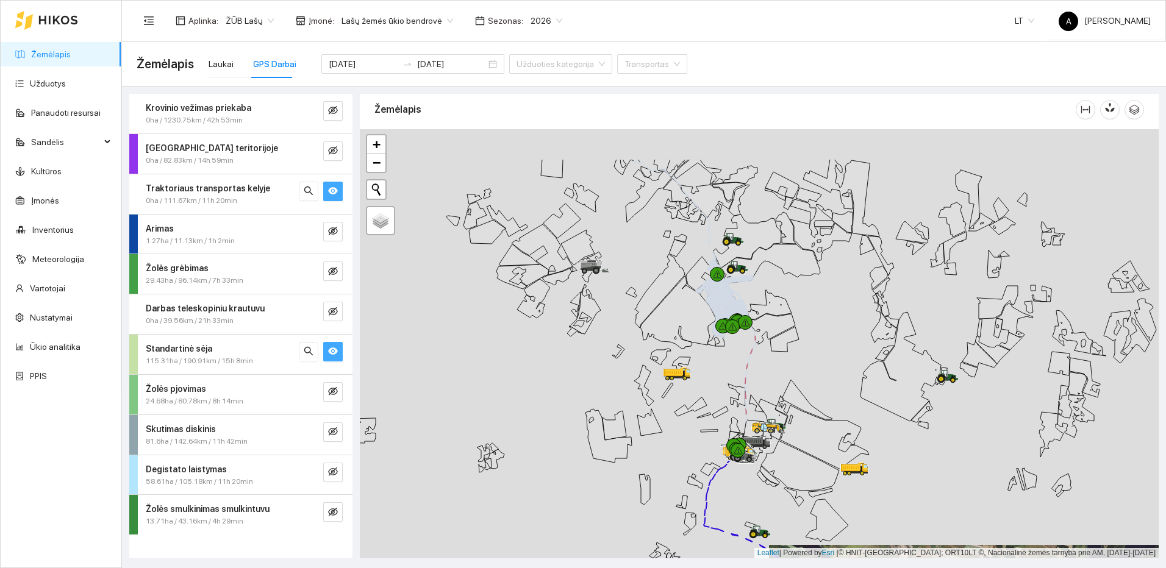
drag, startPoint x: 727, startPoint y: 375, endPoint x: 685, endPoint y: 430, distance: 69.2
click at [685, 430] on div at bounding box center [759, 343] width 799 height 429
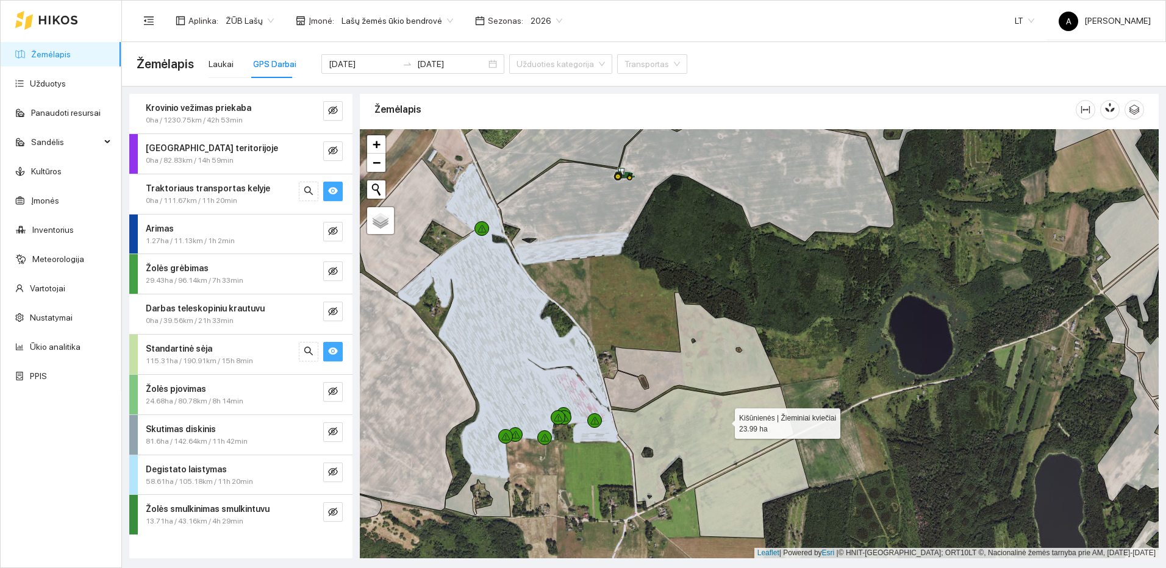
drag, startPoint x: 725, startPoint y: 421, endPoint x: 626, endPoint y: 184, distance: 257.2
click at [638, 387] on icon at bounding box center [702, 448] width 183 height 122
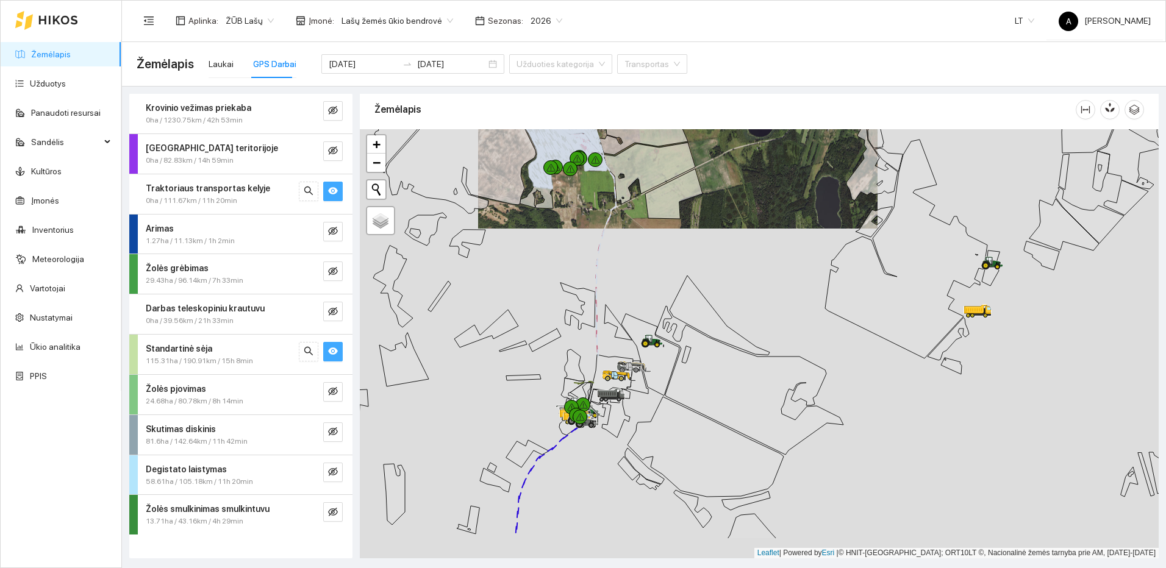
drag, startPoint x: 887, startPoint y: 379, endPoint x: 756, endPoint y: 220, distance: 207.1
click at [756, 220] on div at bounding box center [759, 343] width 799 height 429
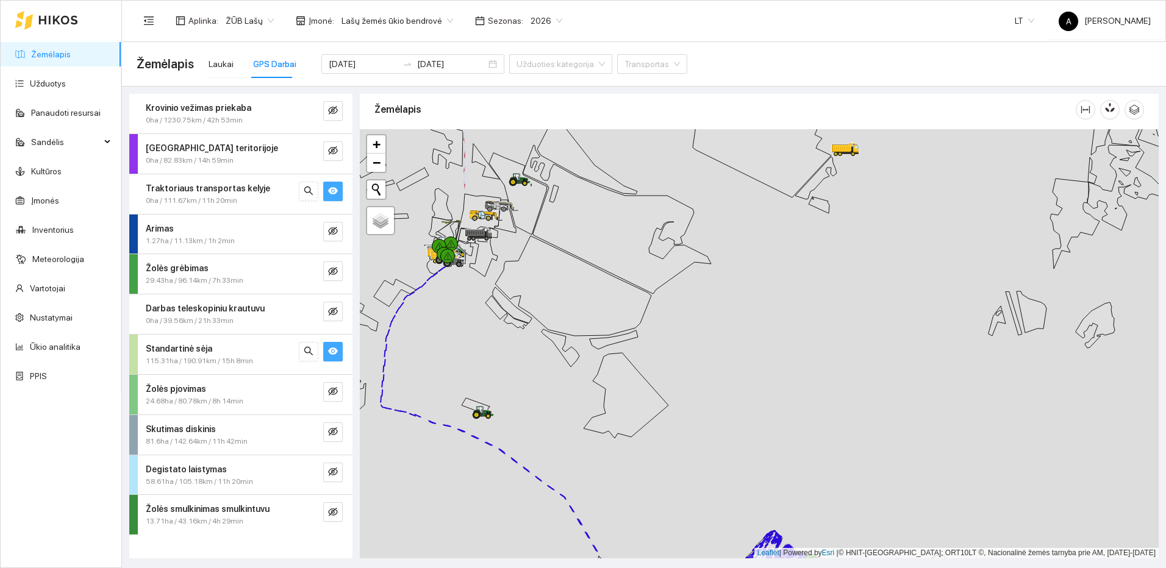
click at [790, 269] on div at bounding box center [759, 343] width 799 height 429
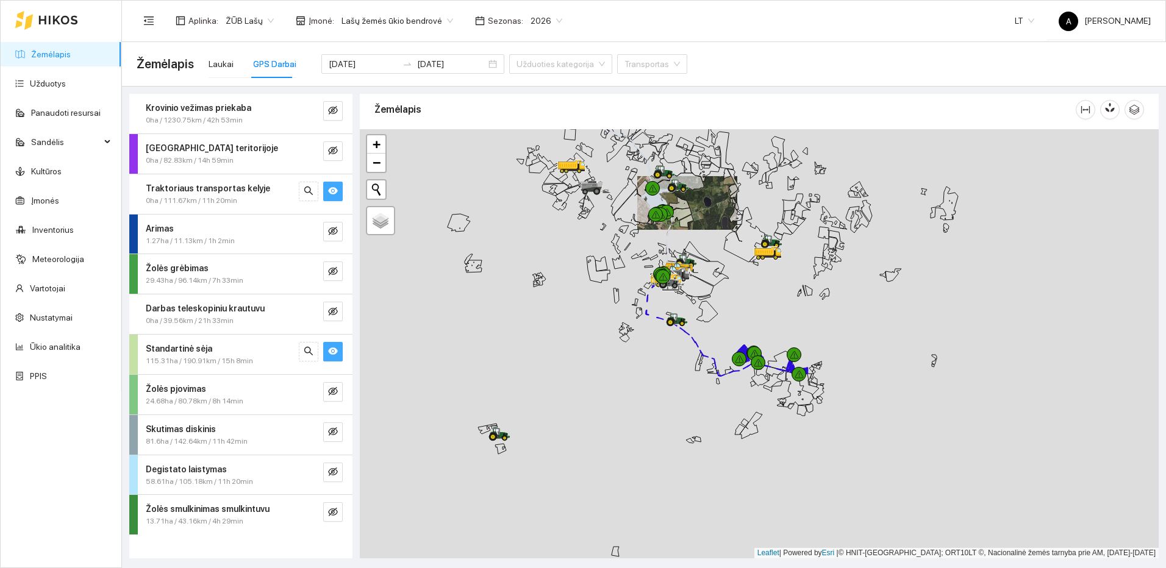
drag, startPoint x: 718, startPoint y: 356, endPoint x: 721, endPoint y: 374, distance: 18.7
click at [697, 268] on icon at bounding box center [686, 261] width 22 height 13
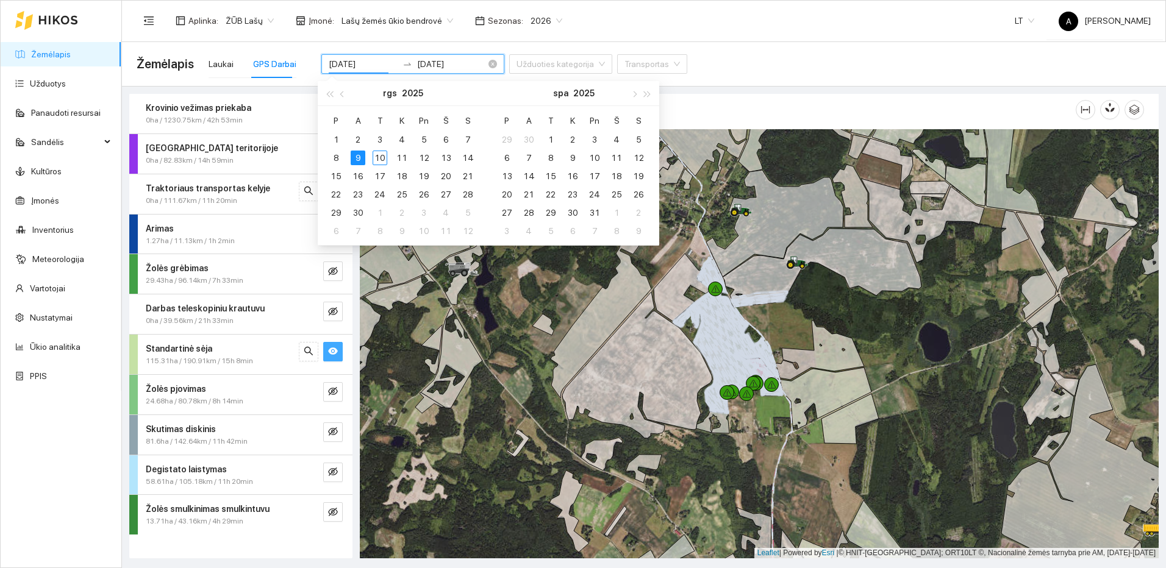
drag, startPoint x: 360, startPoint y: 63, endPoint x: 366, endPoint y: 63, distance: 6.7
click at [366, 63] on input "2025-09-09" at bounding box center [363, 63] width 69 height 13
type input "[DATE]"
click at [377, 160] on div "10" at bounding box center [380, 158] width 15 height 15
click at [380, 158] on div "10" at bounding box center [380, 158] width 15 height 15
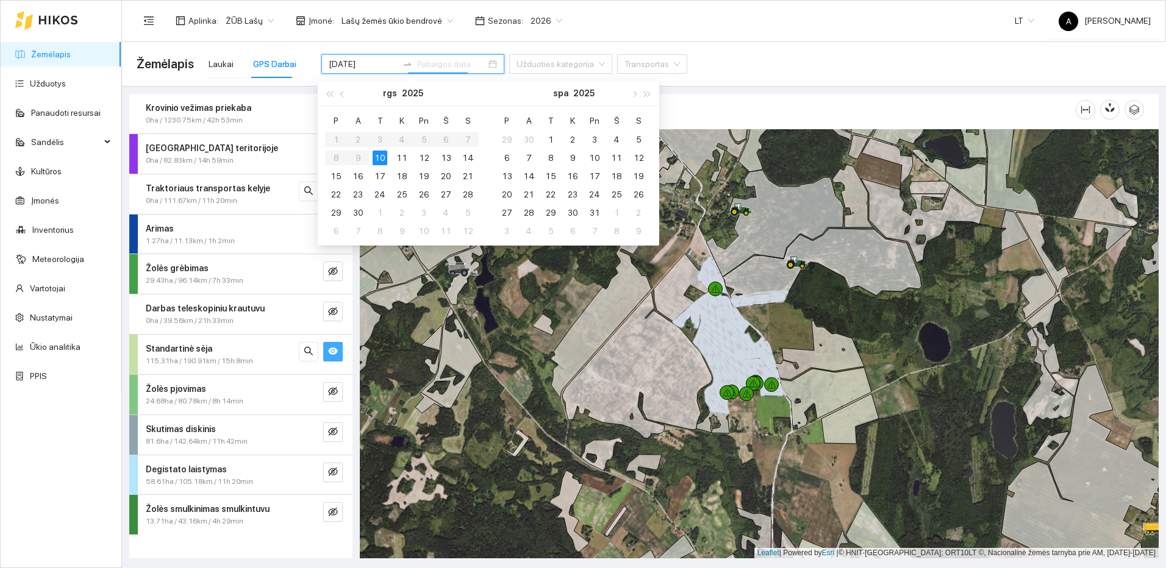
type input "[DATE]"
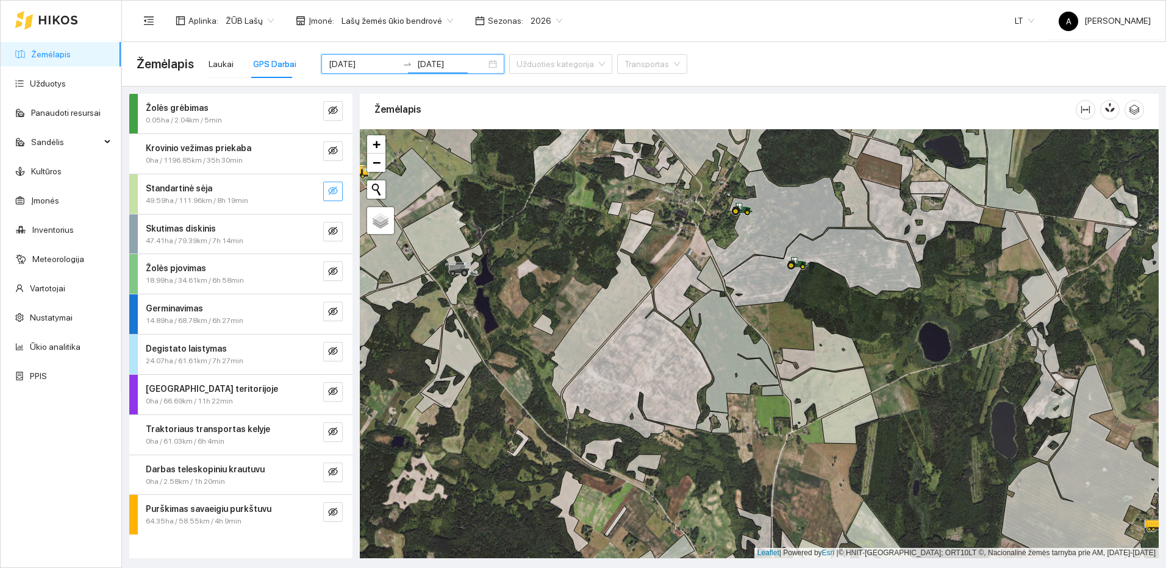
click at [332, 190] on icon "eye-invisible" at bounding box center [333, 191] width 10 height 10
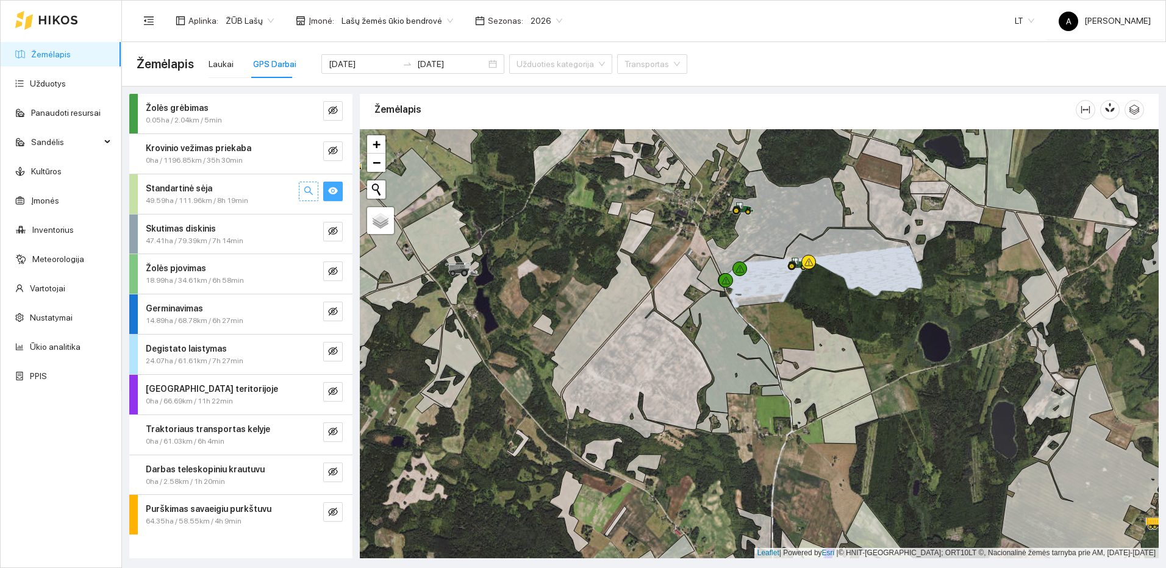
click at [312, 192] on icon "search" at bounding box center [309, 191] width 10 height 10
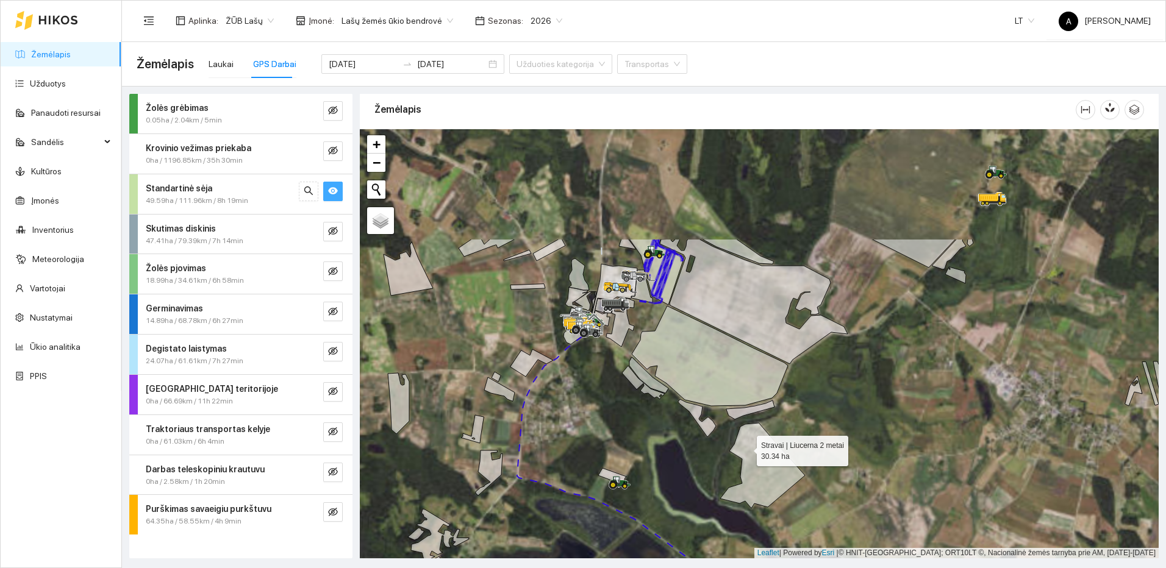
drag, startPoint x: 743, startPoint y: 442, endPoint x: 747, endPoint y: 452, distance: 11.0
click at [746, 449] on icon at bounding box center [762, 465] width 85 height 85
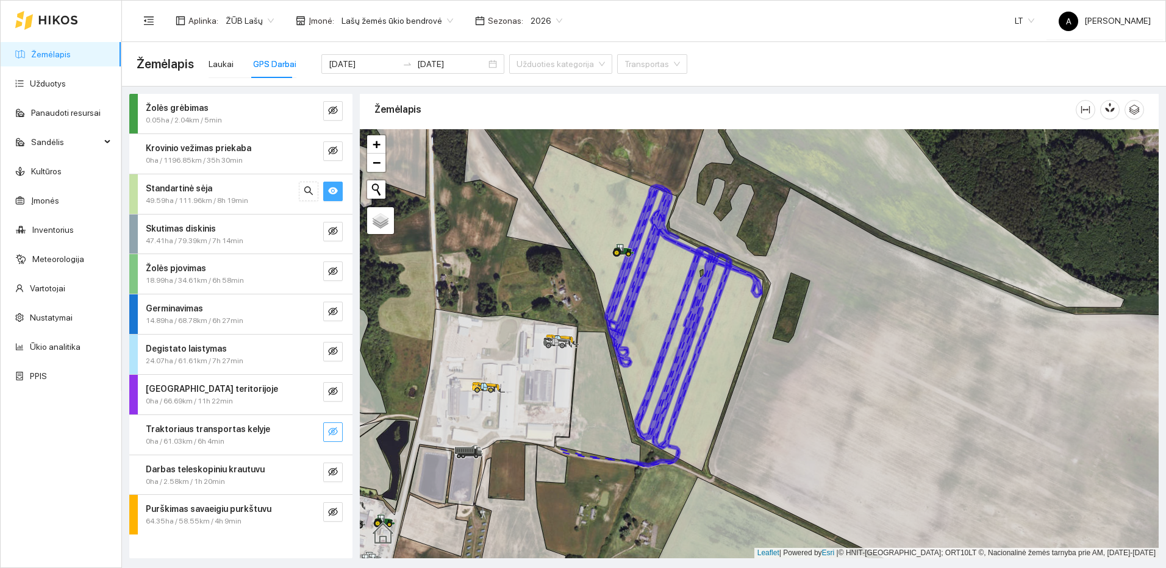
click at [329, 431] on icon "eye-invisible" at bounding box center [333, 431] width 10 height 9
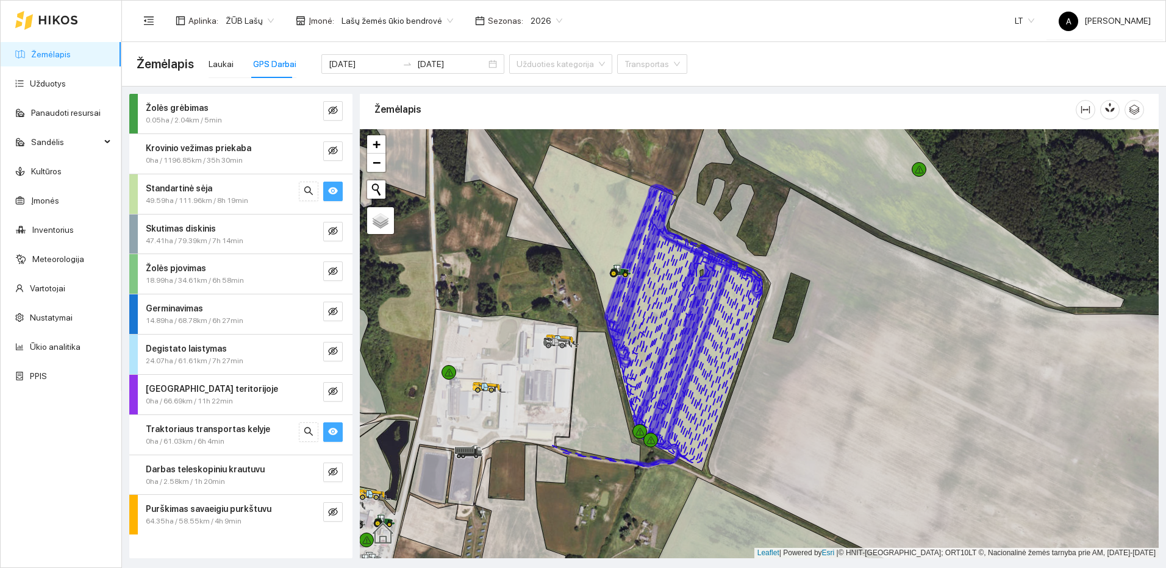
click at [332, 191] on icon "eye" at bounding box center [333, 190] width 10 height 7
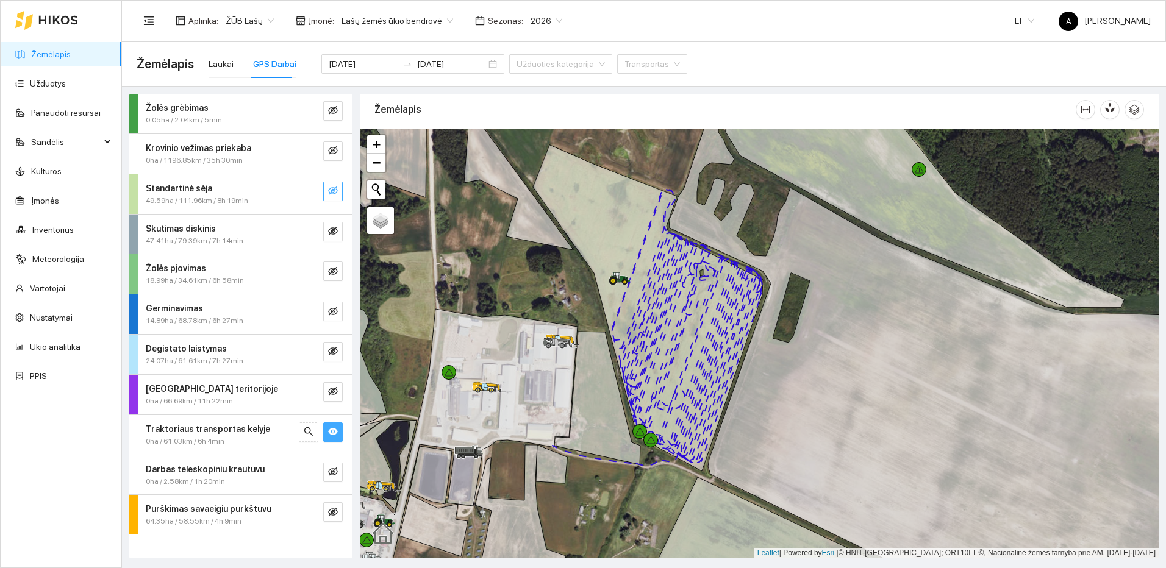
click at [332, 191] on icon "eye-invisible" at bounding box center [333, 191] width 10 height 9
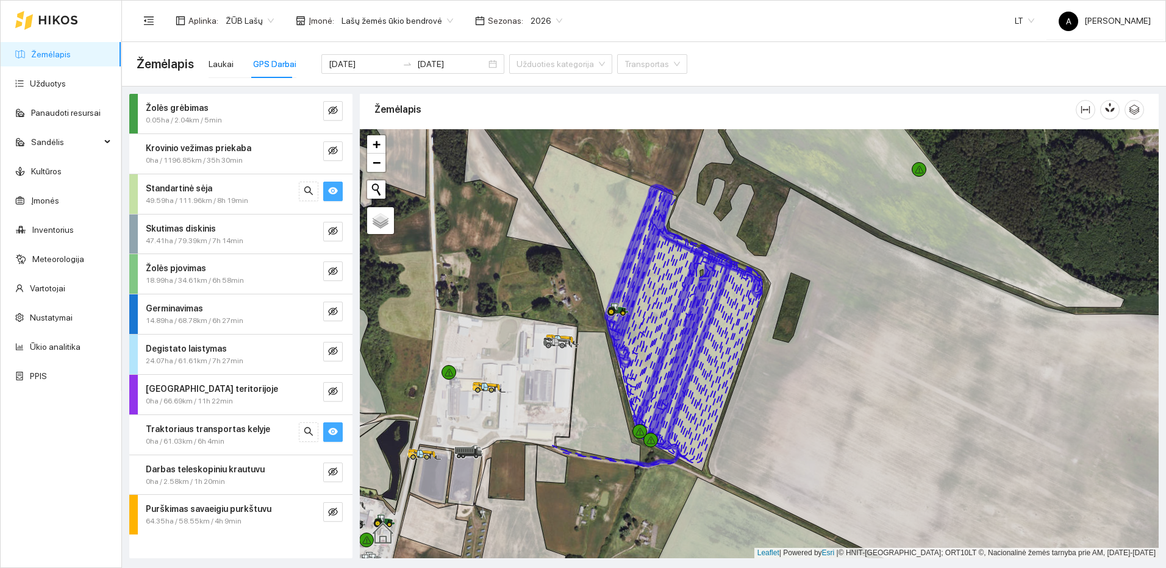
click at [333, 191] on icon "eye" at bounding box center [333, 190] width 10 height 7
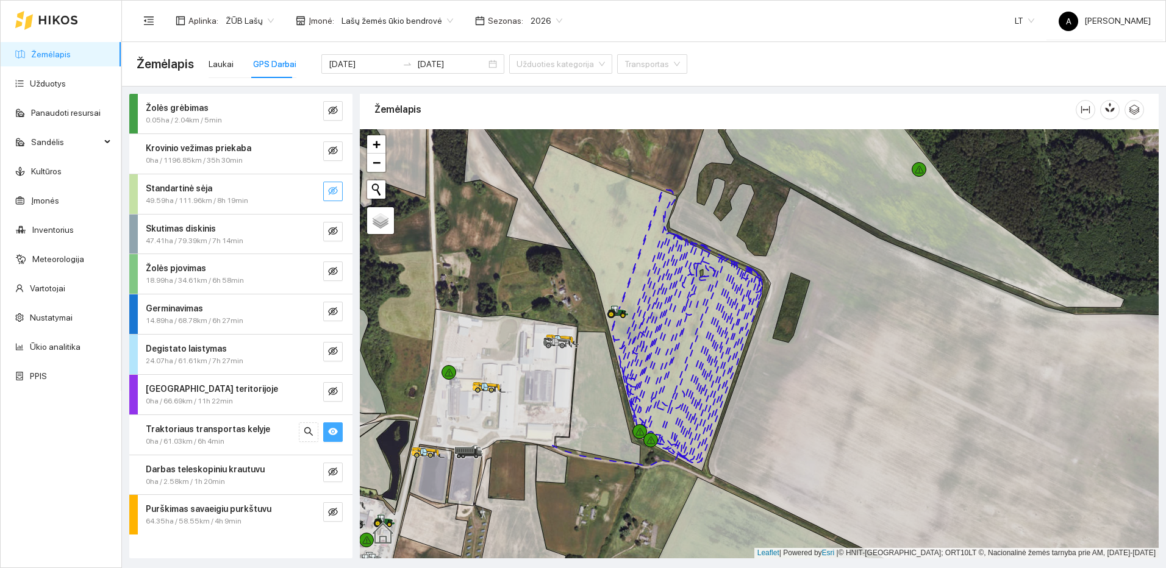
click at [333, 191] on icon "eye-invisible" at bounding box center [333, 191] width 10 height 9
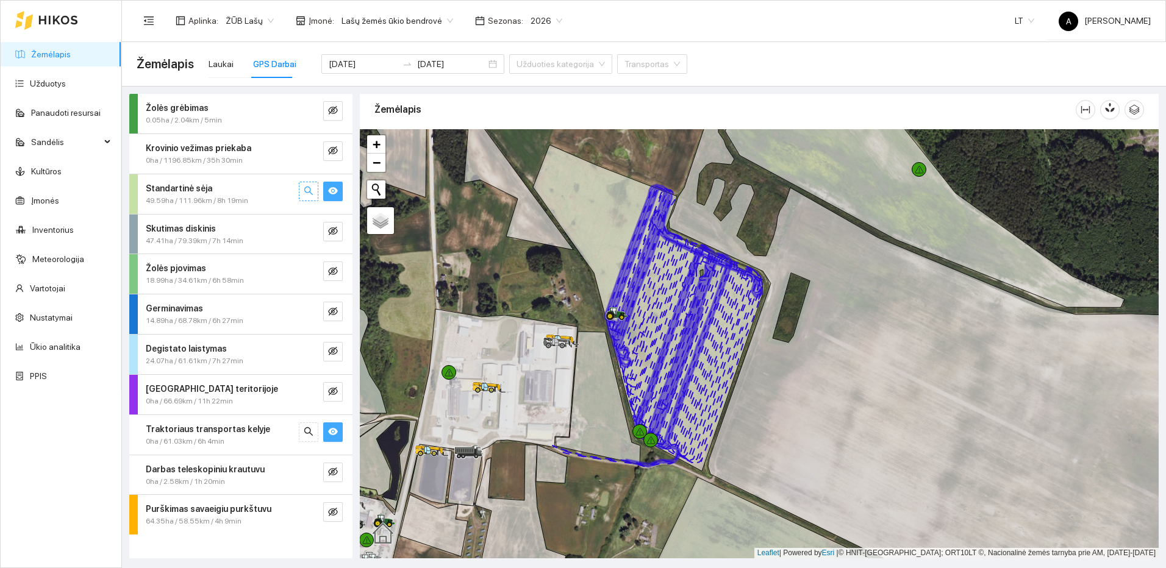
click at [316, 191] on button "button" at bounding box center [309, 192] width 20 height 20
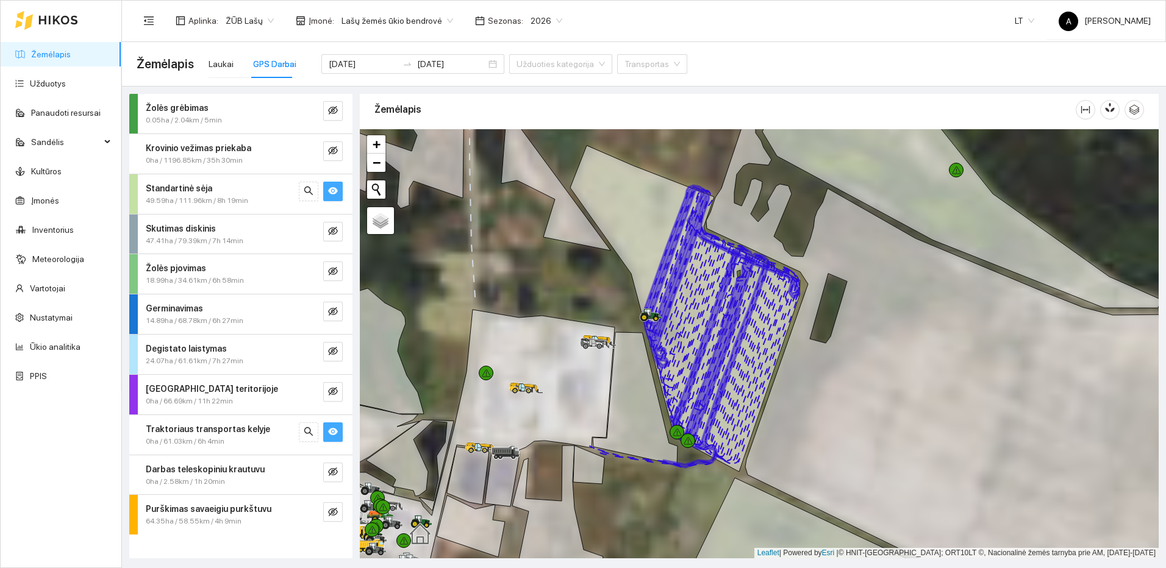
click at [329, 195] on icon "eye" at bounding box center [333, 191] width 10 height 10
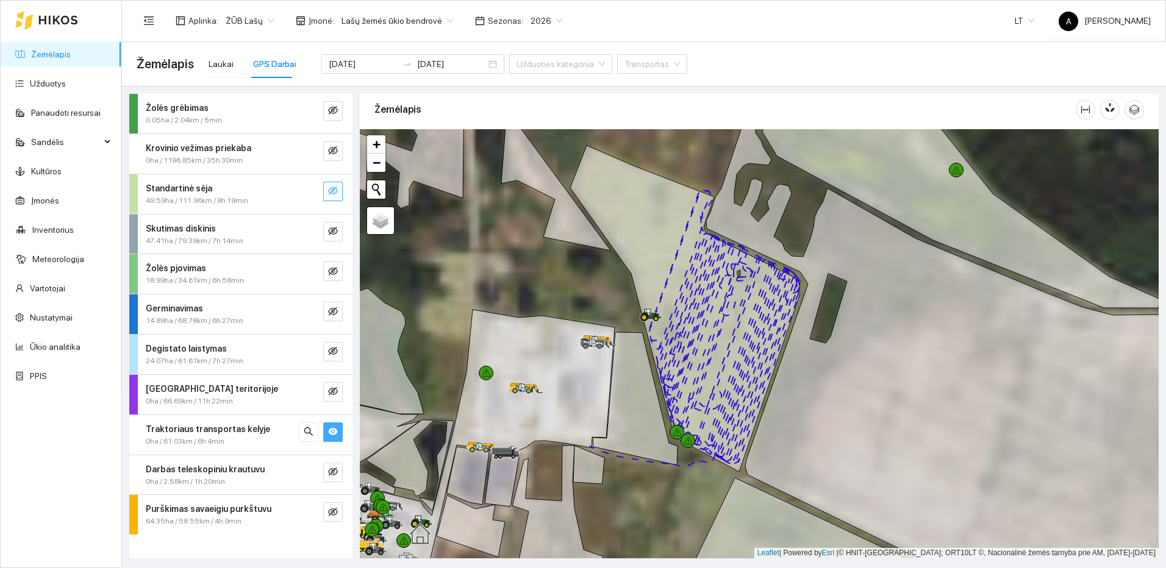
click at [329, 196] on icon "eye-invisible" at bounding box center [333, 191] width 10 height 10
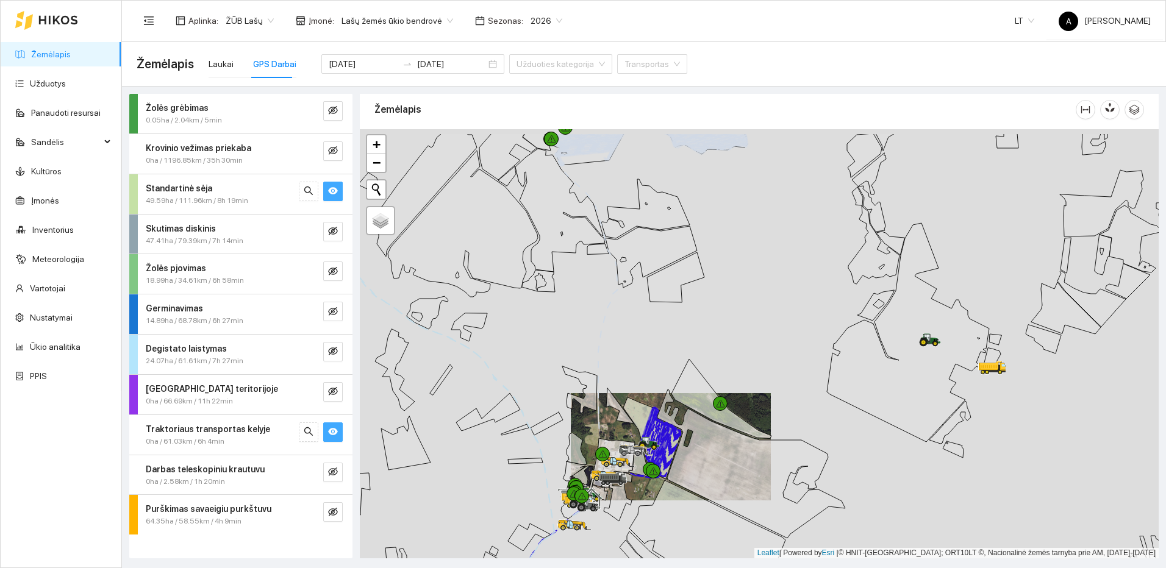
drag, startPoint x: 632, startPoint y: 321, endPoint x: 685, endPoint y: 469, distance: 157.0
click at [685, 469] on div at bounding box center [759, 343] width 799 height 429
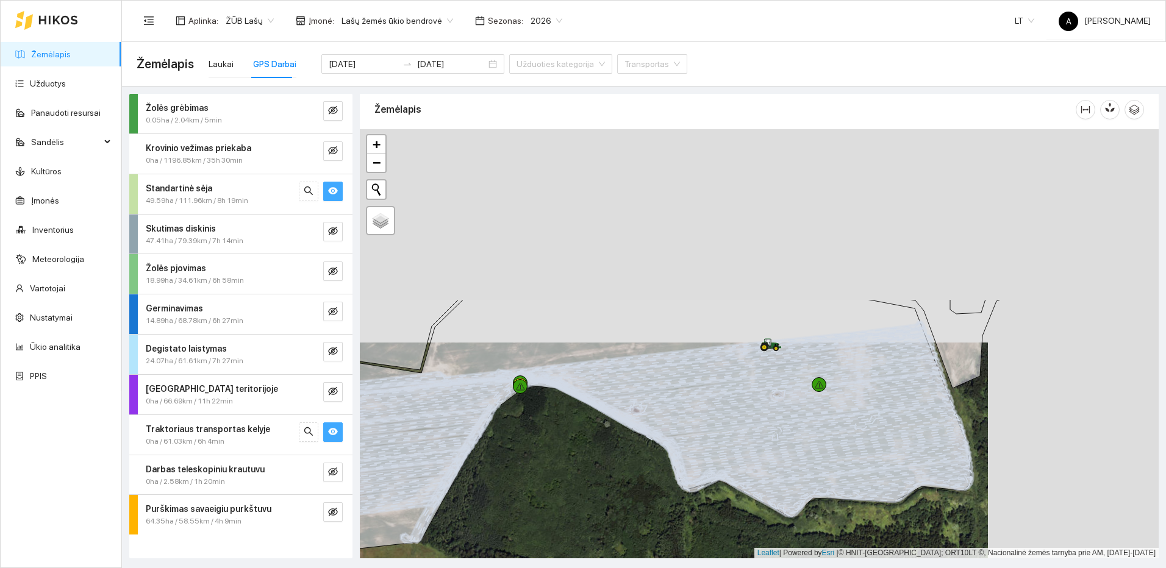
click at [570, 524] on div at bounding box center [759, 343] width 799 height 429
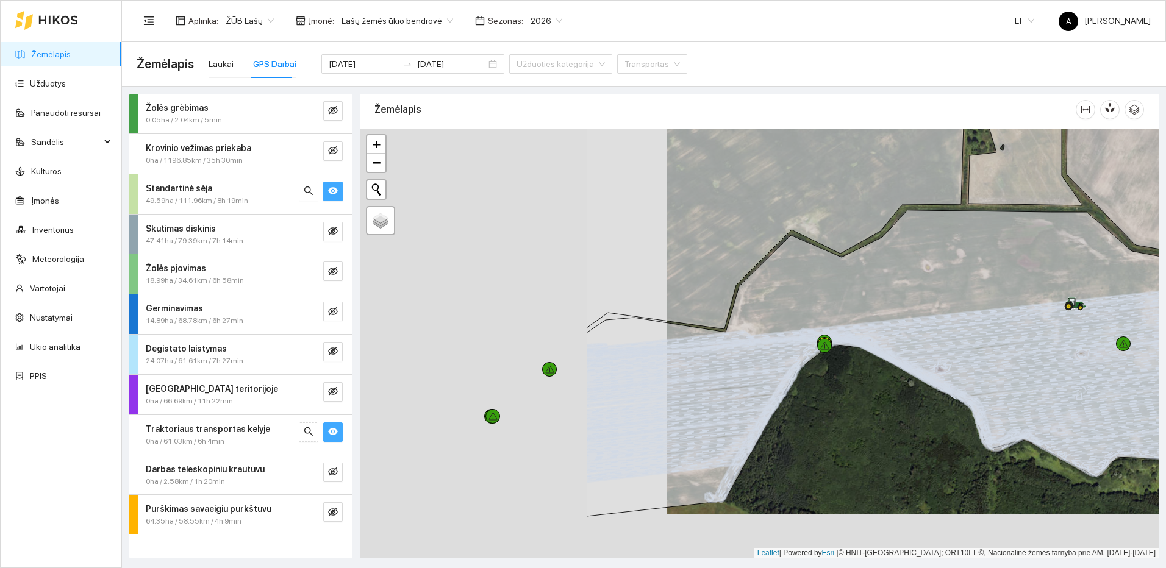
drag, startPoint x: 939, startPoint y: 423, endPoint x: 1028, endPoint y: 410, distance: 89.3
click at [1028, 410] on icon at bounding box center [1048, 388] width 454 height 114
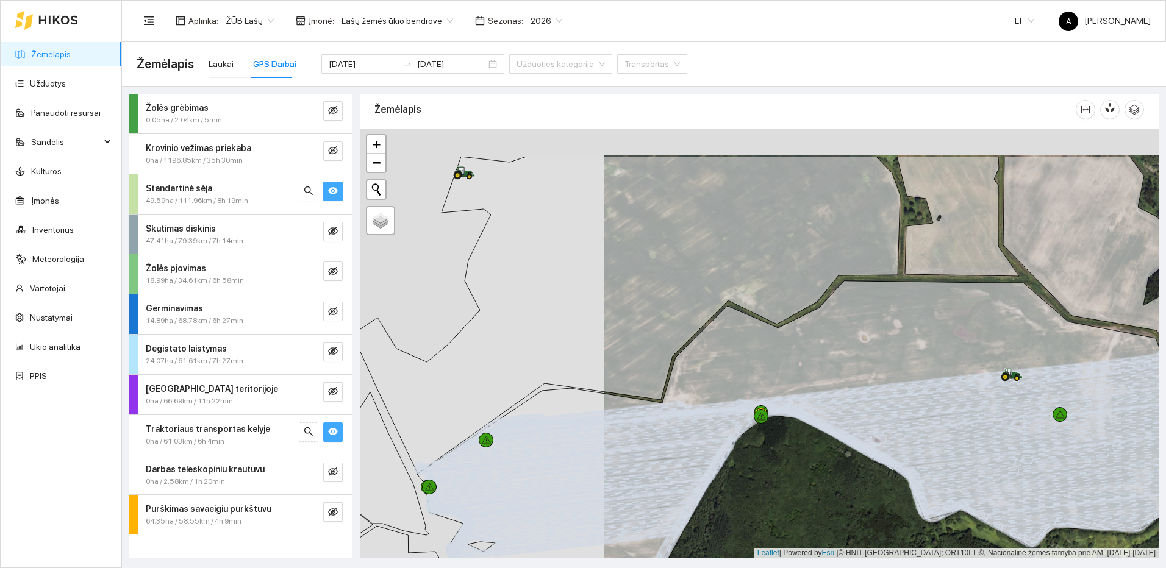
drag, startPoint x: 1039, startPoint y: 382, endPoint x: 999, endPoint y: 418, distance: 53.5
click at [999, 418] on icon at bounding box center [831, 413] width 691 height 55
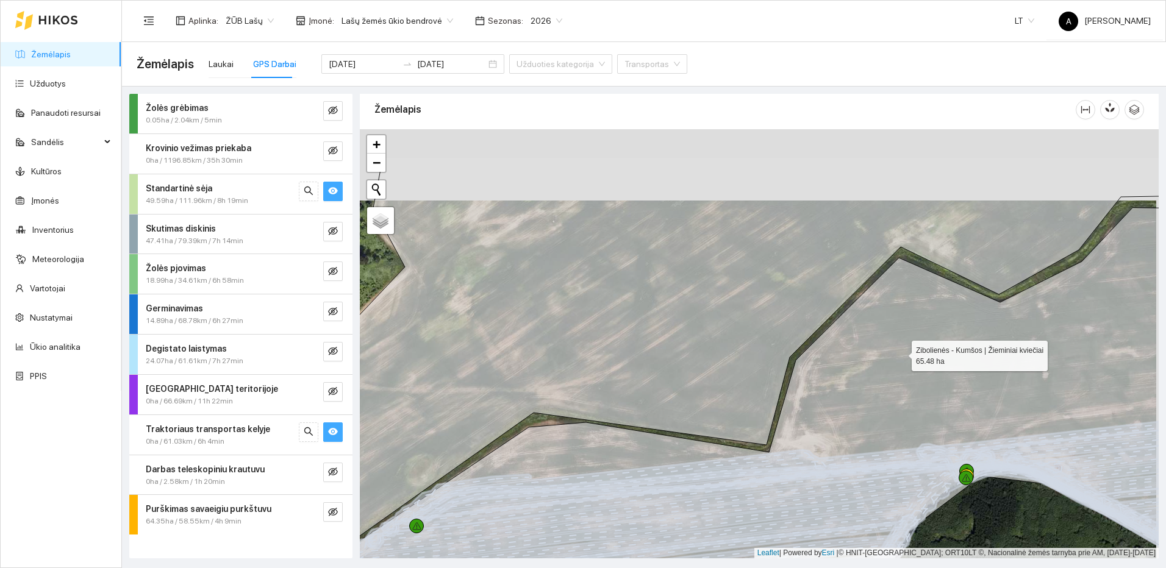
drag, startPoint x: 908, startPoint y: 284, endPoint x: 780, endPoint y: 485, distance: 239.0
click at [790, 484] on icon at bounding box center [757, 441] width 957 height 466
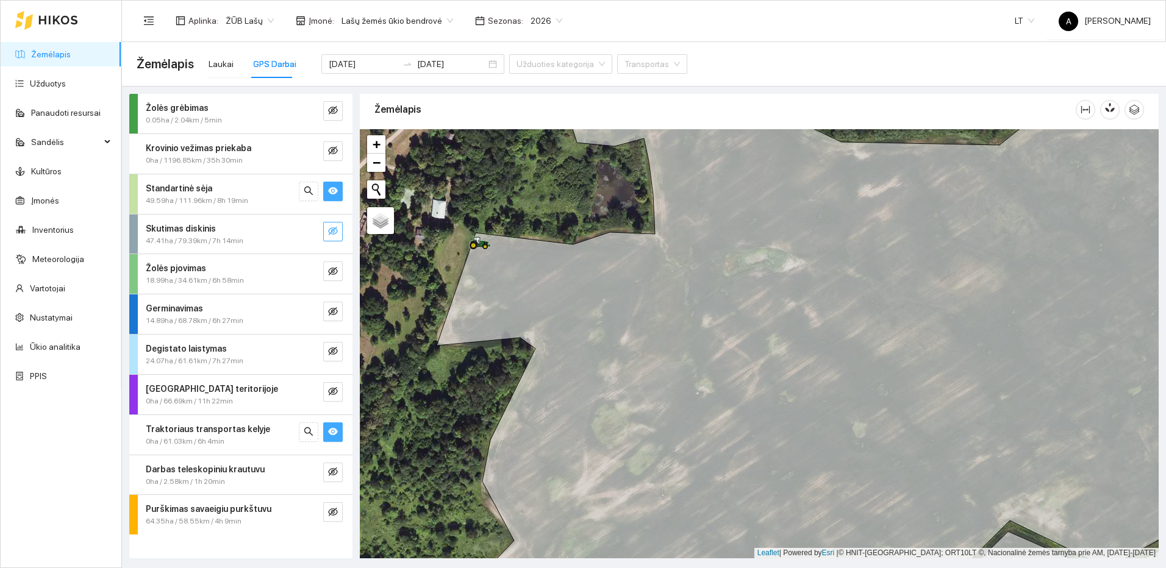
click at [338, 235] on button "button" at bounding box center [333, 232] width 20 height 20
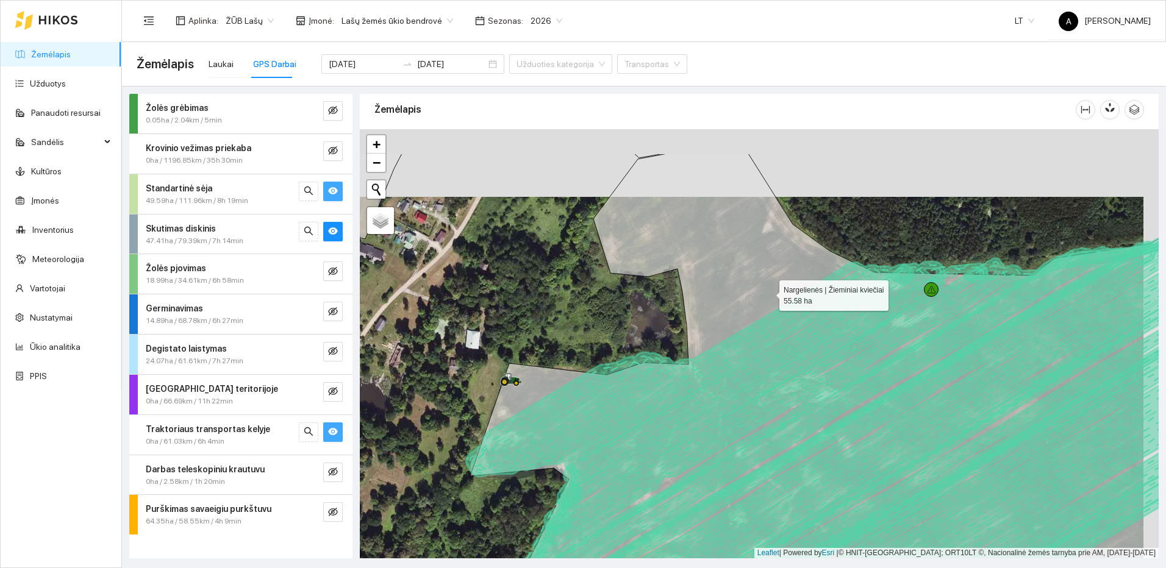
drag, startPoint x: 783, startPoint y: 232, endPoint x: 767, endPoint y: 304, distance: 73.7
click at [767, 304] on icon at bounding box center [847, 412] width 754 height 516
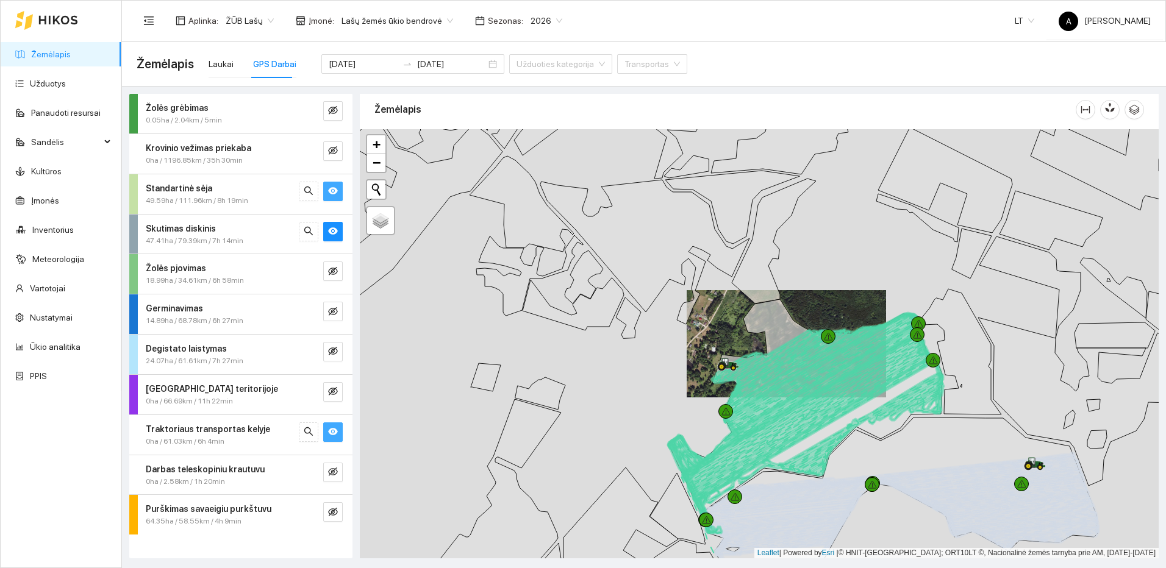
drag, startPoint x: 878, startPoint y: 401, endPoint x: 819, endPoint y: 329, distance: 93.1
click at [819, 329] on icon at bounding box center [805, 406] width 274 height 214
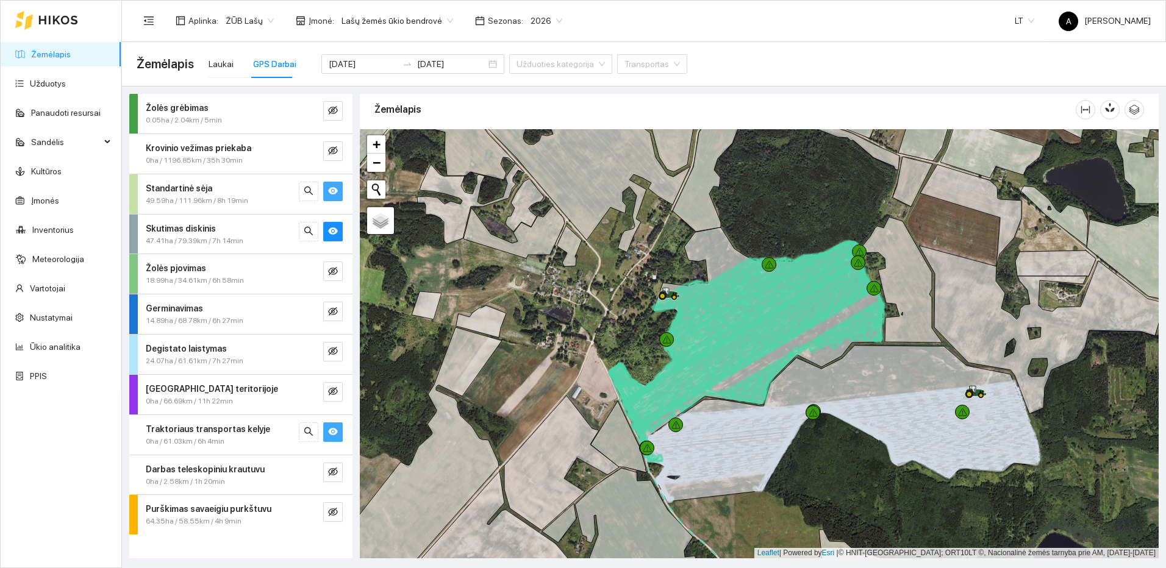
click at [327, 192] on button "button" at bounding box center [333, 192] width 20 height 20
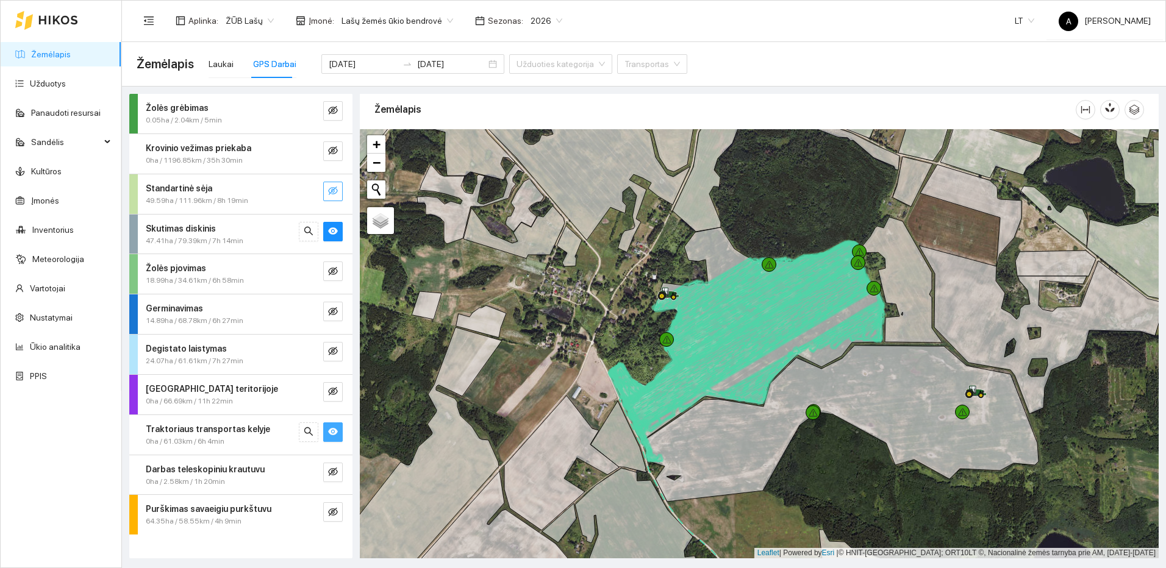
click at [327, 192] on button "button" at bounding box center [333, 192] width 20 height 20
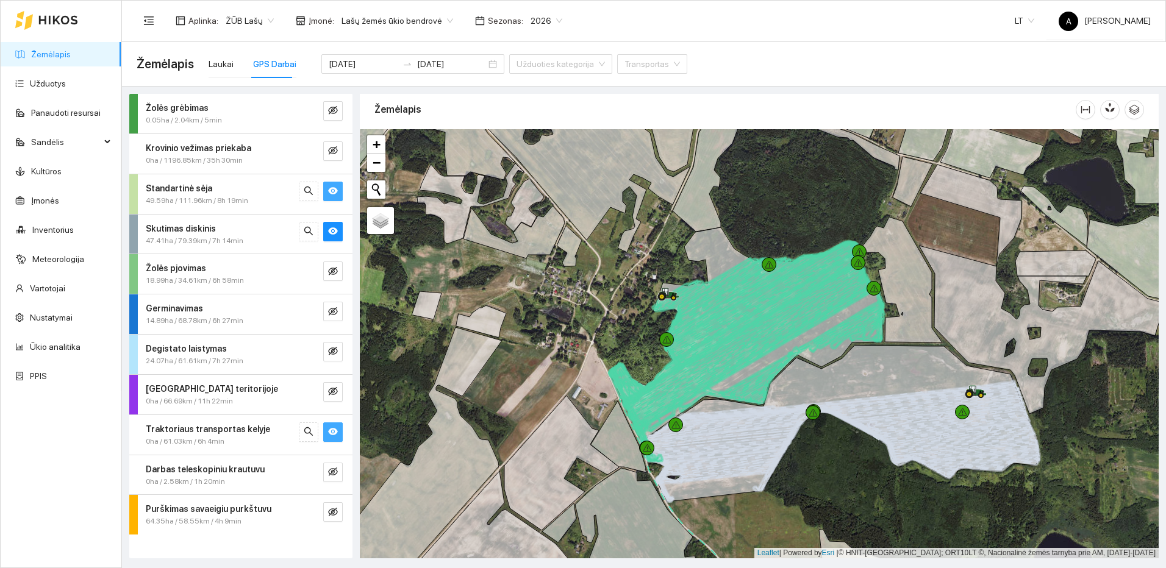
click at [327, 192] on button "button" at bounding box center [333, 192] width 20 height 20
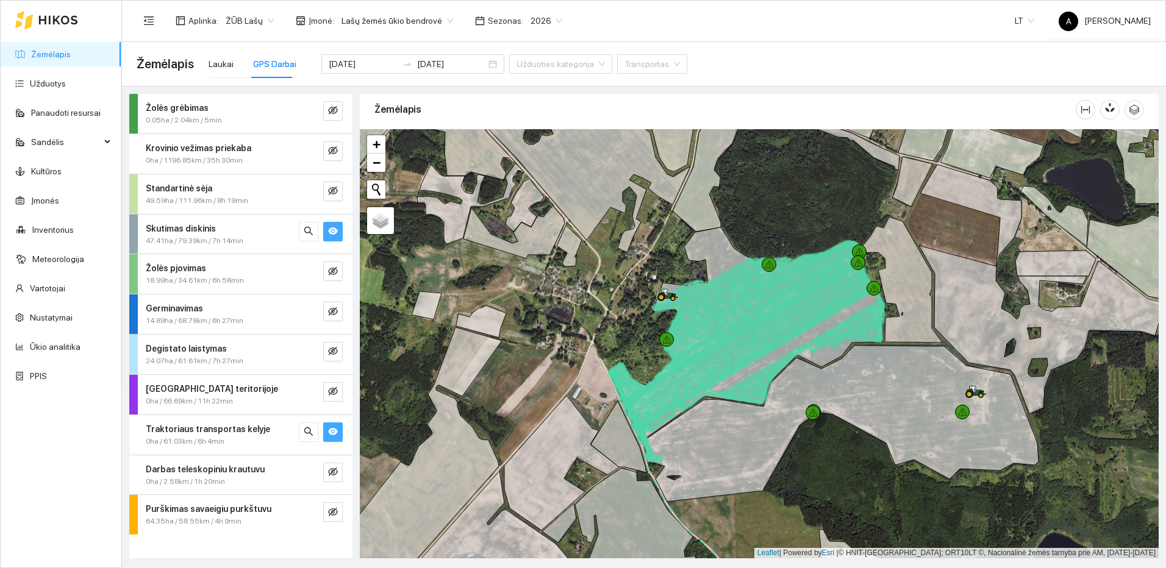
click at [335, 234] on icon "eye" at bounding box center [333, 230] width 10 height 7
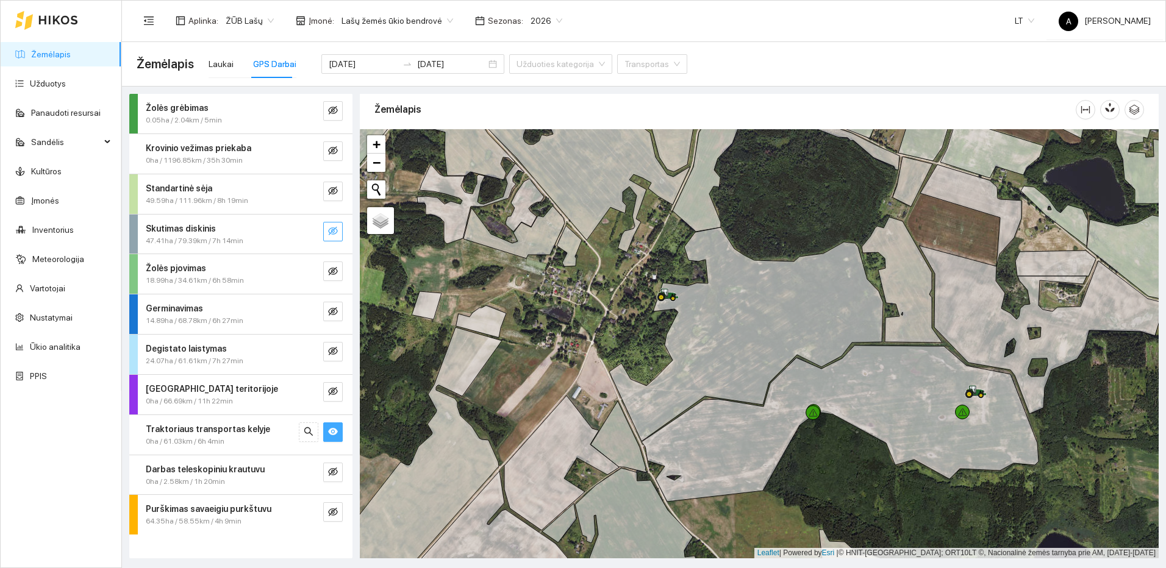
click at [335, 234] on icon "eye-invisible" at bounding box center [333, 231] width 10 height 9
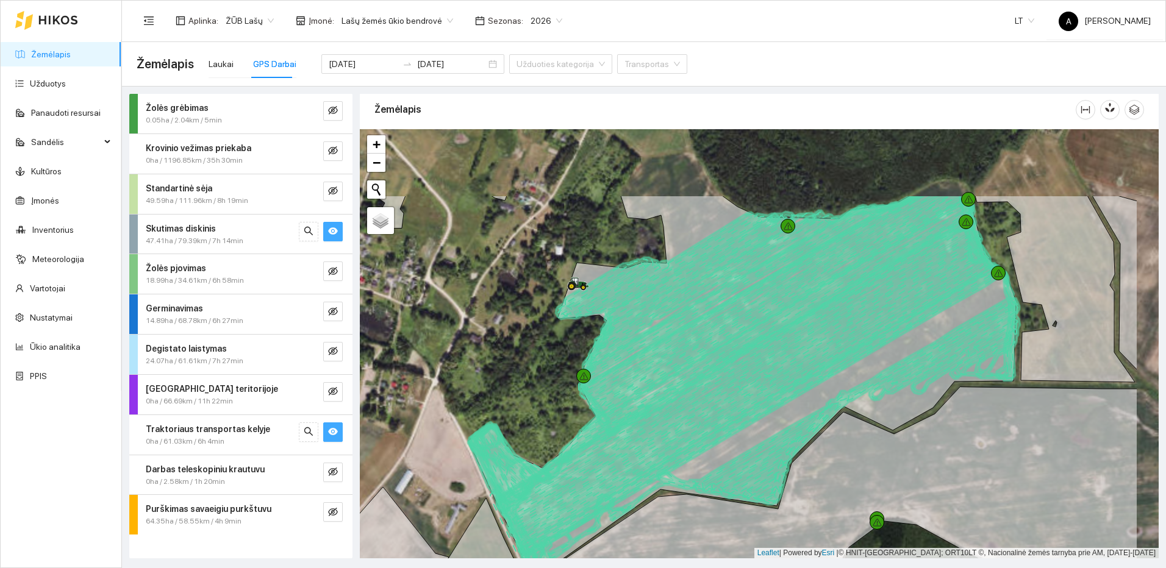
drag, startPoint x: 917, startPoint y: 277, endPoint x: 810, endPoint y: 389, distance: 154.0
click at [812, 388] on icon at bounding box center [760, 410] width 483 height 290
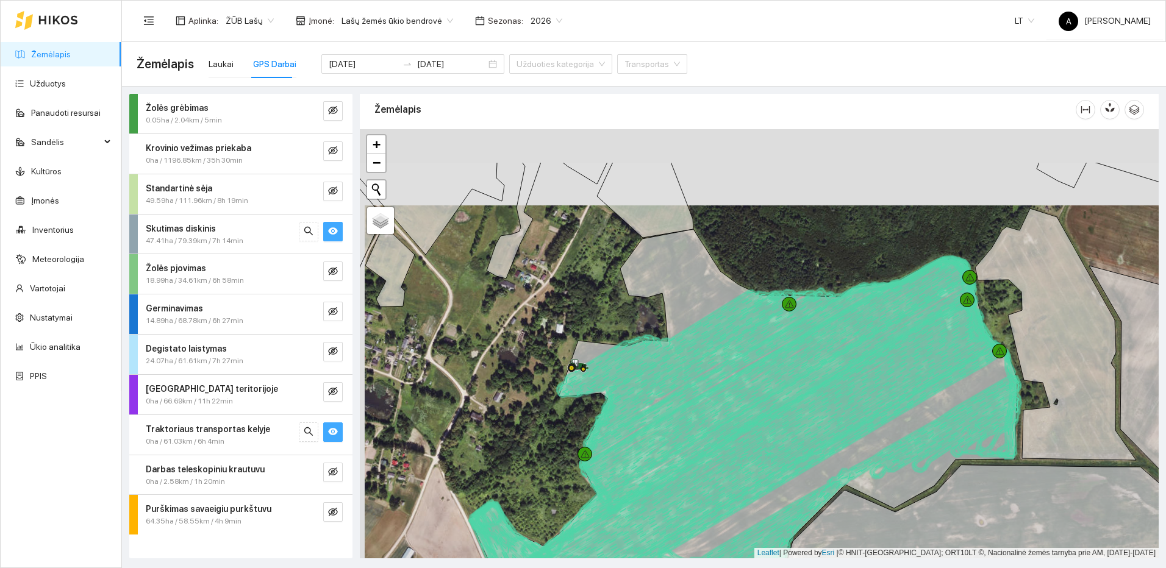
drag, startPoint x: 697, startPoint y: 276, endPoint x: 701, endPoint y: 304, distance: 29.0
click at [701, 304] on icon at bounding box center [744, 443] width 548 height 429
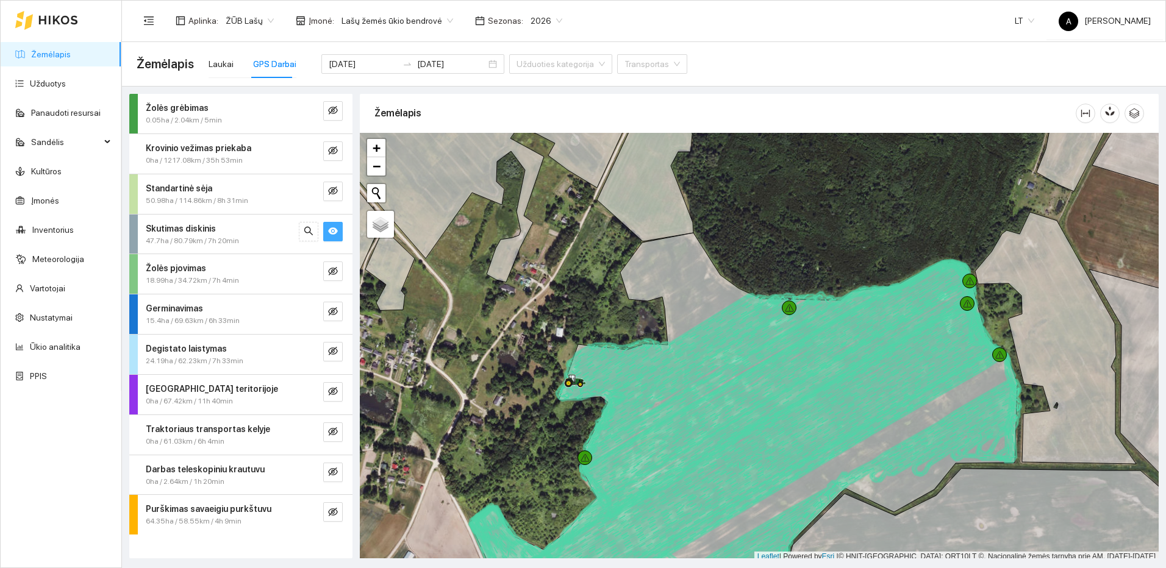
scroll to position [4, 0]
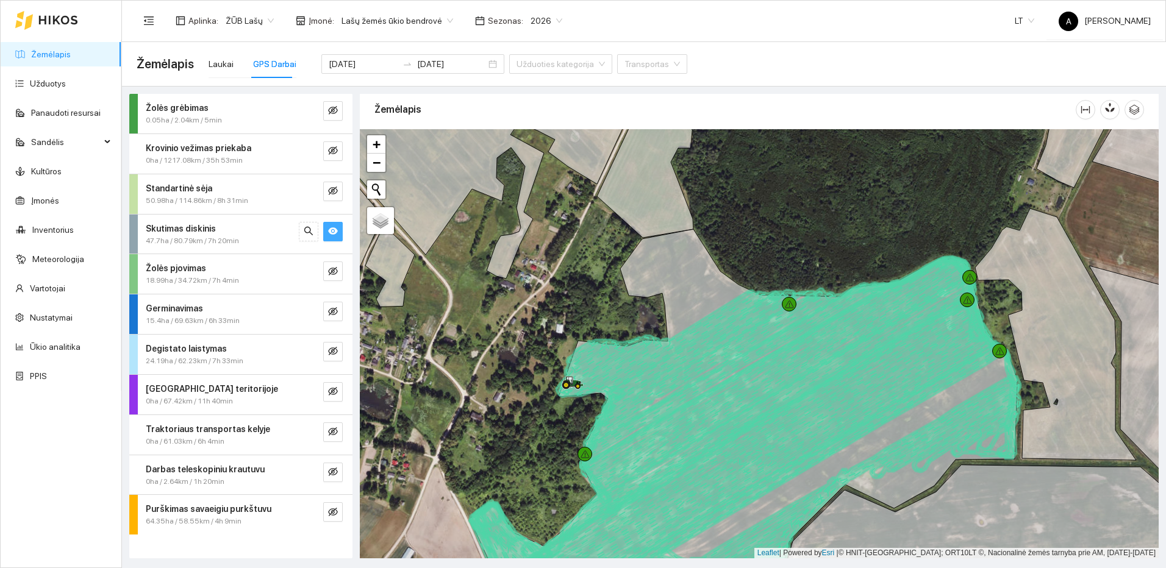
click at [330, 231] on icon "eye" at bounding box center [333, 230] width 10 height 7
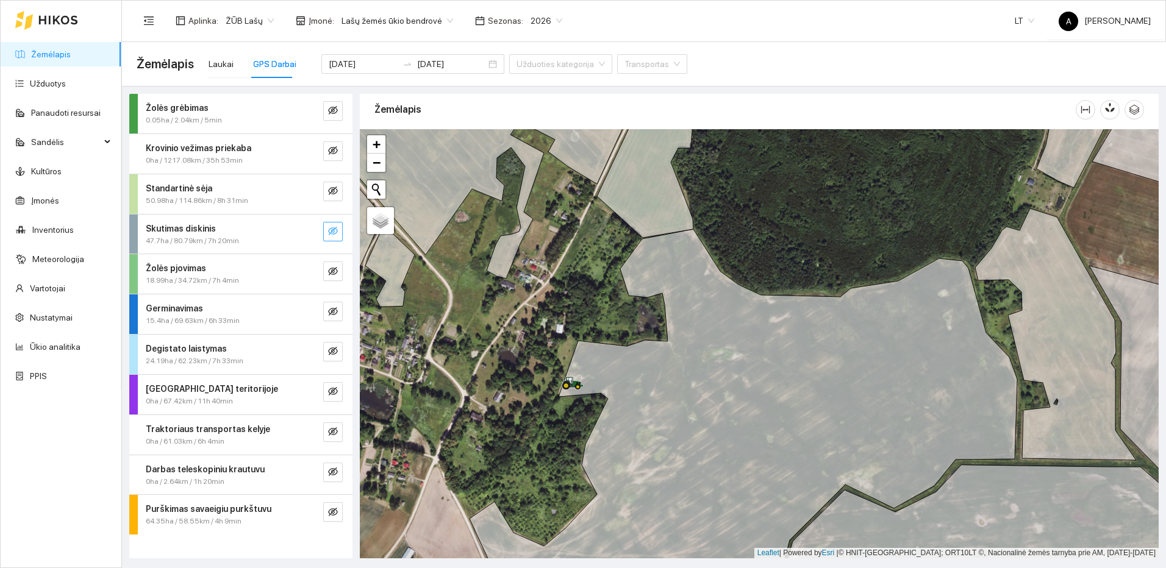
click at [330, 231] on icon "eye-invisible" at bounding box center [333, 231] width 10 height 10
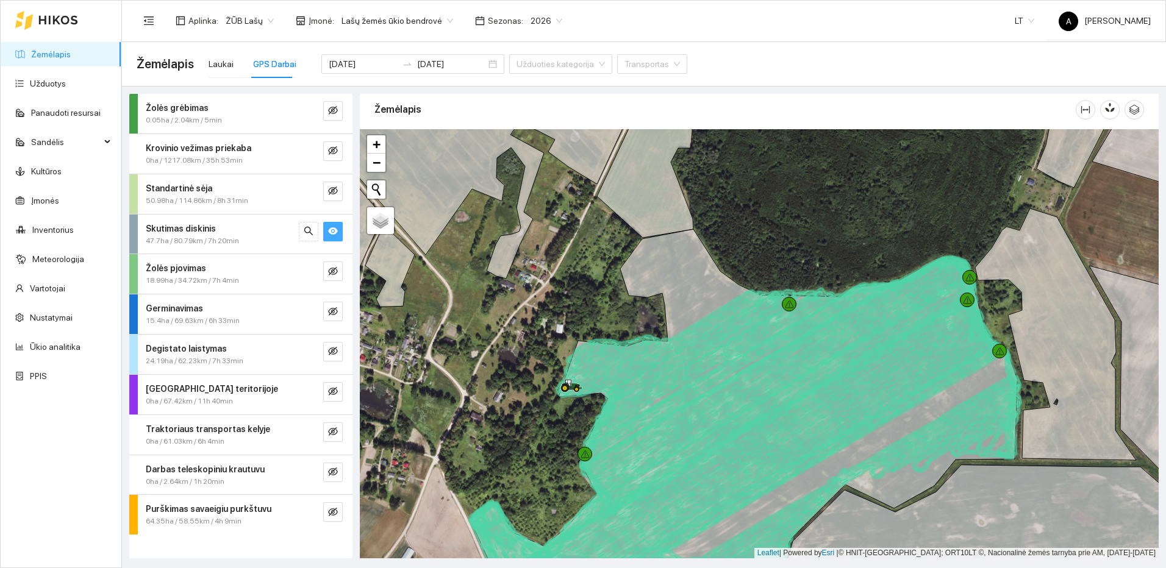
click at [330, 231] on icon "eye" at bounding box center [333, 230] width 10 height 7
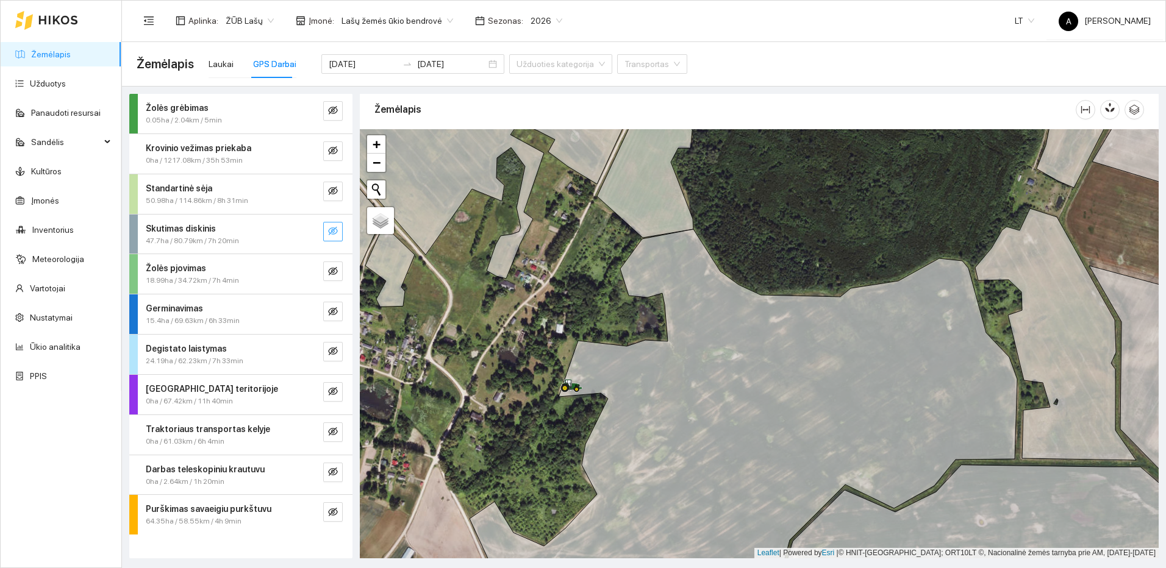
click at [330, 231] on icon "eye-invisible" at bounding box center [333, 231] width 10 height 10
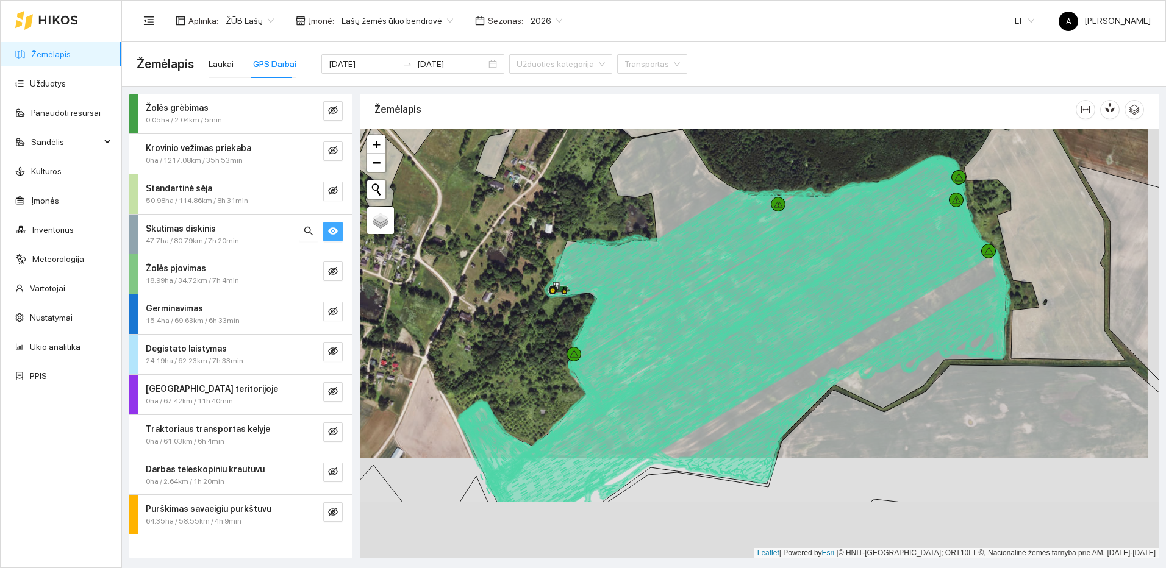
drag, startPoint x: 574, startPoint y: 398, endPoint x: 562, endPoint y: 329, distance: 70.6
click at [562, 329] on div at bounding box center [759, 343] width 799 height 429
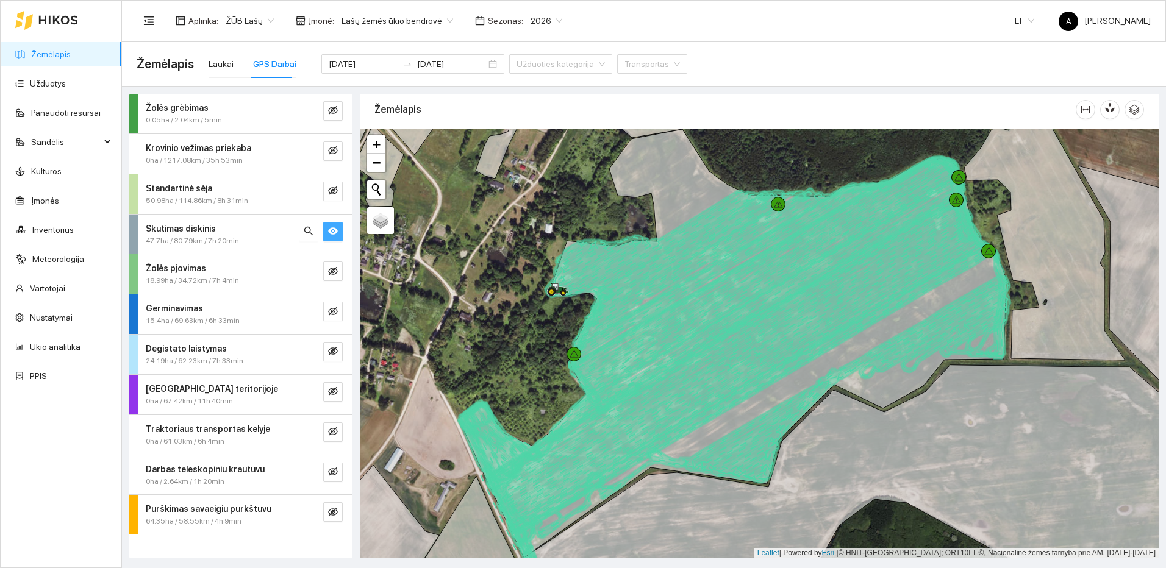
click at [337, 235] on icon "eye" at bounding box center [333, 231] width 10 height 10
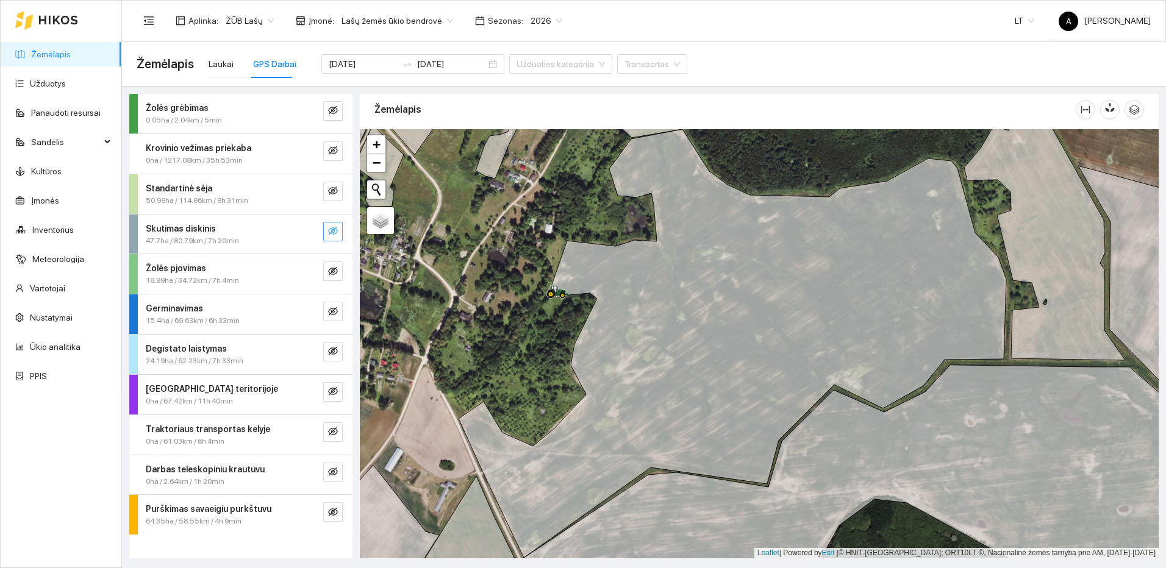
click at [337, 235] on icon "eye-invisible" at bounding box center [333, 231] width 10 height 10
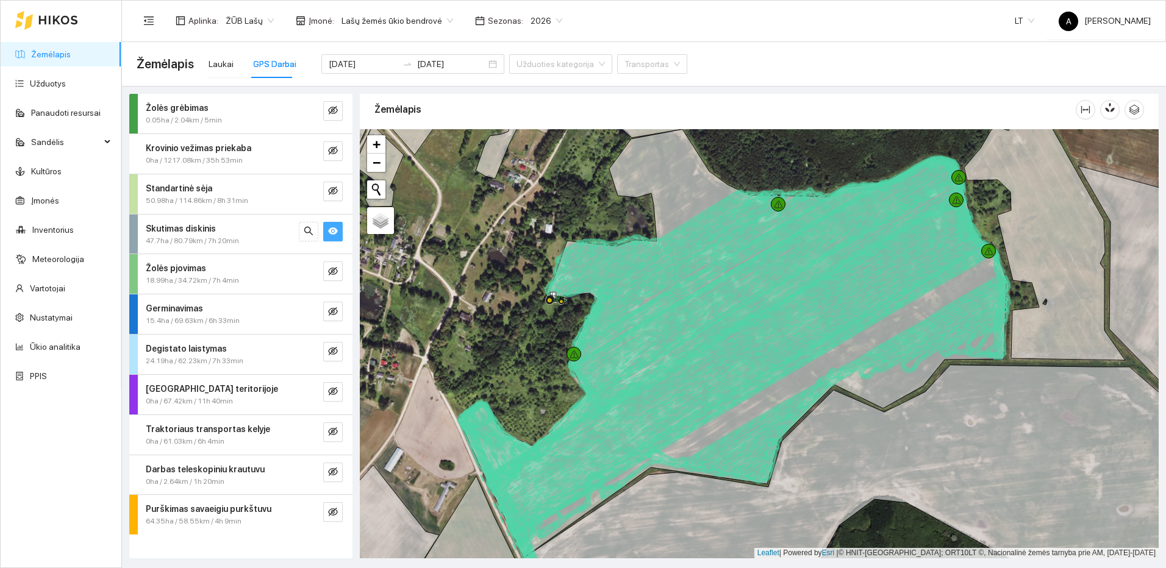
click at [337, 235] on icon "eye" at bounding box center [333, 231] width 10 height 10
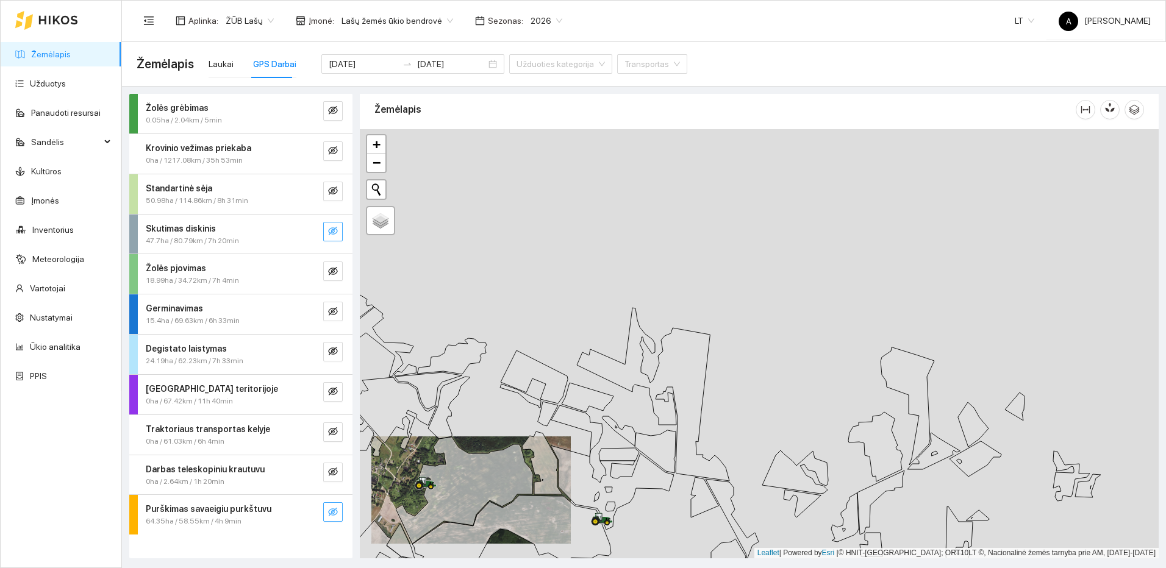
click at [335, 513] on icon "eye-invisible" at bounding box center [333, 512] width 10 height 10
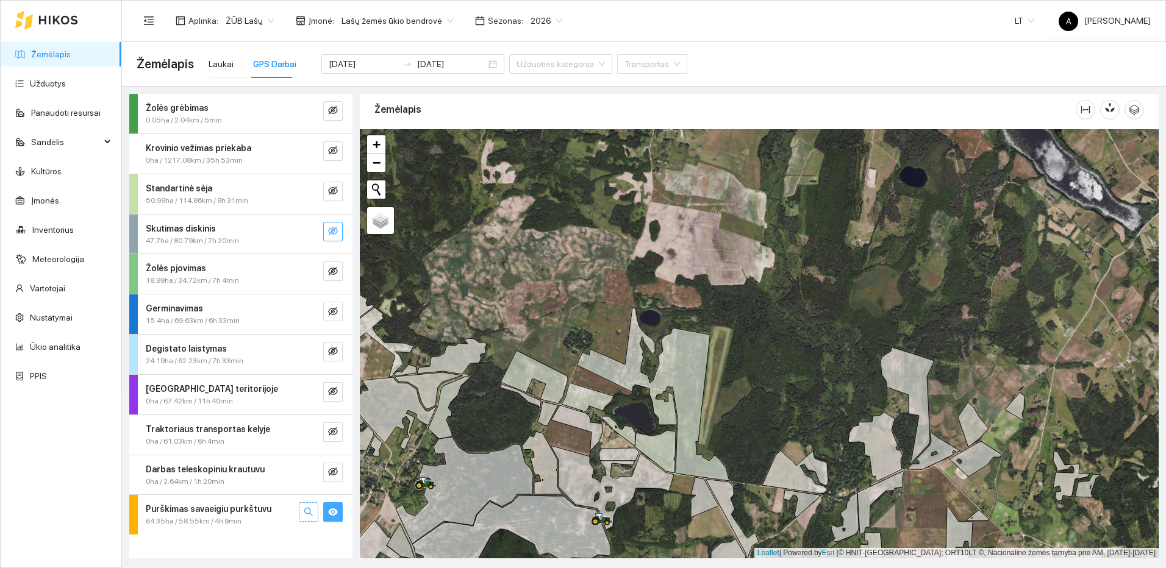
click at [309, 513] on icon "search" at bounding box center [308, 512] width 9 height 9
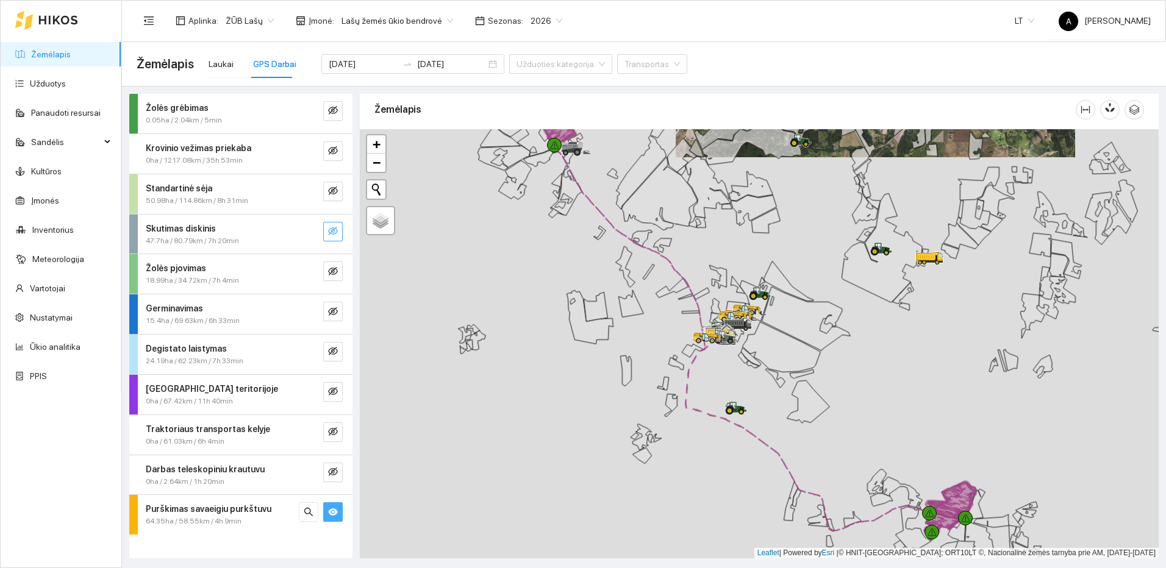
drag, startPoint x: 1013, startPoint y: 460, endPoint x: 940, endPoint y: 360, distance: 123.4
click at [945, 358] on div at bounding box center [759, 343] width 799 height 429
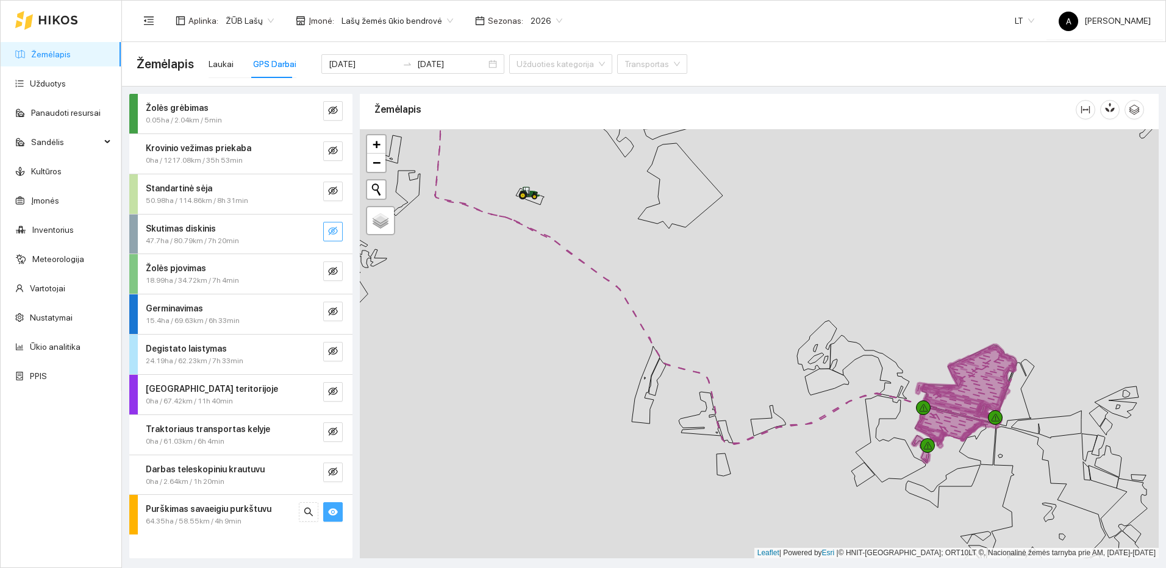
drag, startPoint x: 663, startPoint y: 283, endPoint x: 912, endPoint y: 365, distance: 261.9
click at [910, 365] on div at bounding box center [759, 343] width 799 height 429
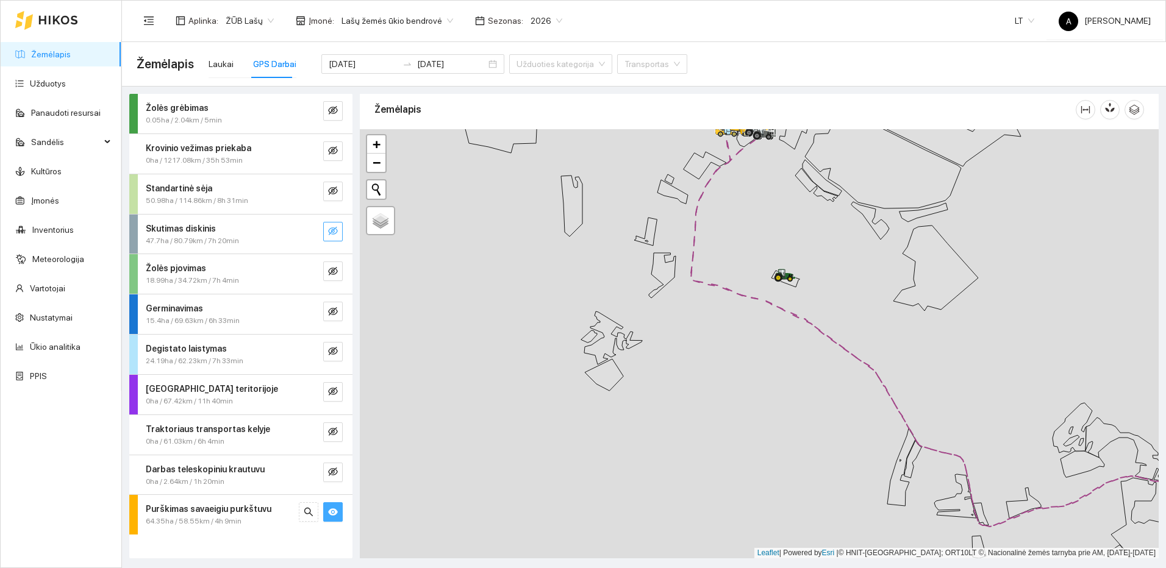
drag, startPoint x: 736, startPoint y: 438, endPoint x: 731, endPoint y: 549, distance: 111.7
click at [731, 549] on div at bounding box center [759, 343] width 799 height 429
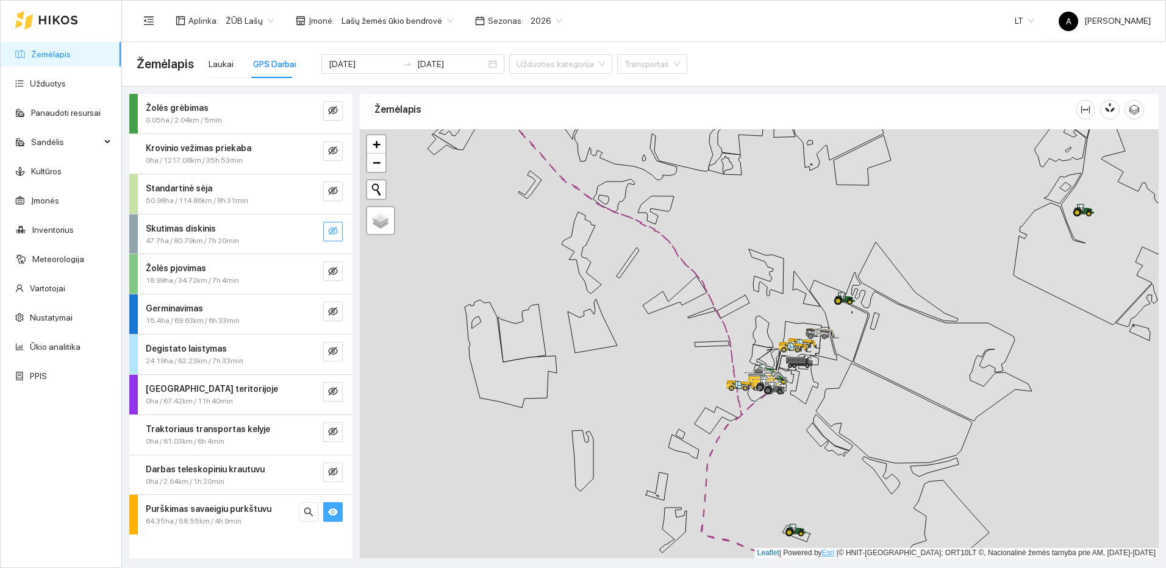
drag, startPoint x: 795, startPoint y: 441, endPoint x: 886, endPoint y: 548, distance: 140.6
click at [884, 546] on div at bounding box center [759, 343] width 799 height 429
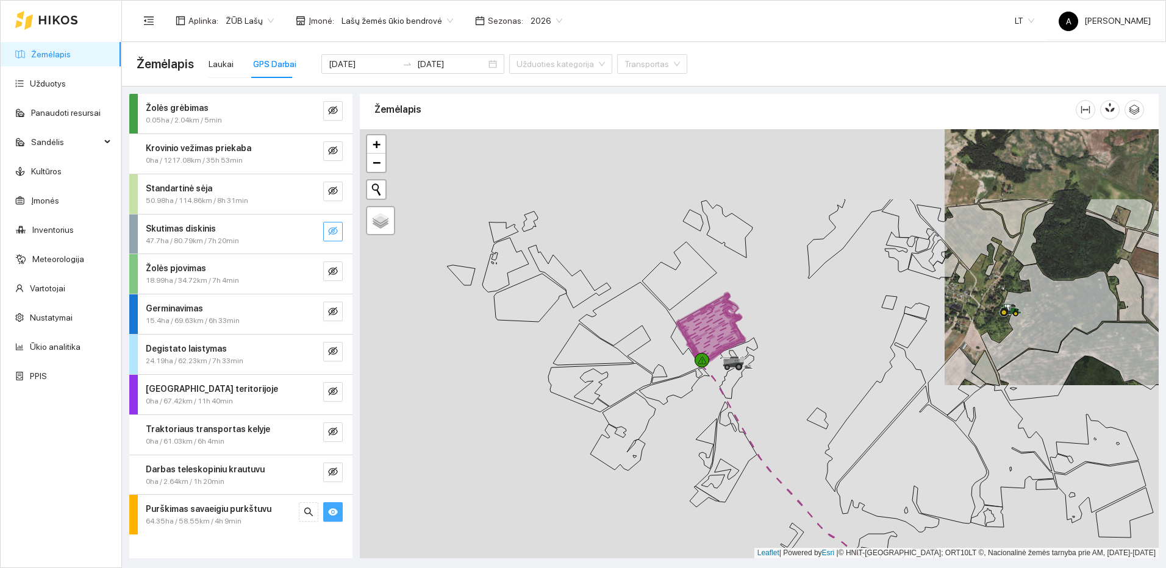
drag, startPoint x: 747, startPoint y: 387, endPoint x: 802, endPoint y: 480, distance: 108.6
click at [802, 480] on div at bounding box center [759, 343] width 799 height 429
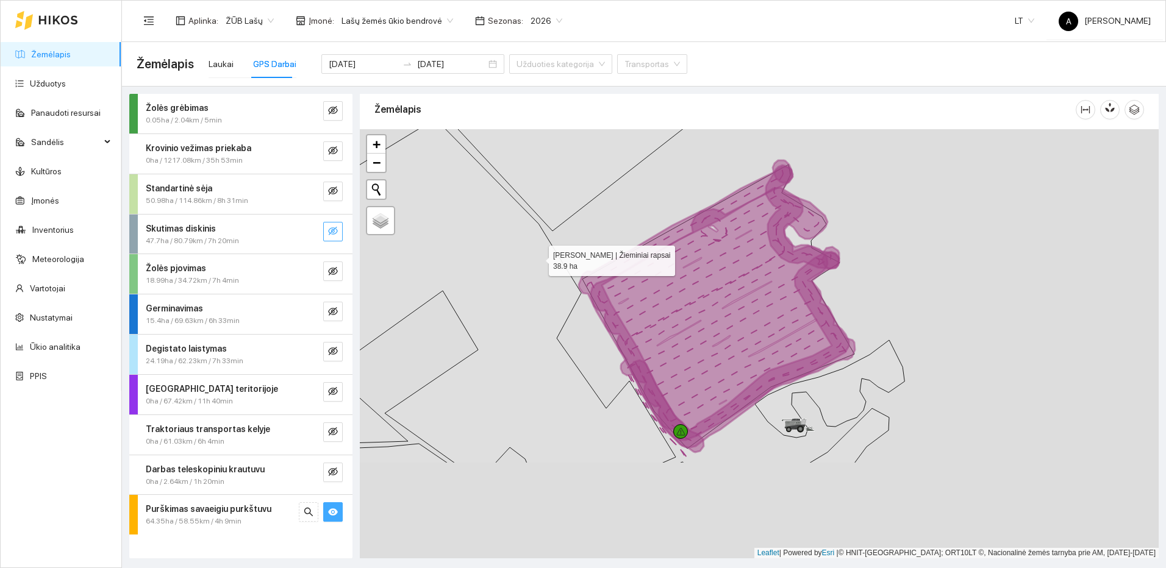
drag, startPoint x: 573, startPoint y: 358, endPoint x: 520, endPoint y: 259, distance: 111.8
click at [534, 238] on icon at bounding box center [463, 291] width 425 height 345
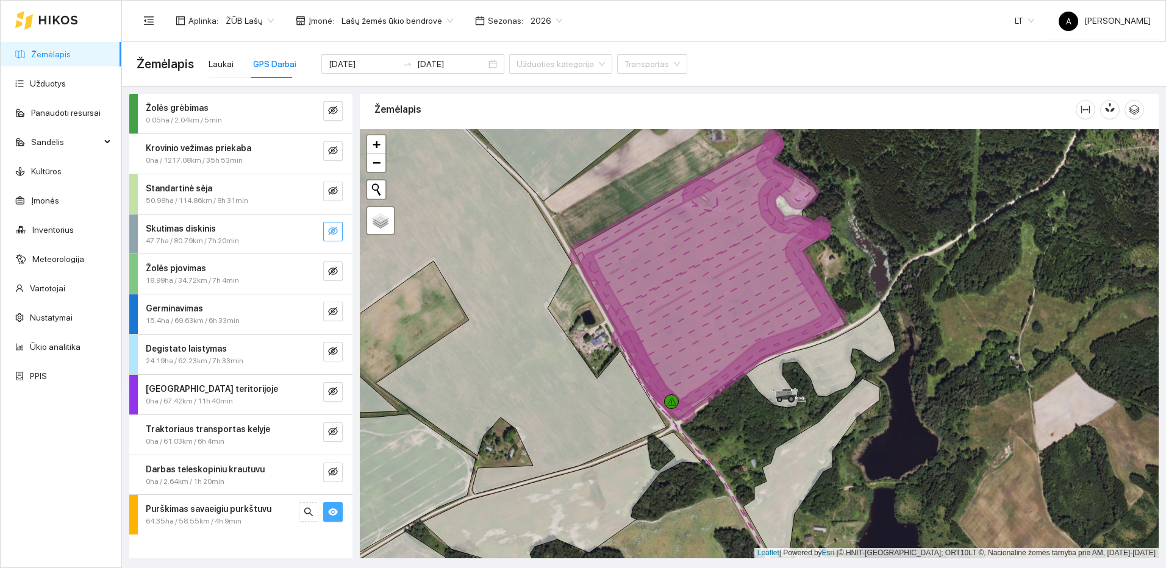
click at [330, 512] on icon "eye" at bounding box center [333, 512] width 10 height 7
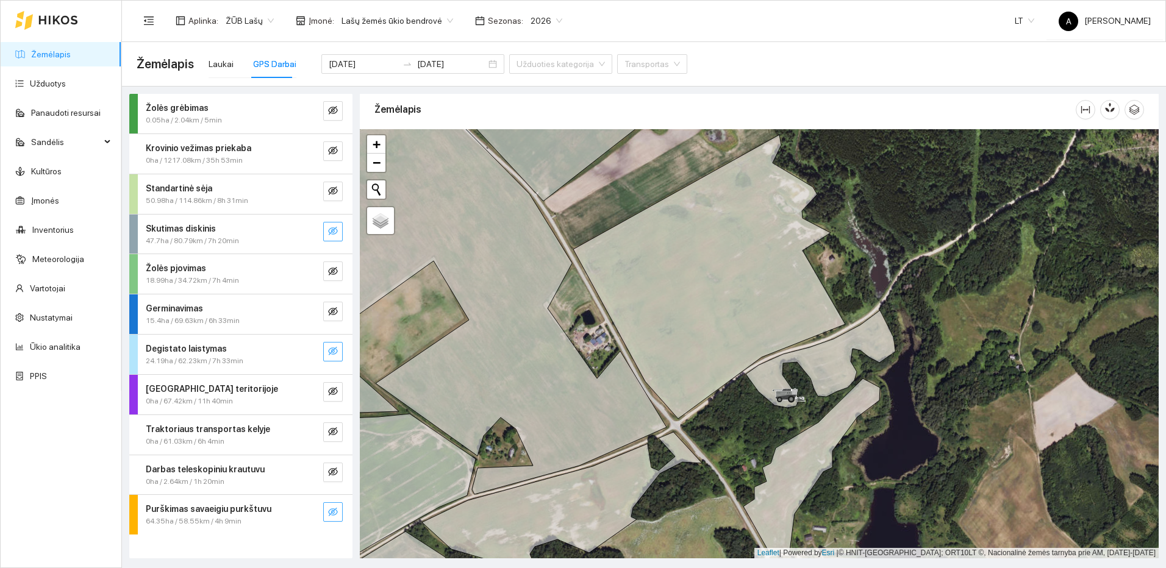
click at [332, 349] on icon "eye-invisible" at bounding box center [333, 351] width 10 height 9
click at [307, 355] on icon "search" at bounding box center [309, 351] width 10 height 10
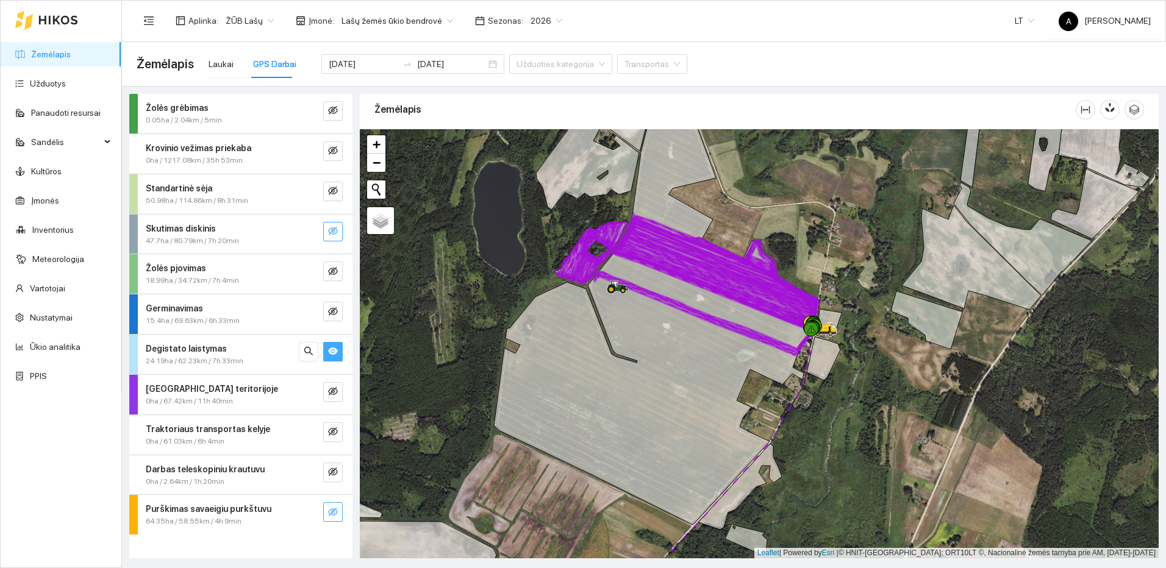
click at [333, 357] on span "eye" at bounding box center [333, 352] width 10 height 12
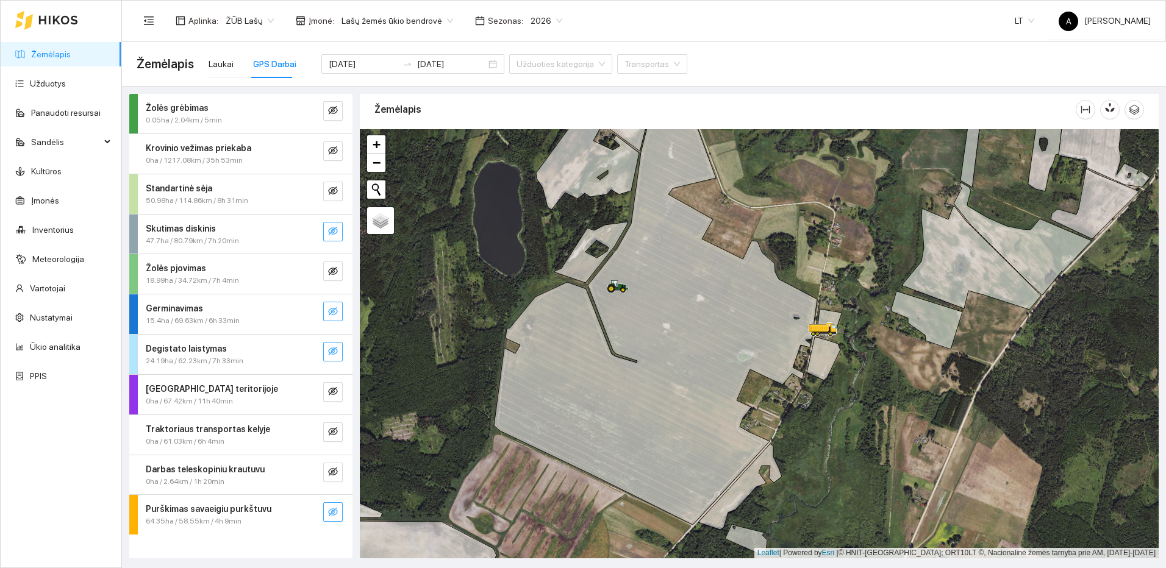
click at [337, 316] on icon "eye-invisible" at bounding box center [333, 312] width 10 height 10
click at [310, 314] on icon "search" at bounding box center [309, 312] width 10 height 10
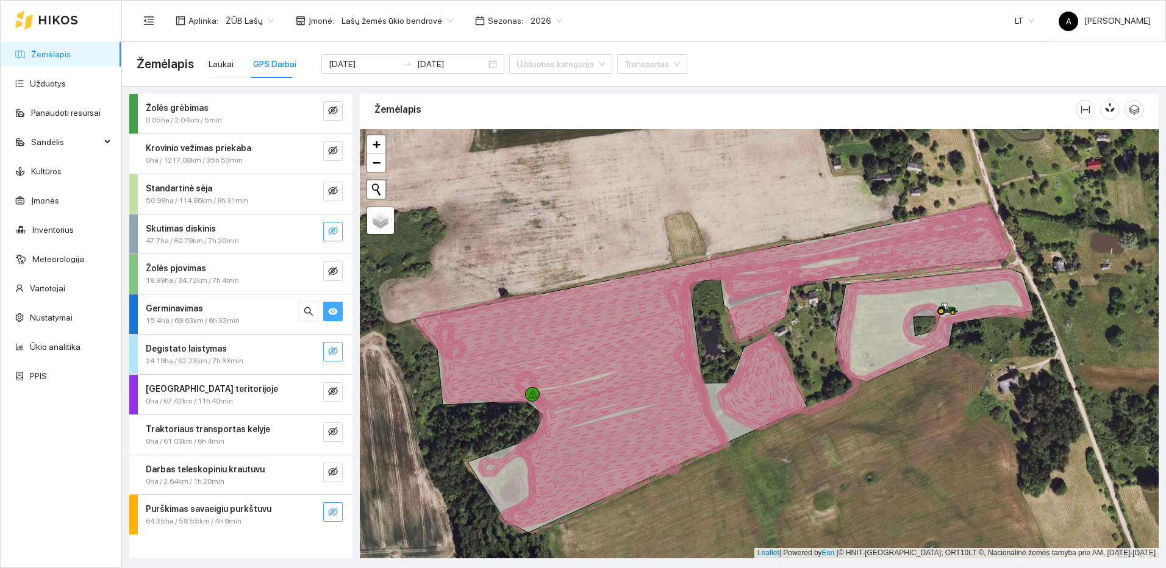
click at [332, 309] on icon "eye" at bounding box center [333, 311] width 10 height 7
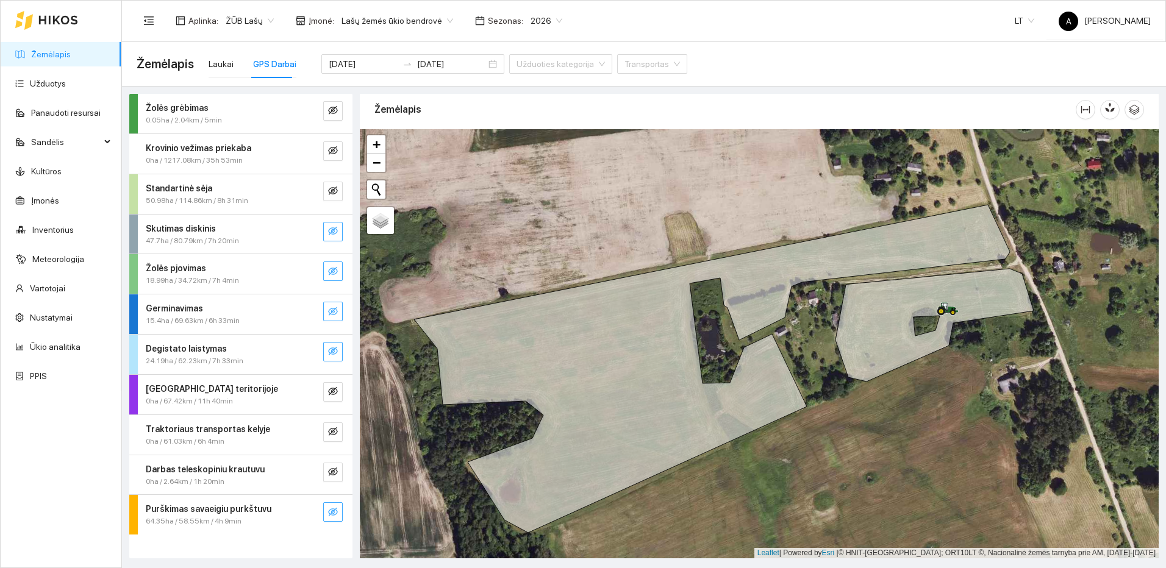
click at [329, 270] on icon "eye-invisible" at bounding box center [333, 271] width 10 height 10
click at [304, 271] on icon "search" at bounding box center [308, 271] width 9 height 9
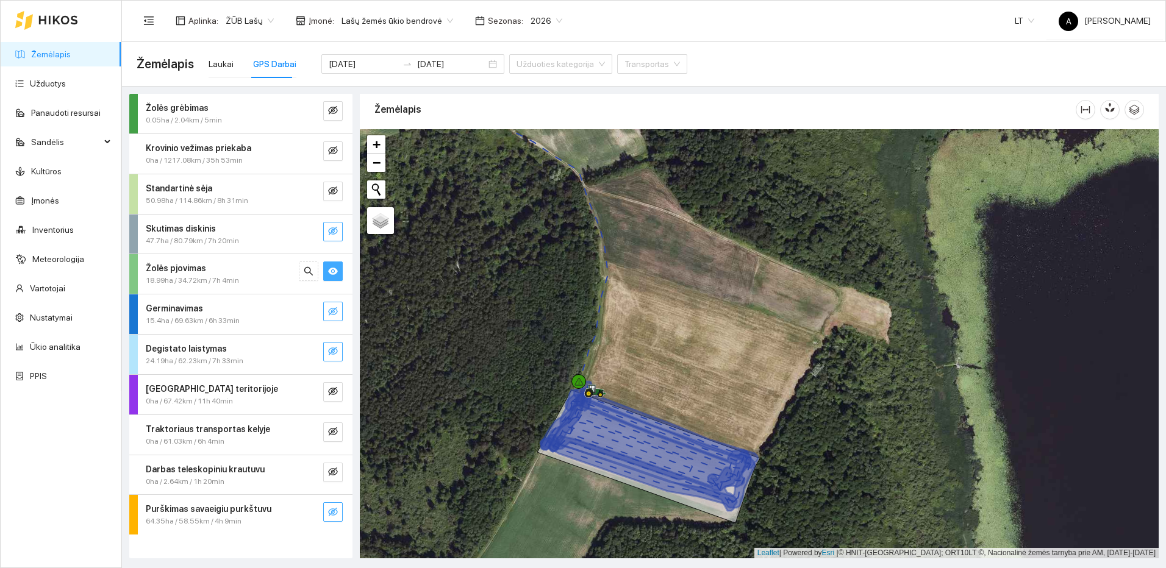
click at [332, 271] on icon "eye" at bounding box center [333, 271] width 10 height 10
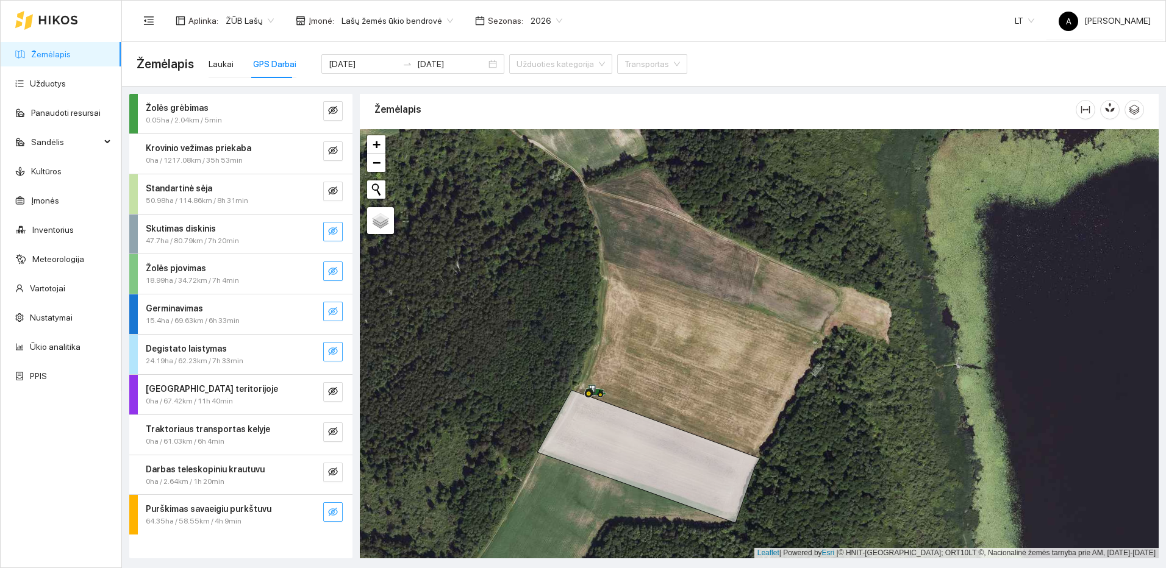
click at [338, 235] on button "button" at bounding box center [333, 232] width 20 height 20
click at [306, 234] on icon "search" at bounding box center [309, 231] width 10 height 10
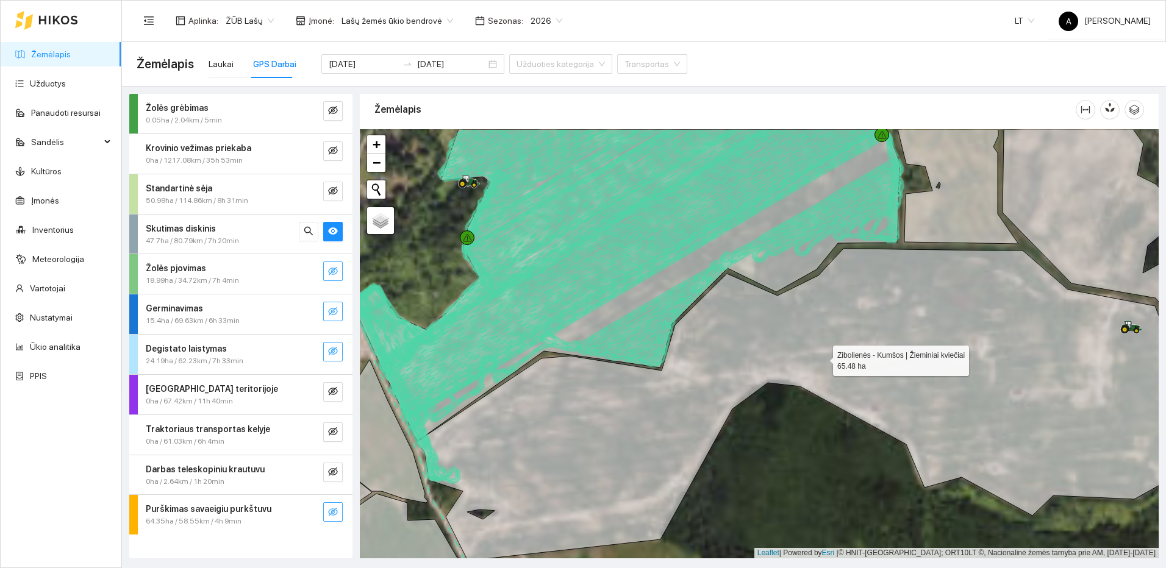
drag, startPoint x: 802, startPoint y: 323, endPoint x: 869, endPoint y: 402, distance: 103.9
click at [854, 396] on icon at bounding box center [813, 405] width 795 height 312
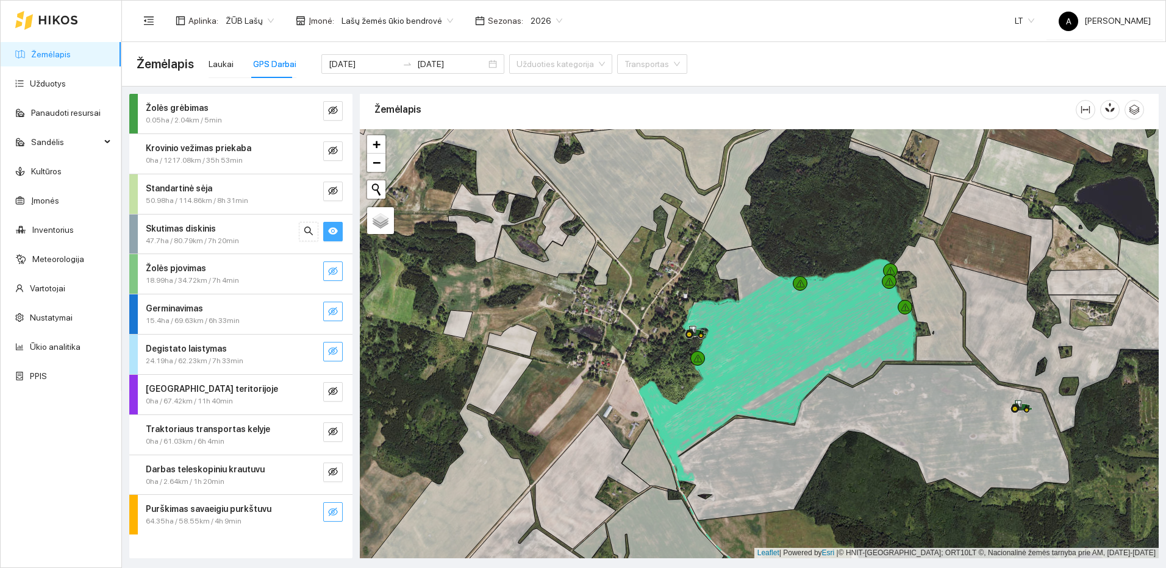
click at [332, 236] on span "eye" at bounding box center [333, 232] width 10 height 12
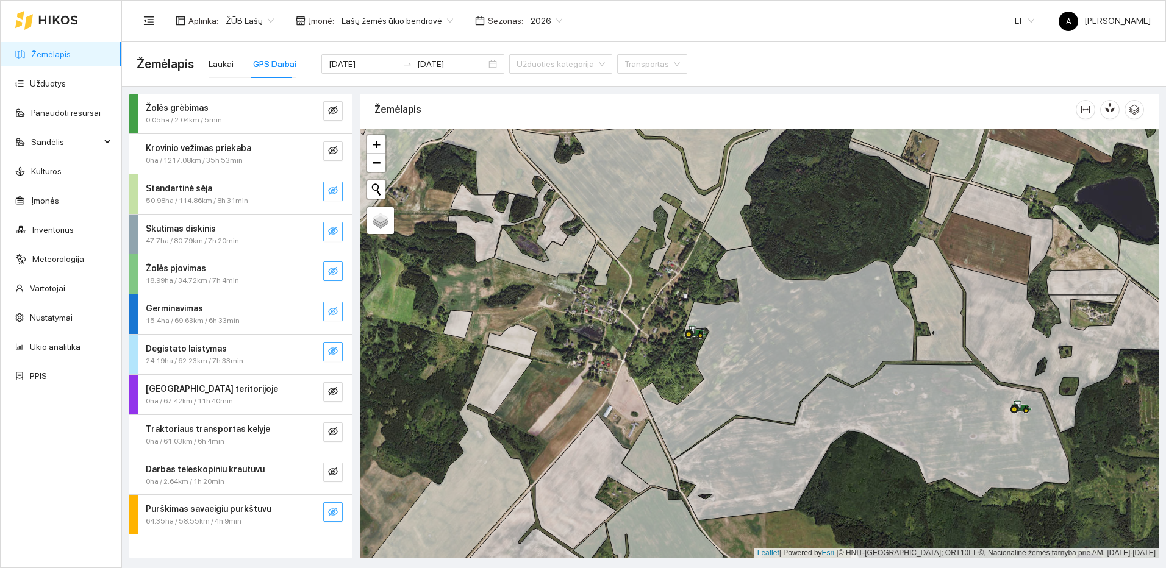
click at [330, 193] on icon "eye-invisible" at bounding box center [333, 191] width 10 height 9
